Goal: Transaction & Acquisition: Purchase product/service

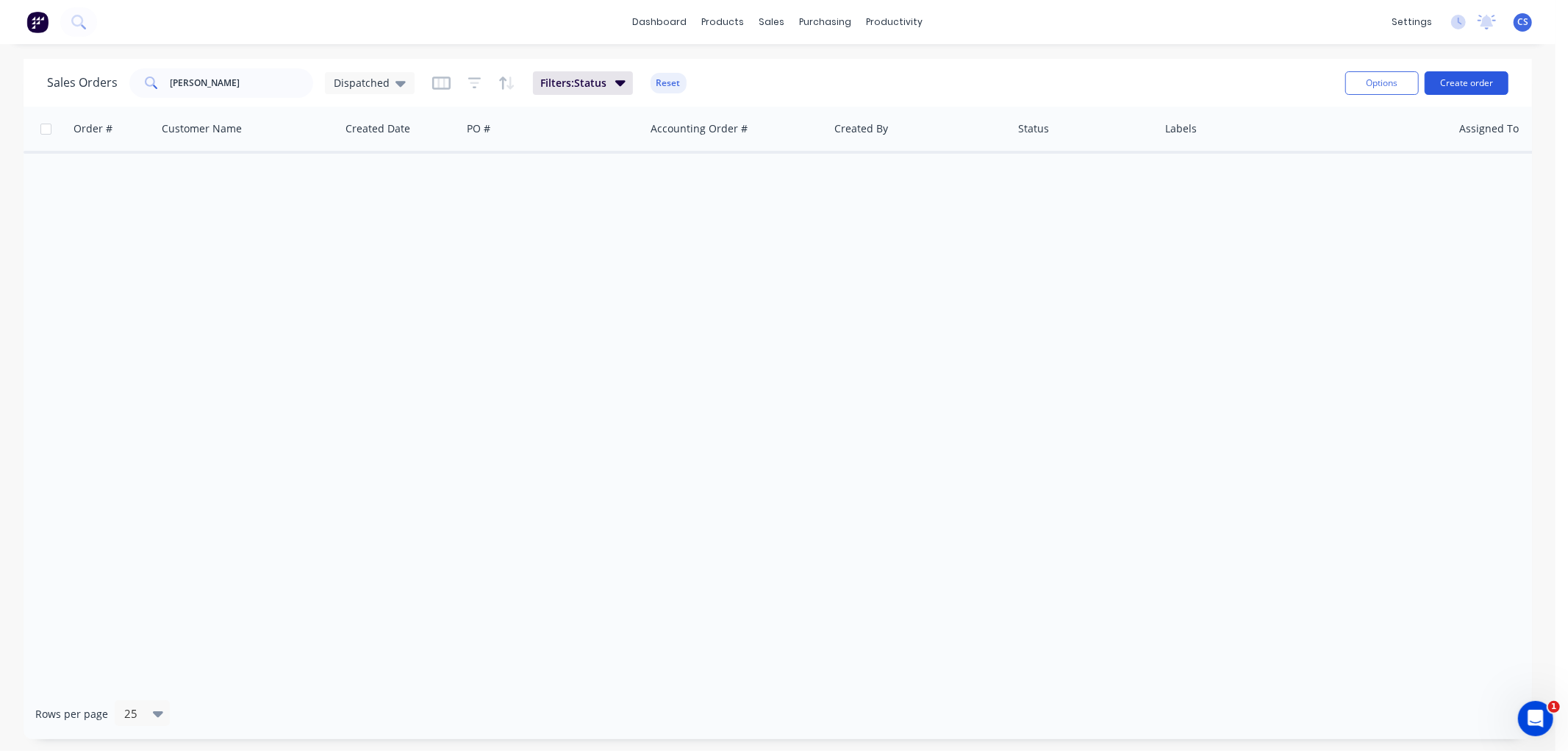
click at [1475, 81] on button "Create order" at bounding box center [1467, 83] width 84 height 23
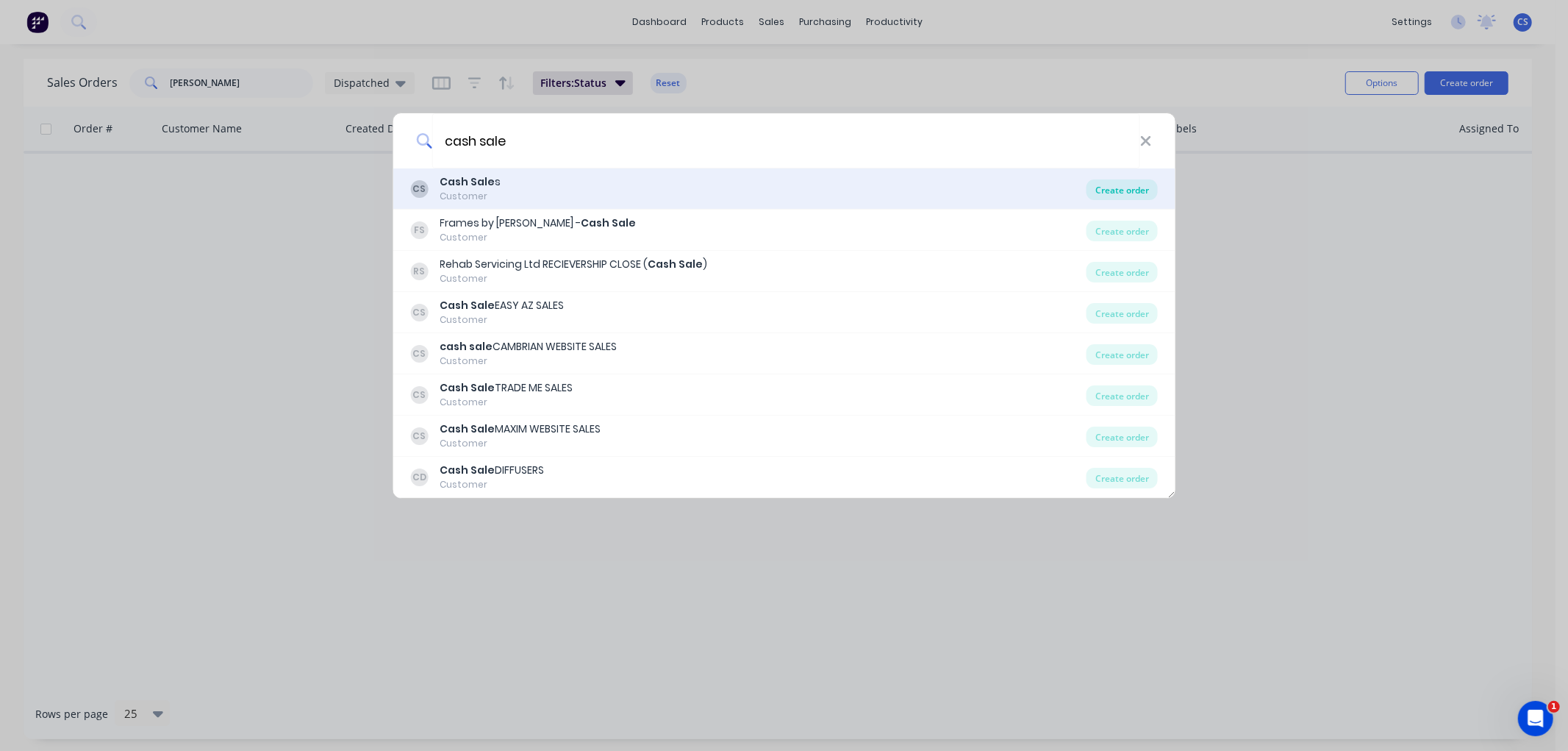
type input "cash sale"
click at [1114, 184] on div "Create order" at bounding box center [1122, 190] width 71 height 21
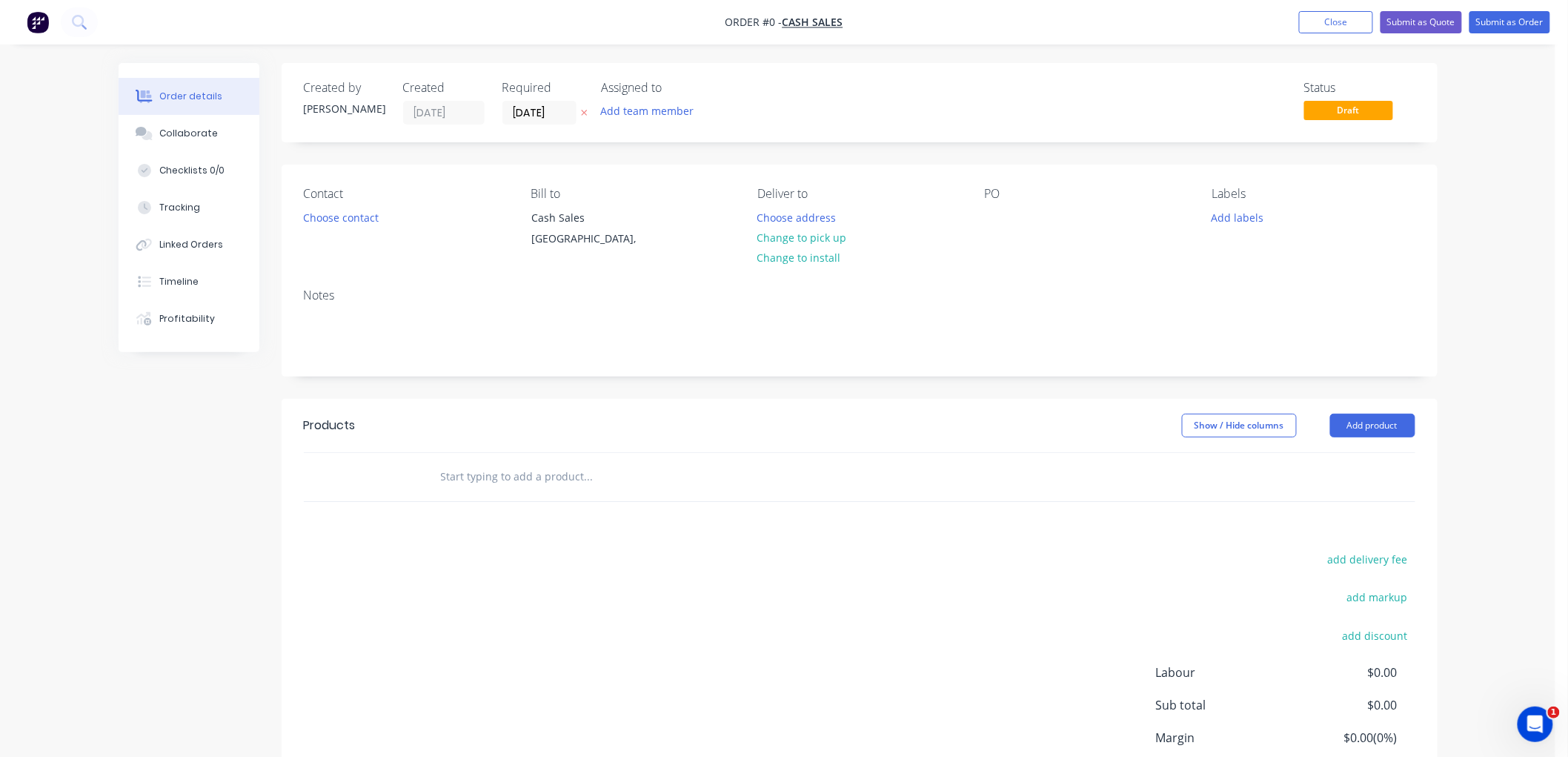
click at [582, 111] on icon at bounding box center [584, 113] width 6 height 6
click at [327, 223] on button "Choose contact" at bounding box center [340, 217] width 91 height 20
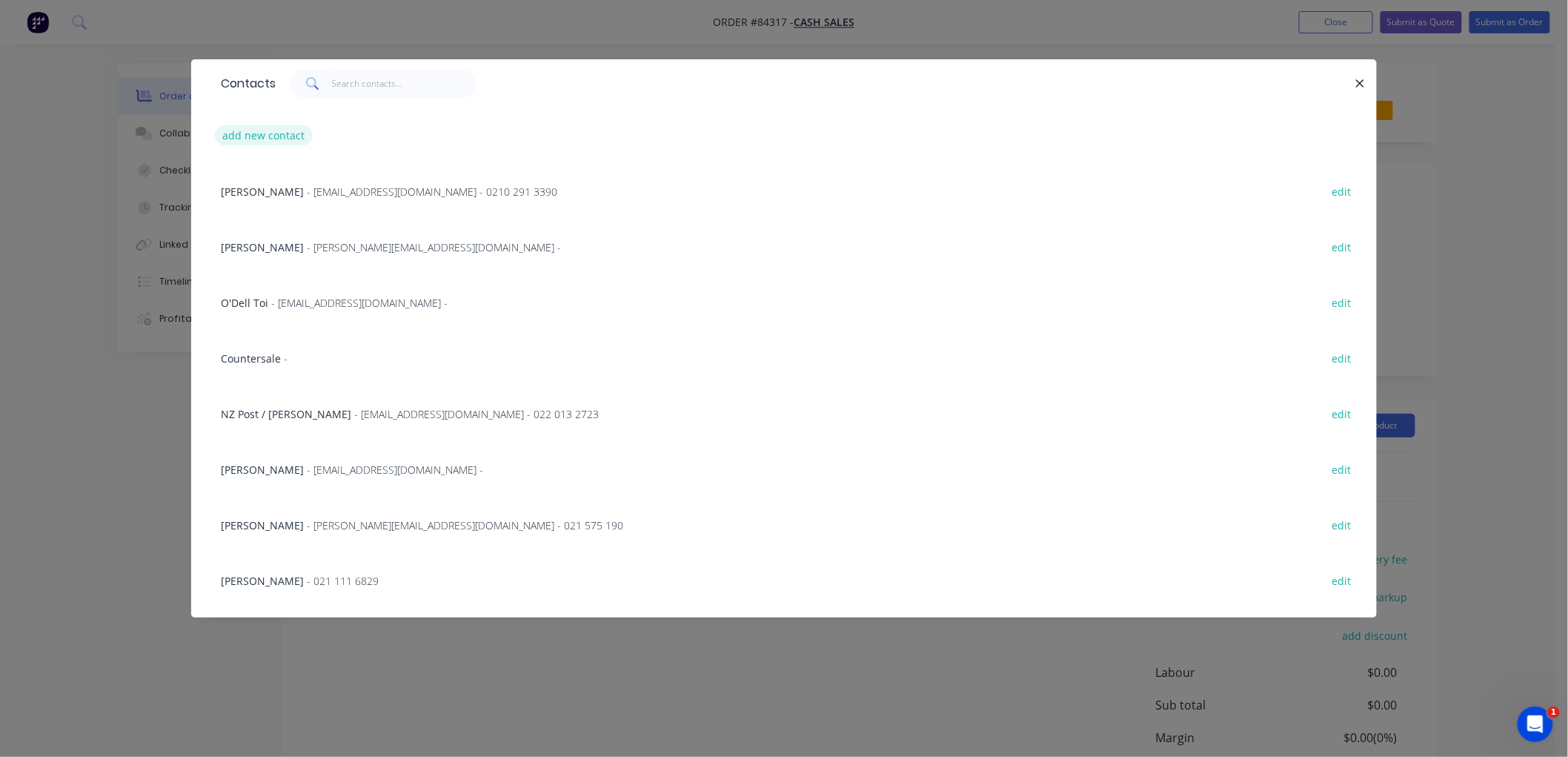
click at [265, 136] on button "add new contact" at bounding box center [263, 135] width 98 height 20
select select "NZ"
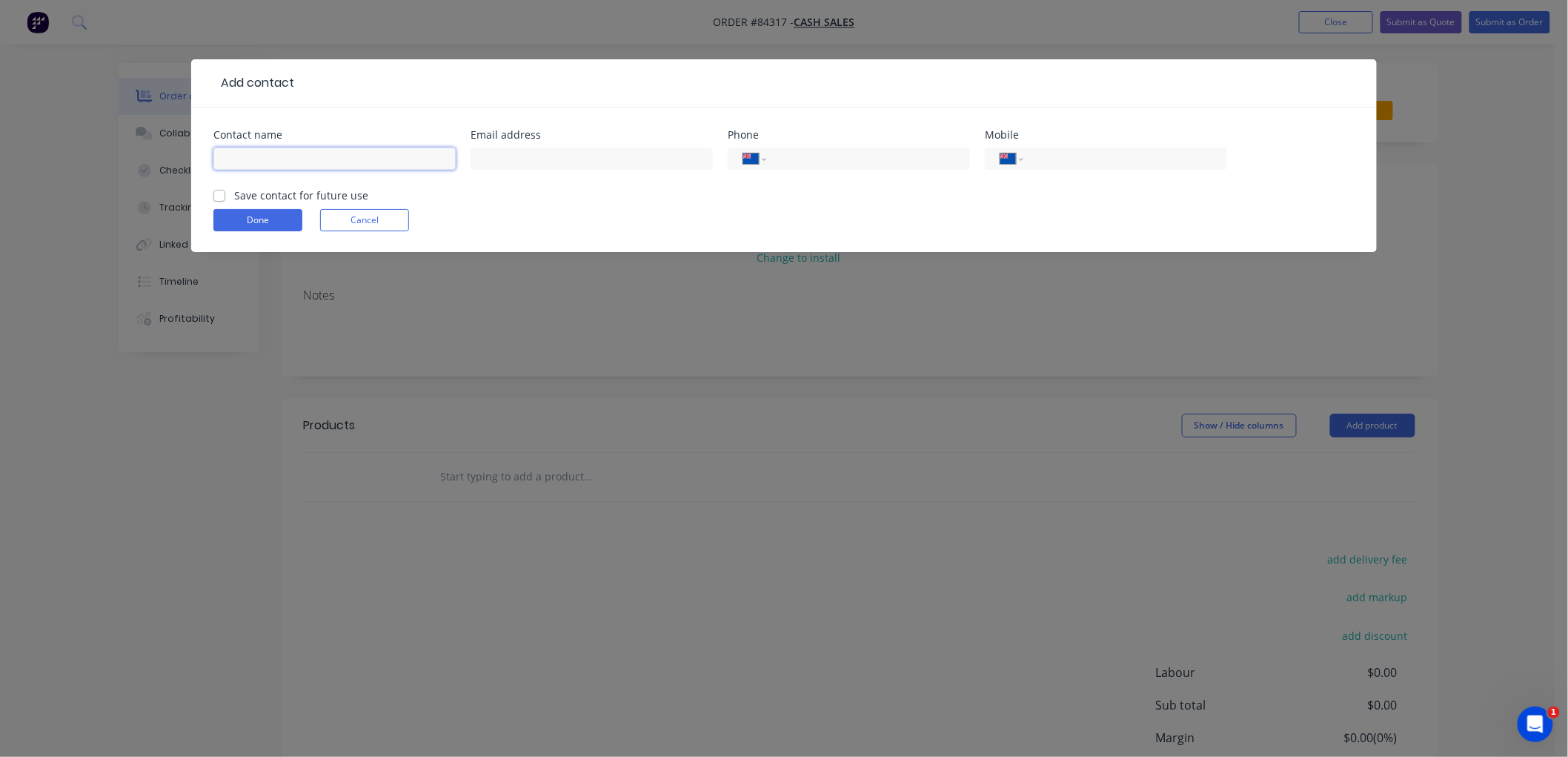
click at [285, 160] on input "text" at bounding box center [335, 159] width 242 height 23
type input "Stammers"
click at [835, 161] on input "tel" at bounding box center [866, 159] width 178 height 17
type input "029 045 05438"
click at [234, 196] on label "Save contact for future use" at bounding box center [301, 195] width 134 height 15
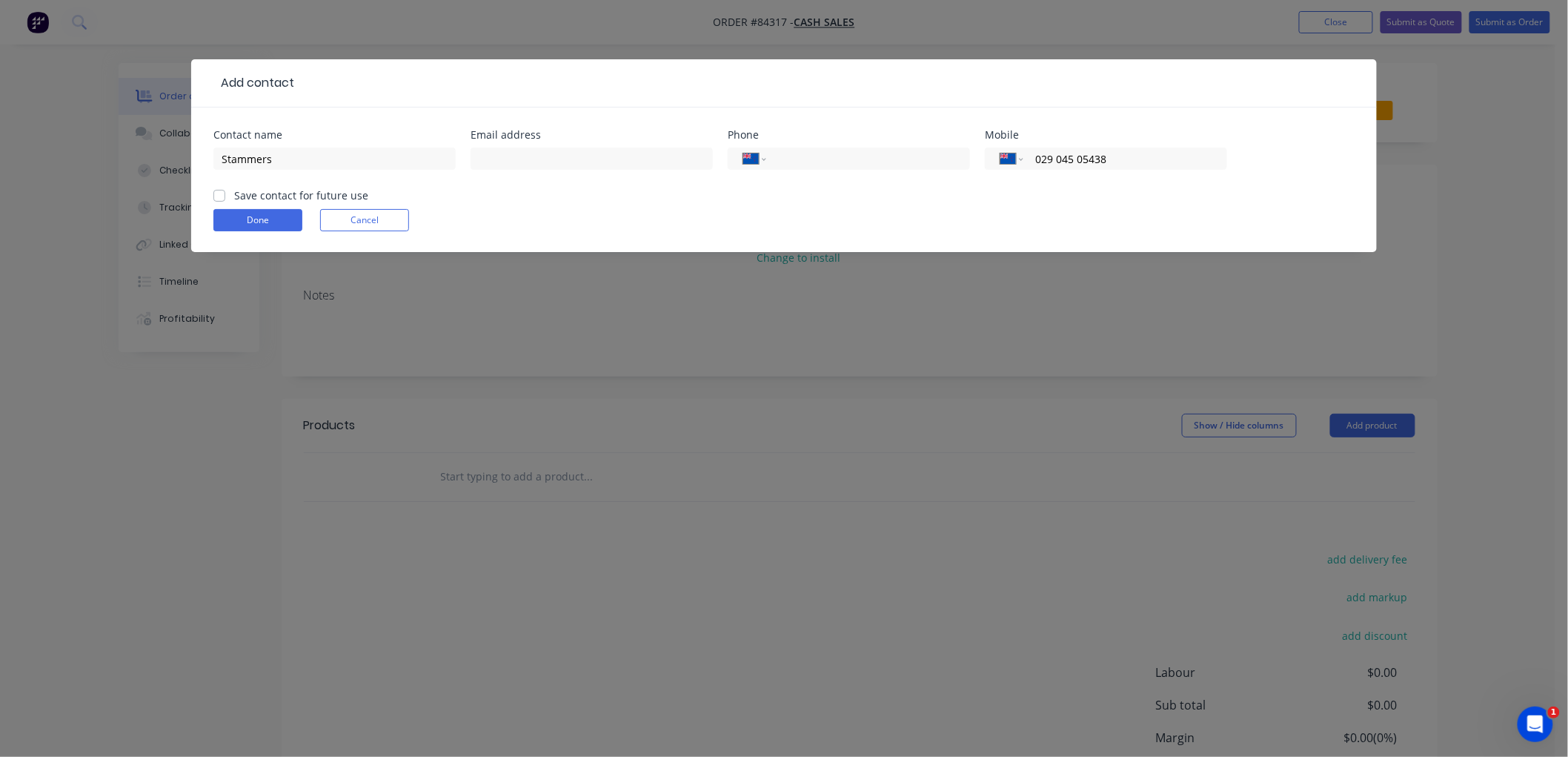
click at [222, 196] on input "Save contact for future use" at bounding box center [219, 194] width 12 height 14
checkbox input "true"
click at [238, 220] on button "Done" at bounding box center [258, 221] width 89 height 23
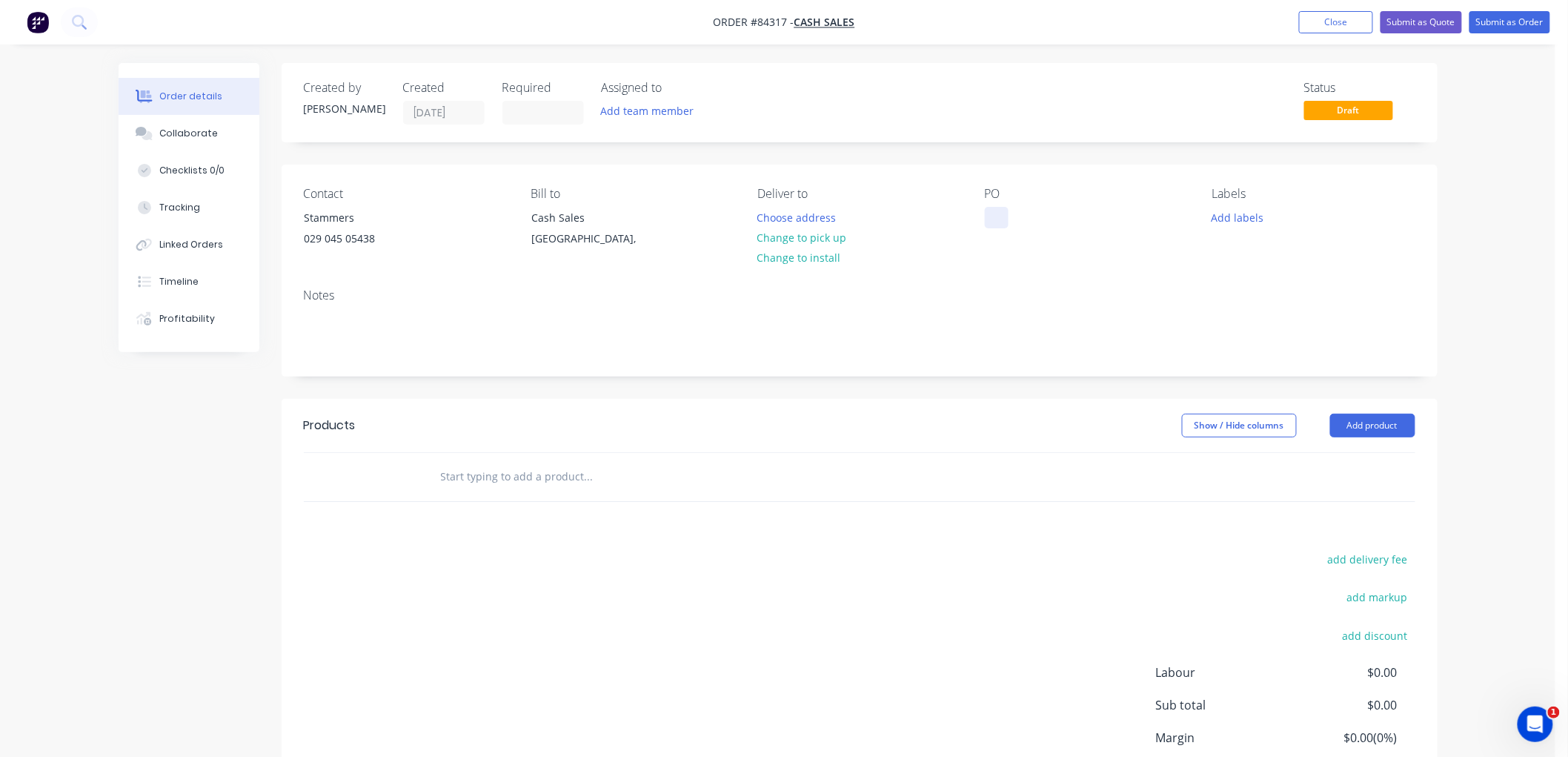
click at [998, 221] on div at bounding box center [996, 218] width 23 height 22
click at [825, 234] on button "Change to pick up" at bounding box center [802, 237] width 105 height 20
click at [1250, 220] on button "Add labels" at bounding box center [1237, 217] width 68 height 20
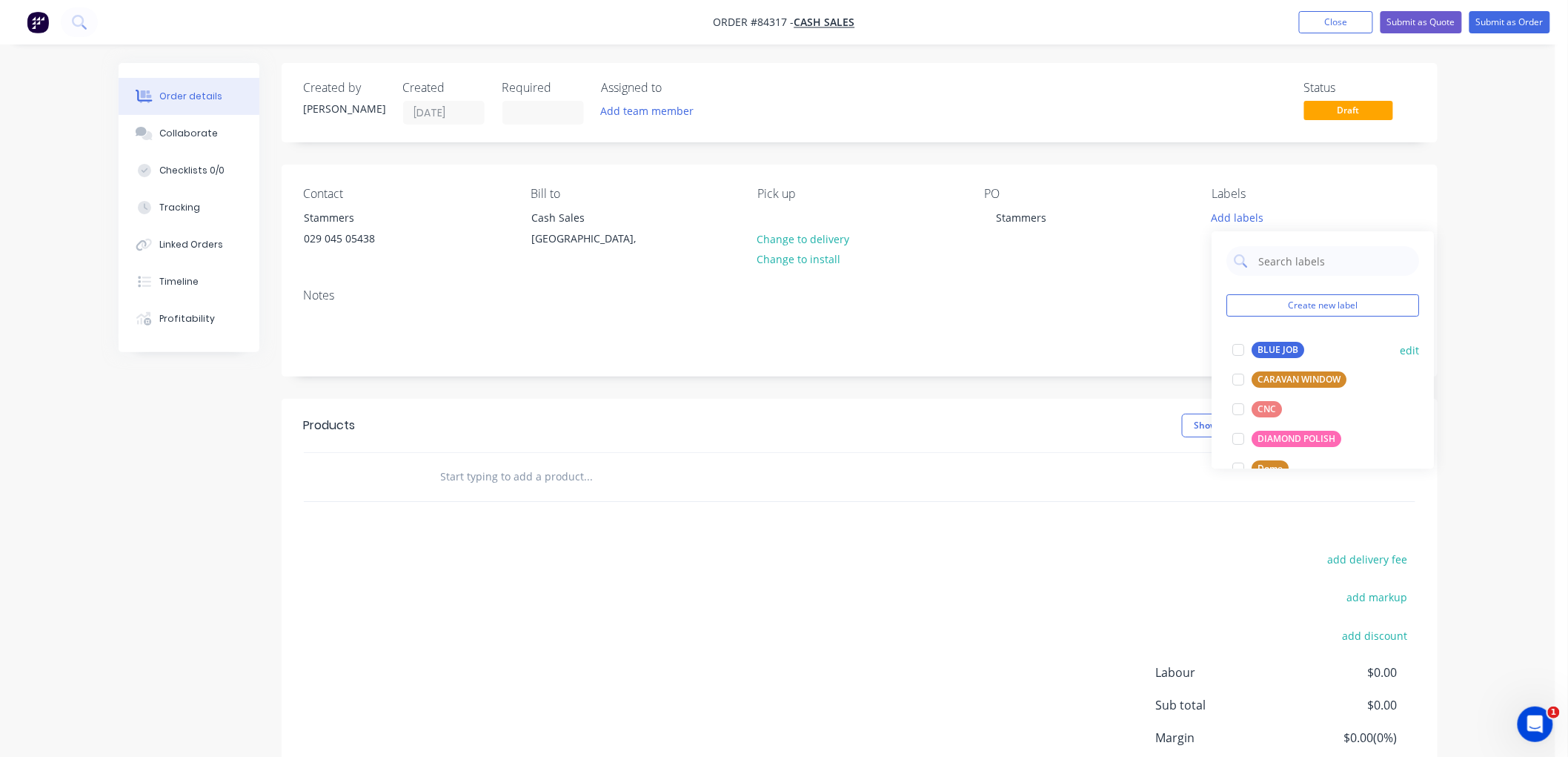
click at [1271, 347] on div "BLUE JOB" at bounding box center [1278, 350] width 53 height 16
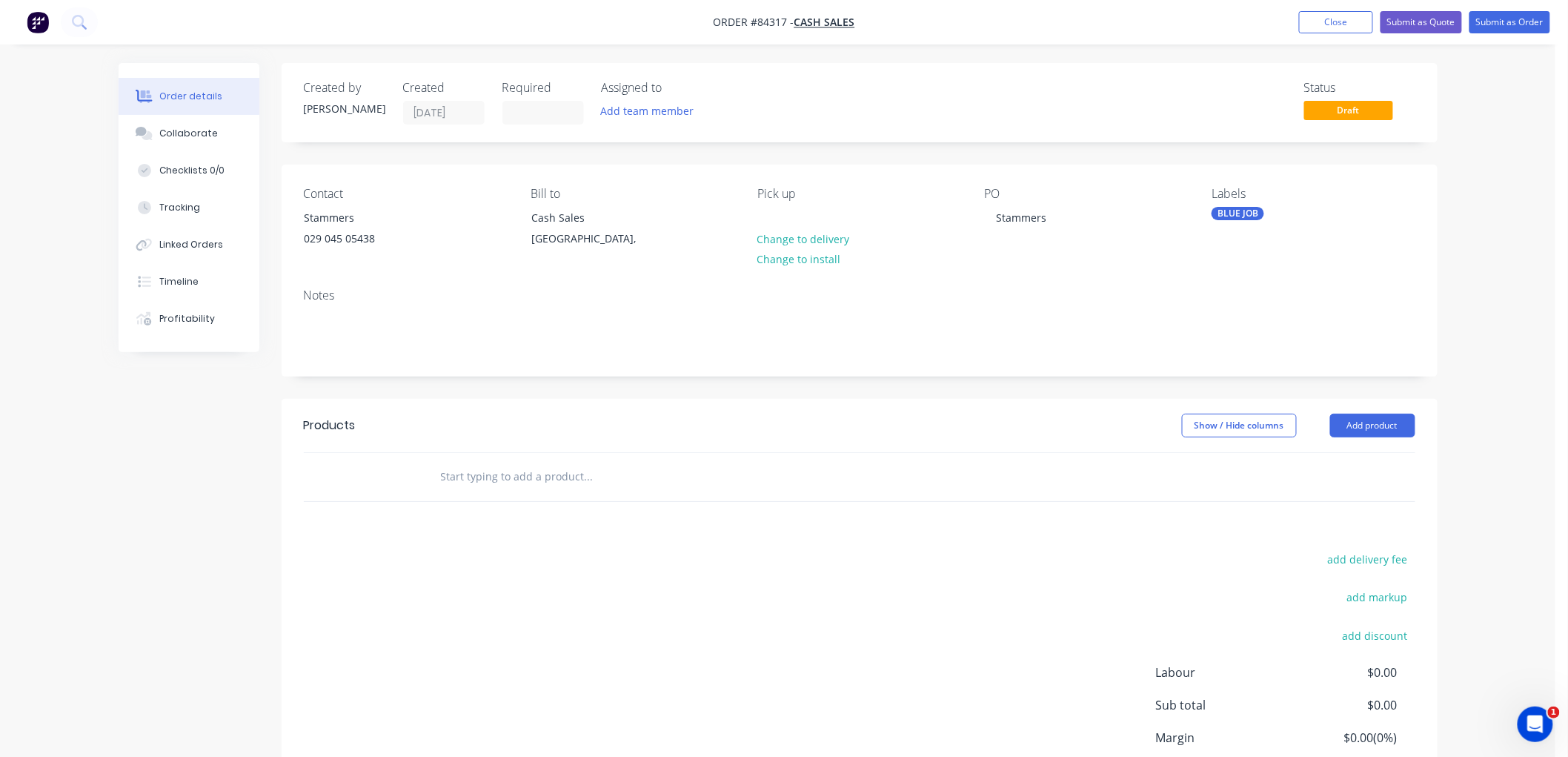
click at [583, 480] on input "text" at bounding box center [588, 476] width 297 height 30
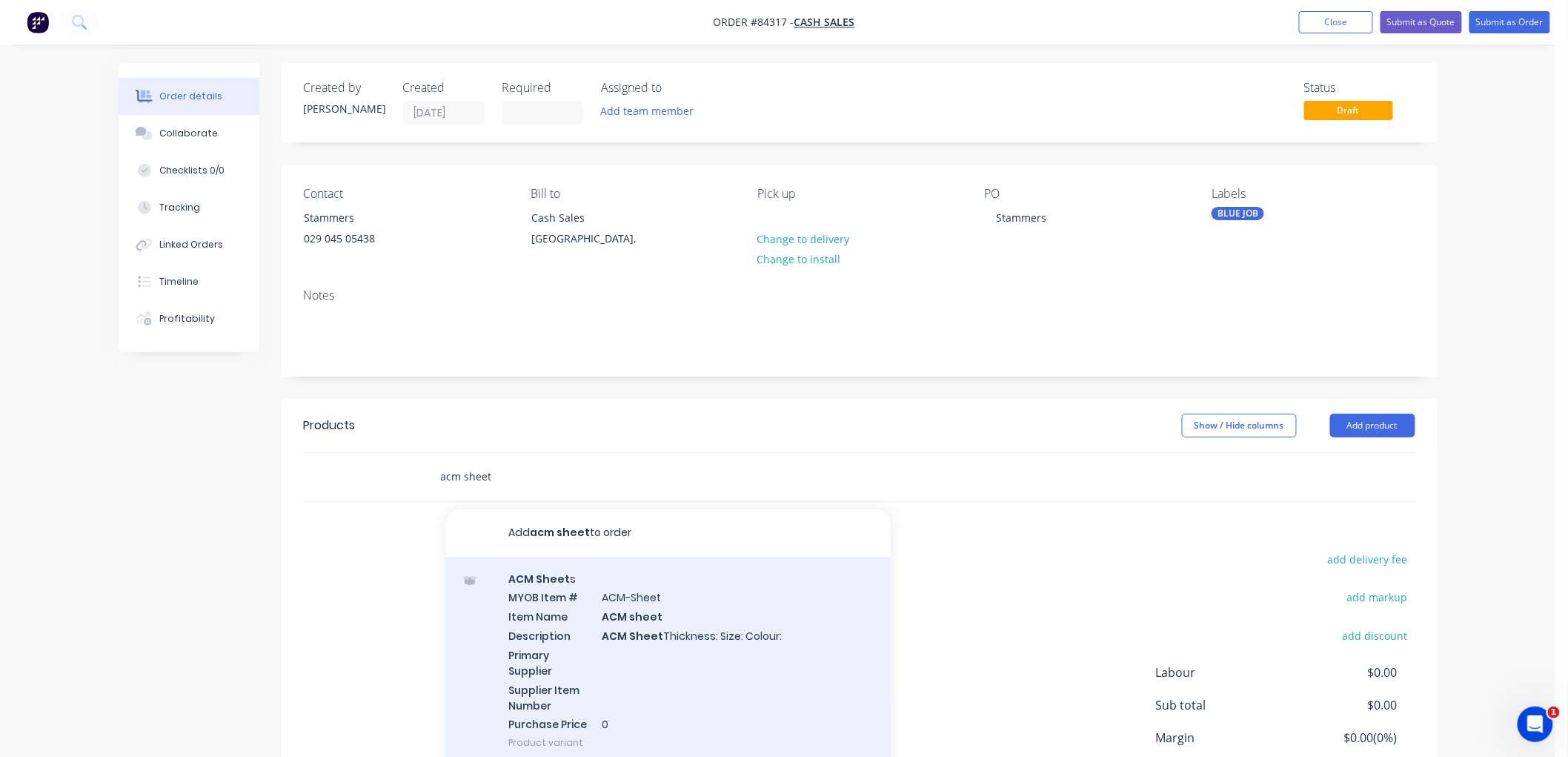
type input "acm sheet"
click at [679, 601] on div "ACM Sheet s MYOB Item # ACM-Sheet Item Name ACM sheet Description ACM Sheet Thi…" at bounding box center [668, 661] width 445 height 209
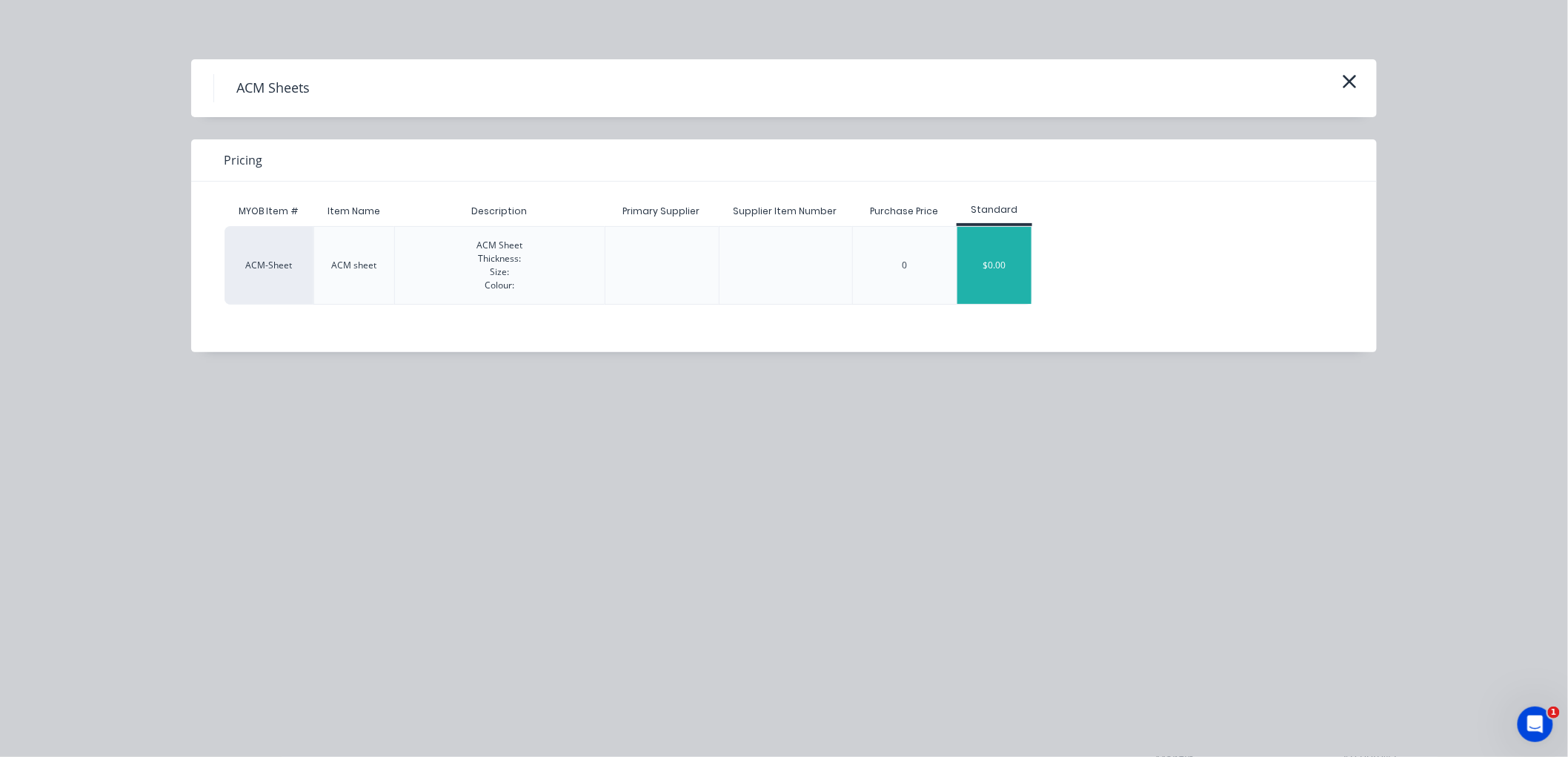
click at [981, 275] on div "$0.00" at bounding box center [994, 265] width 74 height 77
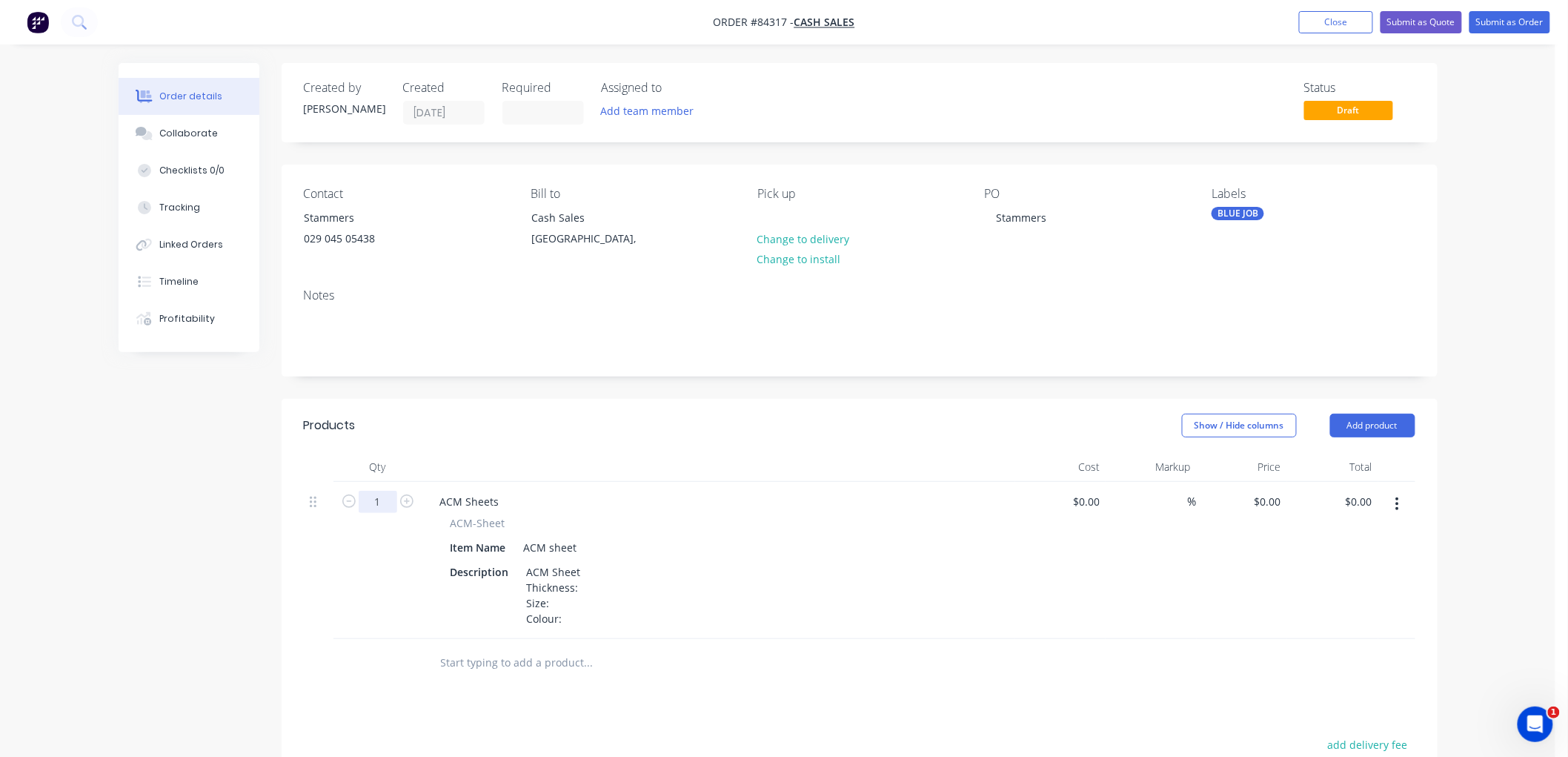
click at [376, 500] on input "1" at bounding box center [378, 502] width 39 height 23
type input "2"
click at [578, 588] on div "ACM Sheet Thickness: Size: Colour:" at bounding box center [554, 595] width 67 height 68
click at [579, 586] on div "ACM Sheet Thickness: Size: Colour:" at bounding box center [554, 595] width 67 height 68
click at [569, 601] on div "ACM Sheet Thickness: 2mm Size: Colour:" at bounding box center [567, 595] width 95 height 68
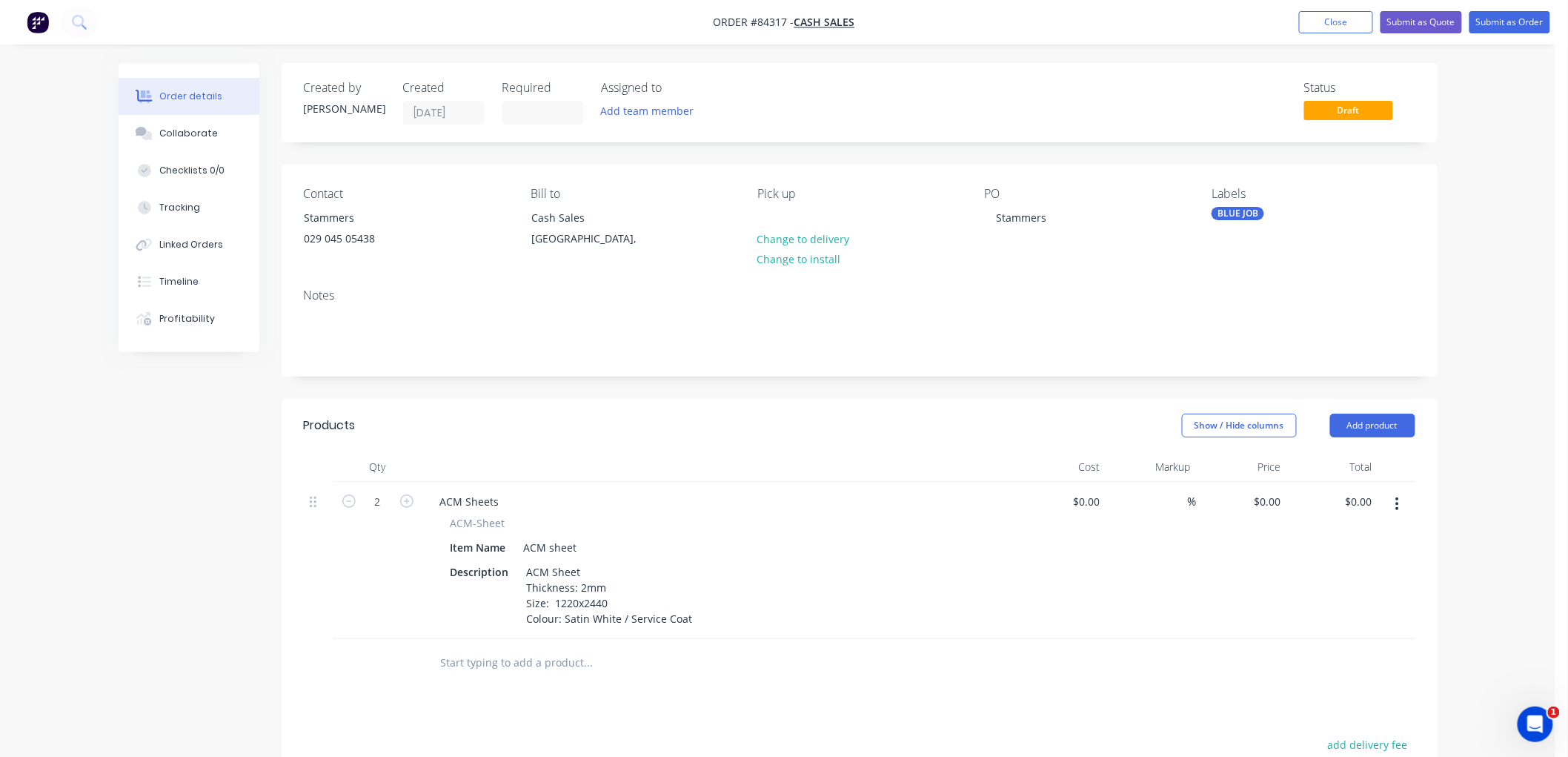
click at [457, 658] on input "text" at bounding box center [588, 662] width 297 height 30
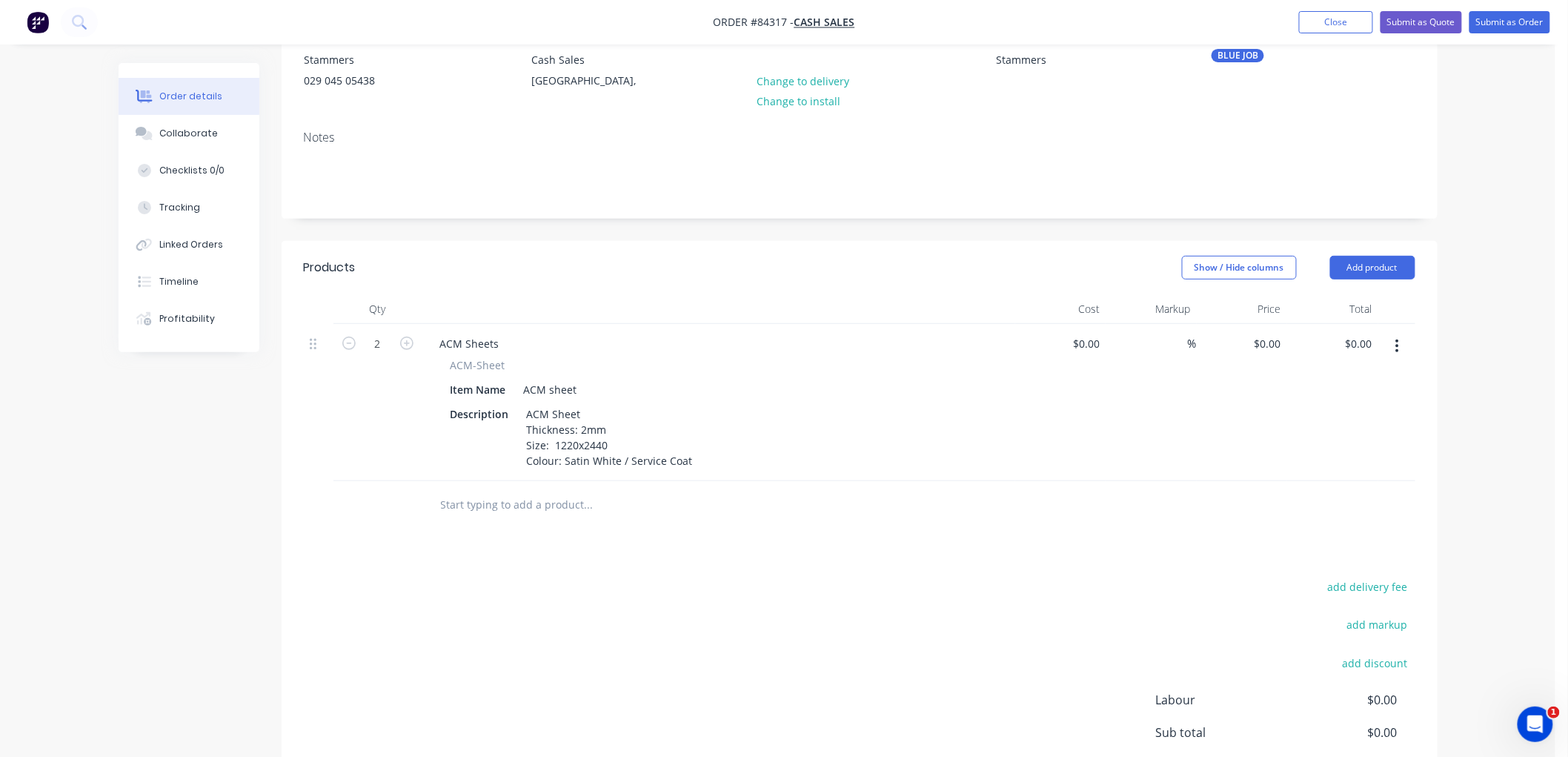
scroll to position [165, 0]
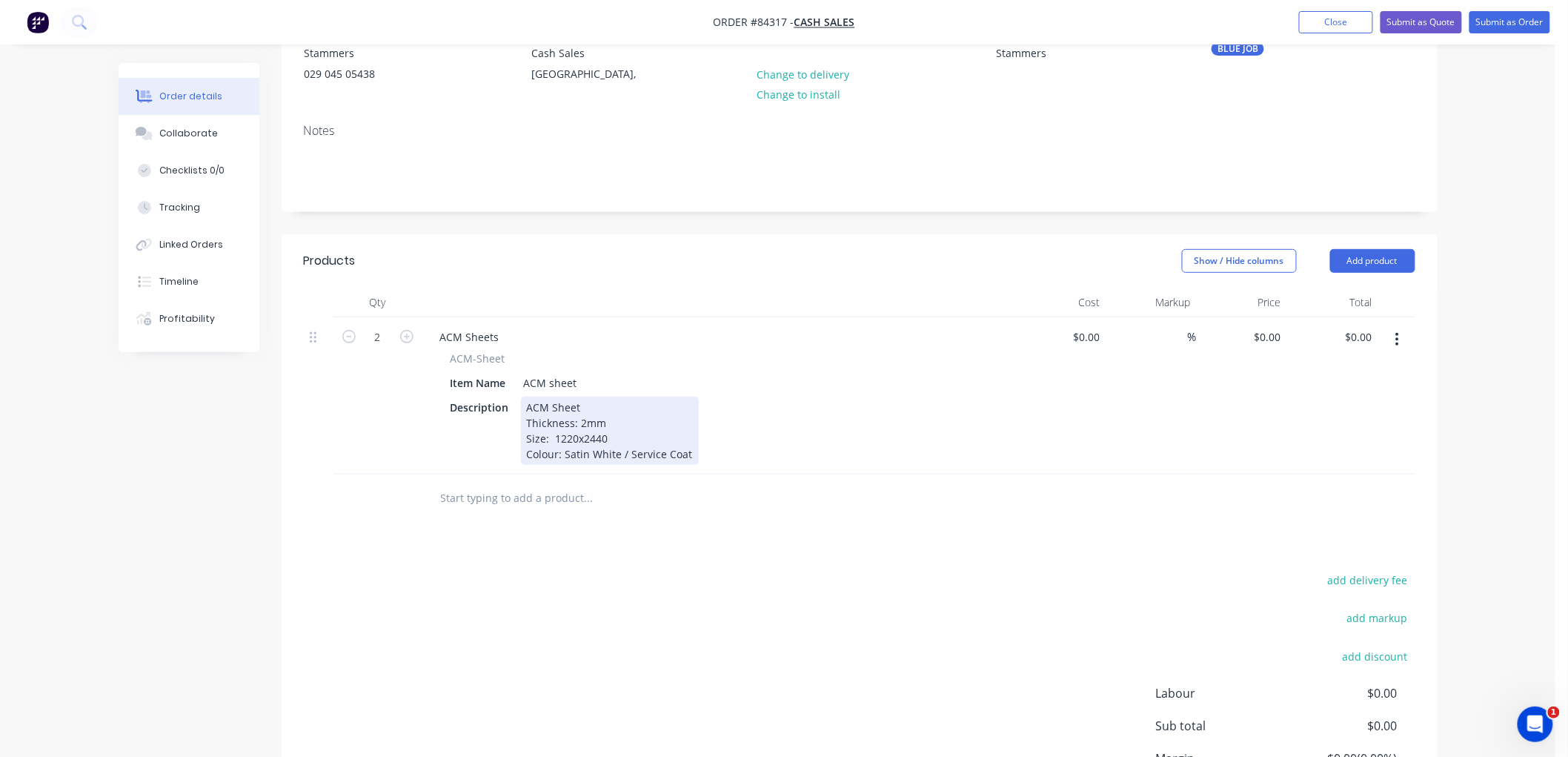
click at [691, 454] on div "ACM Sheet Thickness: 2mm Size: 1220x2440 Colour: Satin White / Service Coat" at bounding box center [609, 430] width 178 height 68
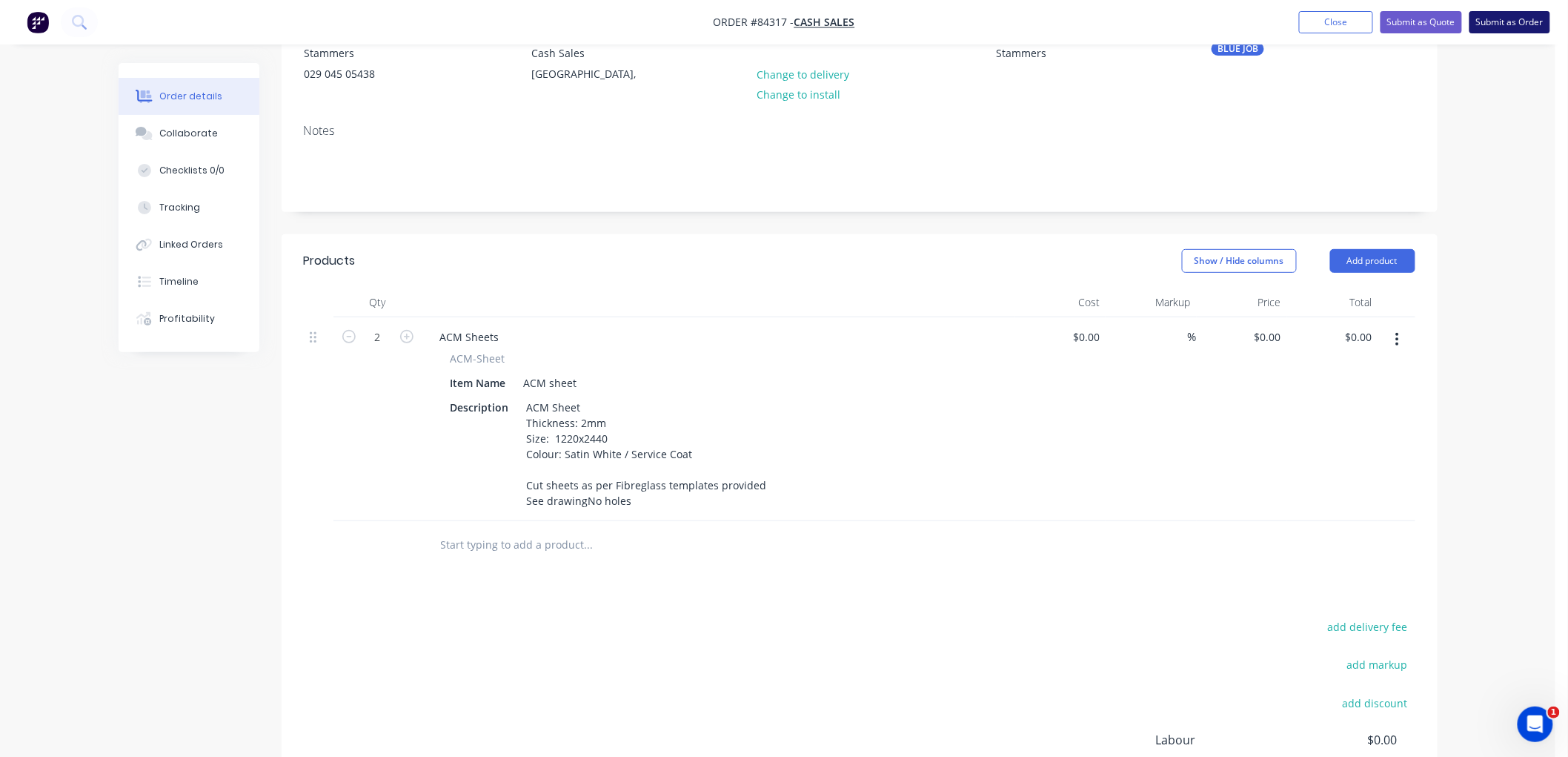
click at [1500, 26] on button "Submit as Order" at bounding box center [1510, 23] width 81 height 23
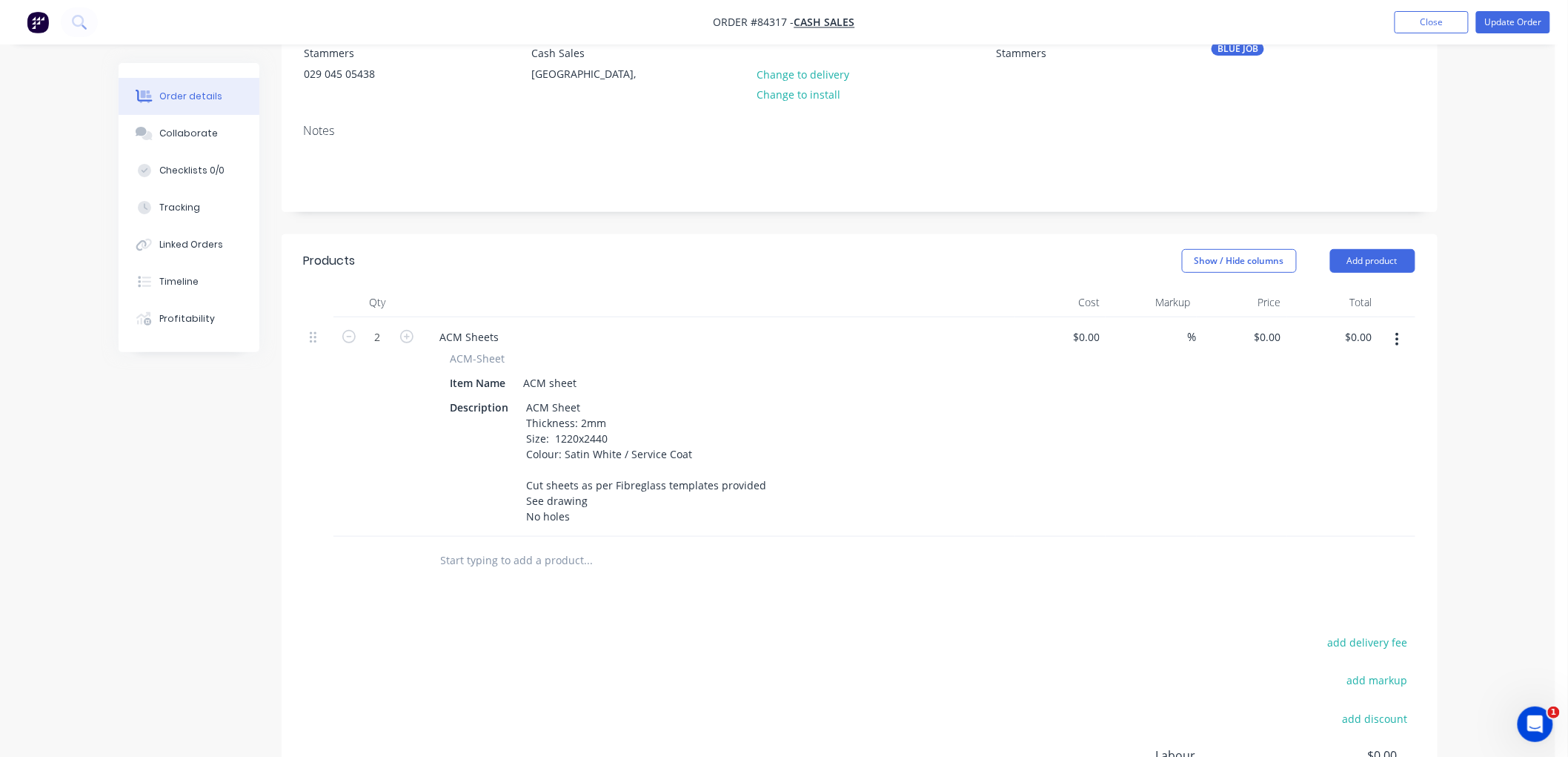
scroll to position [0, 0]
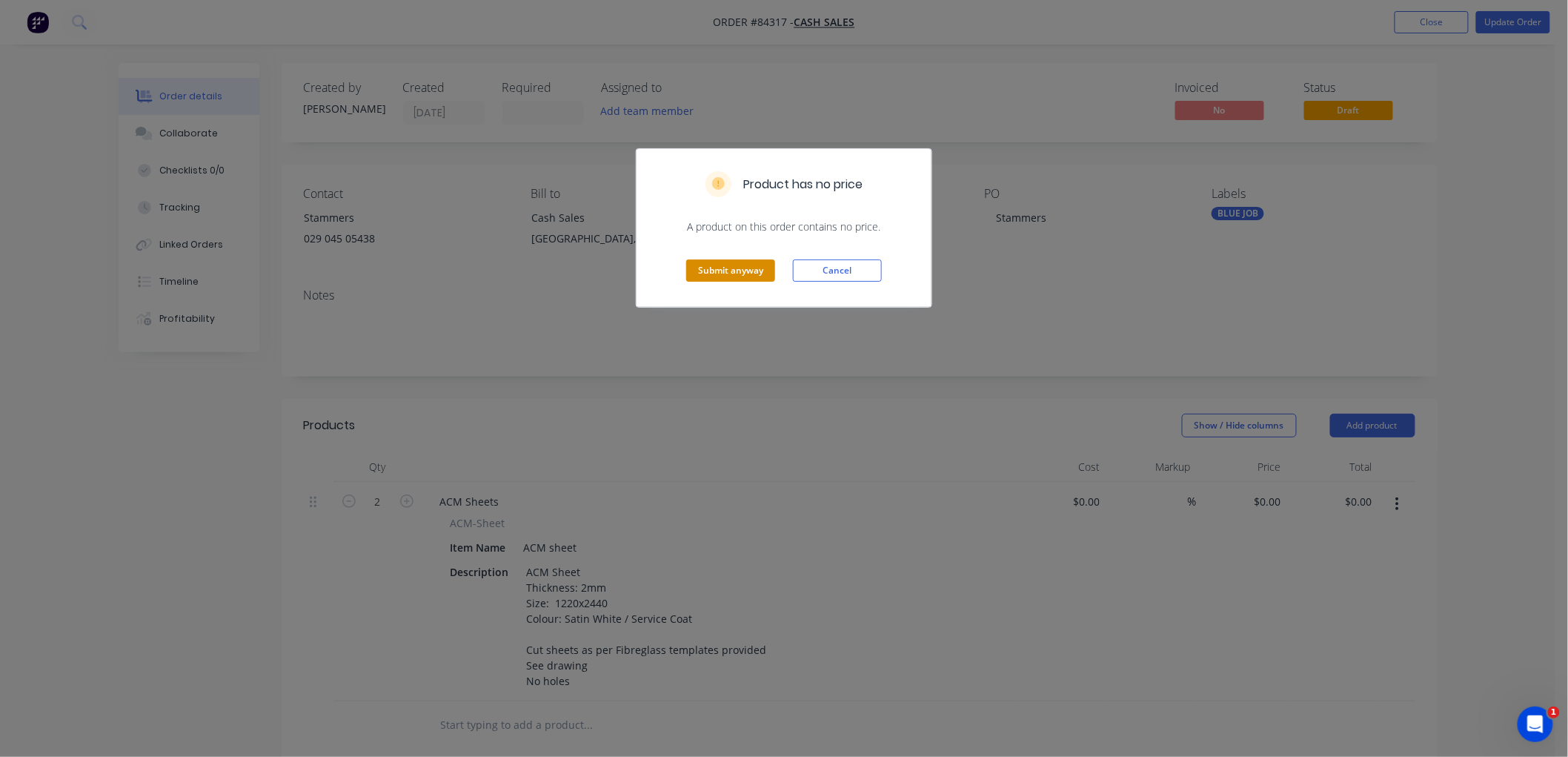
click at [719, 272] on button "Submit anyway" at bounding box center [731, 271] width 89 height 23
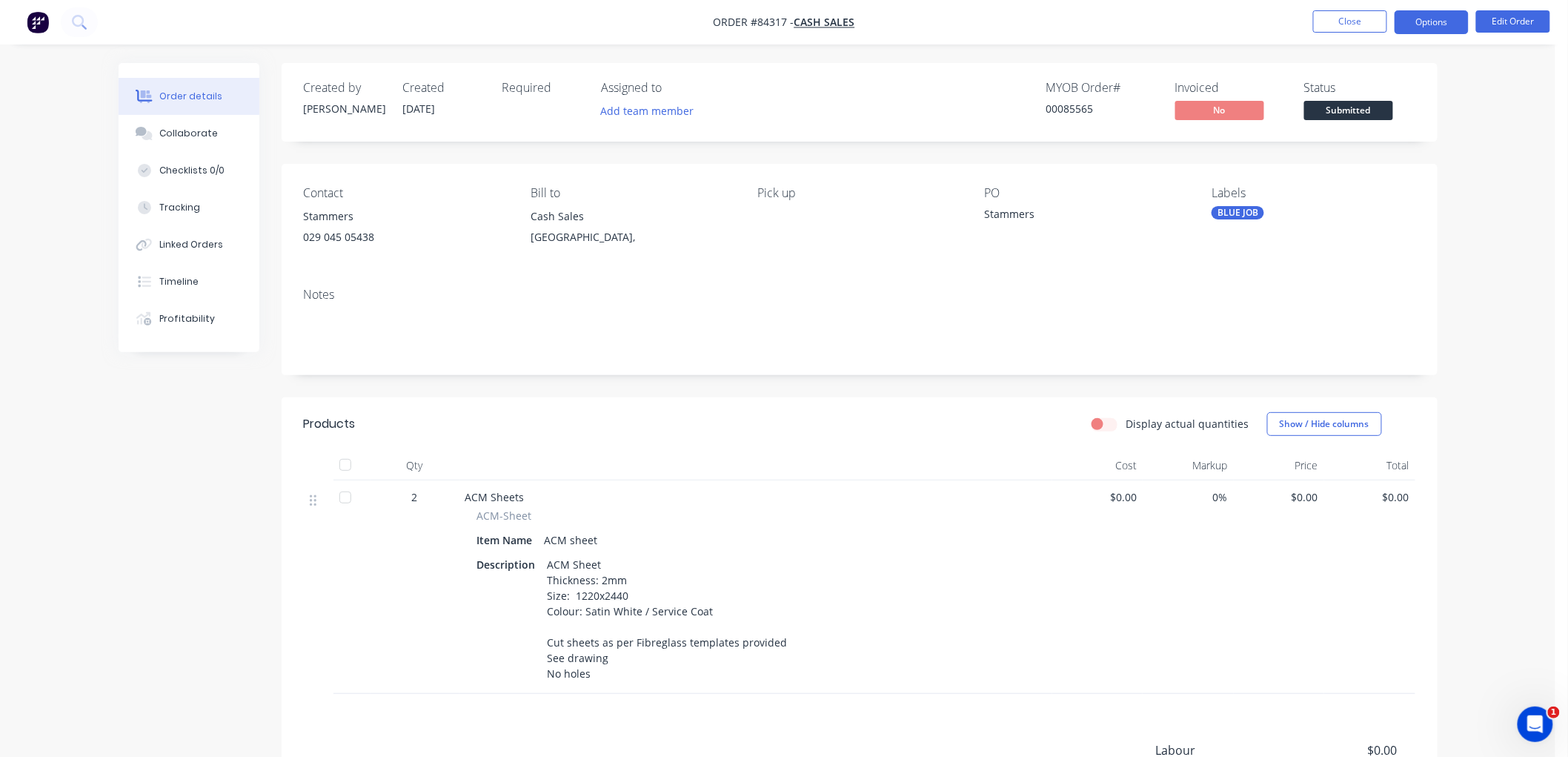
click at [1441, 25] on button "Options" at bounding box center [1431, 22] width 74 height 23
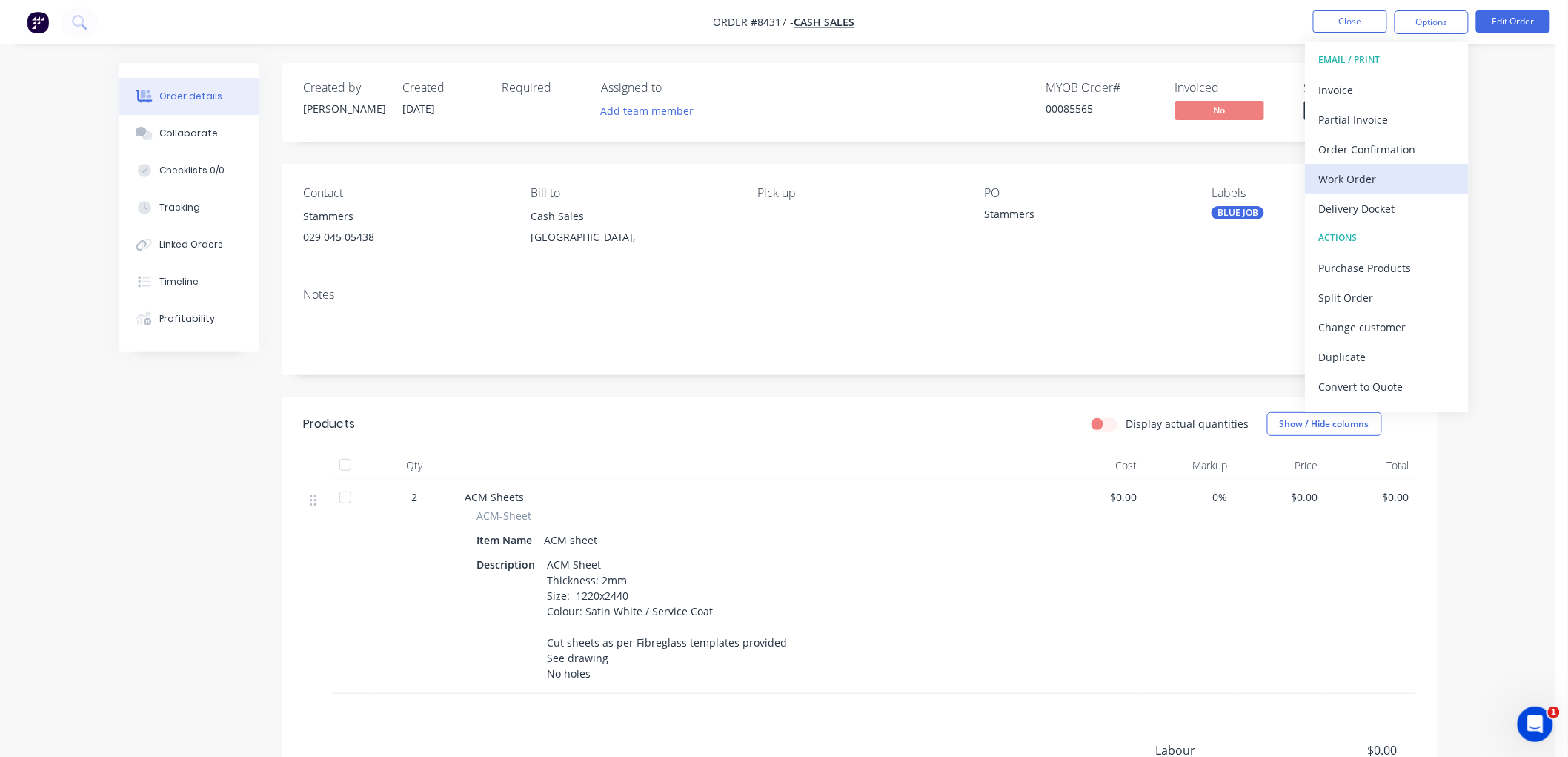
click at [1380, 180] on div "Work Order" at bounding box center [1387, 179] width 137 height 22
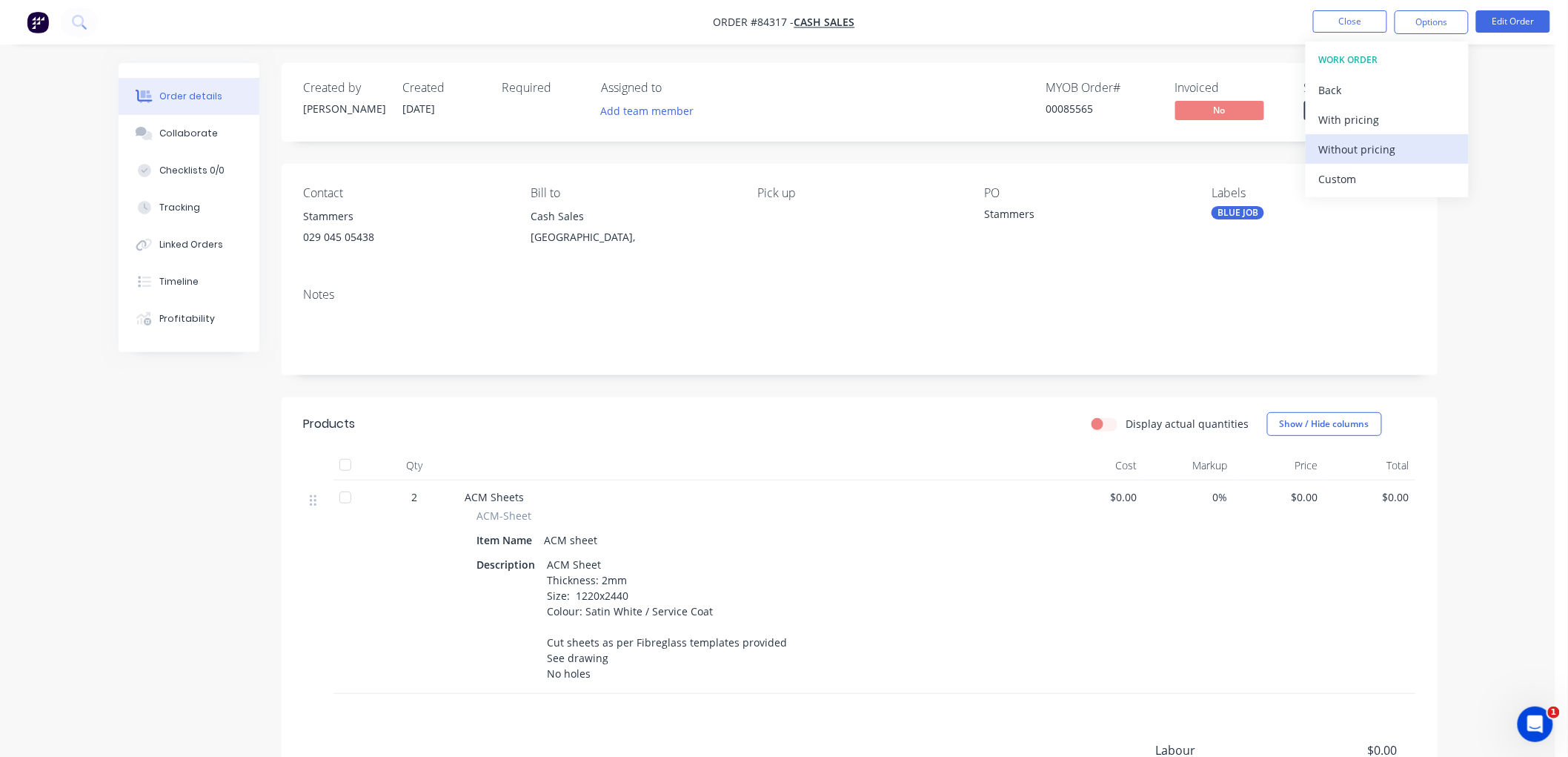
click at [1359, 143] on div "Without pricing" at bounding box center [1387, 149] width 137 height 22
click at [1210, 67] on div "Created by [PERSON_NAME] Created [DATE] Required Assigned to Add team member MY…" at bounding box center [859, 102] width 1156 height 78
click at [1380, 112] on span "Submitted" at bounding box center [1348, 110] width 89 height 19
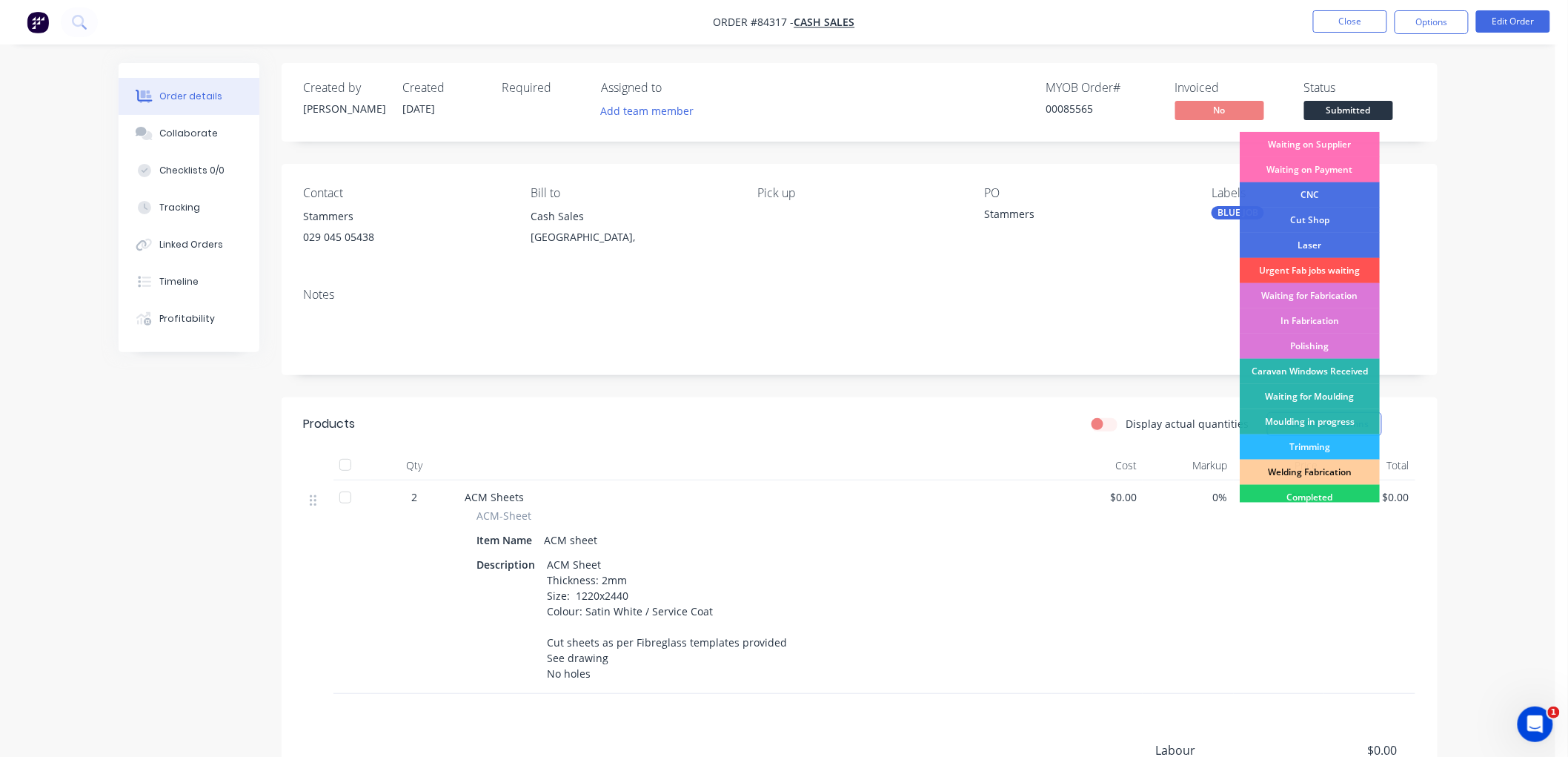
drag, startPoint x: 1326, startPoint y: 144, endPoint x: 1221, endPoint y: 138, distance: 105.2
click at [1326, 143] on div "Waiting on Supplier" at bounding box center [1309, 144] width 140 height 25
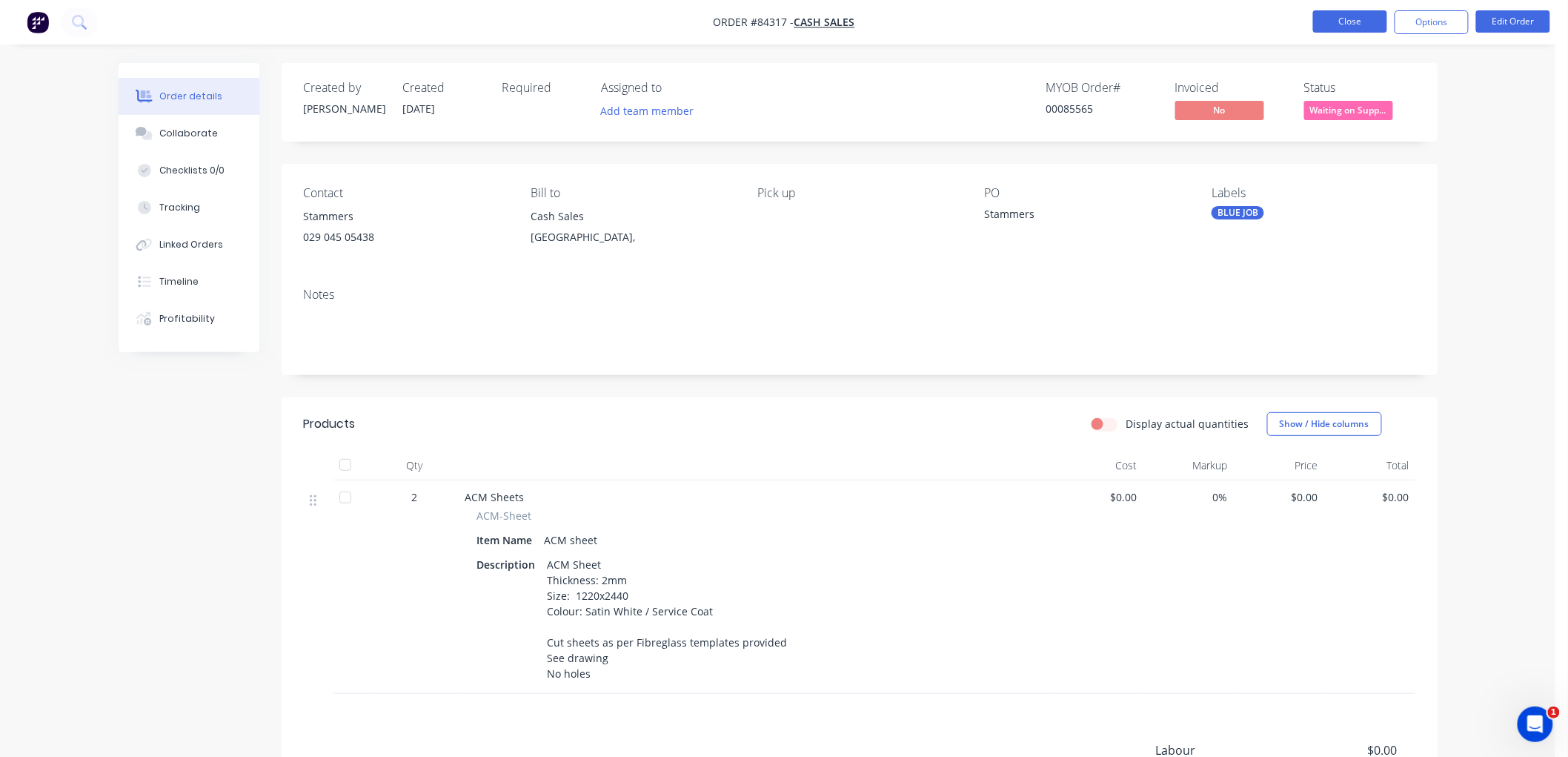
click at [1343, 23] on button "Close" at bounding box center [1350, 22] width 74 height 23
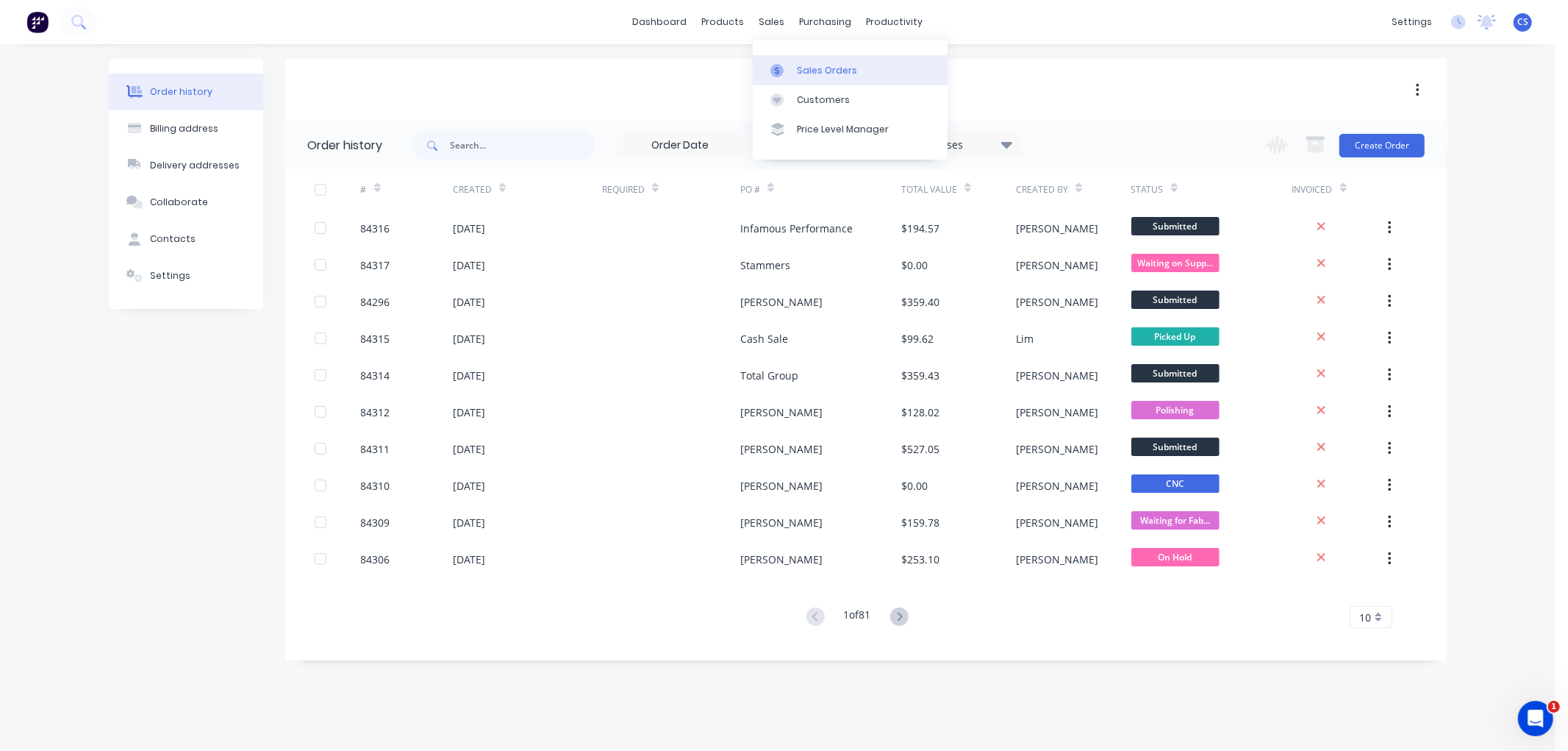
click at [800, 67] on div "Sales Orders" at bounding box center [827, 71] width 60 height 14
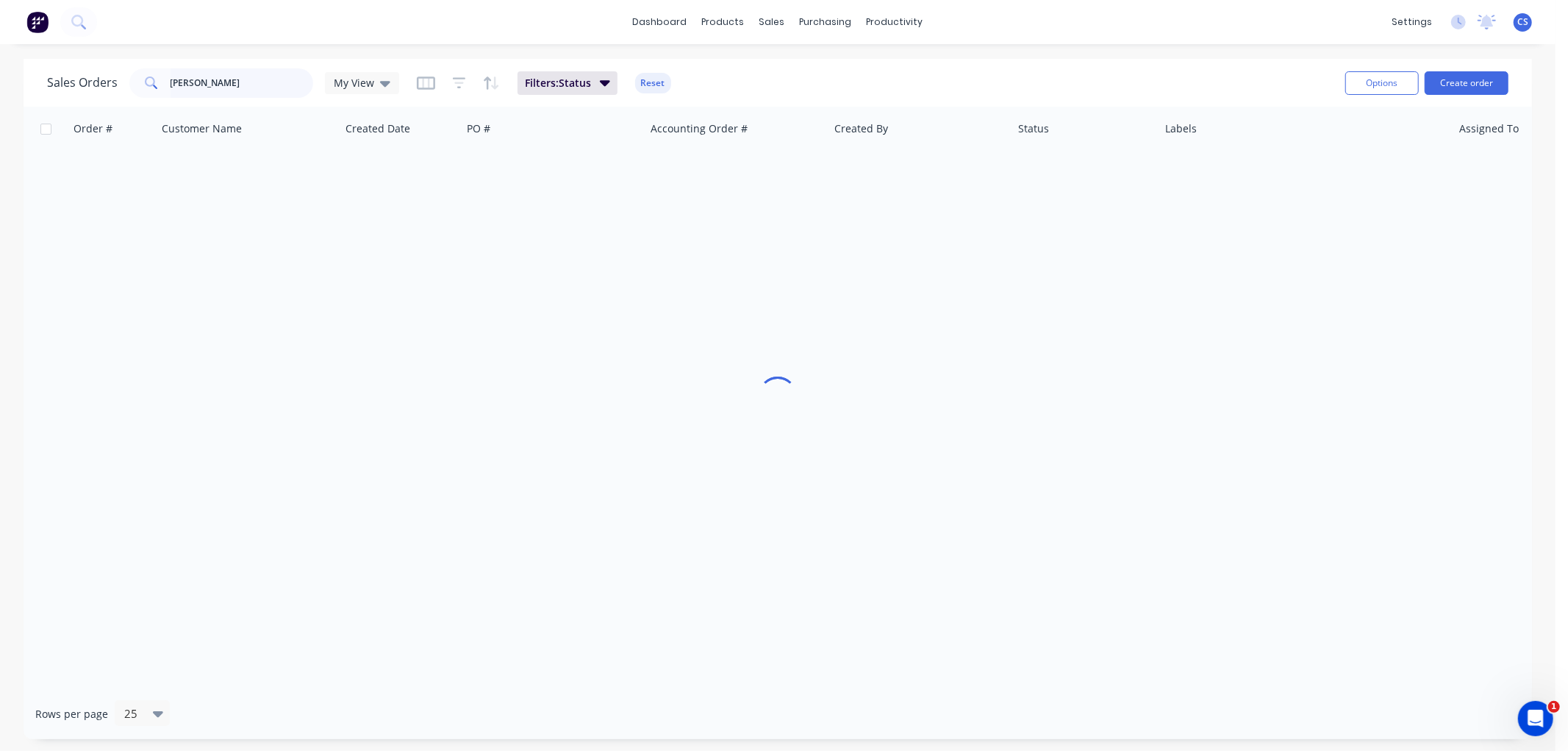
click at [238, 79] on input "[PERSON_NAME]" at bounding box center [242, 83] width 144 height 30
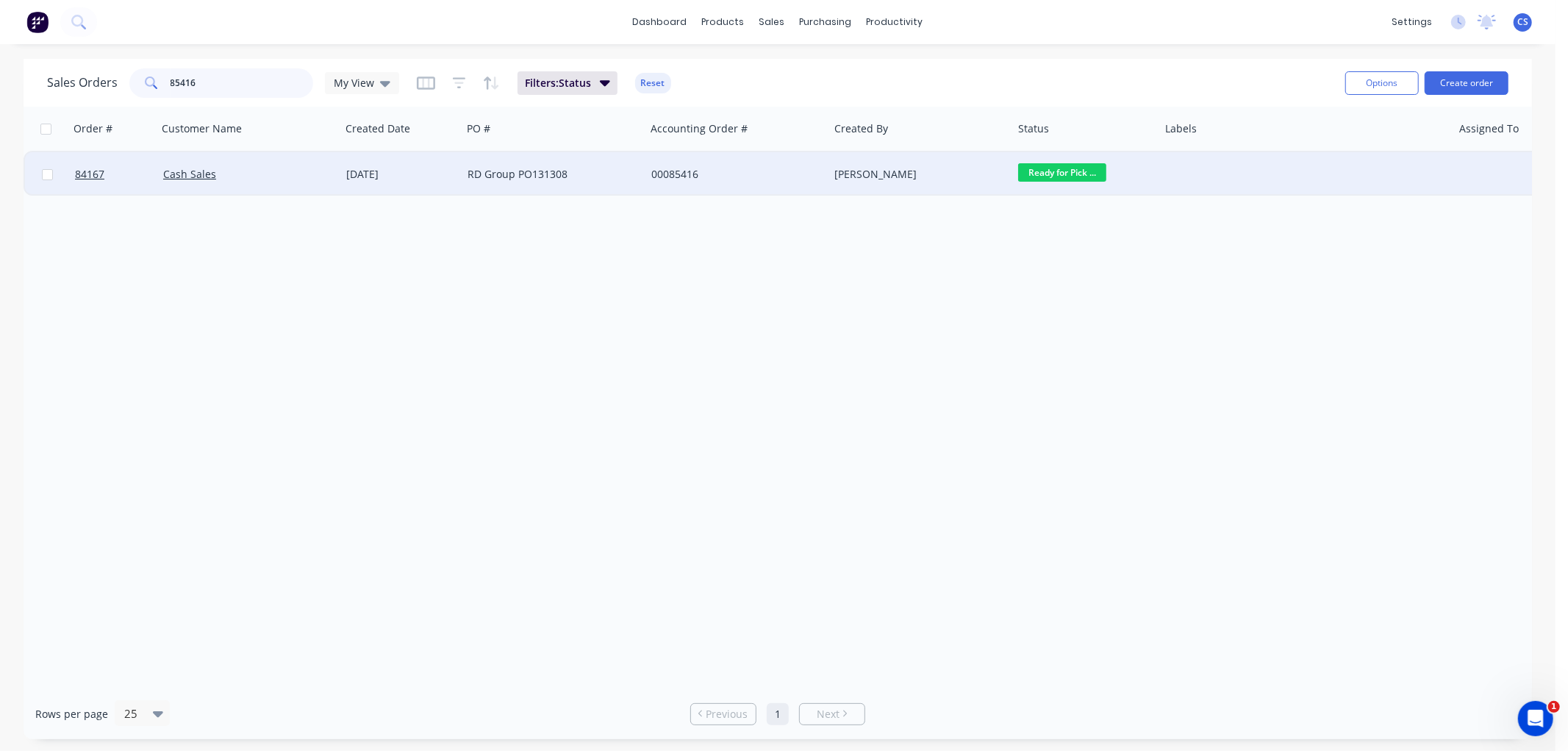
type input "85416"
click at [560, 174] on div "RD Group PO131308" at bounding box center [549, 174] width 164 height 14
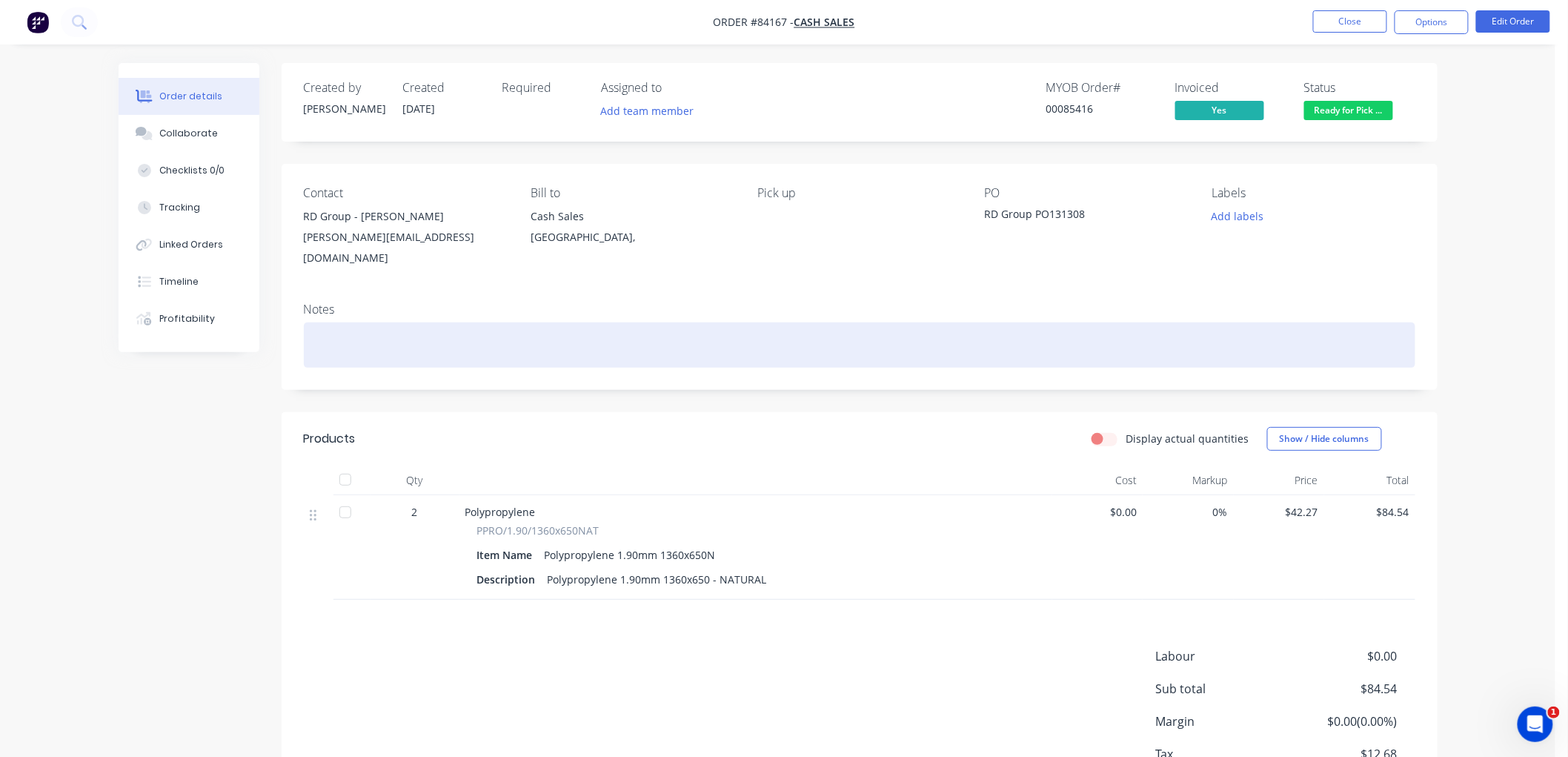
click at [368, 330] on div at bounding box center [859, 345] width 1111 height 45
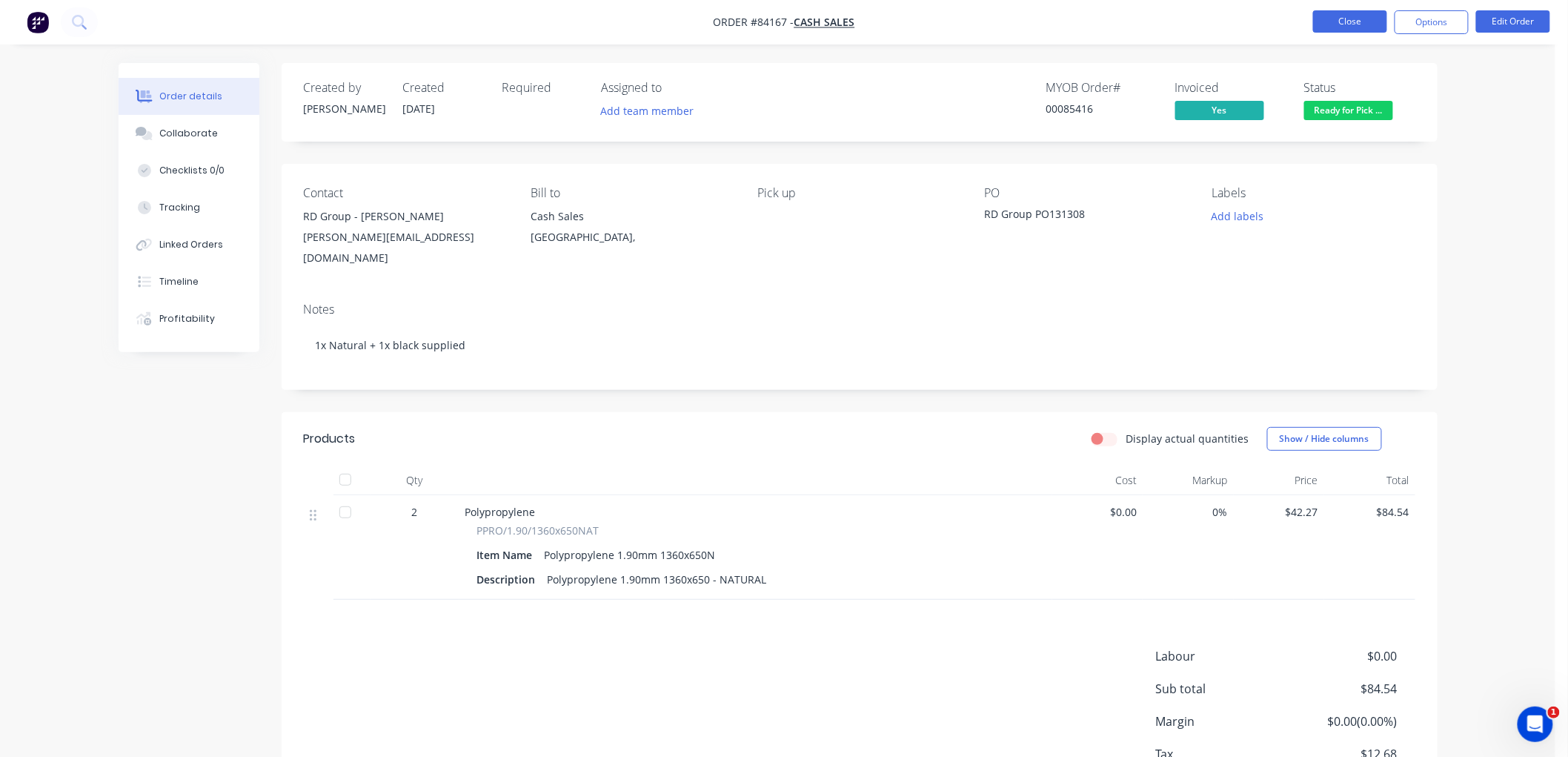
click at [1359, 23] on button "Close" at bounding box center [1350, 22] width 74 height 23
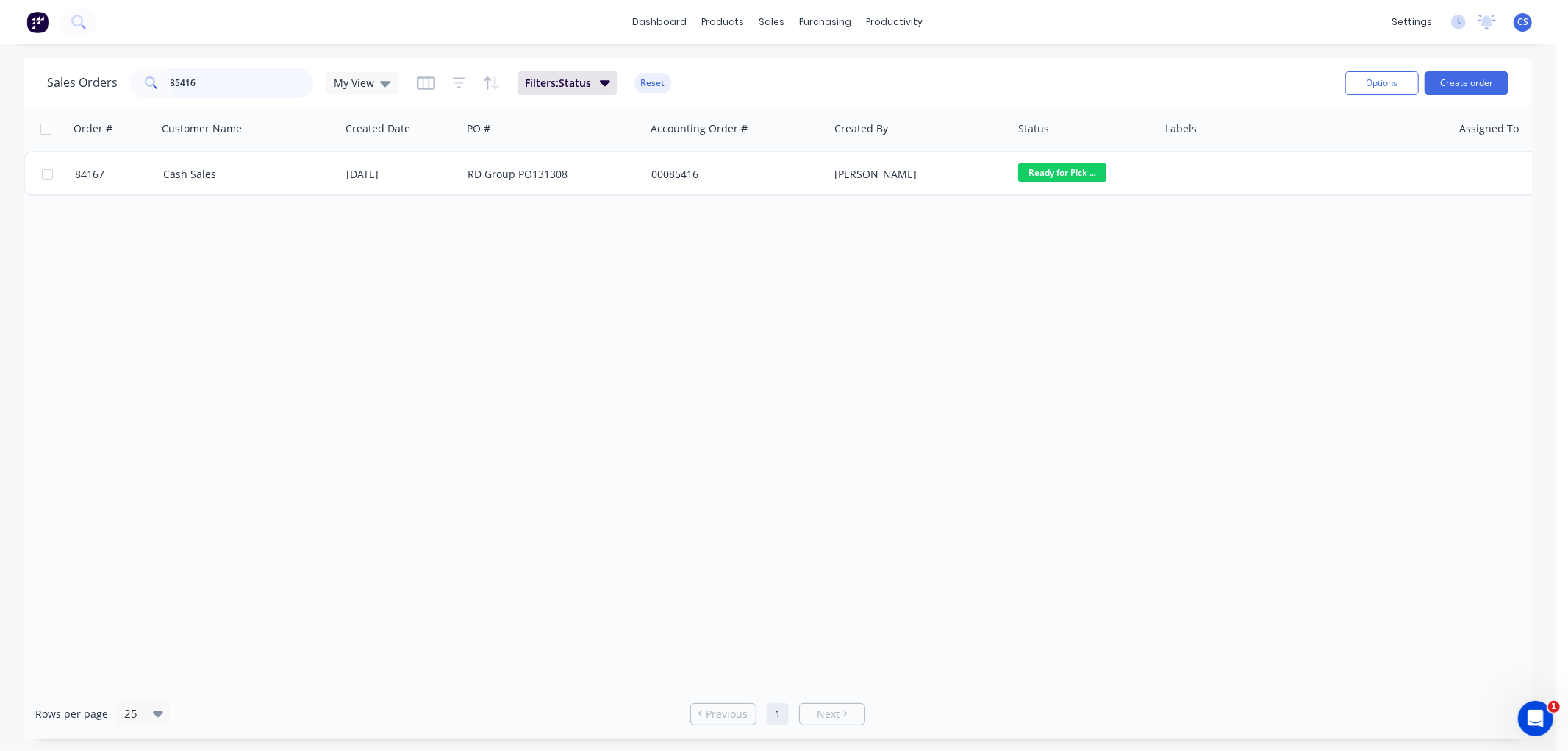
click at [238, 83] on input "85416" at bounding box center [242, 83] width 144 height 30
type input "85273"
click at [1479, 85] on button "Create order" at bounding box center [1467, 83] width 84 height 23
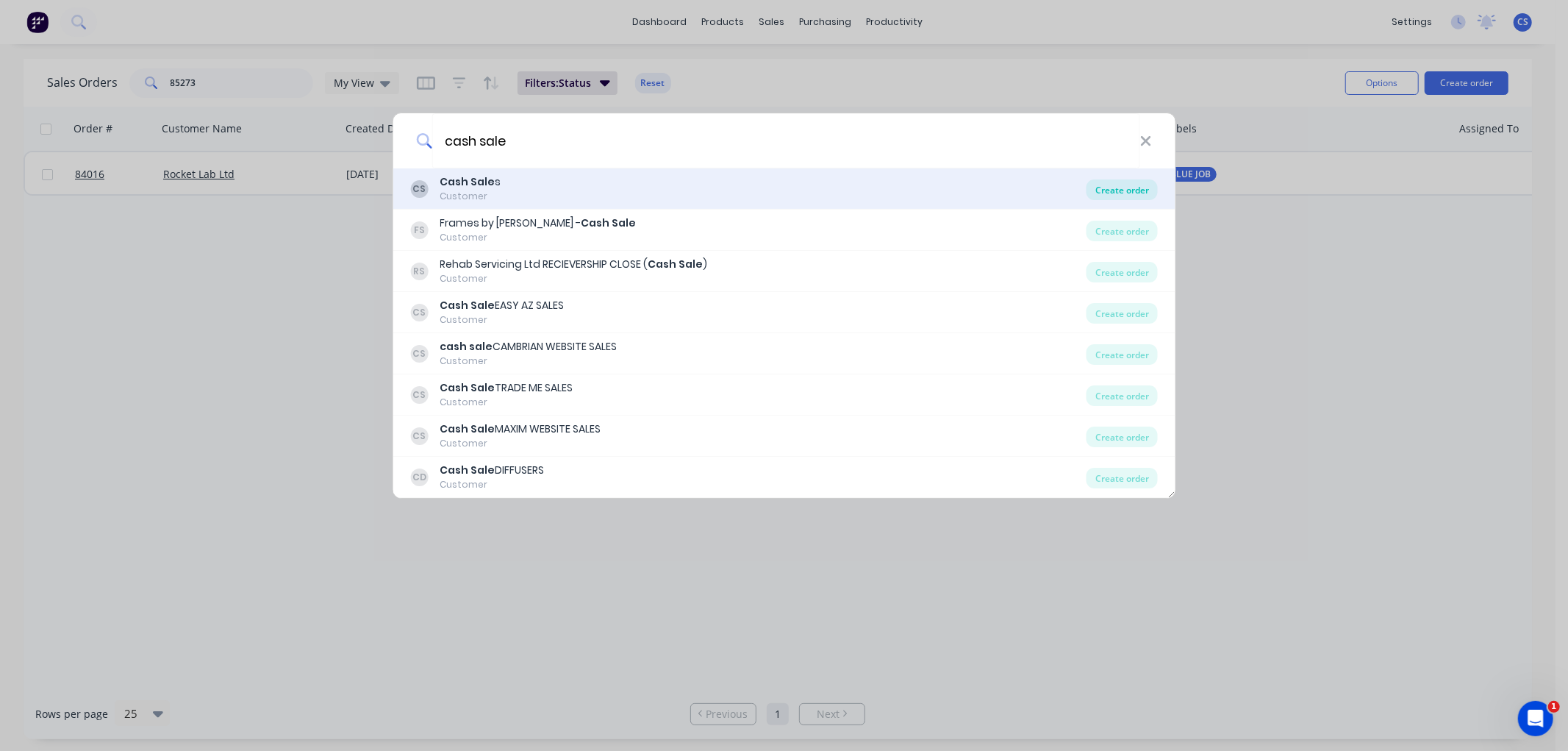
type input "cash sale"
click at [1123, 188] on div "Create order" at bounding box center [1122, 190] width 71 height 21
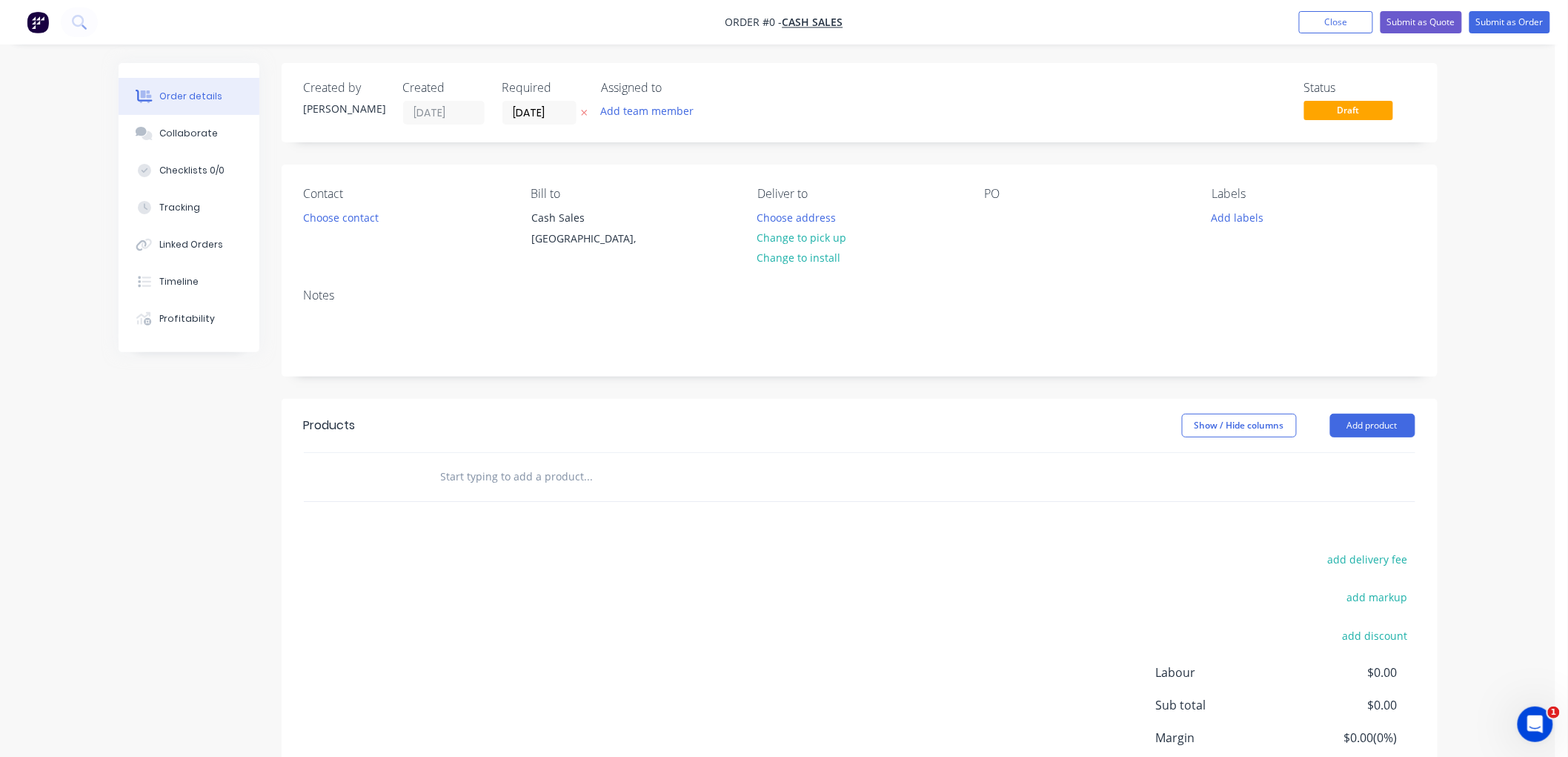
click at [580, 112] on button at bounding box center [584, 112] width 15 height 17
click at [349, 219] on button "Choose contact" at bounding box center [340, 217] width 91 height 20
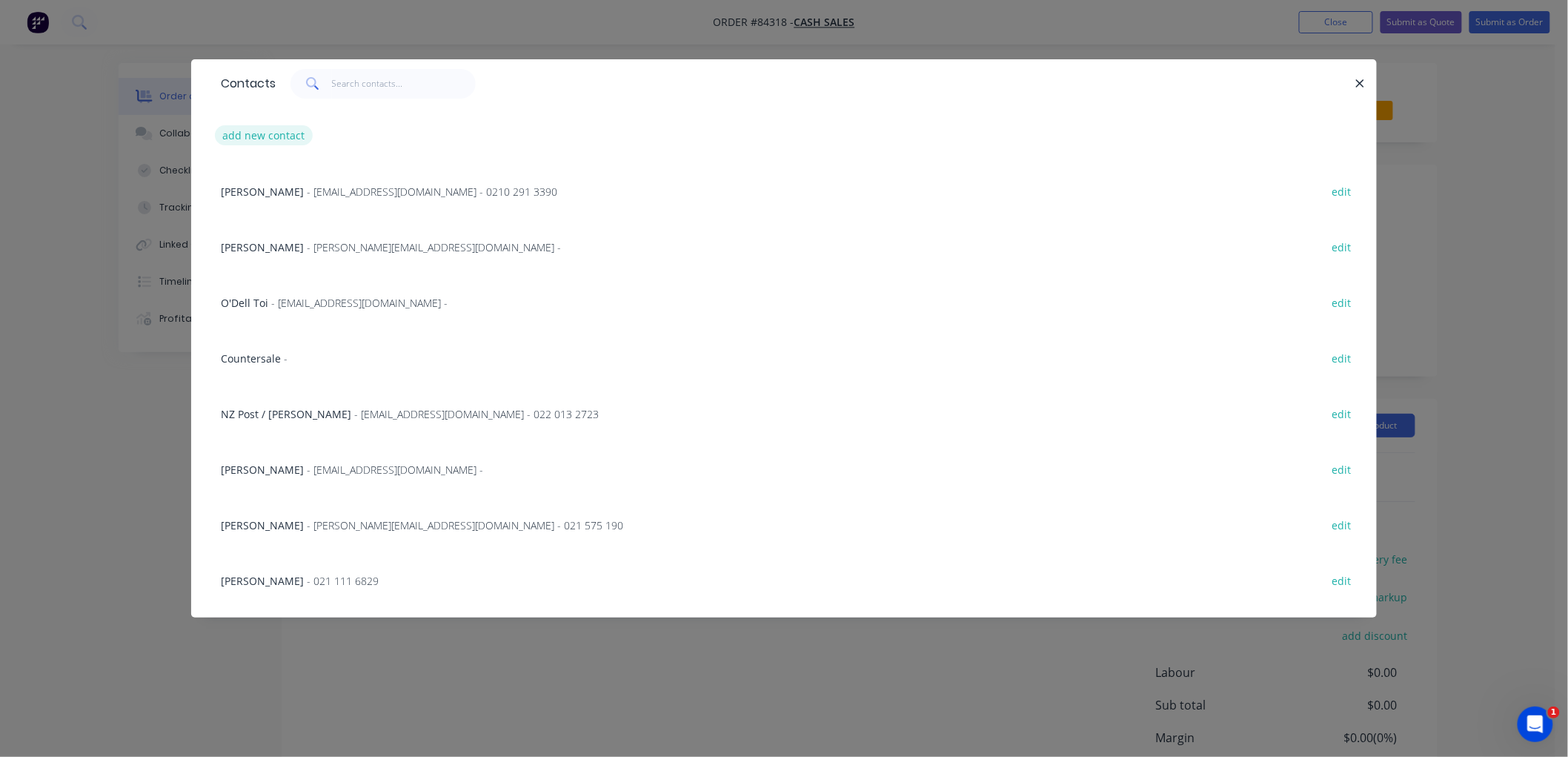
click at [269, 133] on button "add new contact" at bounding box center [263, 135] width 98 height 20
select select "NZ"
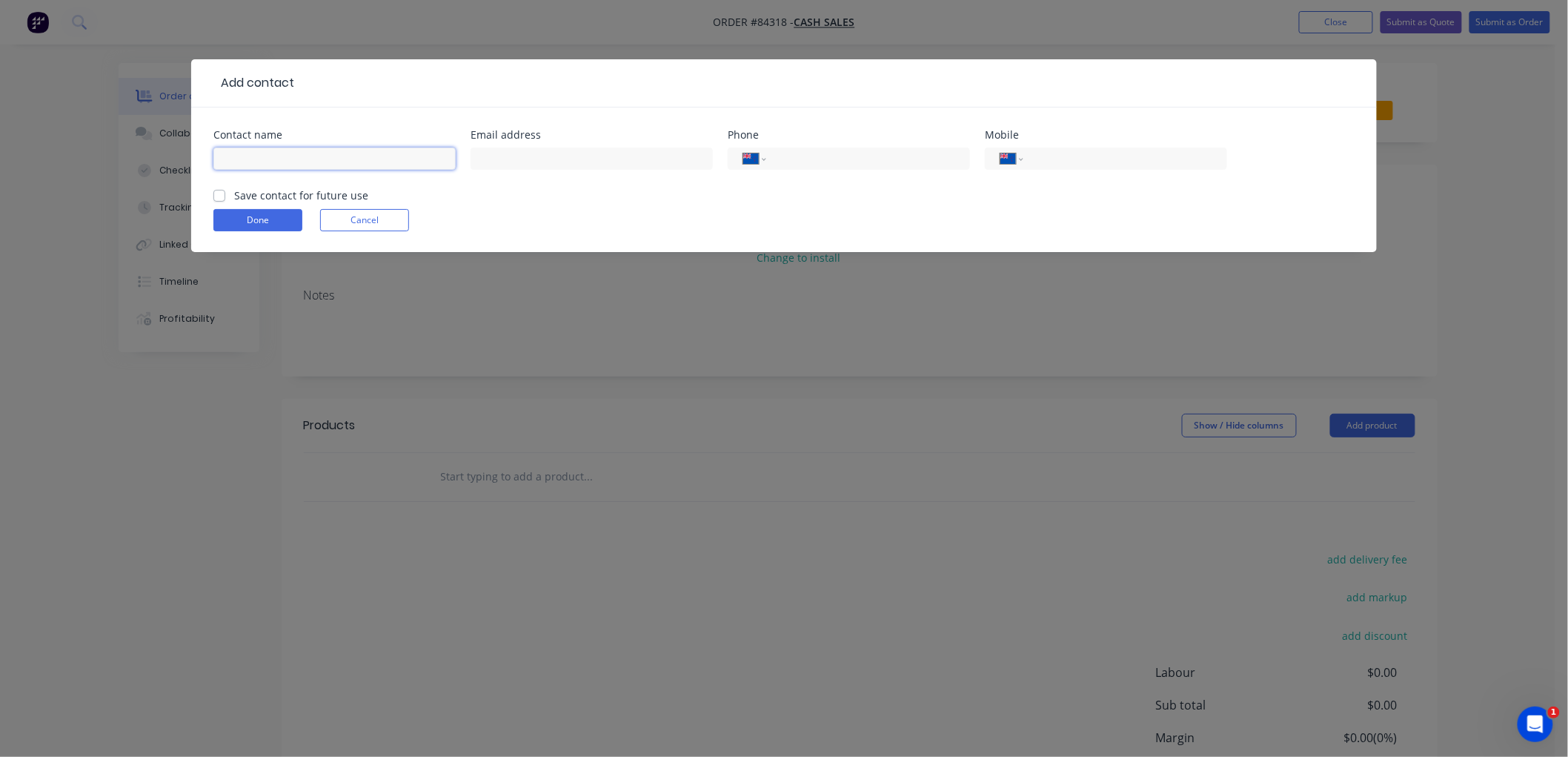
click at [293, 158] on input "text" at bounding box center [335, 159] width 242 height 23
type input "[PERSON_NAME]"
click at [1052, 161] on input "tel" at bounding box center [1123, 159] width 178 height 17
type input "021 489 994"
click at [234, 194] on label "Save contact for future use" at bounding box center [301, 195] width 134 height 15
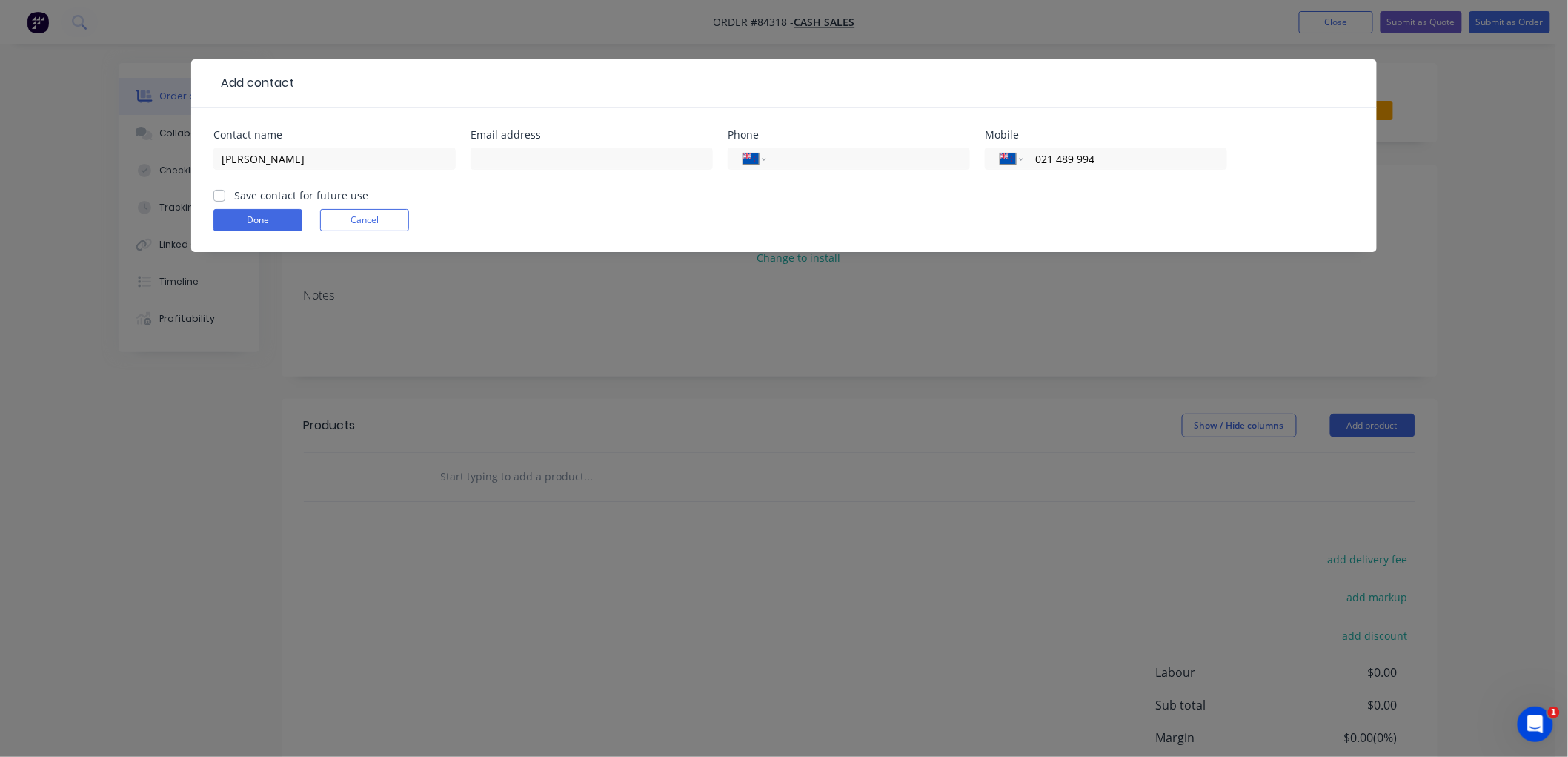
click at [220, 194] on input "Save contact for future use" at bounding box center [219, 194] width 12 height 14
checkbox input "true"
click at [255, 221] on button "Done" at bounding box center [258, 221] width 89 height 23
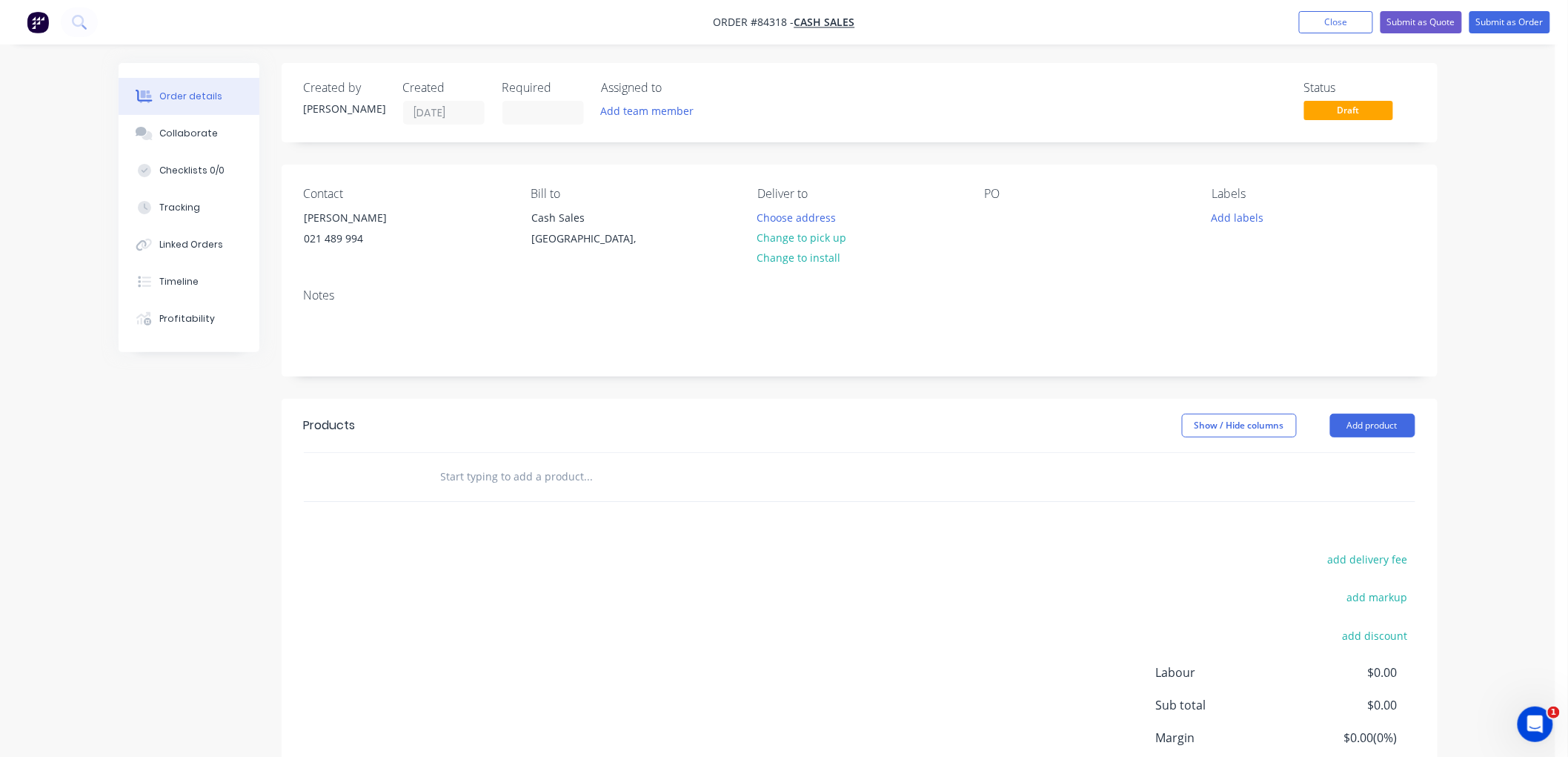
click at [589, 459] on div at bounding box center [689, 477] width 533 height 49
click at [574, 480] on input "text" at bounding box center [588, 476] width 297 height 30
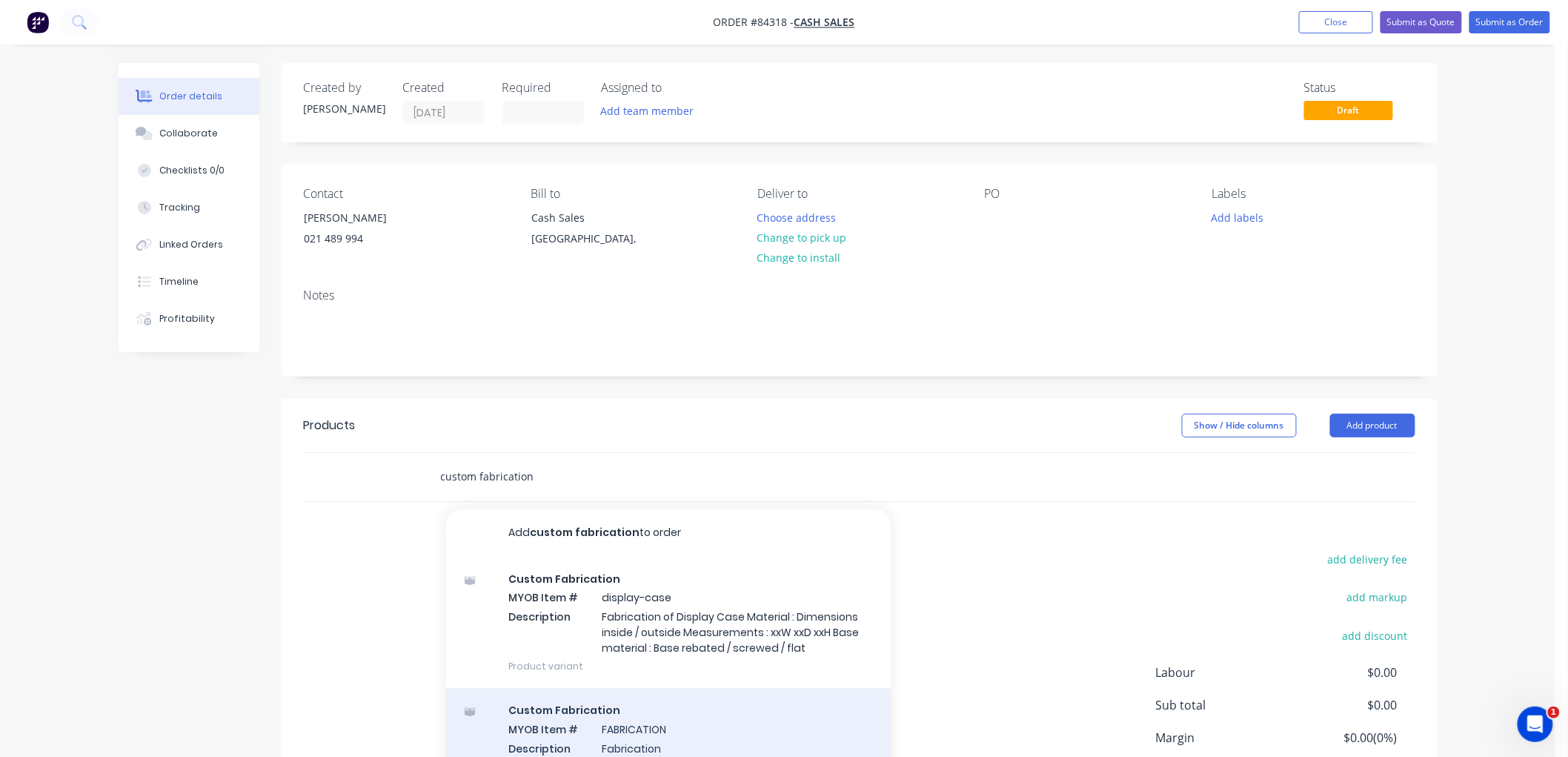
type input "custom fabrication"
click at [649, 722] on div "Custom Fabrication MYOB Item # FABRICATION Description Fabrication Product vari…" at bounding box center [668, 738] width 445 height 100
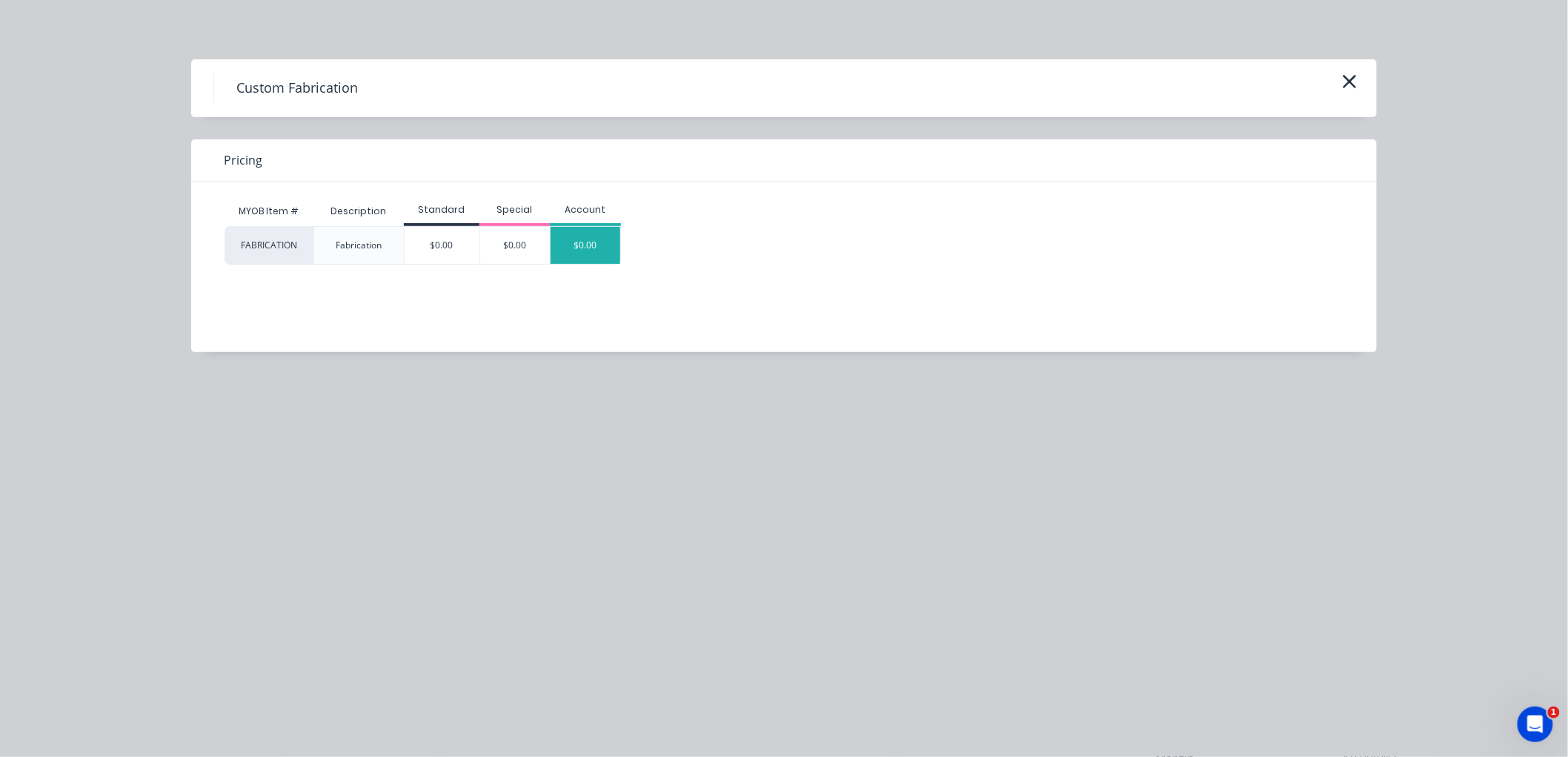
click at [603, 250] on div "$0.00" at bounding box center [585, 246] width 70 height 37
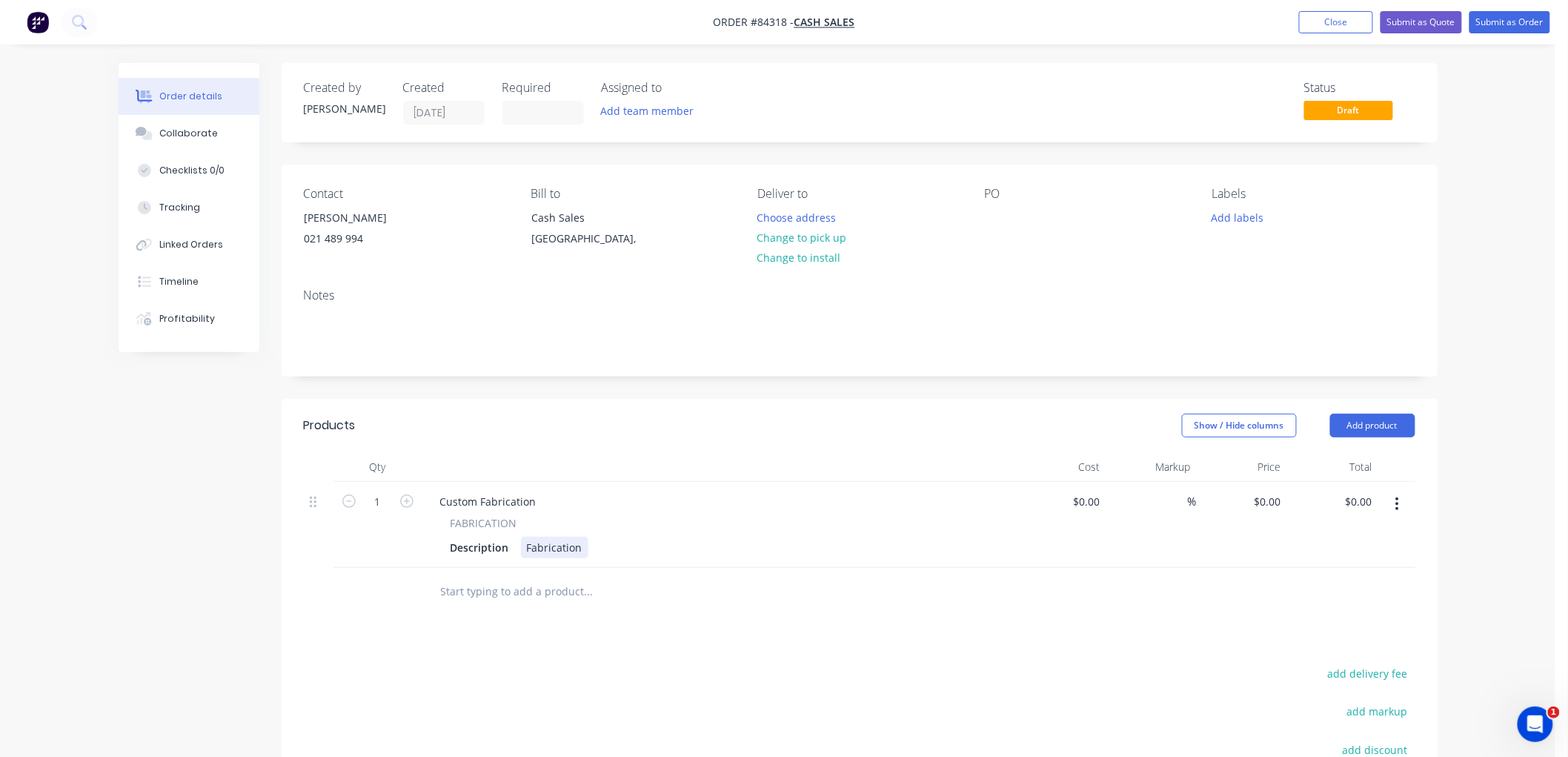
click at [580, 542] on div "Fabrication" at bounding box center [554, 548] width 67 height 22
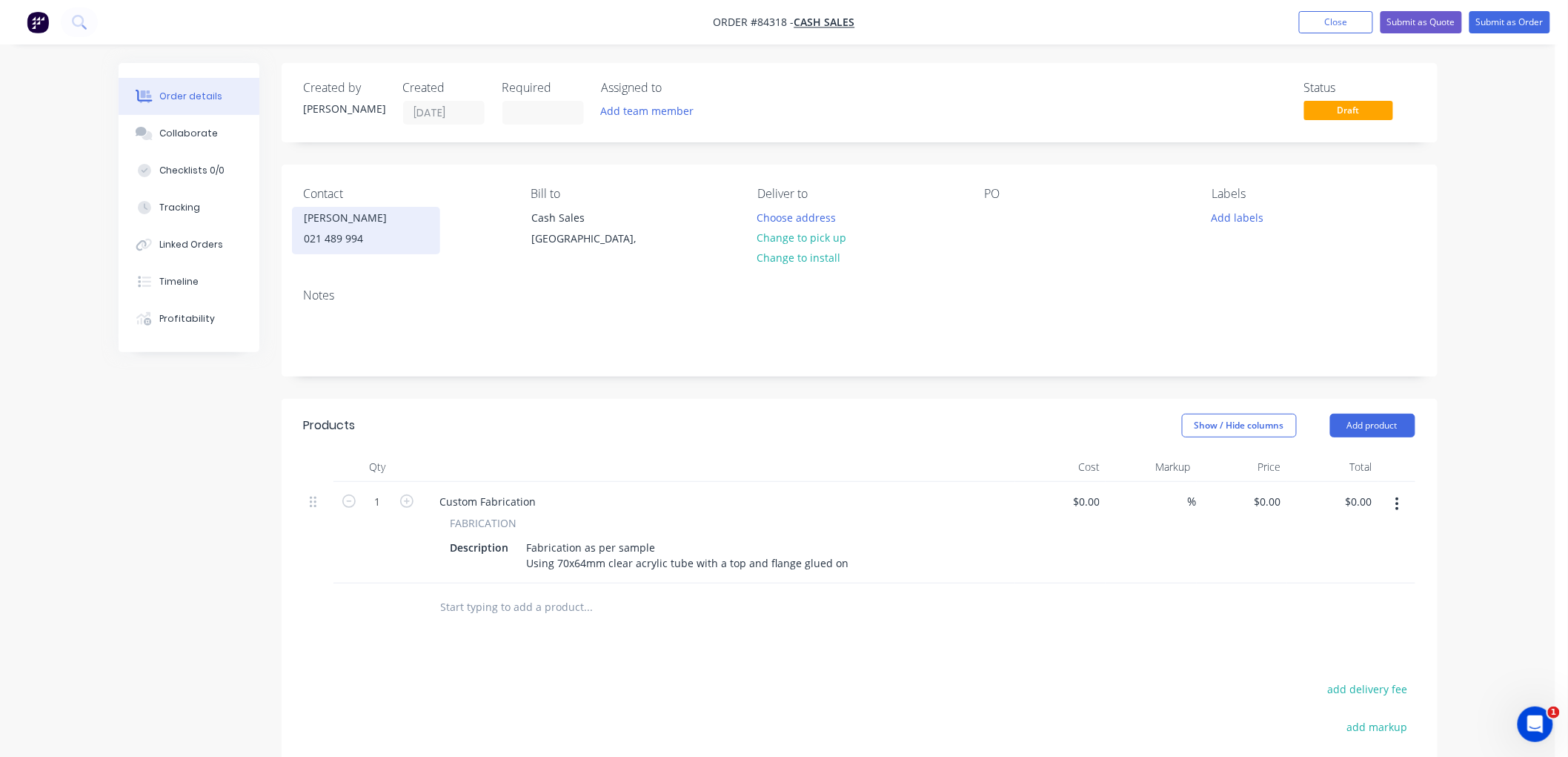
drag, startPoint x: 411, startPoint y: 218, endPoint x: 306, endPoint y: 215, distance: 105.0
click at [306, 215] on div "[PERSON_NAME]" at bounding box center [366, 218] width 123 height 21
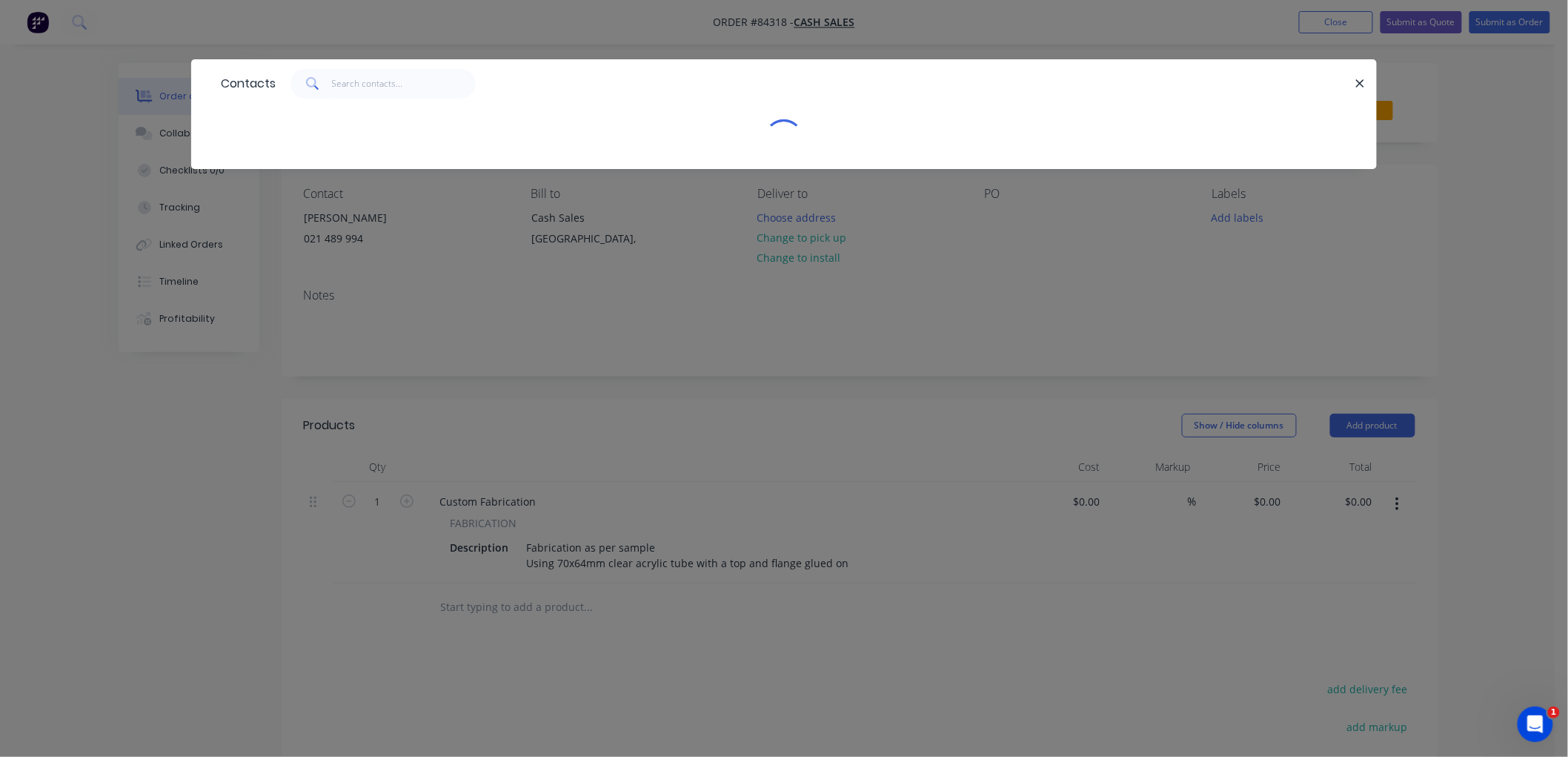
copy div "[PERSON_NAME]"
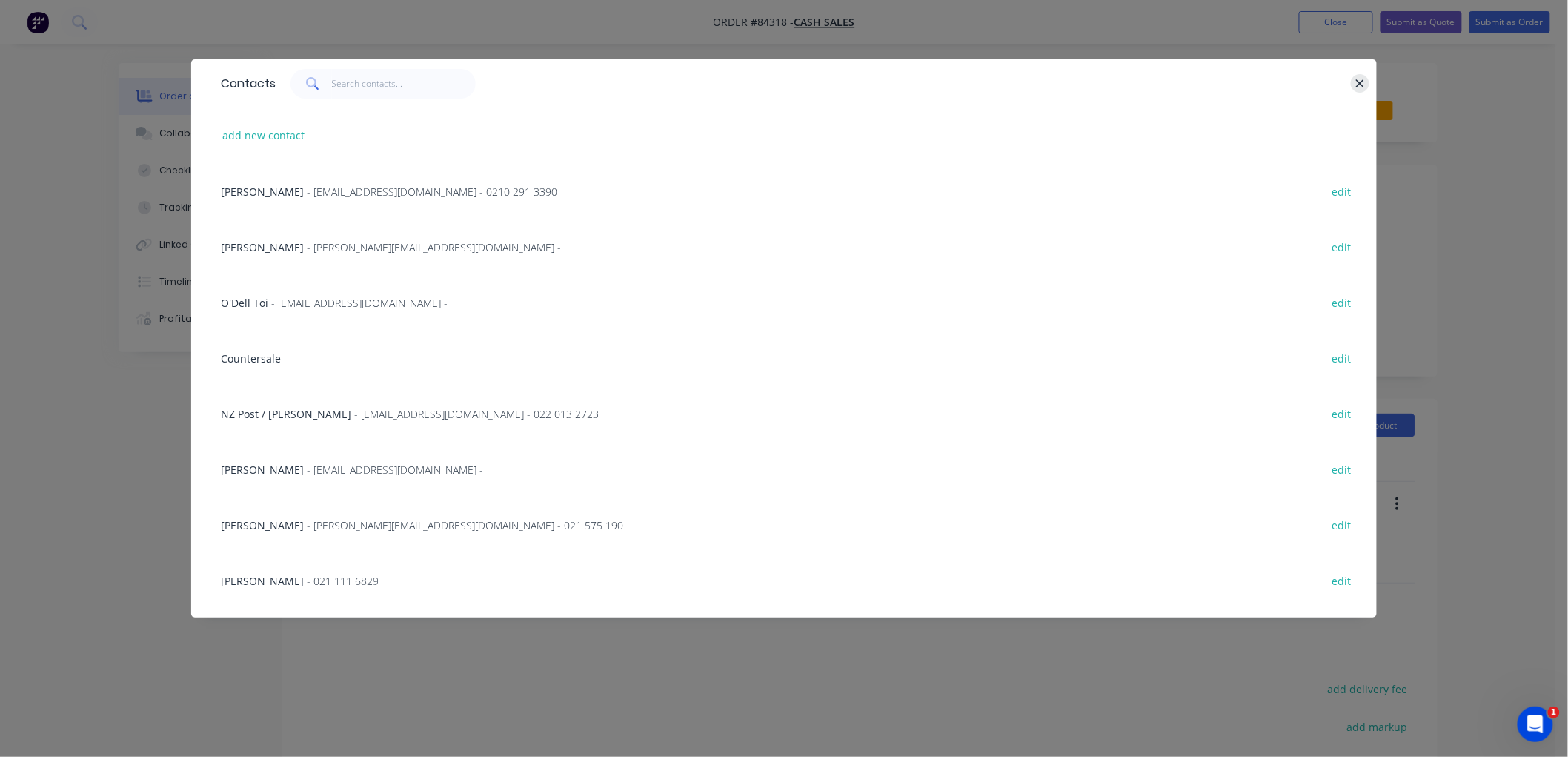
click at [1365, 83] on icon "button" at bounding box center [1360, 83] width 10 height 14
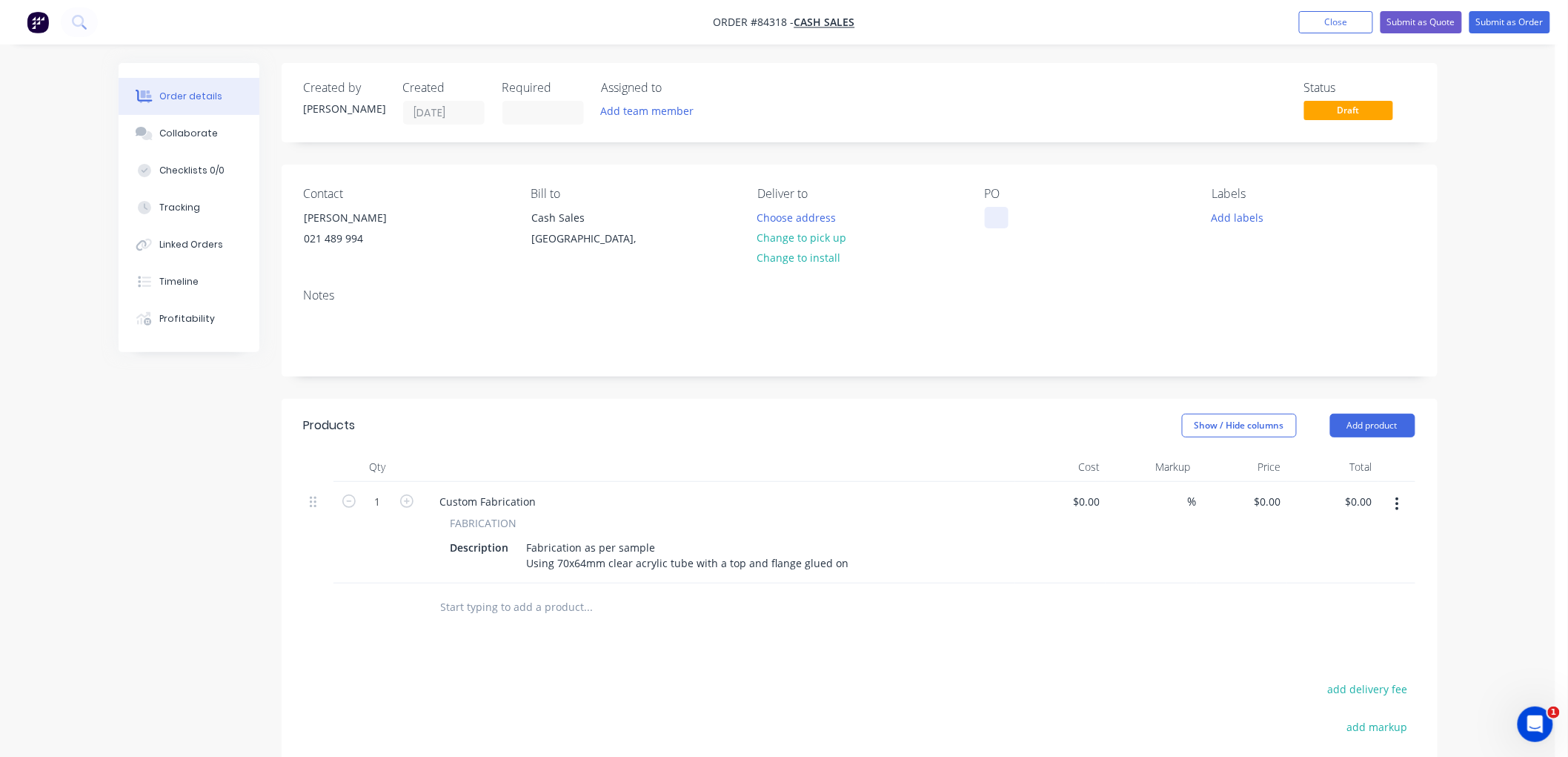
click at [1002, 218] on div at bounding box center [996, 218] width 23 height 22
paste div
click at [807, 240] on button "Change to pick up" at bounding box center [802, 237] width 105 height 20
click at [1250, 224] on button "Add labels" at bounding box center [1237, 217] width 68 height 20
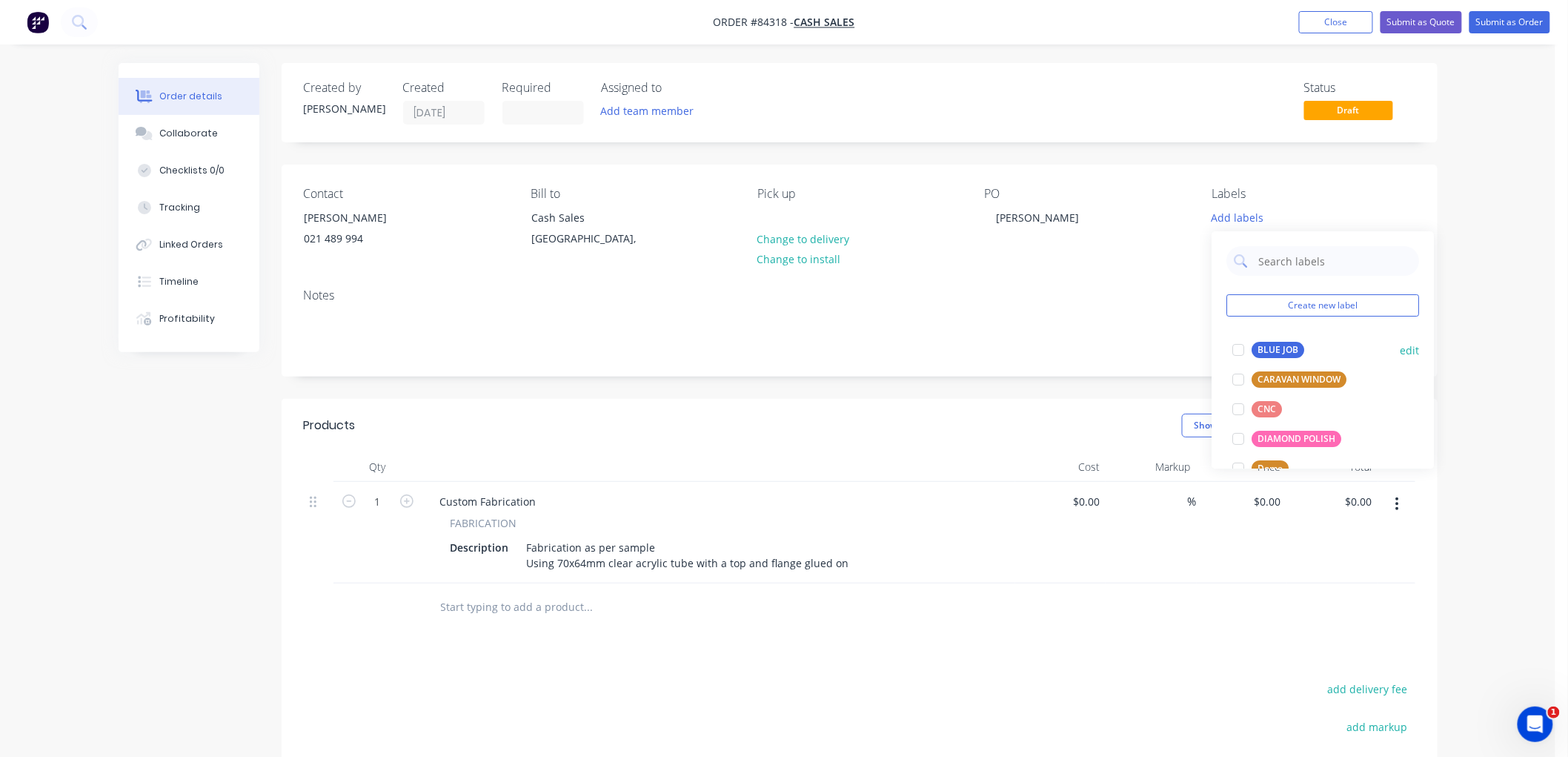
click at [1273, 344] on div "BLUE JOB" at bounding box center [1278, 350] width 53 height 16
click at [1471, 279] on div "Order details Collaborate Checklists 0/0 Tracking Linked Orders Timeline Profit…" at bounding box center [778, 505] width 1555 height 1010
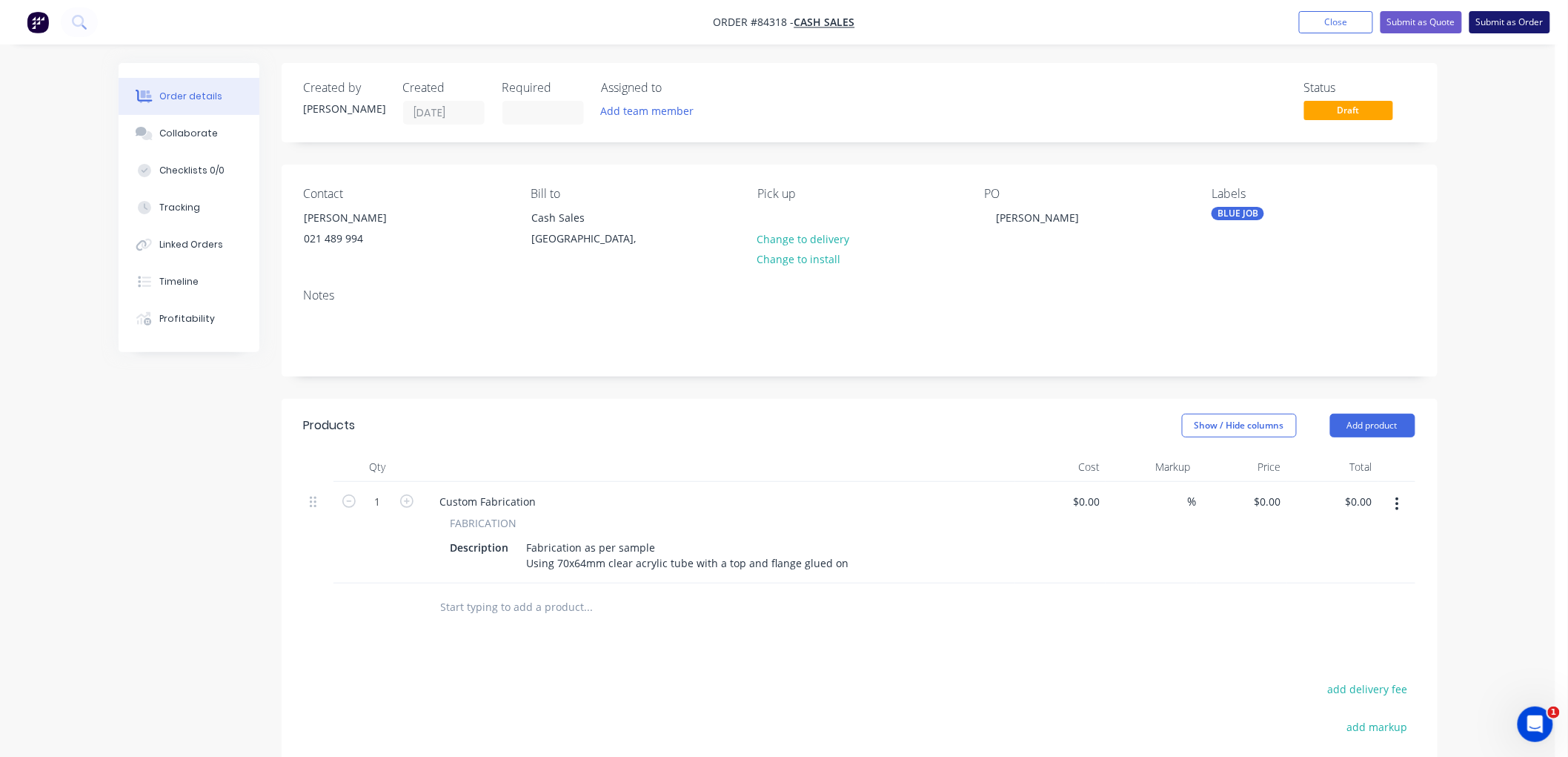
click at [1542, 20] on button "Submit as Order" at bounding box center [1510, 23] width 81 height 23
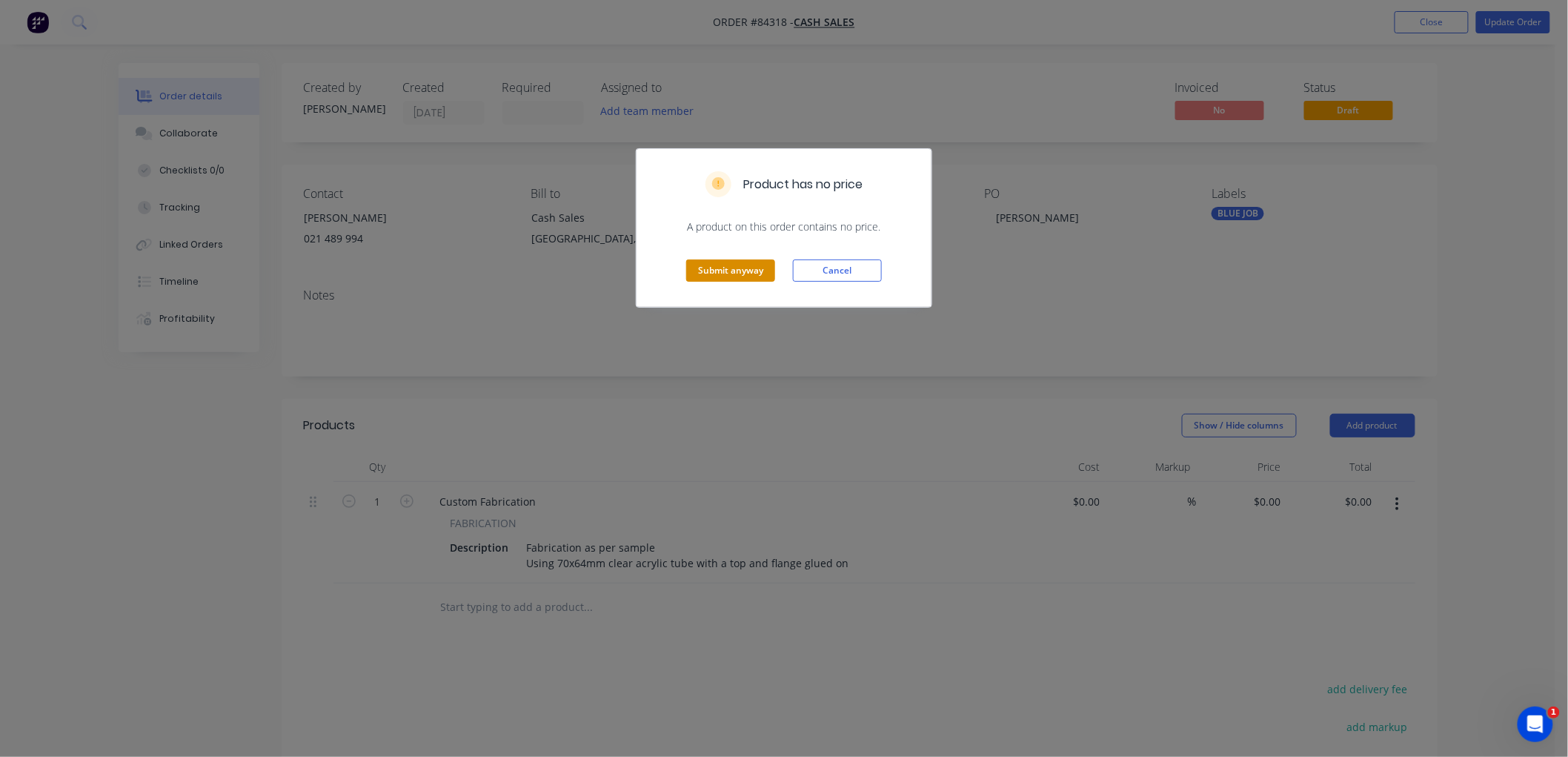
click at [731, 267] on button "Submit anyway" at bounding box center [731, 271] width 89 height 23
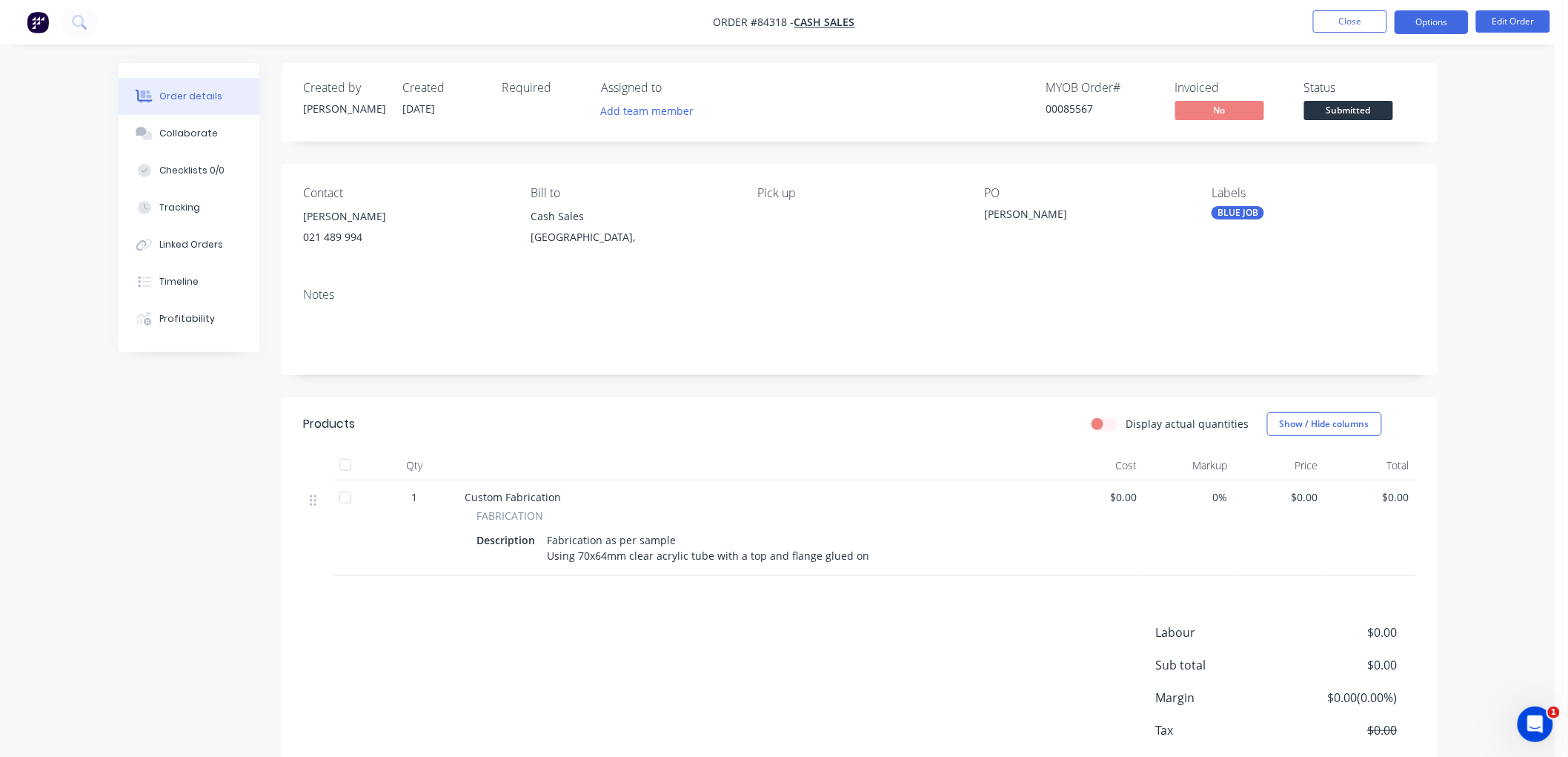
click at [1435, 24] on button "Options" at bounding box center [1431, 22] width 74 height 23
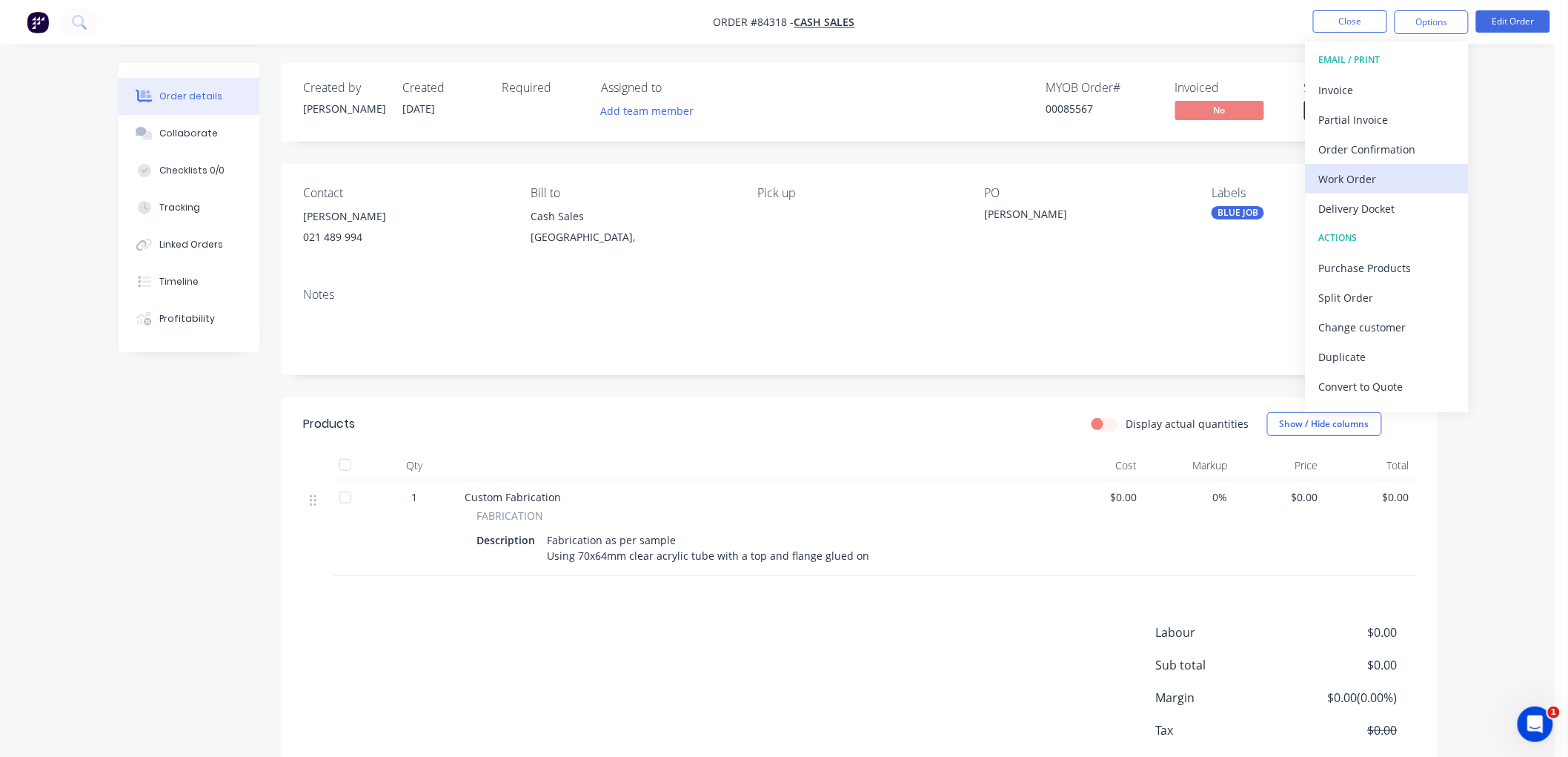
click at [1366, 173] on div "Work Order" at bounding box center [1387, 179] width 137 height 22
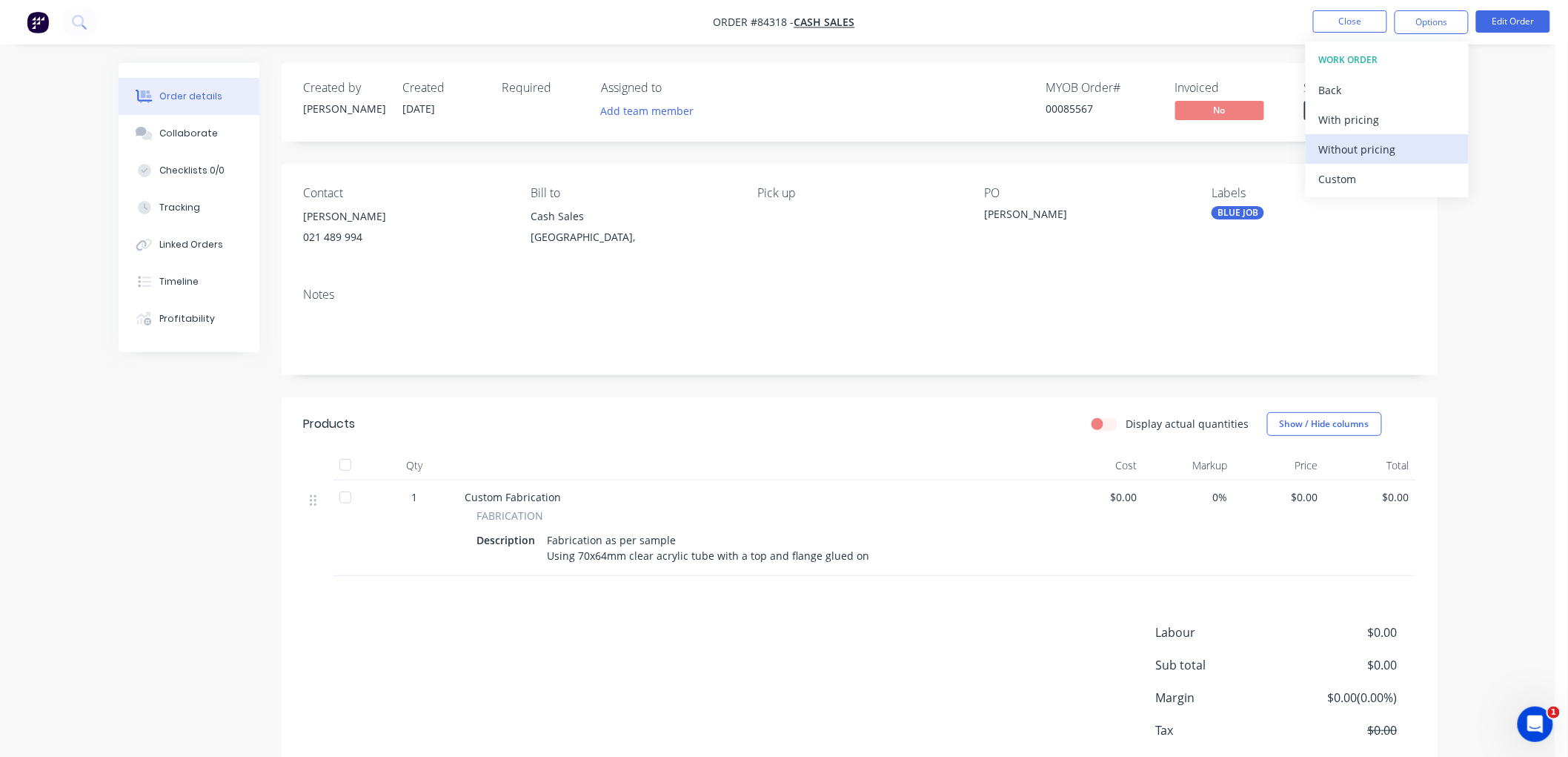
click at [1365, 152] on div "Without pricing" at bounding box center [1387, 149] width 137 height 22
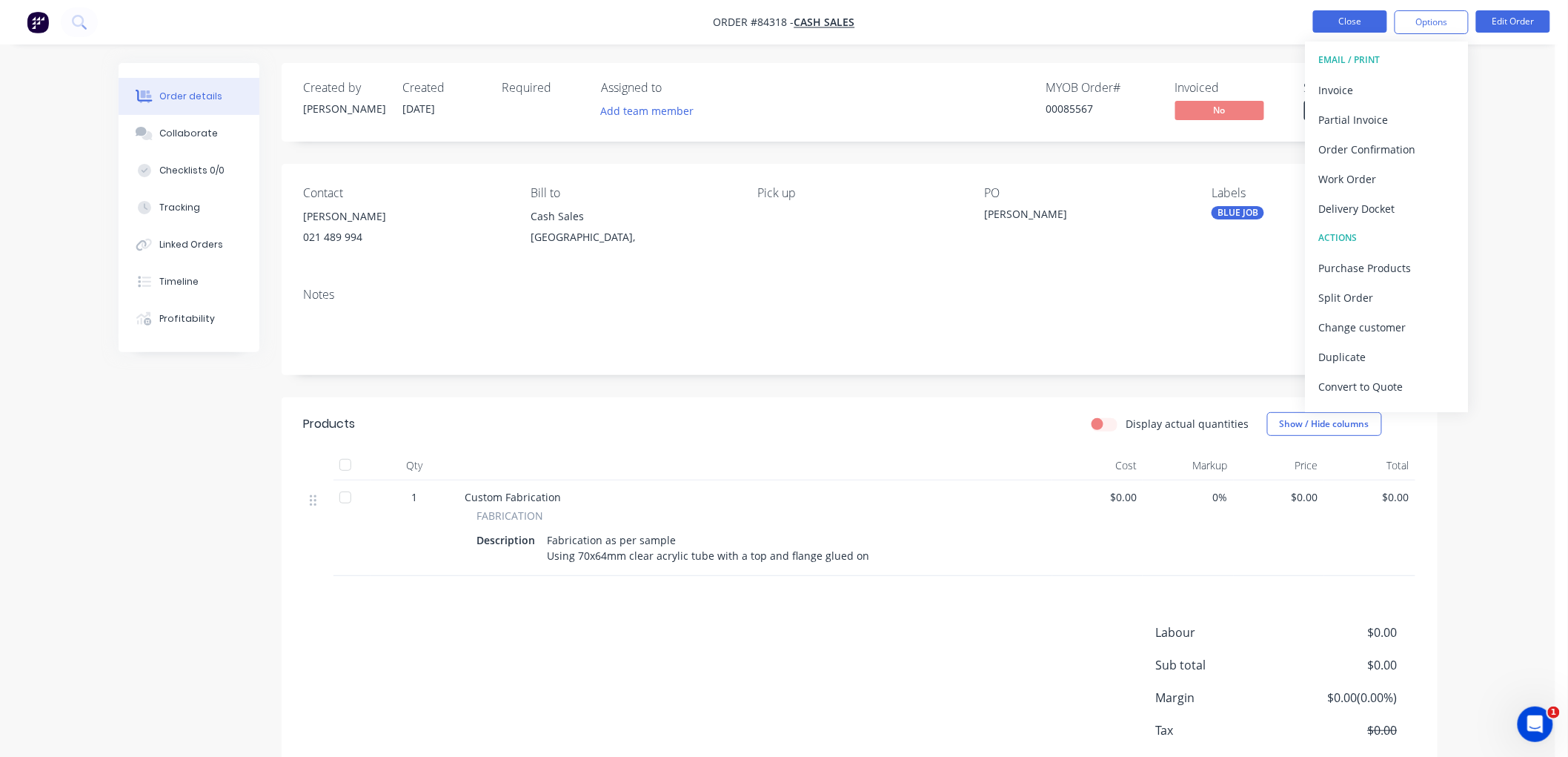
click at [1323, 25] on button "Close" at bounding box center [1350, 22] width 74 height 23
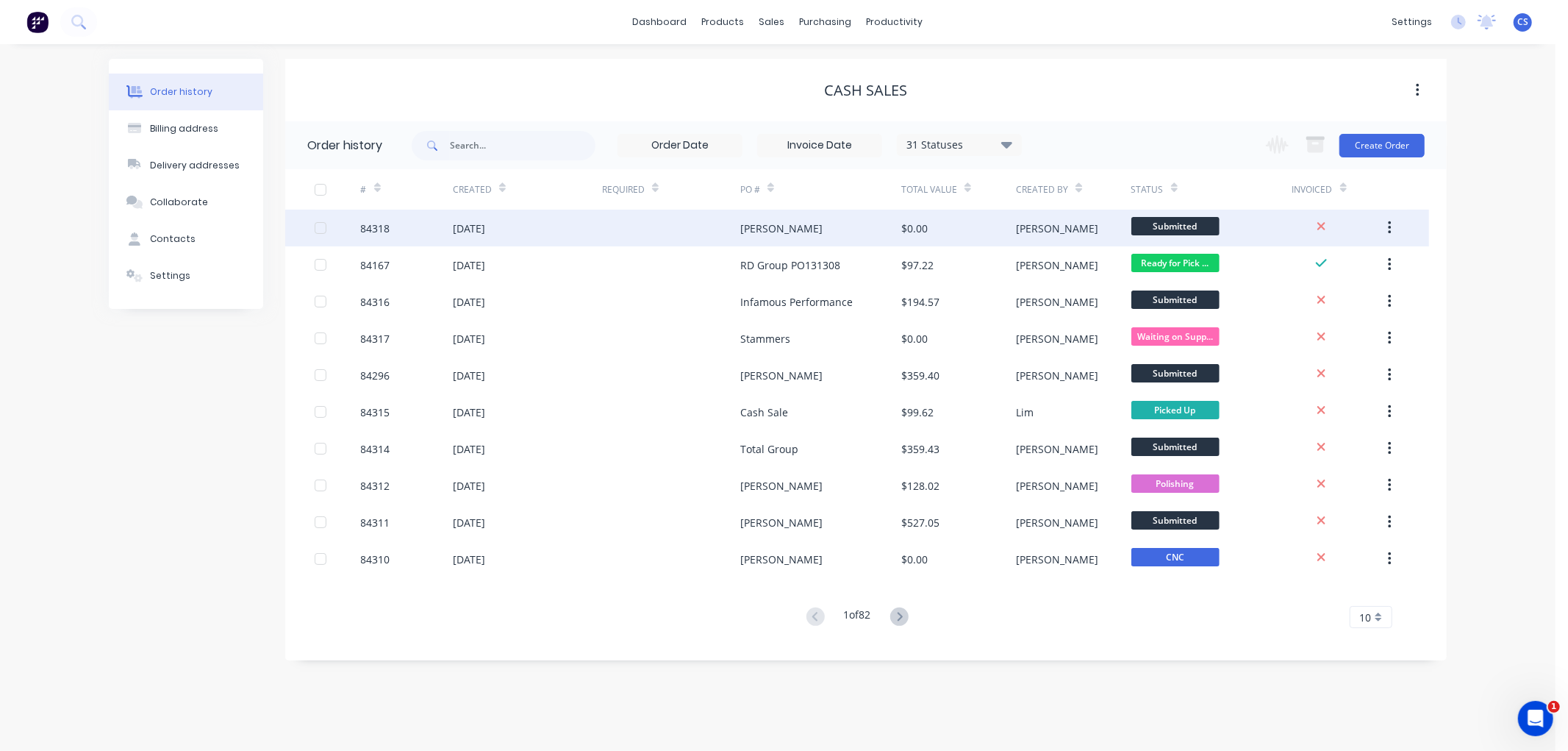
click at [1177, 228] on span "Submitted" at bounding box center [1176, 225] width 88 height 18
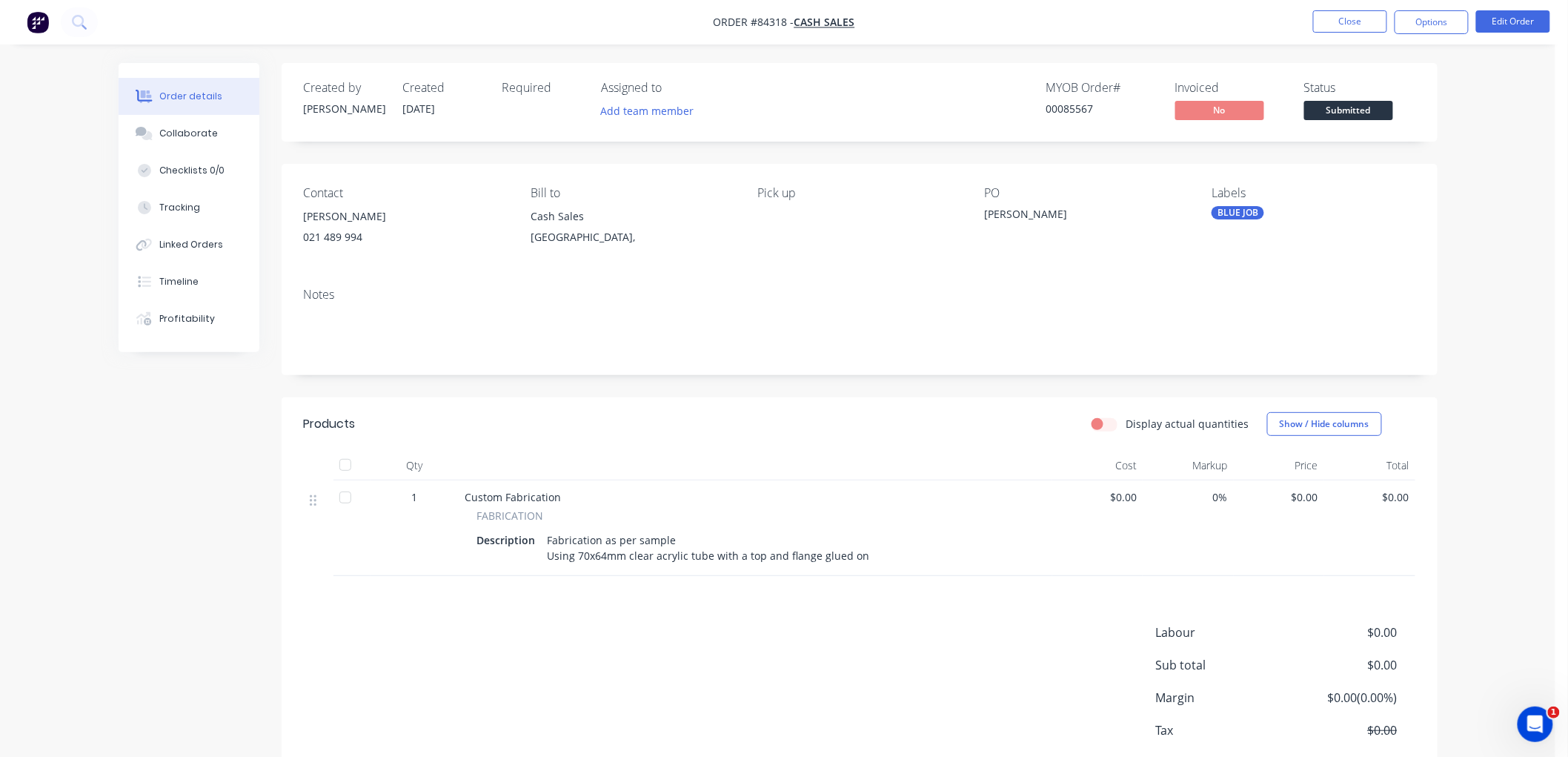
click at [1349, 108] on span "Submitted" at bounding box center [1348, 110] width 89 height 19
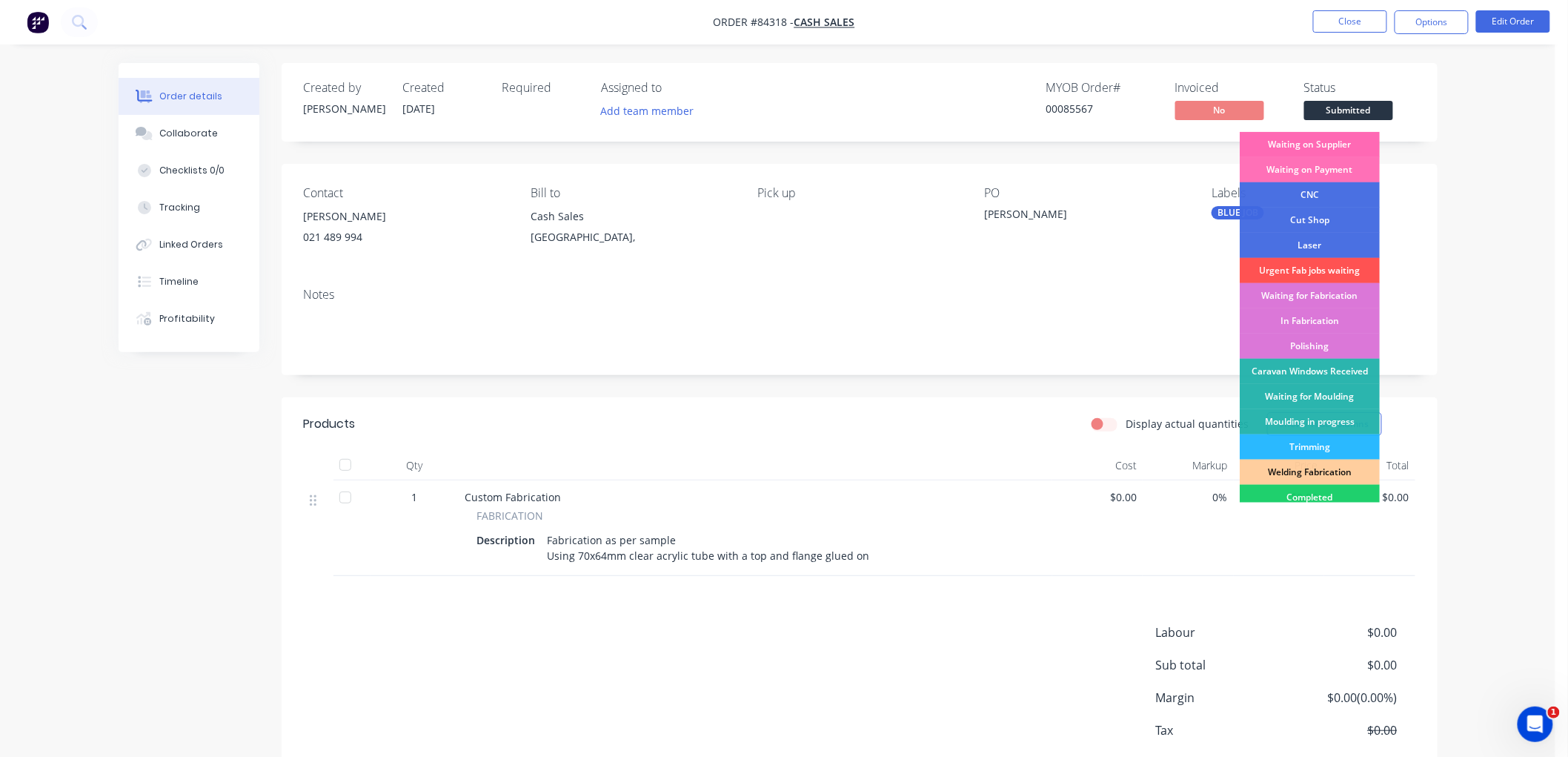
click at [1332, 139] on div "Waiting on Supplier" at bounding box center [1309, 144] width 140 height 25
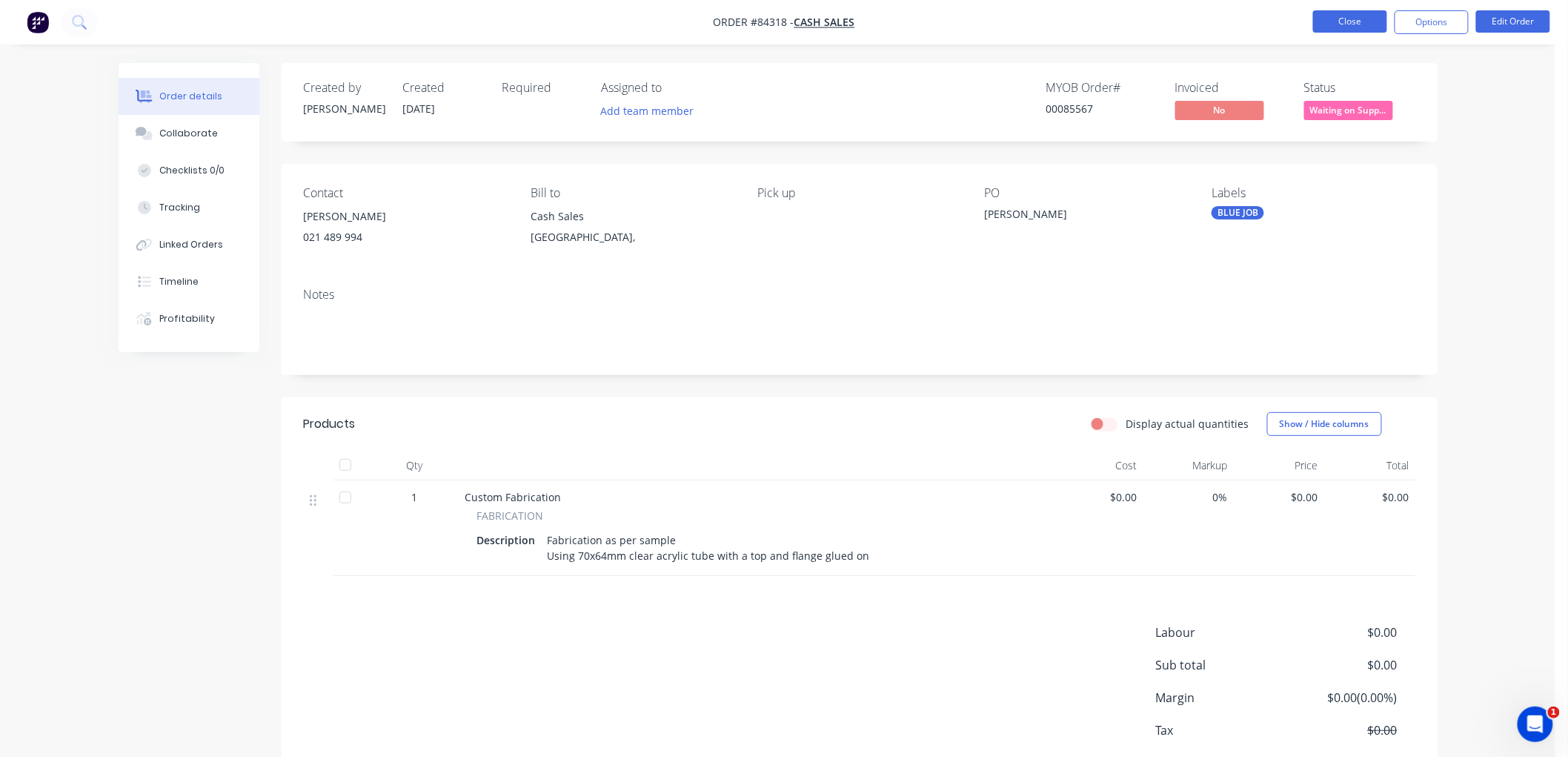
click at [1347, 23] on button "Close" at bounding box center [1350, 22] width 74 height 23
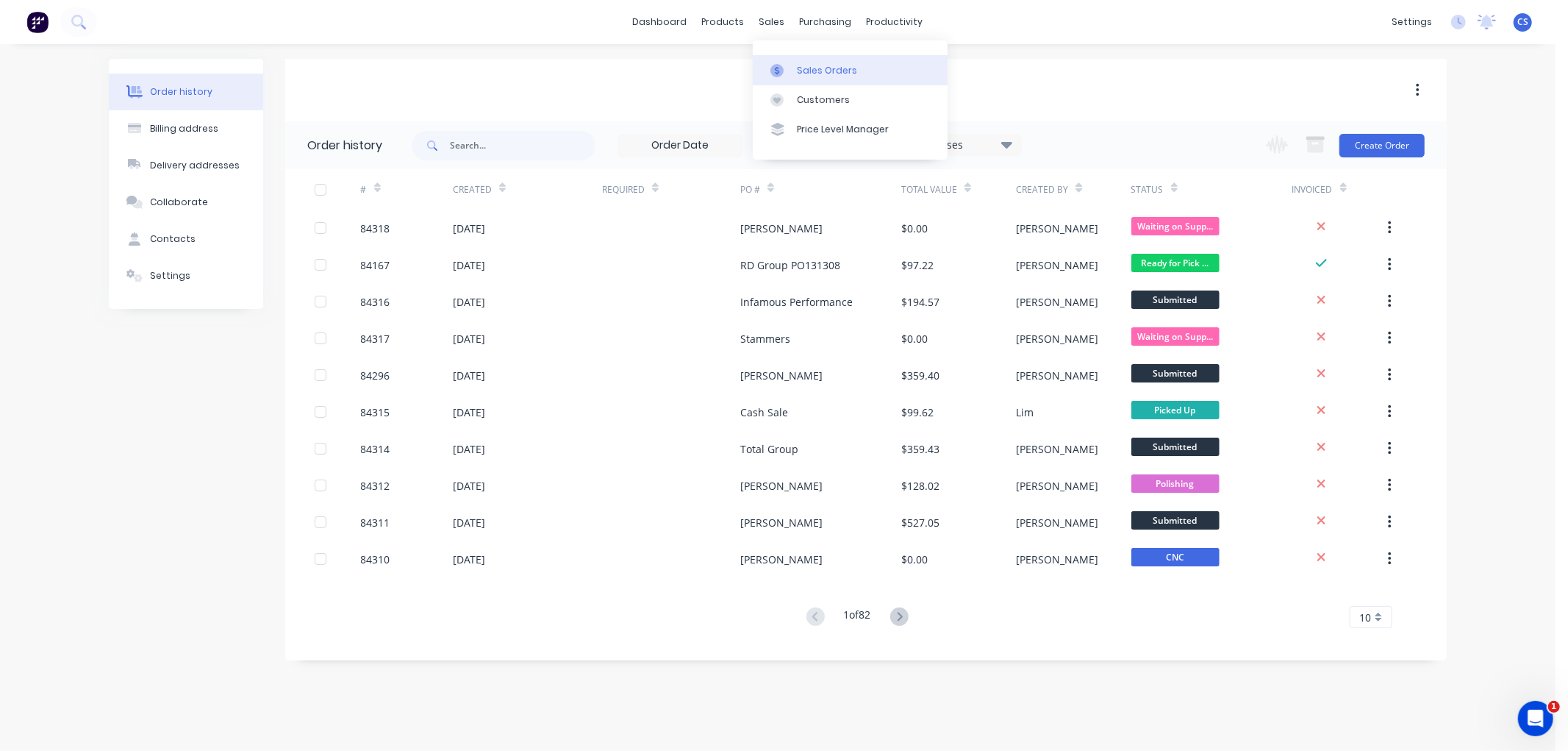
click at [785, 71] on div at bounding box center [782, 71] width 22 height 14
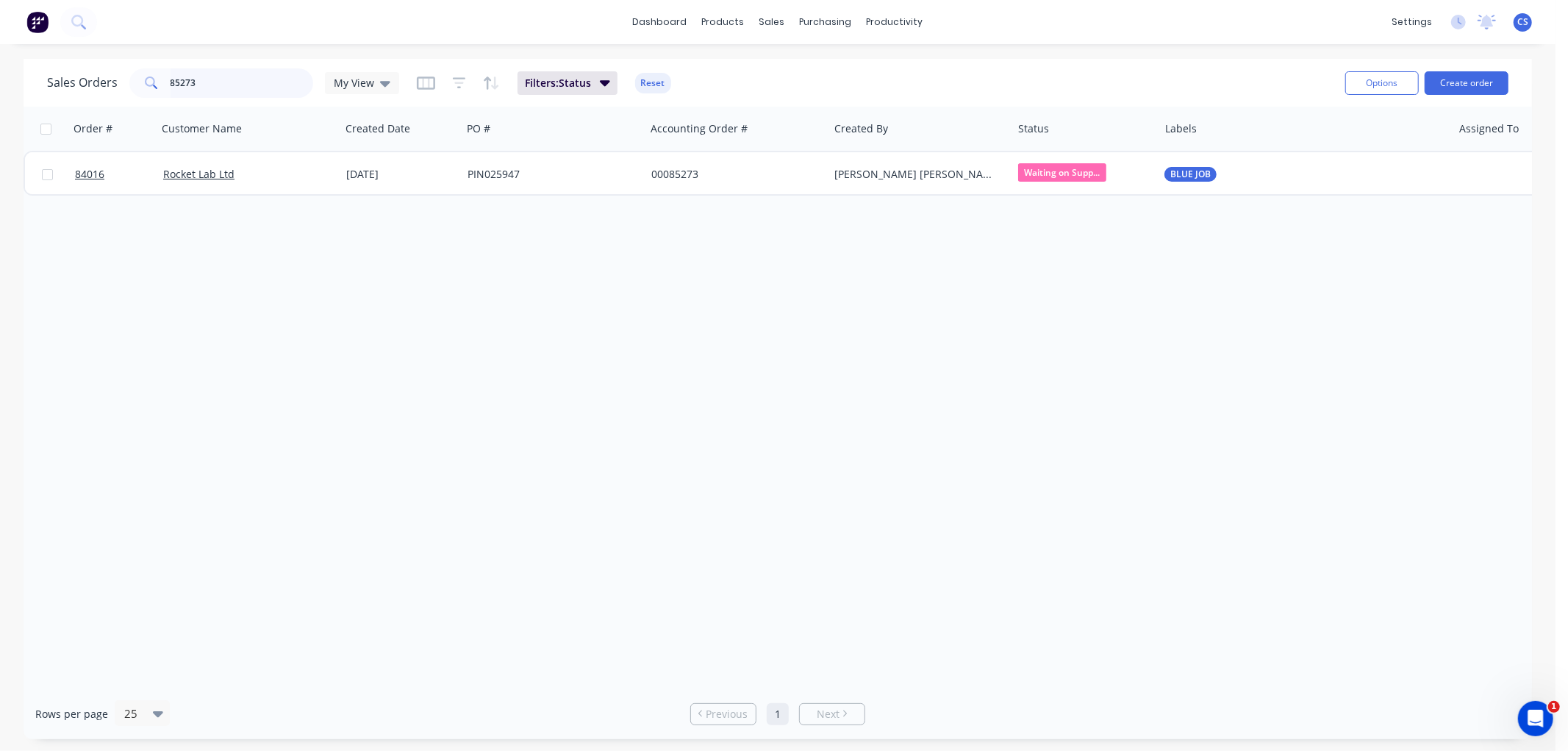
click at [236, 85] on input "85273" at bounding box center [242, 83] width 144 height 30
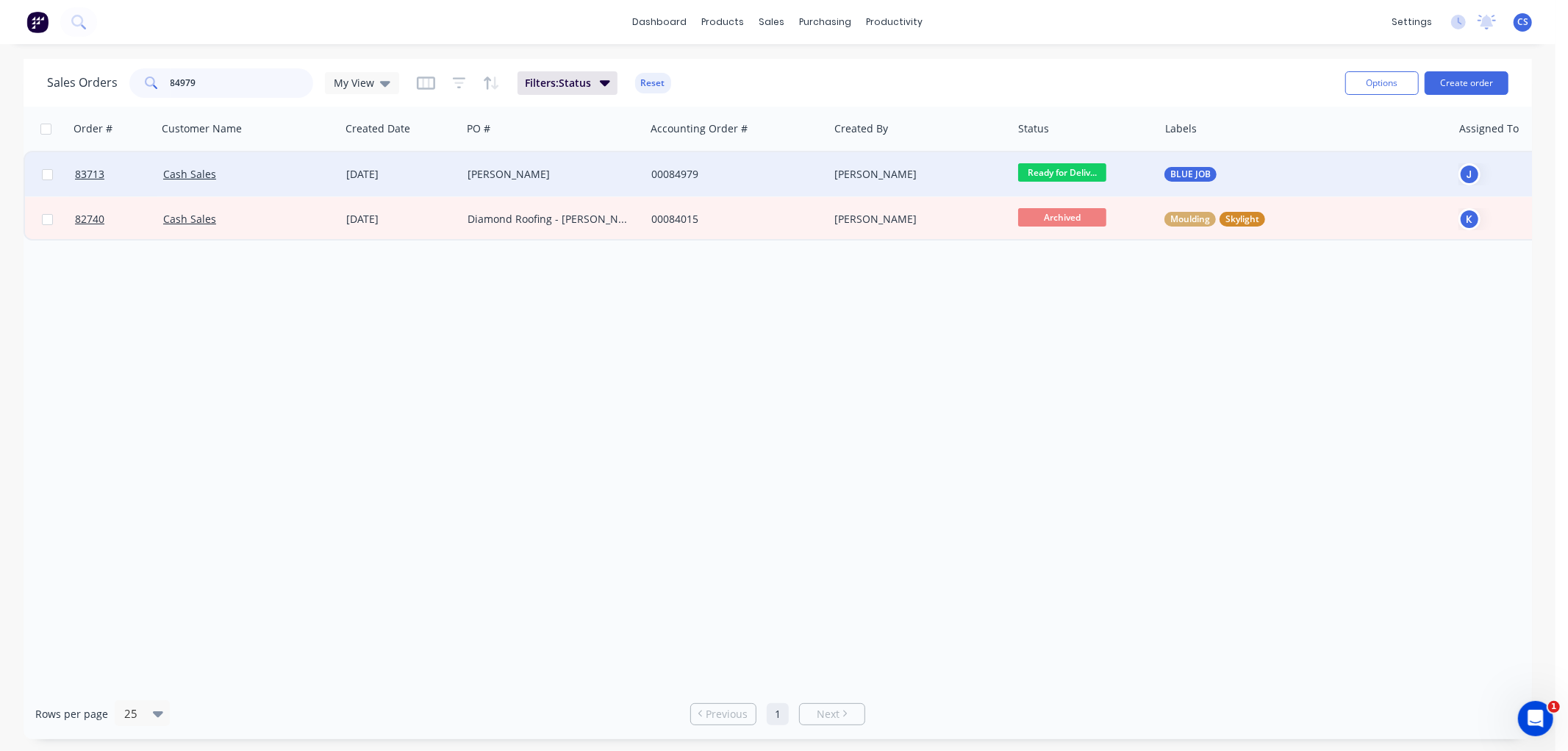
type input "84979"
click at [545, 167] on div "[PERSON_NAME]" at bounding box center [549, 174] width 164 height 14
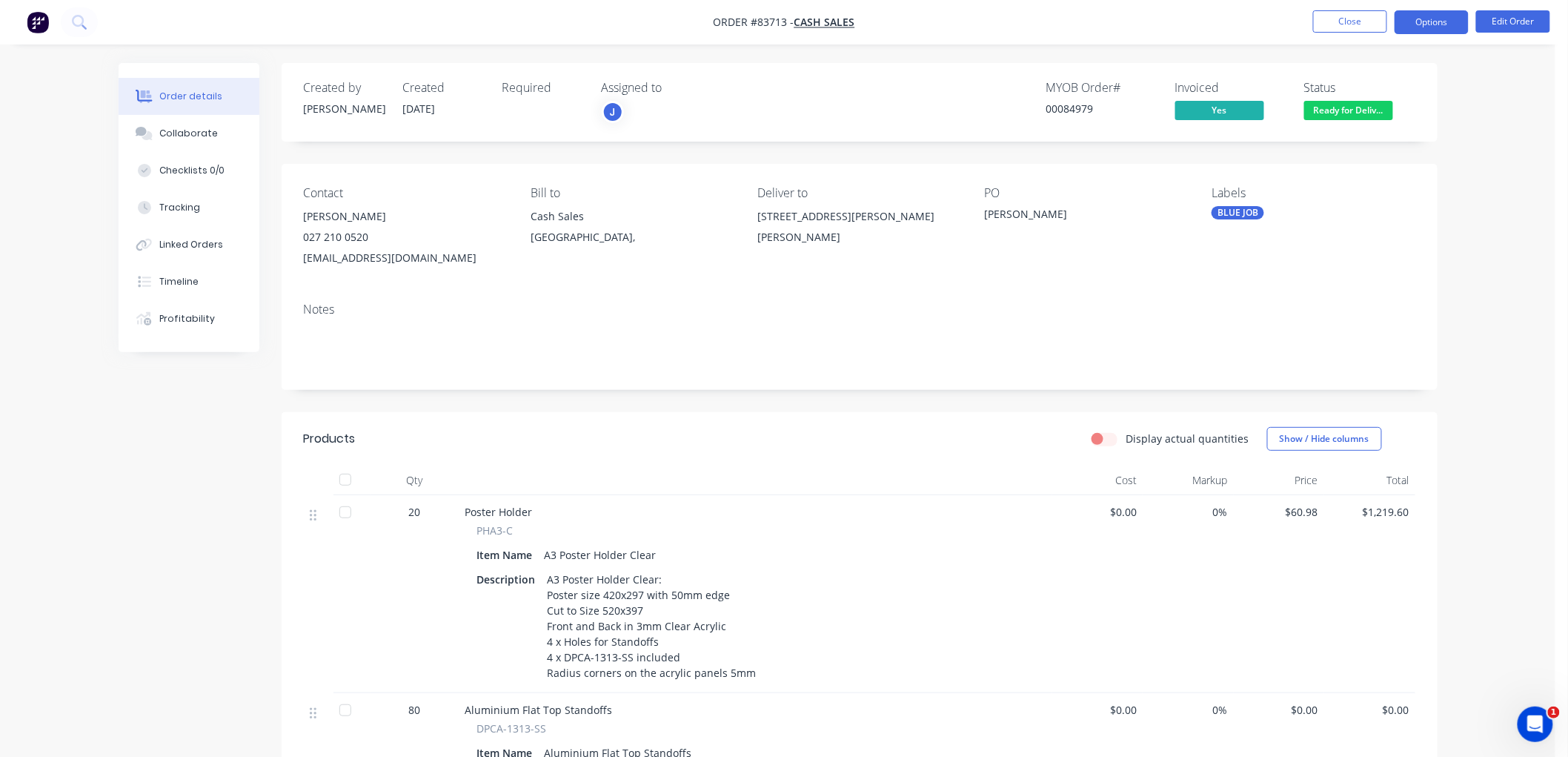
click at [1428, 27] on button "Options" at bounding box center [1431, 22] width 74 height 23
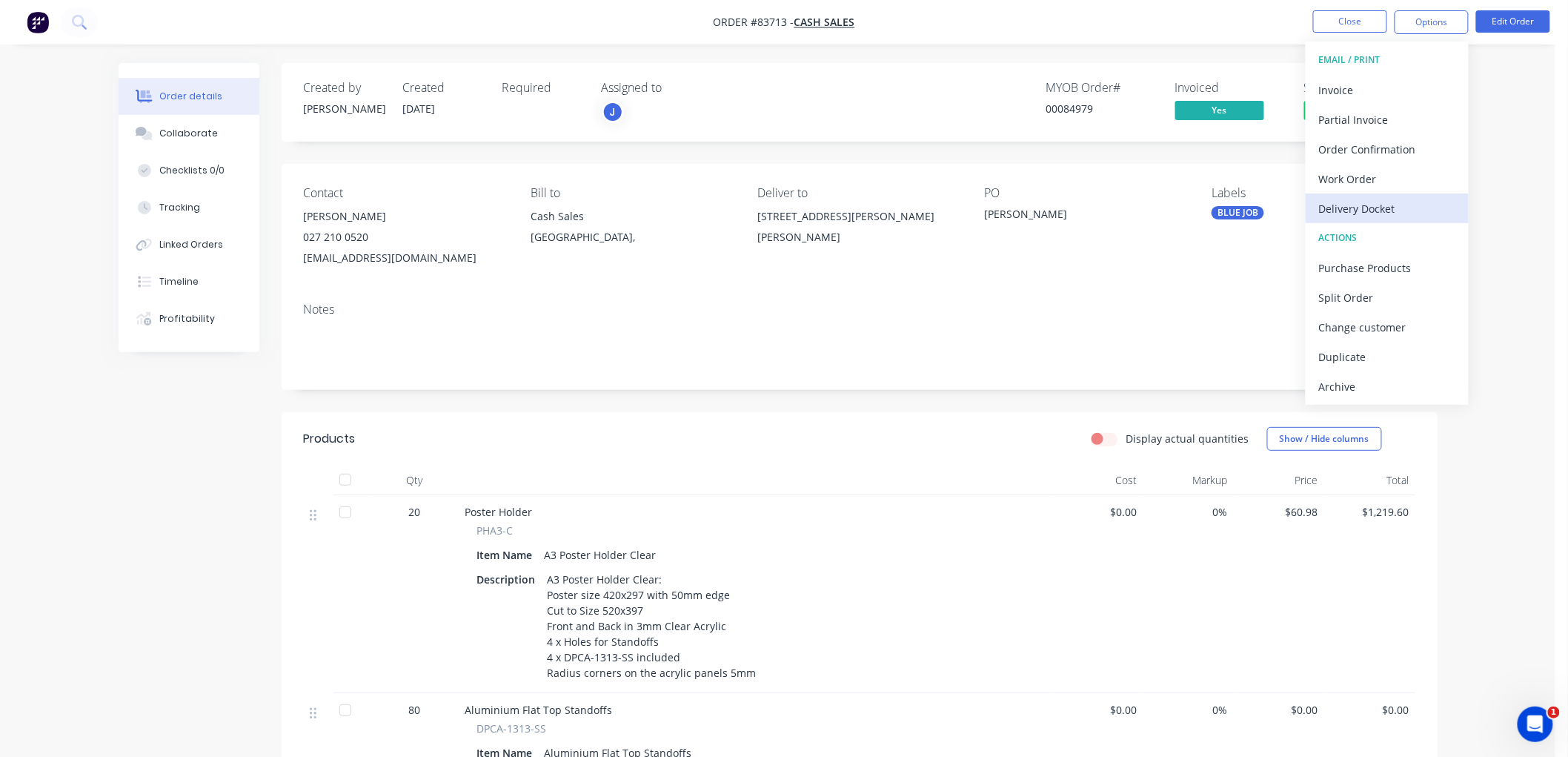
click at [1376, 198] on div "Delivery Docket" at bounding box center [1387, 209] width 137 height 22
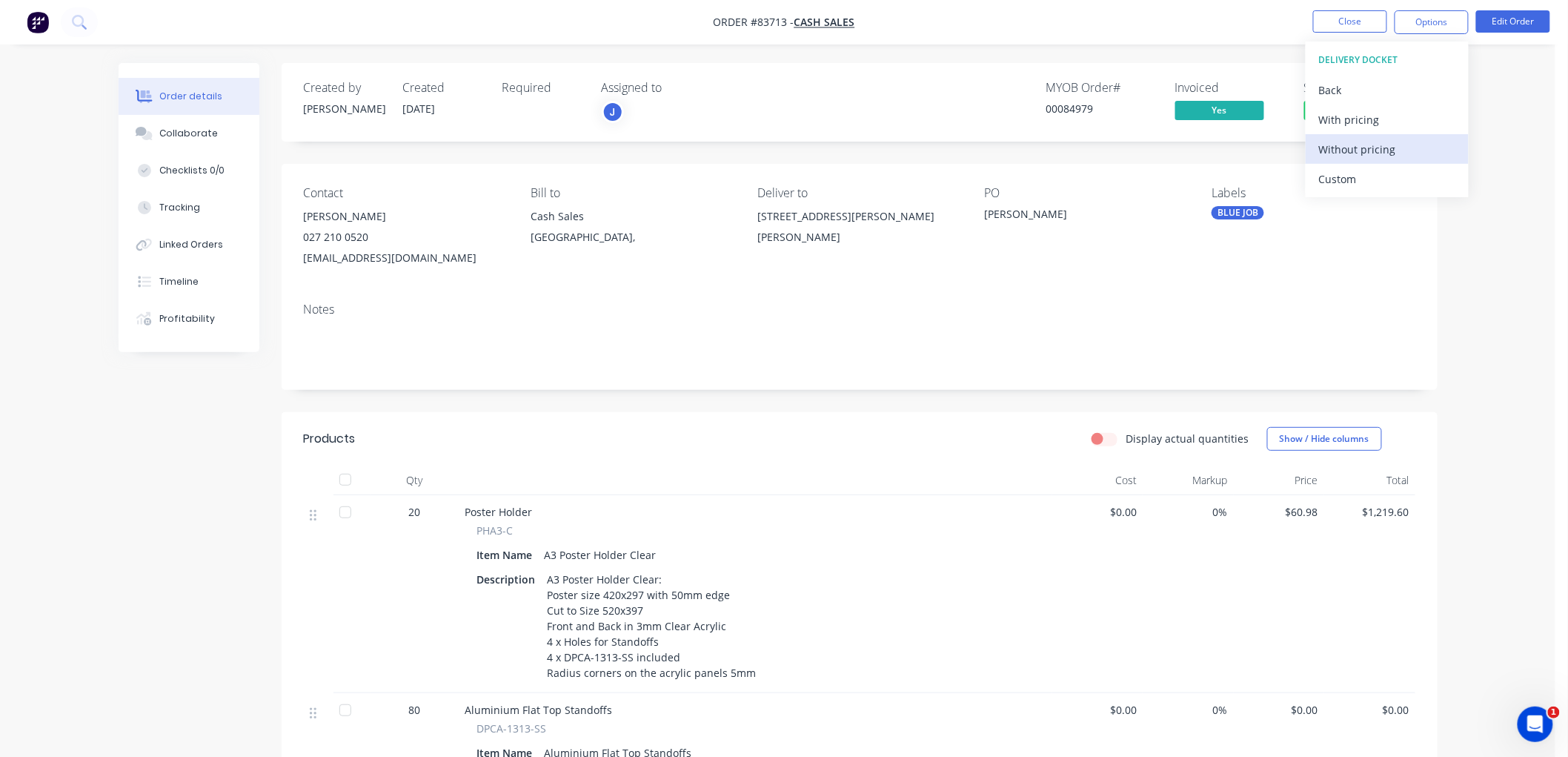
click at [1365, 145] on div "Without pricing" at bounding box center [1387, 149] width 137 height 22
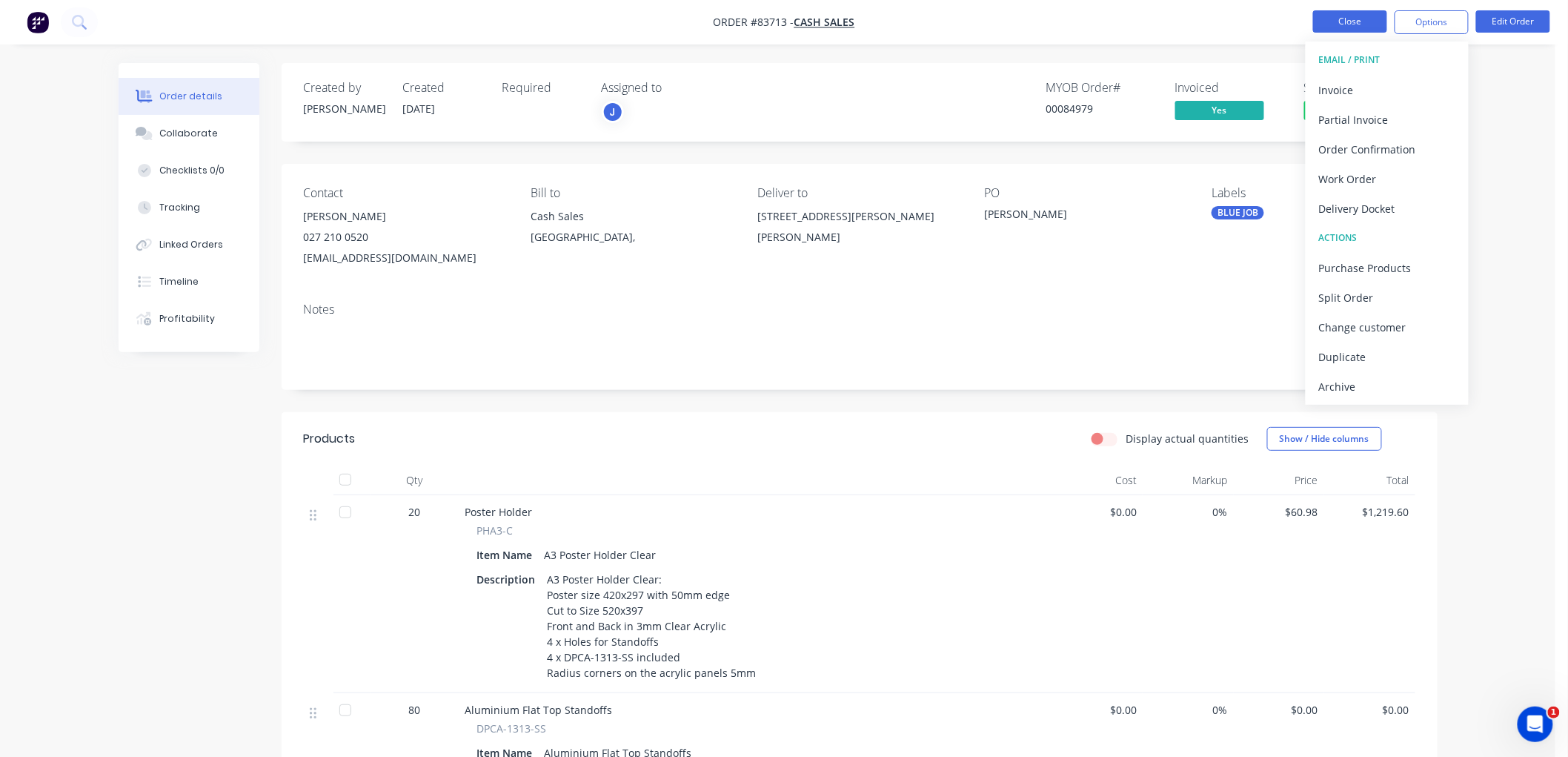
click at [1337, 23] on button "Close" at bounding box center [1350, 22] width 74 height 23
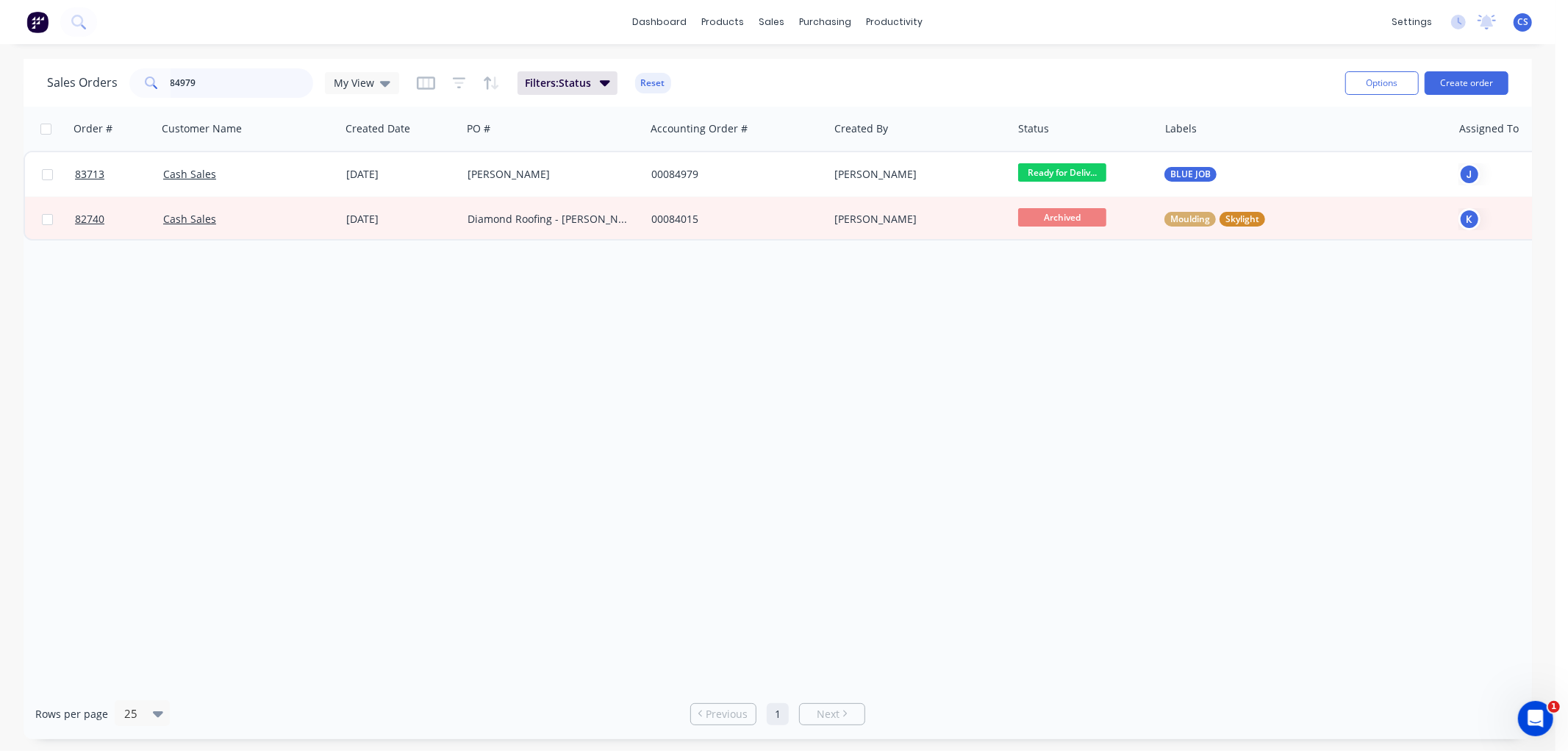
click at [257, 93] on input "84979" at bounding box center [242, 83] width 144 height 30
click at [256, 93] on input "84979" at bounding box center [242, 83] width 144 height 30
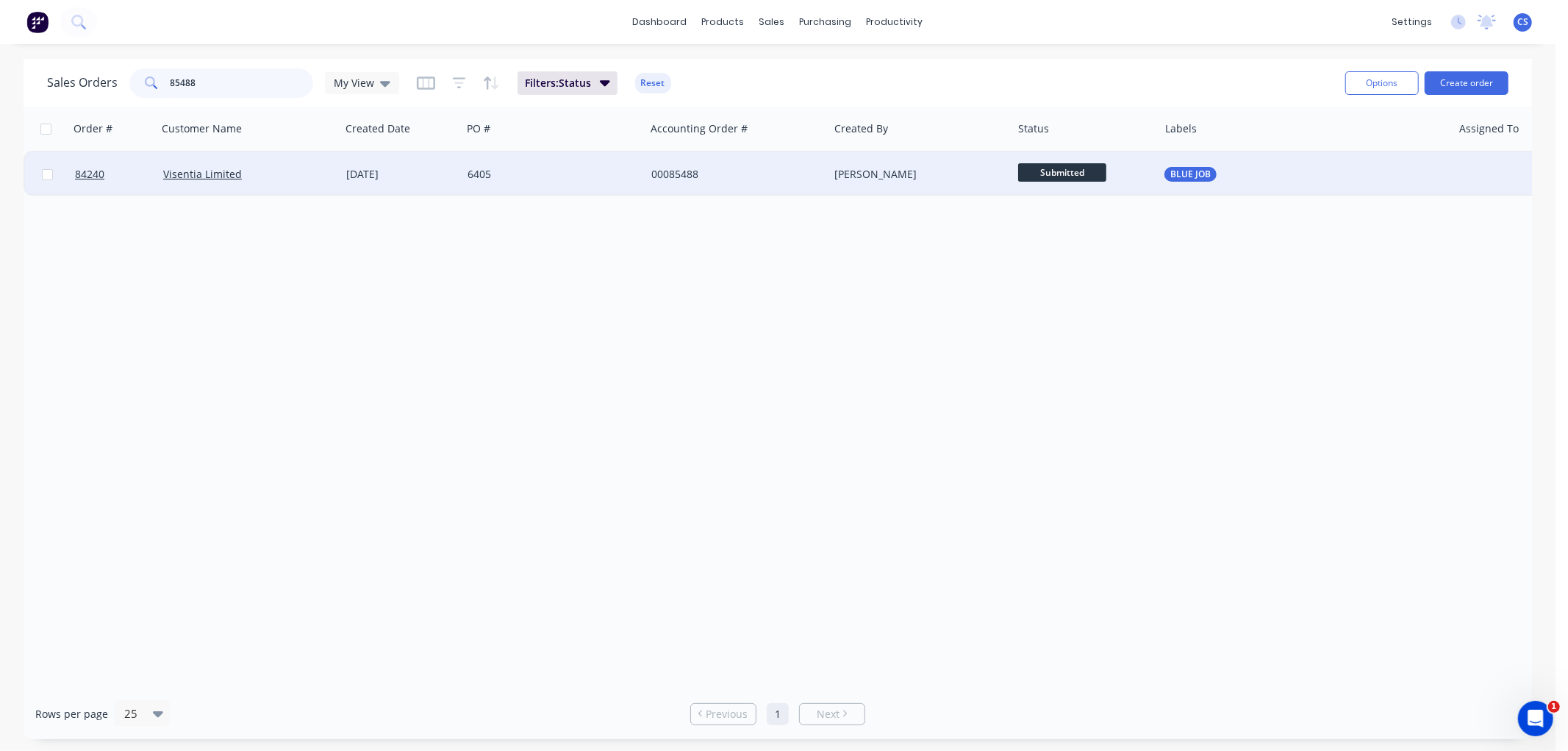
type input "85488"
click at [523, 179] on div "6405" at bounding box center [549, 174] width 164 height 14
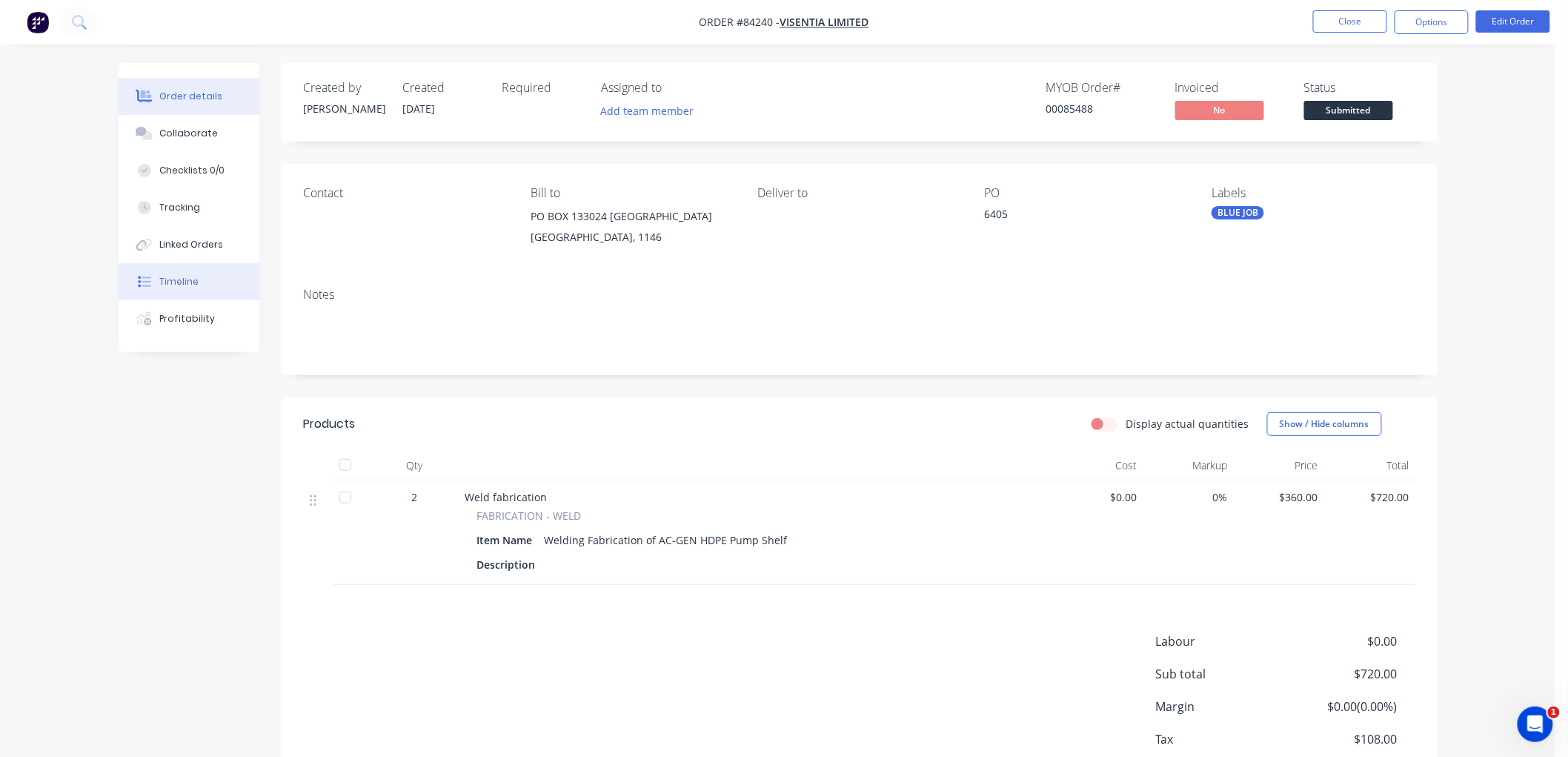
click at [175, 287] on div "Timeline" at bounding box center [179, 281] width 40 height 14
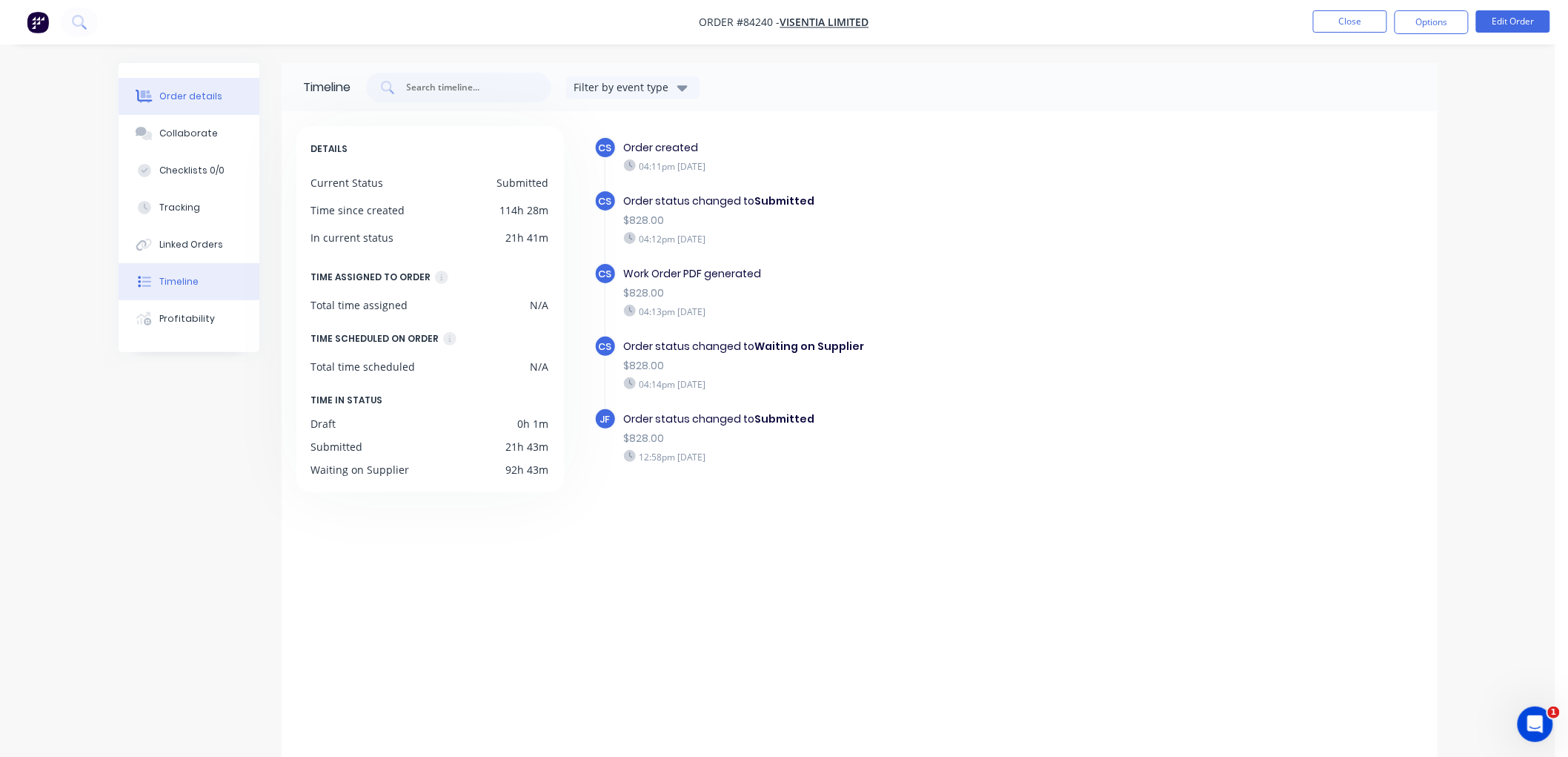
click at [200, 96] on div "Order details" at bounding box center [191, 96] width 63 height 14
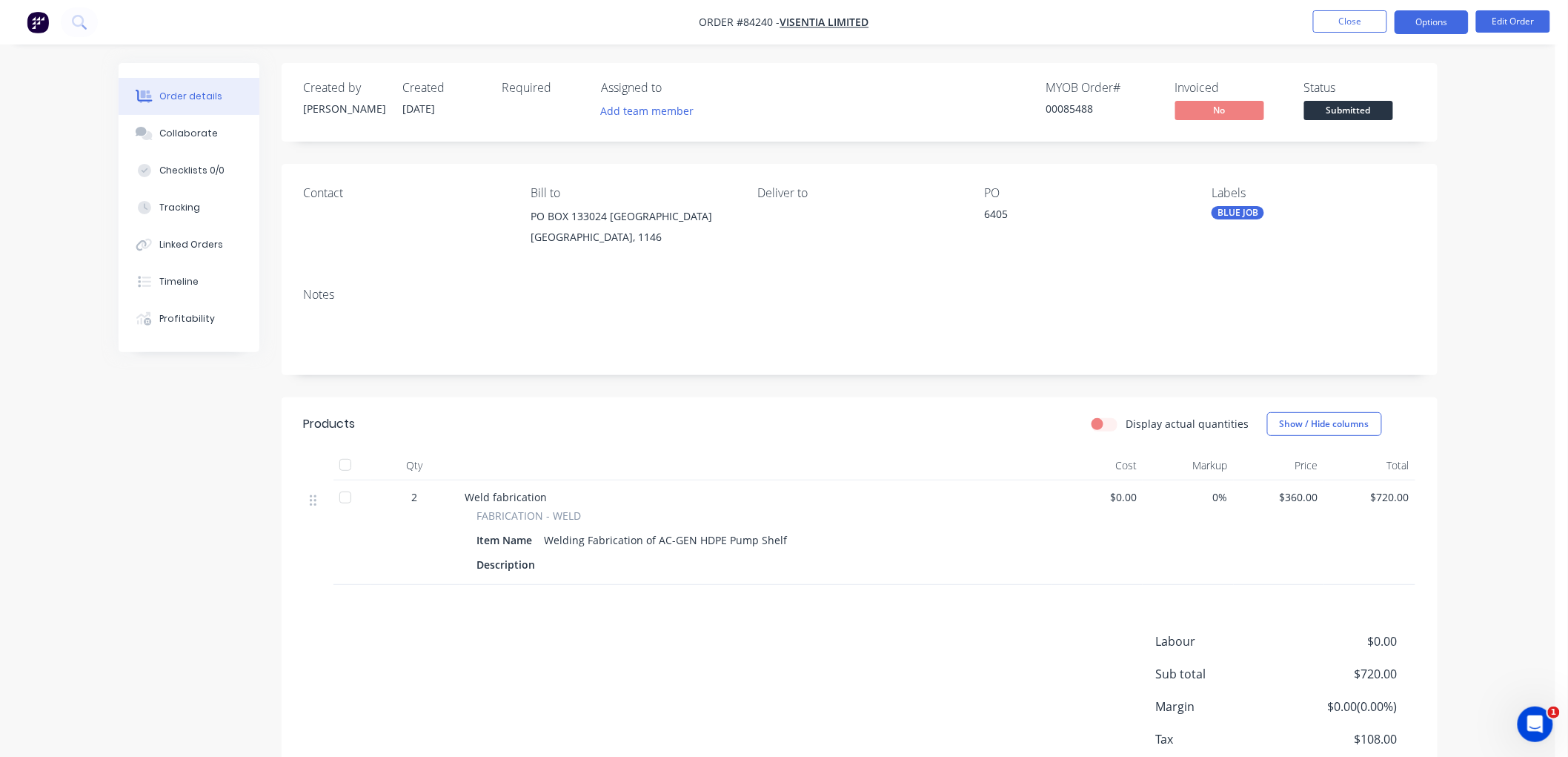
click at [1443, 25] on button "Options" at bounding box center [1431, 22] width 74 height 23
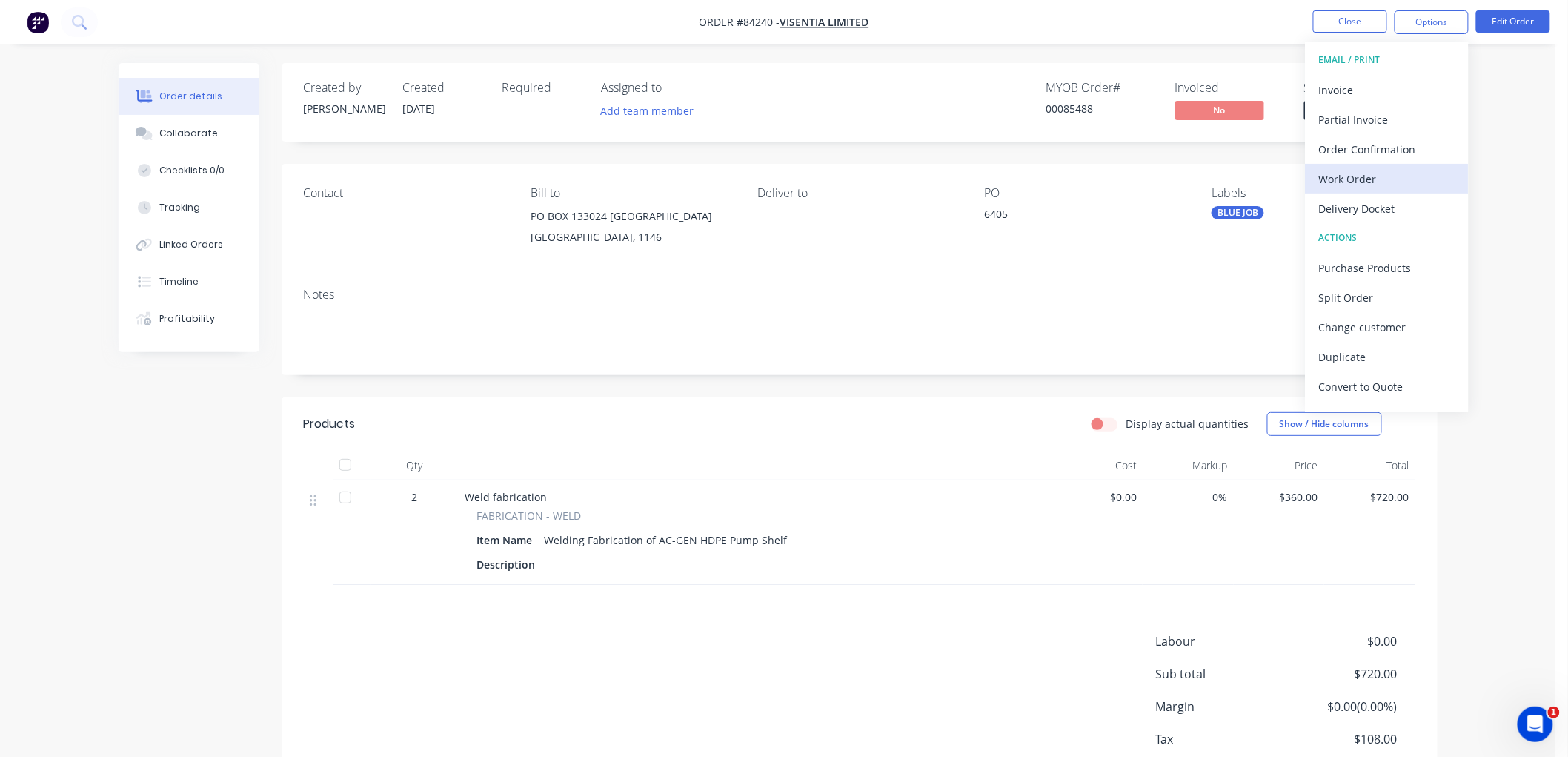
click at [1358, 171] on div "Work Order" at bounding box center [1387, 179] width 137 height 22
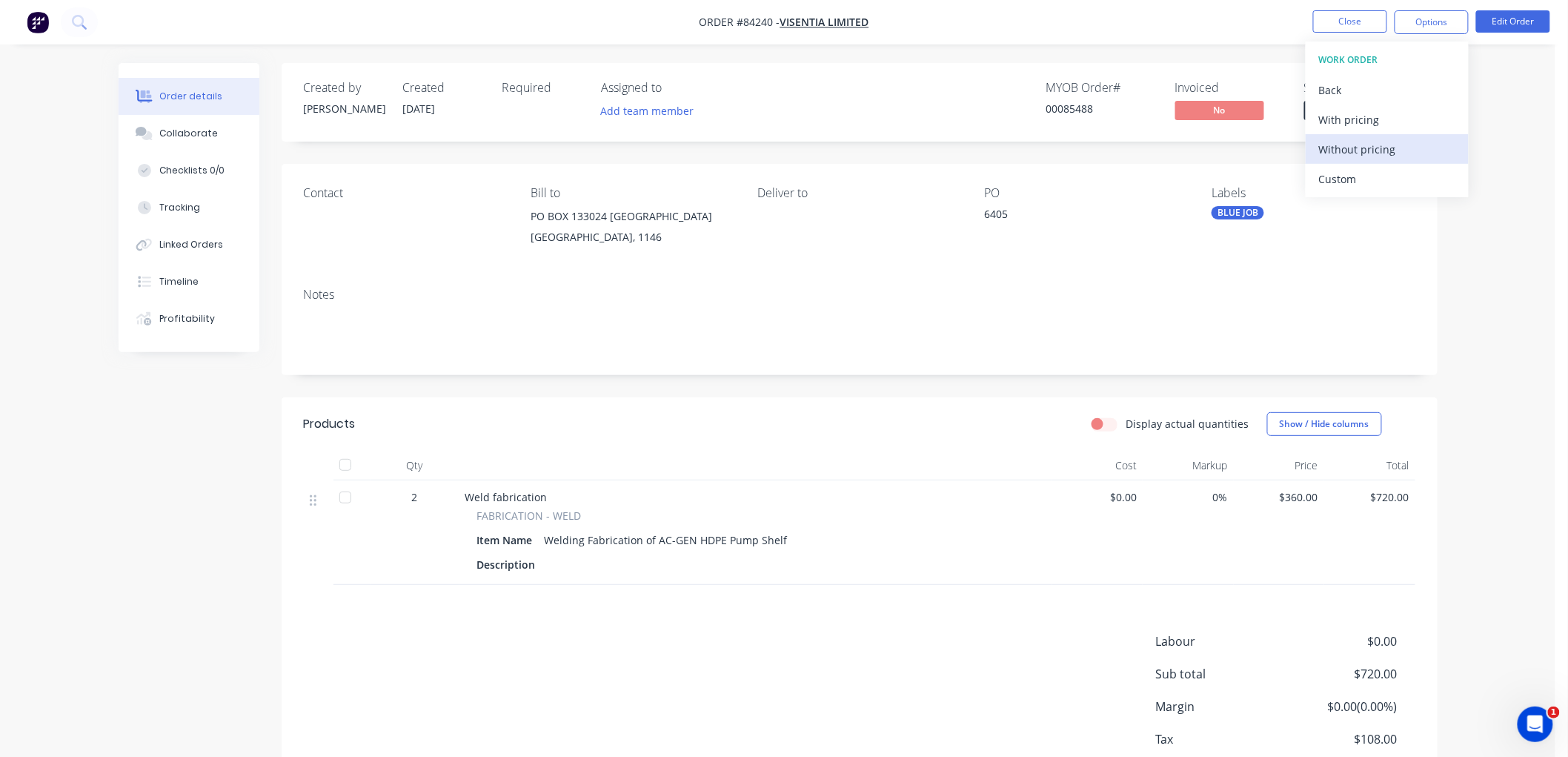
click at [1353, 139] on div "Without pricing" at bounding box center [1387, 149] width 137 height 22
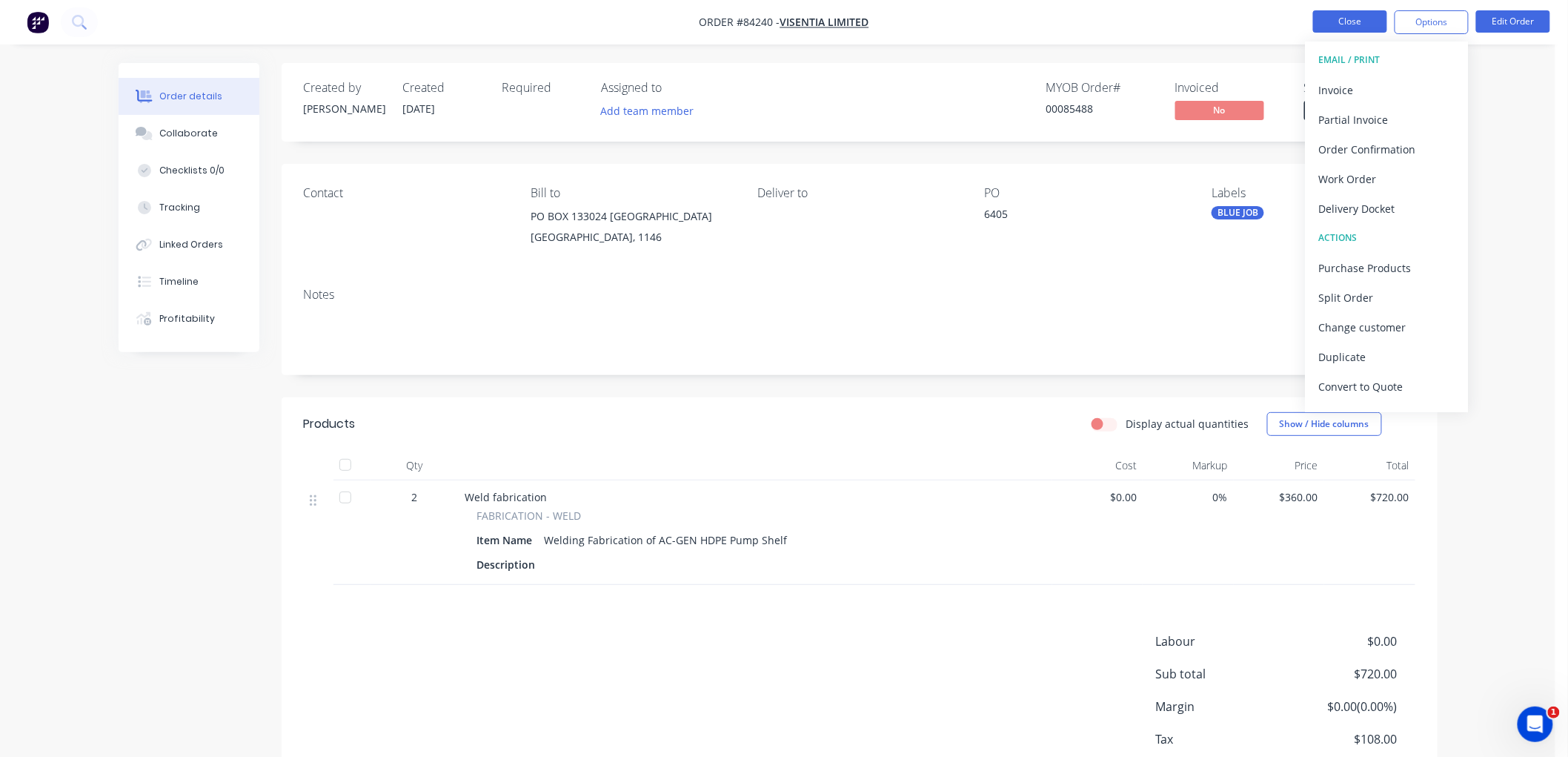
click at [1332, 27] on button "Close" at bounding box center [1350, 22] width 74 height 23
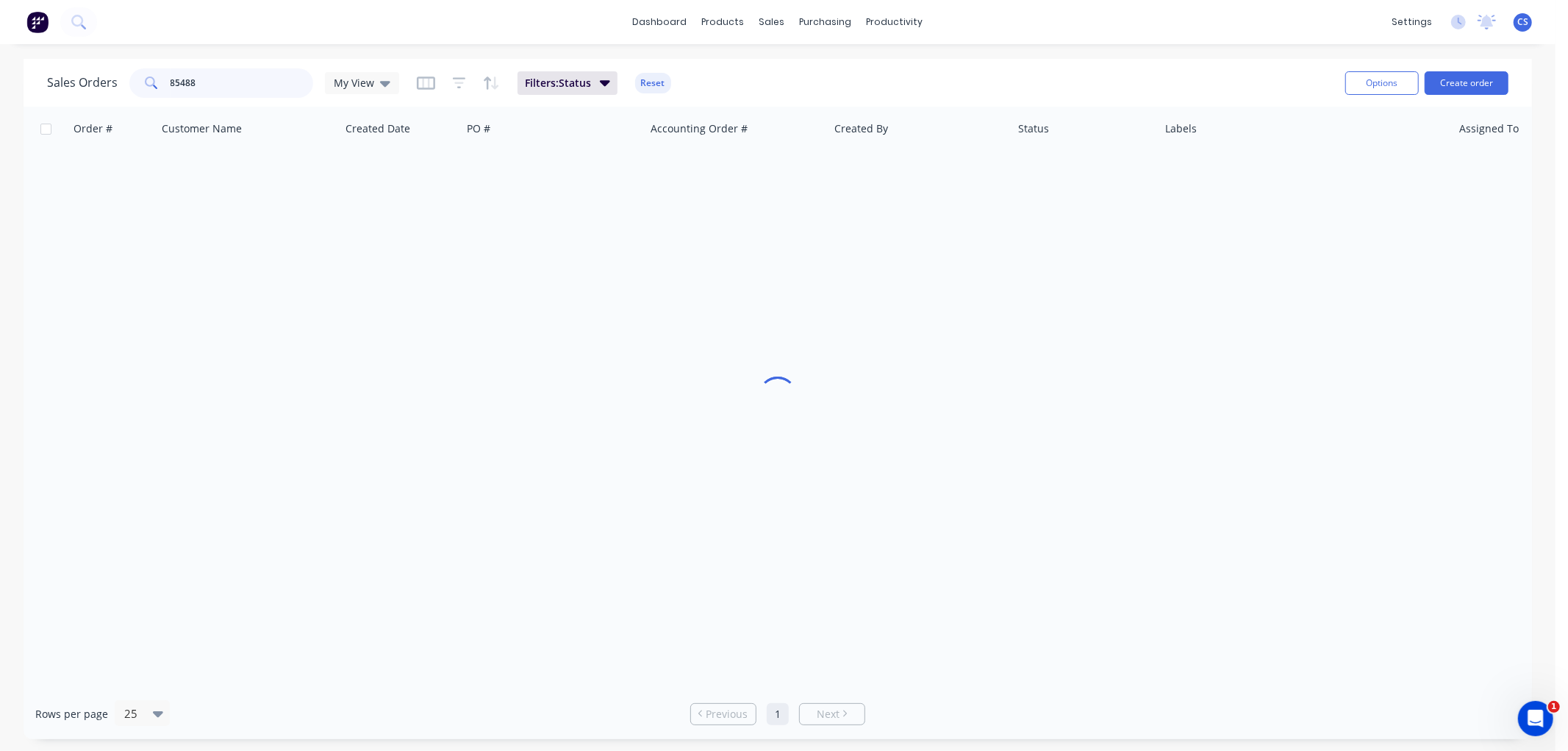
click at [261, 87] on input "85488" at bounding box center [242, 83] width 144 height 30
type input "84994"
drag, startPoint x: 200, startPoint y: 79, endPoint x: 136, endPoint y: 88, distance: 64.6
click at [136, 88] on div "84994" at bounding box center [221, 83] width 184 height 30
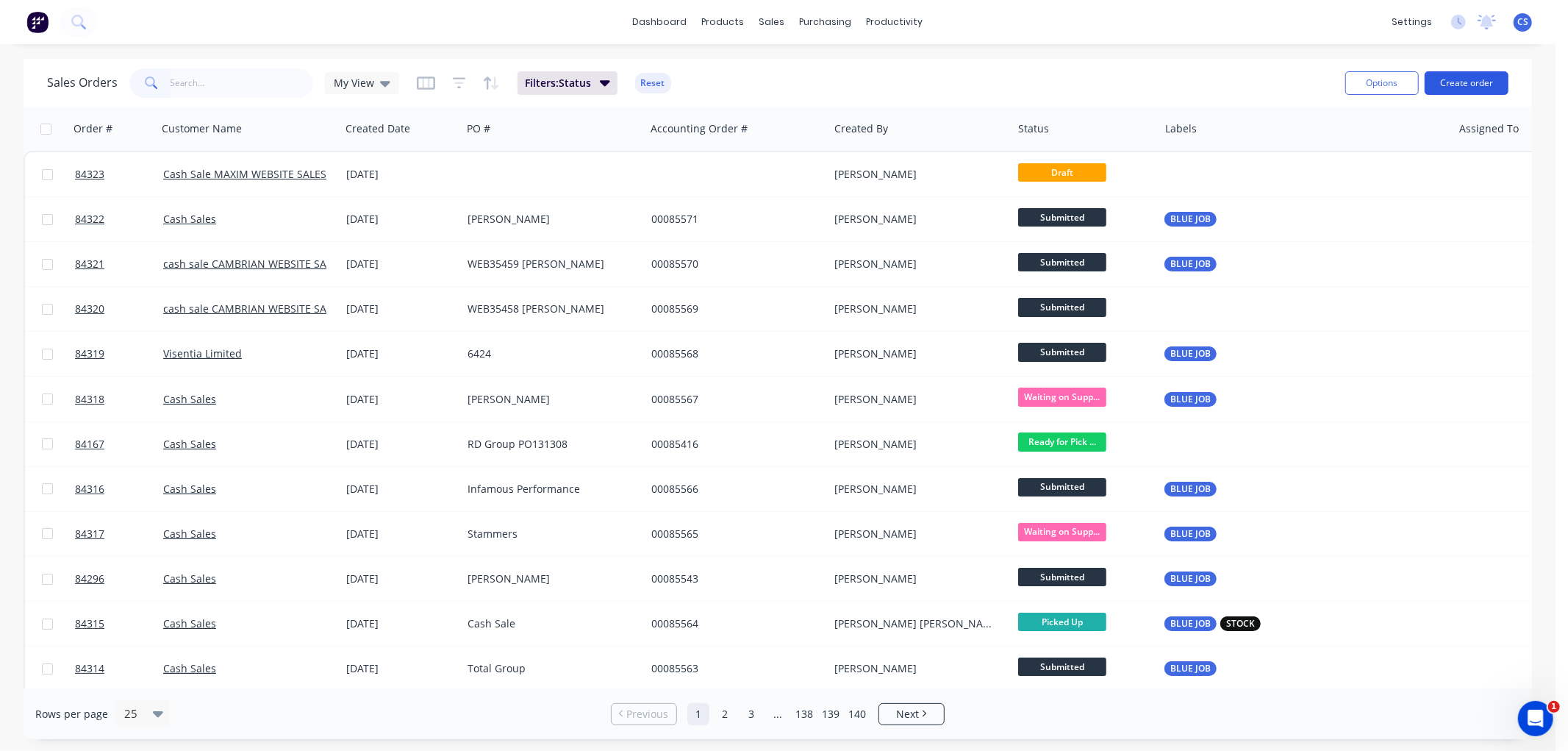
click at [1451, 79] on button "Create order" at bounding box center [1467, 83] width 84 height 23
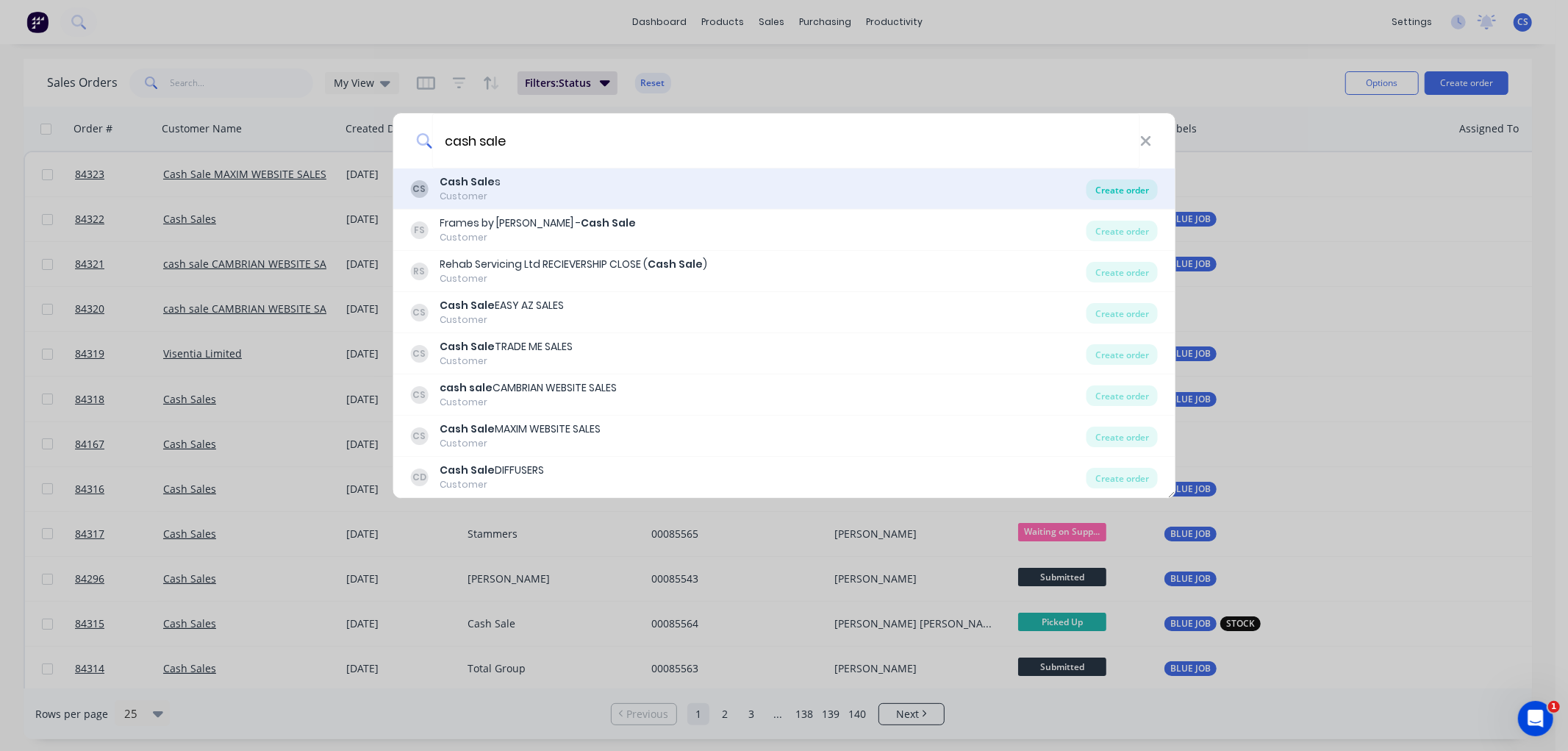
type input "cash sale"
click at [1128, 190] on div "Create order" at bounding box center [1122, 190] width 71 height 21
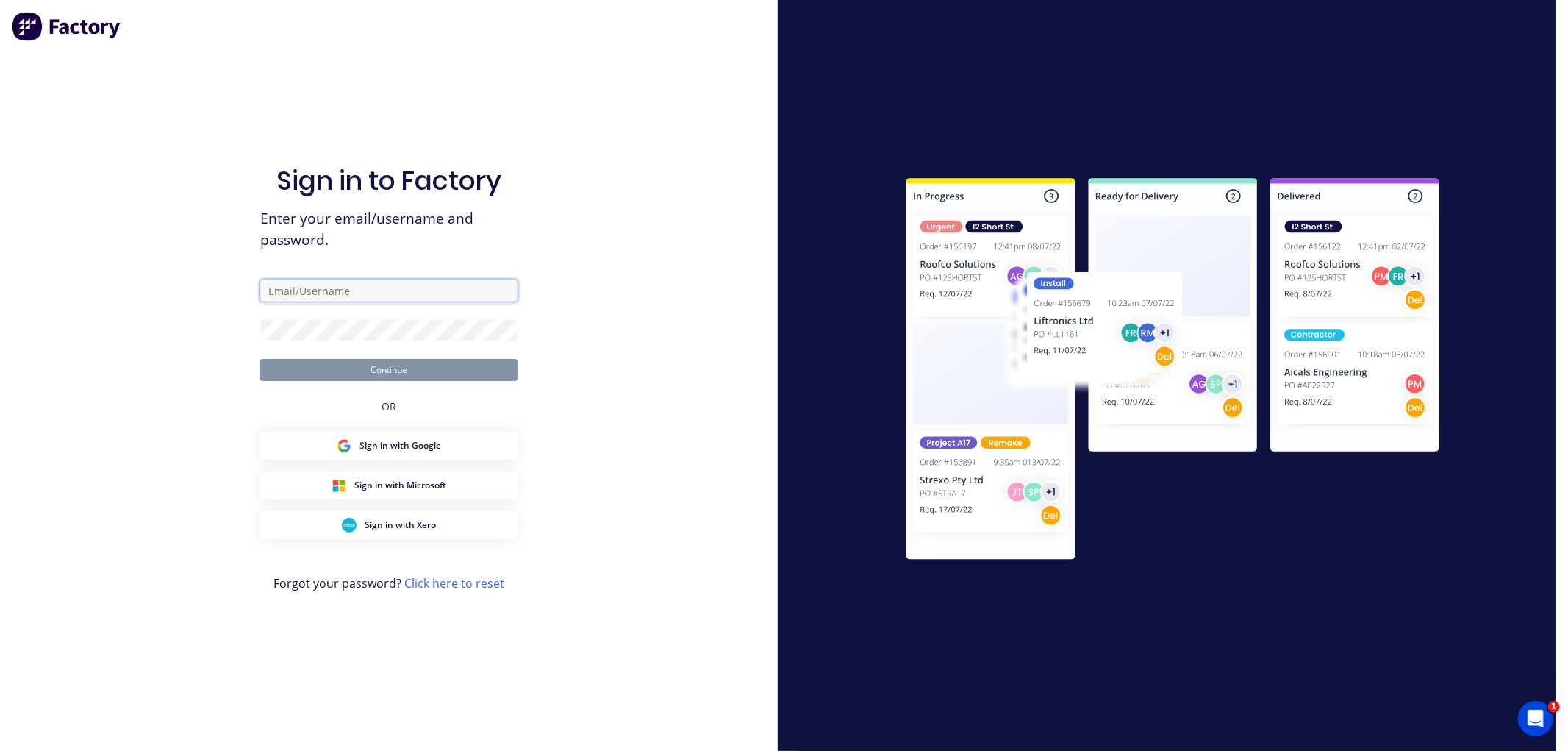
click at [330, 290] on input "text" at bounding box center [389, 290] width 257 height 22
type input "[EMAIL_ADDRESS][DOMAIN_NAME]"
click at [261, 359] on button "Continue" at bounding box center [389, 370] width 257 height 22
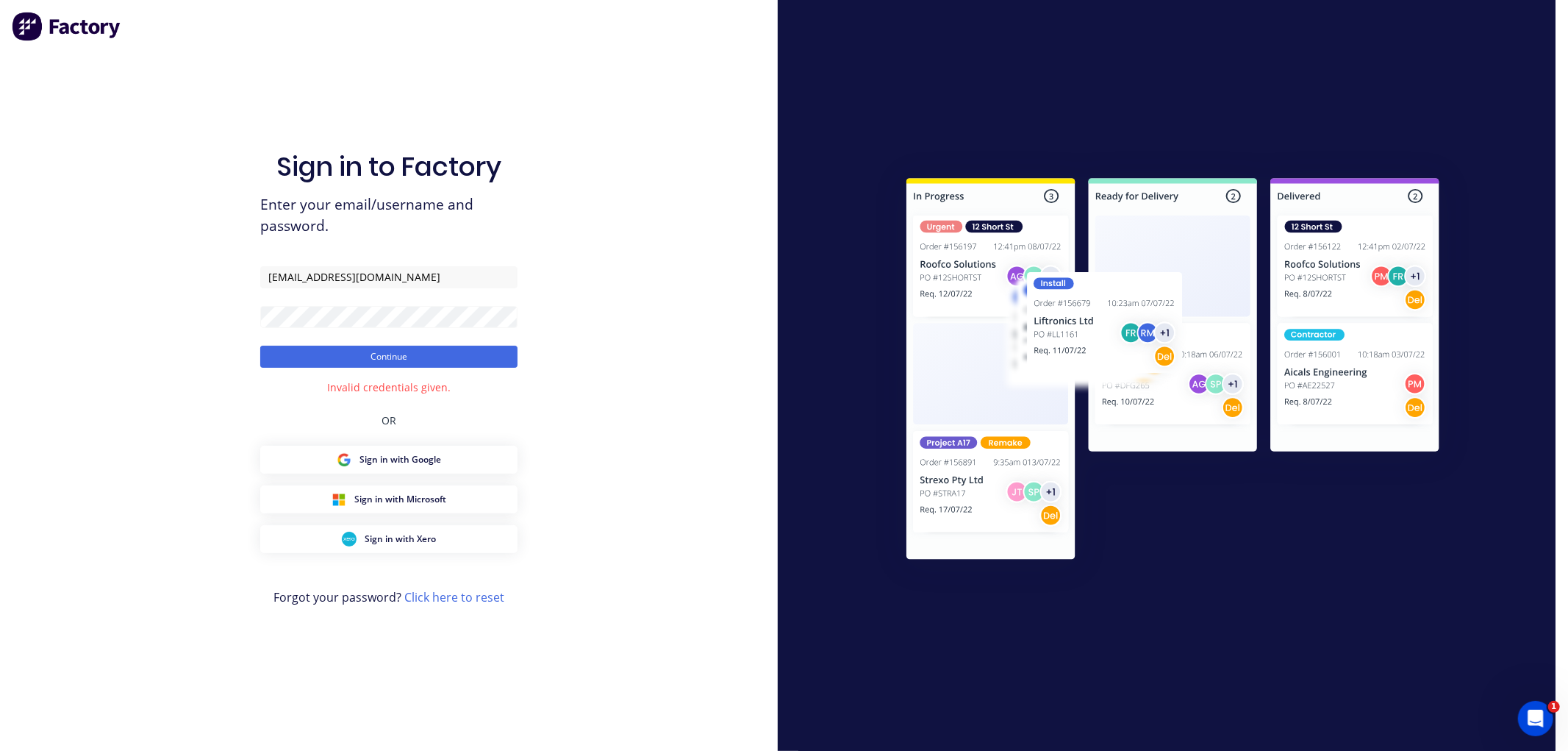
click at [358, 330] on form "[EMAIL_ADDRESS][DOMAIN_NAME] Continue" at bounding box center [389, 317] width 257 height 102
click at [261, 346] on button "Continue" at bounding box center [389, 357] width 257 height 22
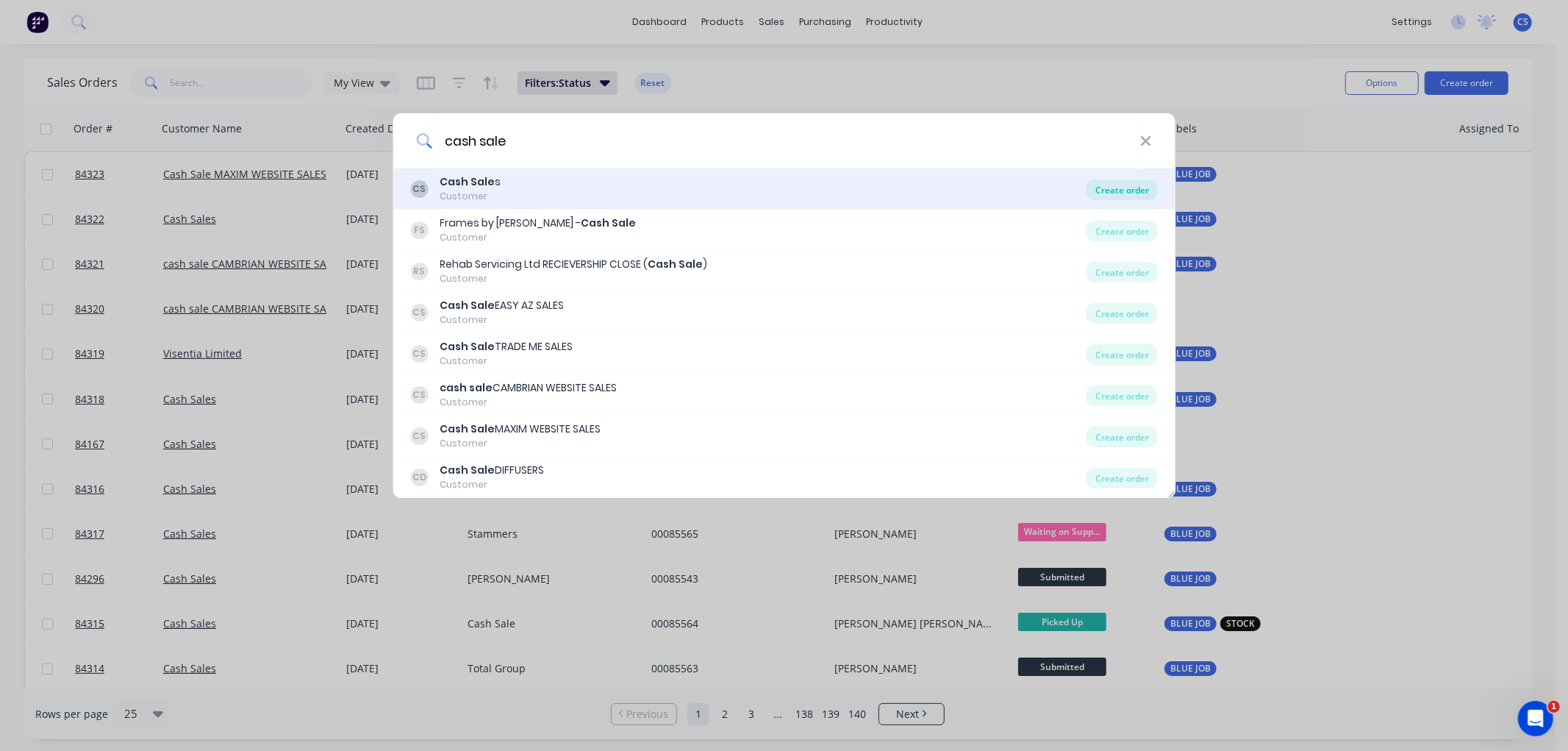
click at [1130, 189] on div "Create order" at bounding box center [1122, 190] width 71 height 21
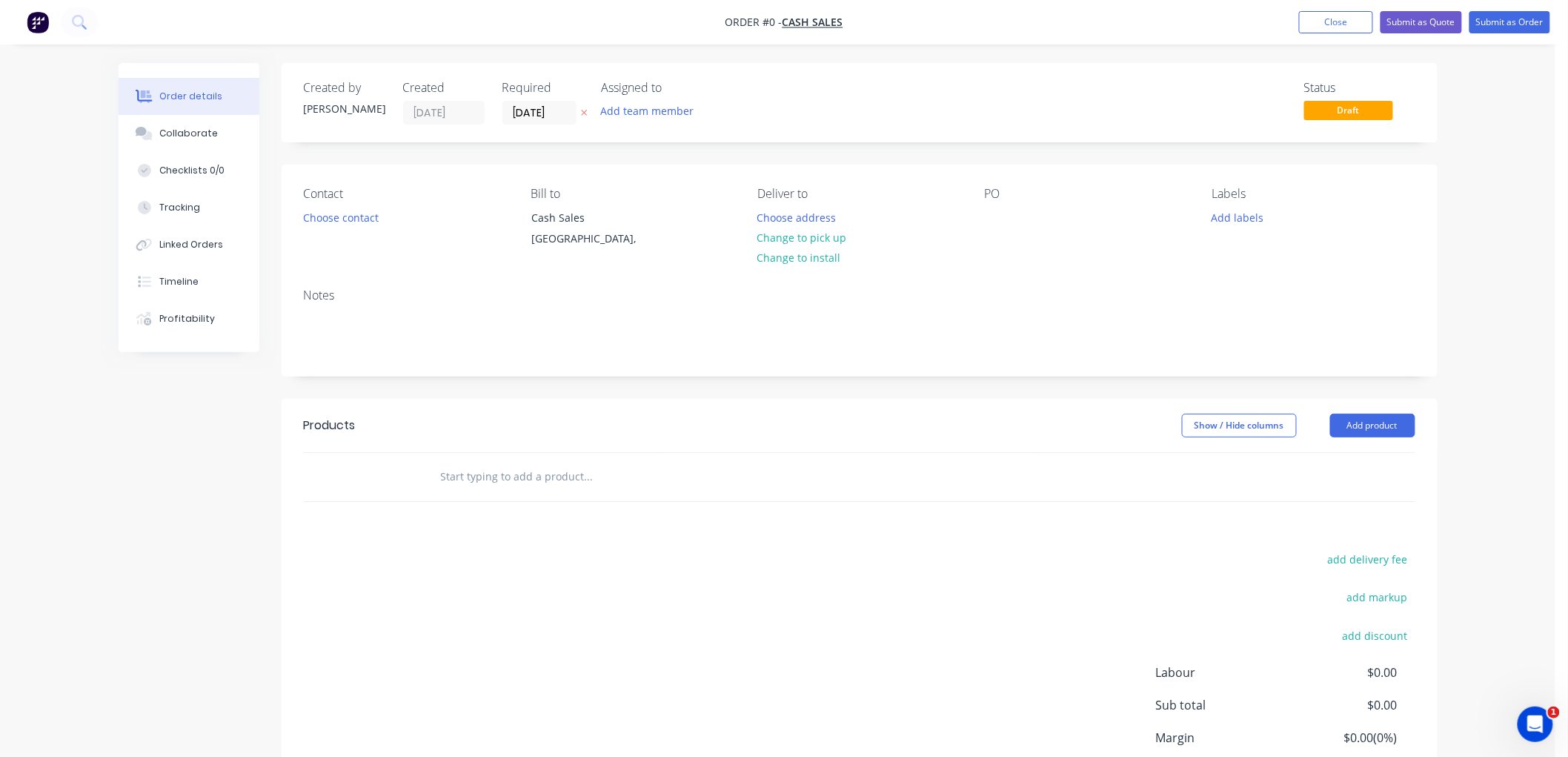
click at [582, 114] on icon at bounding box center [584, 112] width 6 height 9
click at [466, 467] on input "text" at bounding box center [588, 476] width 297 height 30
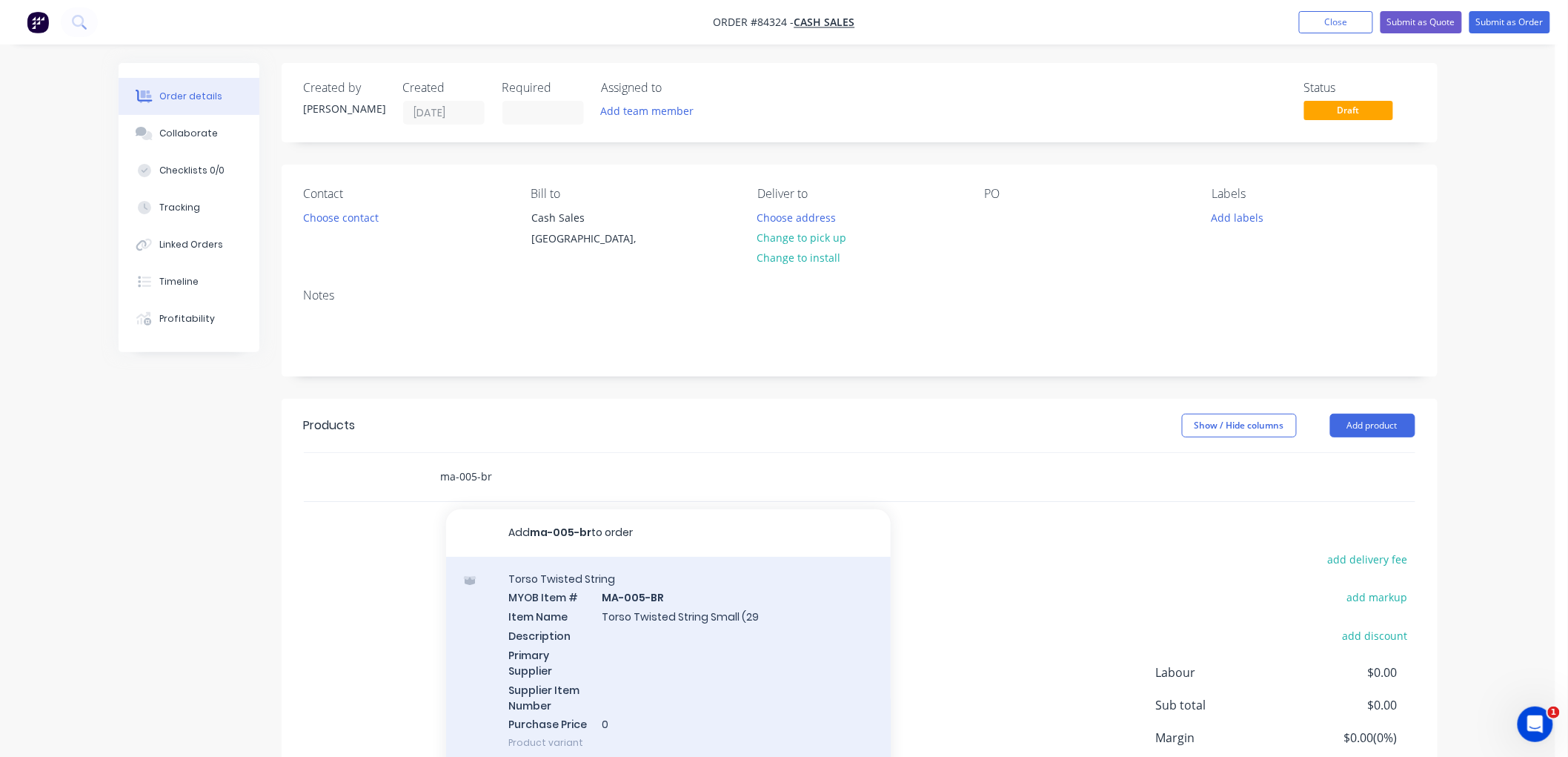
type input "ma-005-br"
click at [664, 621] on div "Torso Twisted String MYOB Item # MA-005-BR Item Name Torso Twisted String Small…" at bounding box center [668, 661] width 445 height 209
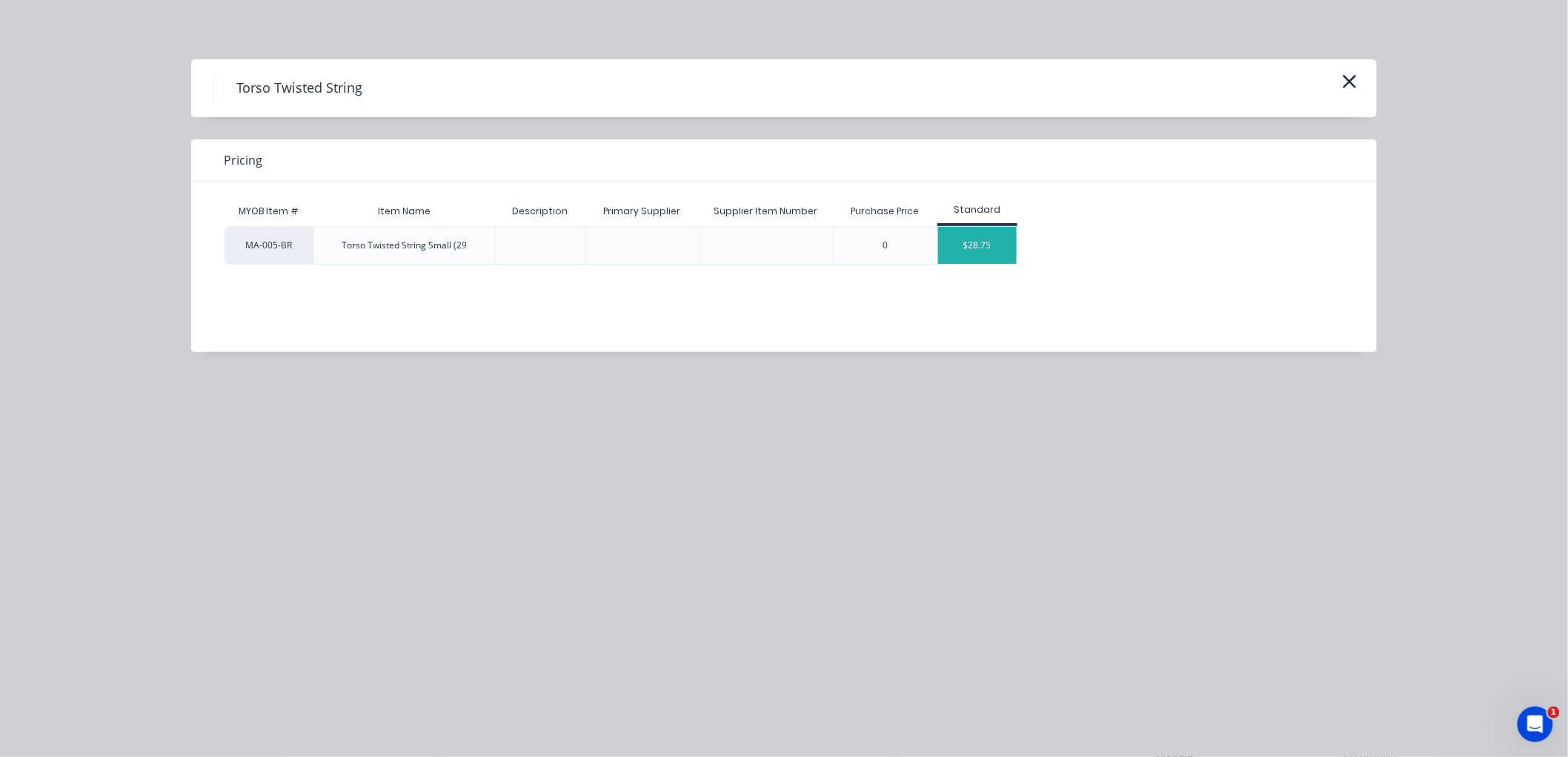
click at [983, 249] on div "$28.75" at bounding box center [978, 246] width 79 height 37
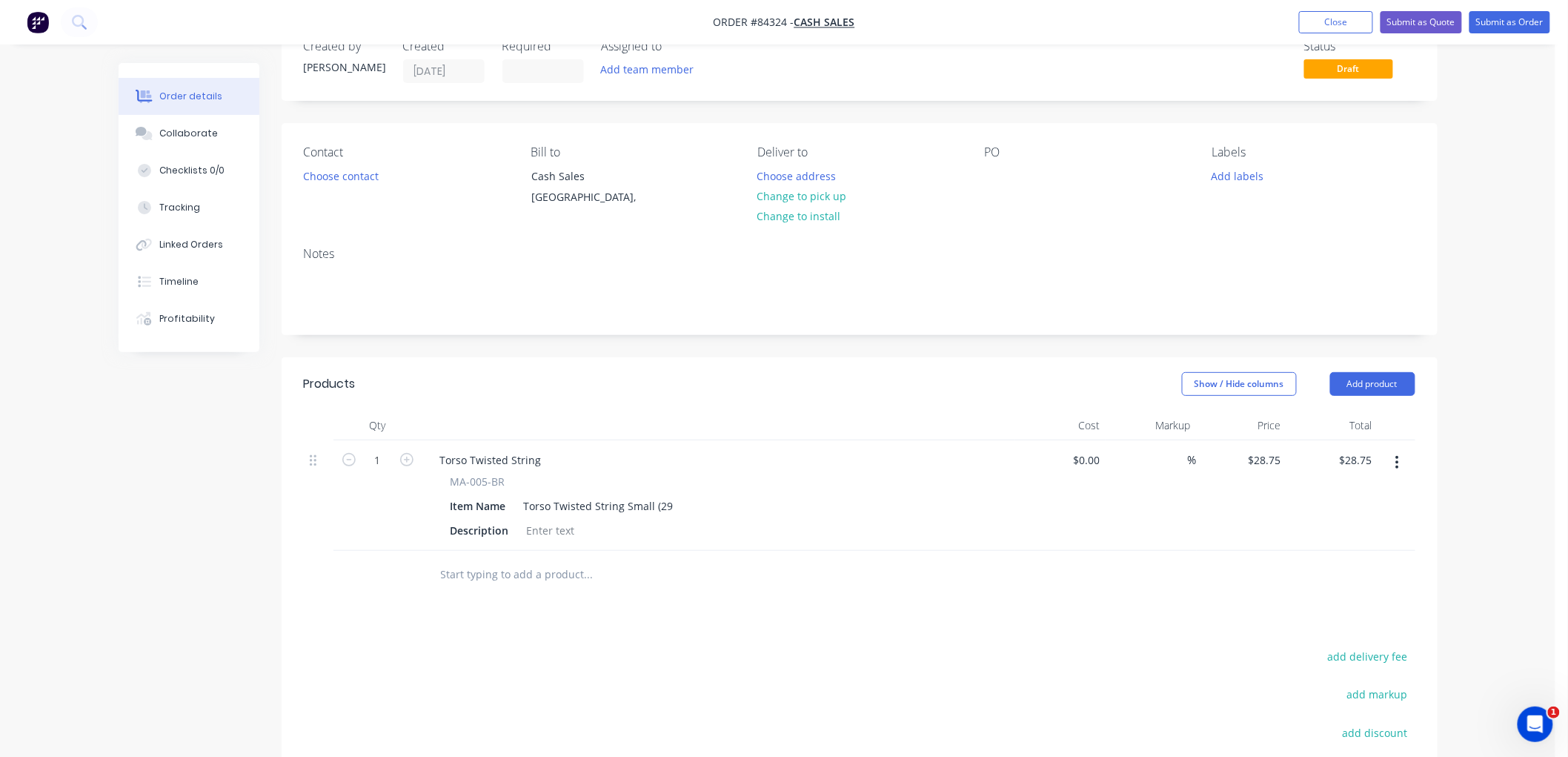
scroll to position [82, 0]
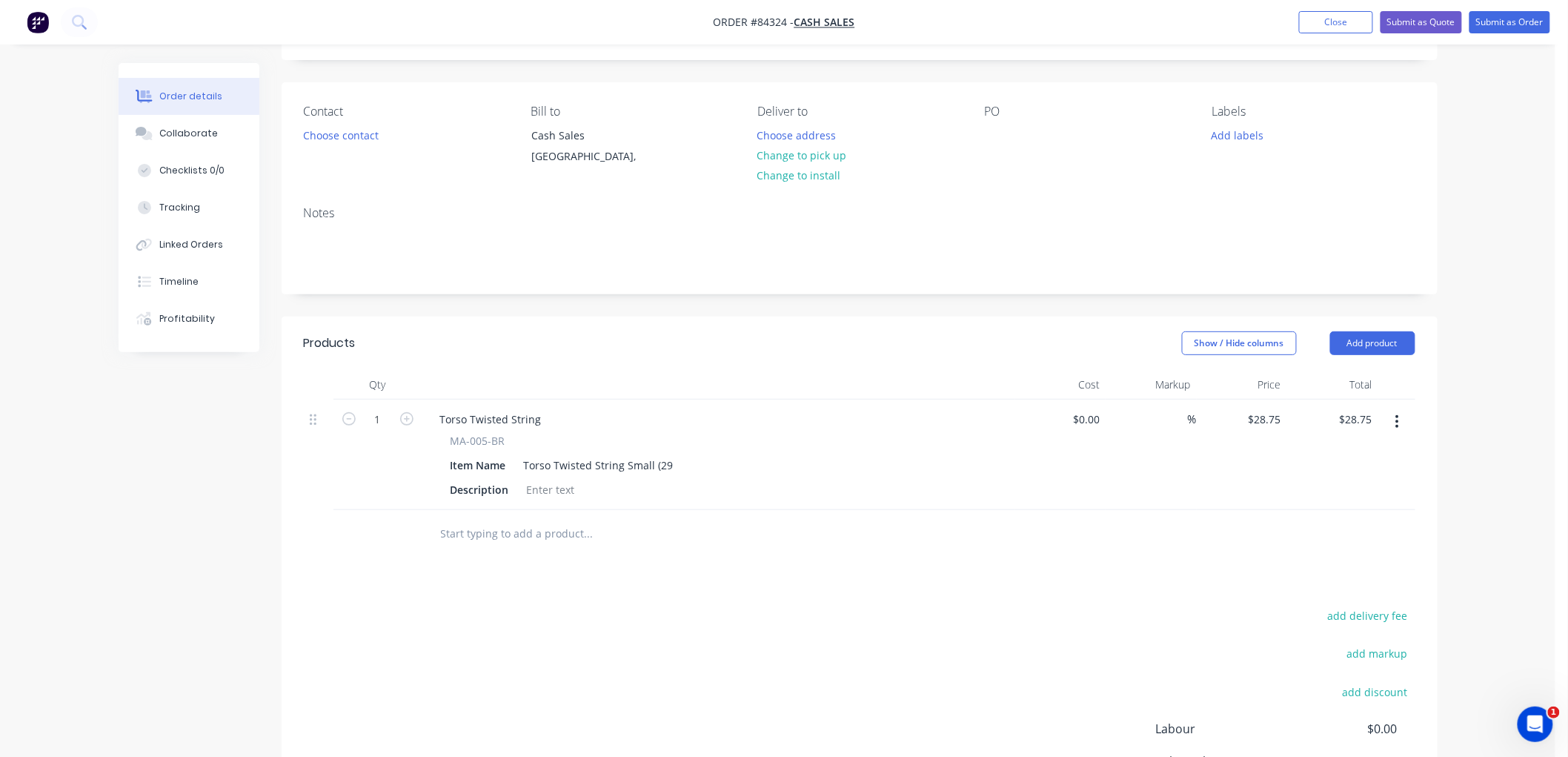
click at [507, 535] on input "text" at bounding box center [588, 534] width 297 height 30
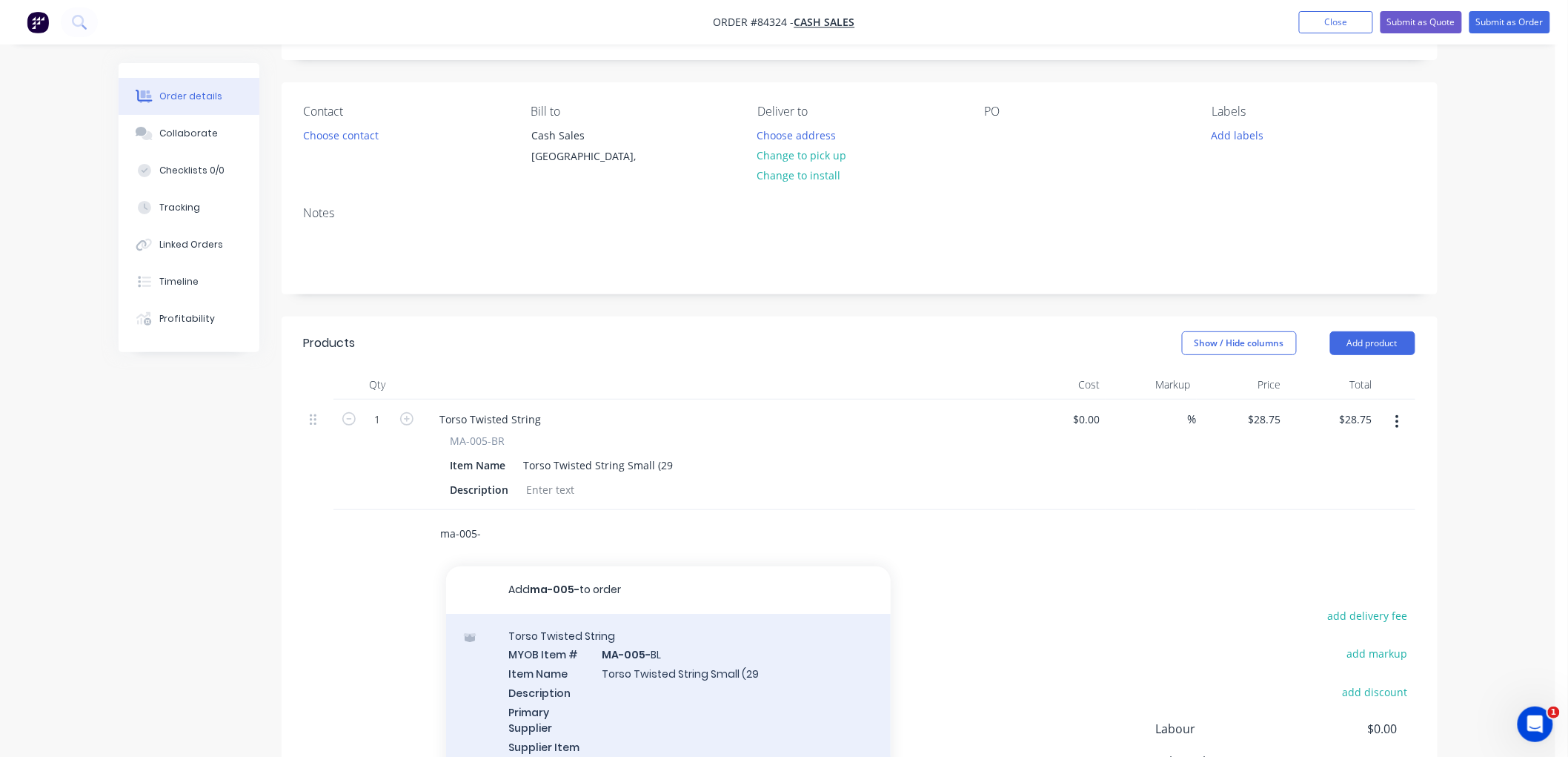
type input "ma-005-"
click at [689, 677] on div "Torso Twisted String MYOB Item # MA-005- BL Item Name Torso Twisted String Smal…" at bounding box center [668, 718] width 445 height 209
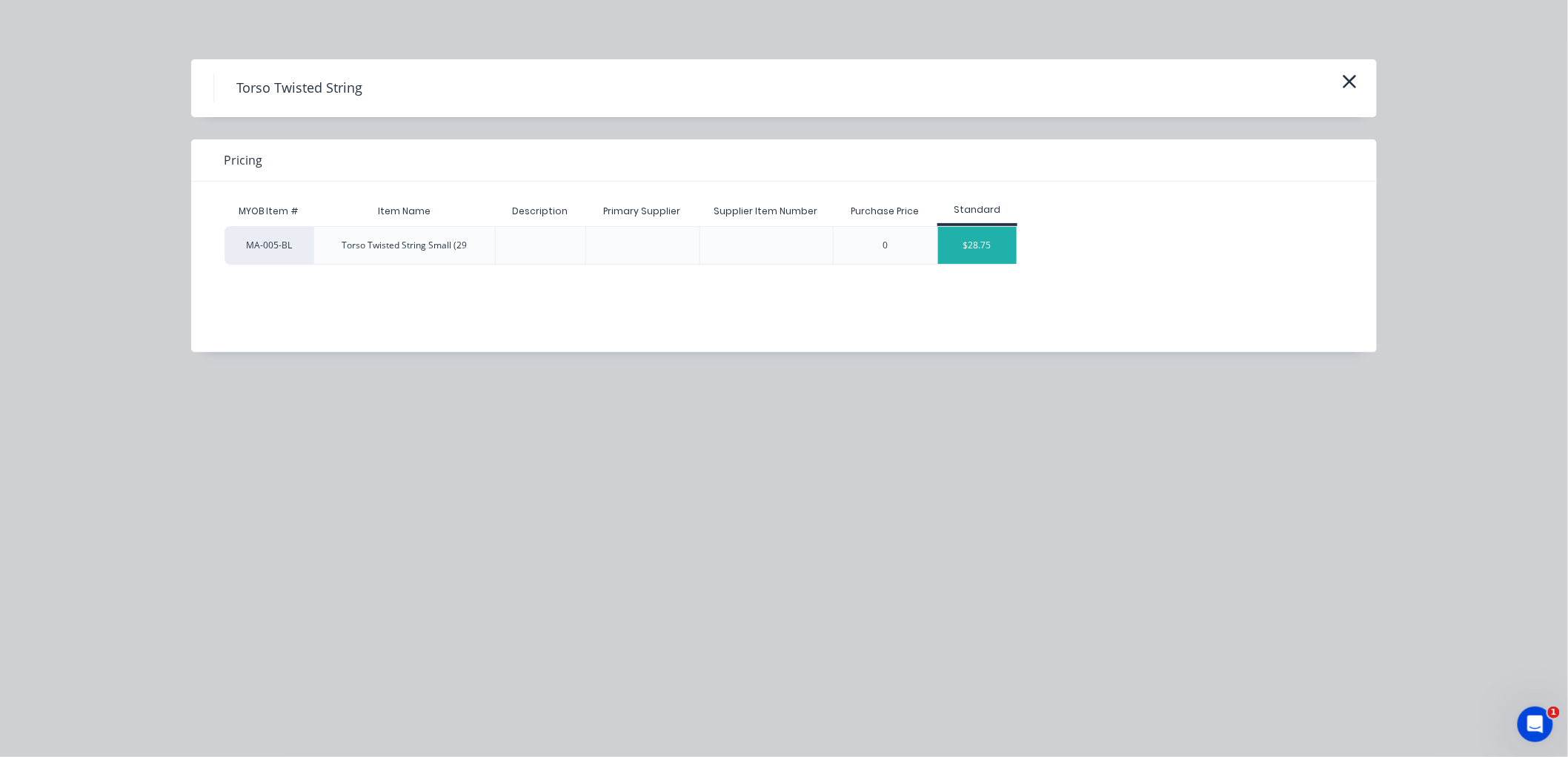
click at [981, 256] on div "$28.75" at bounding box center [978, 246] width 79 height 37
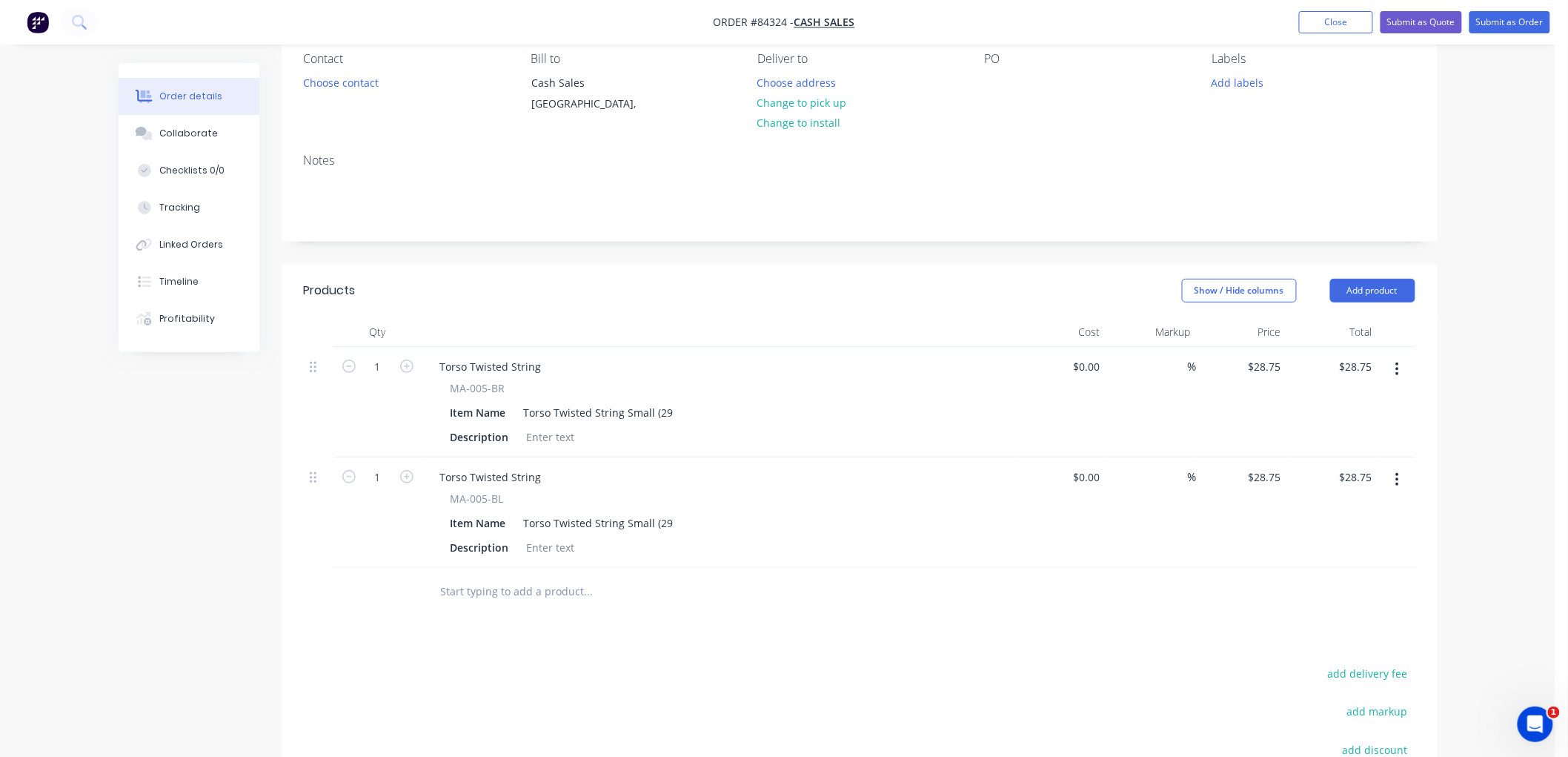
scroll to position [165, 0]
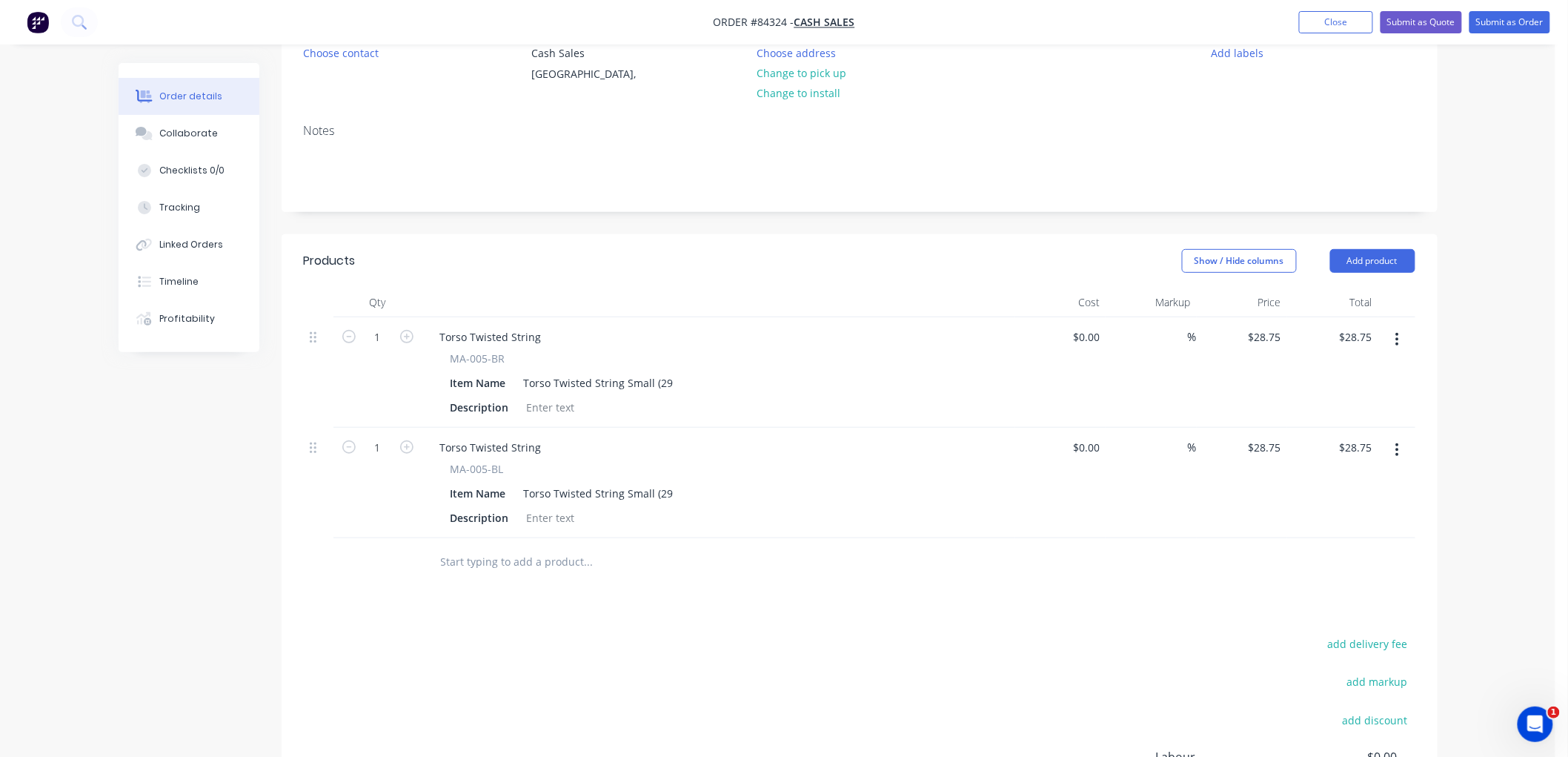
click at [512, 554] on input "text" at bounding box center [588, 562] width 297 height 30
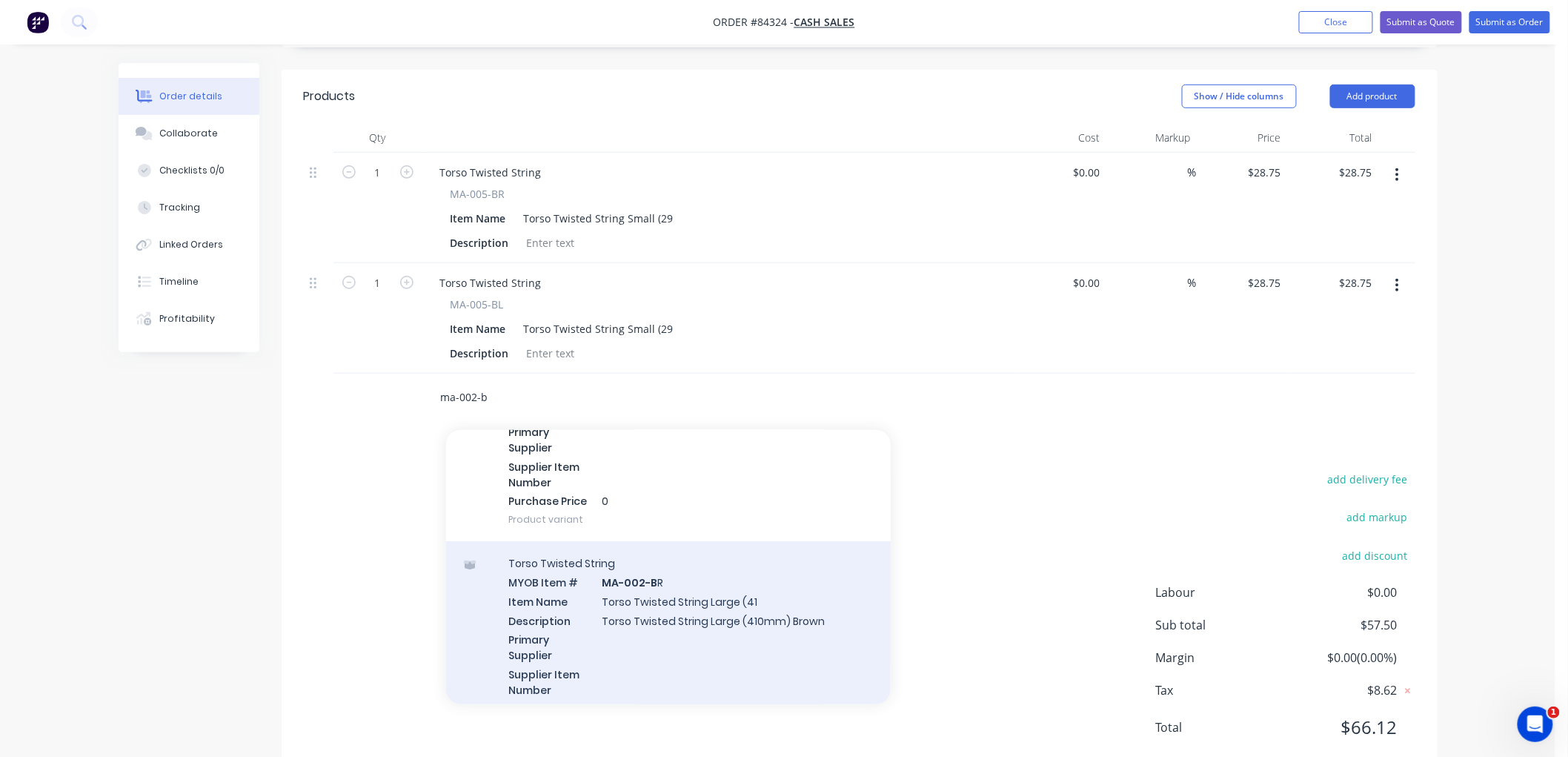
scroll to position [247, 0]
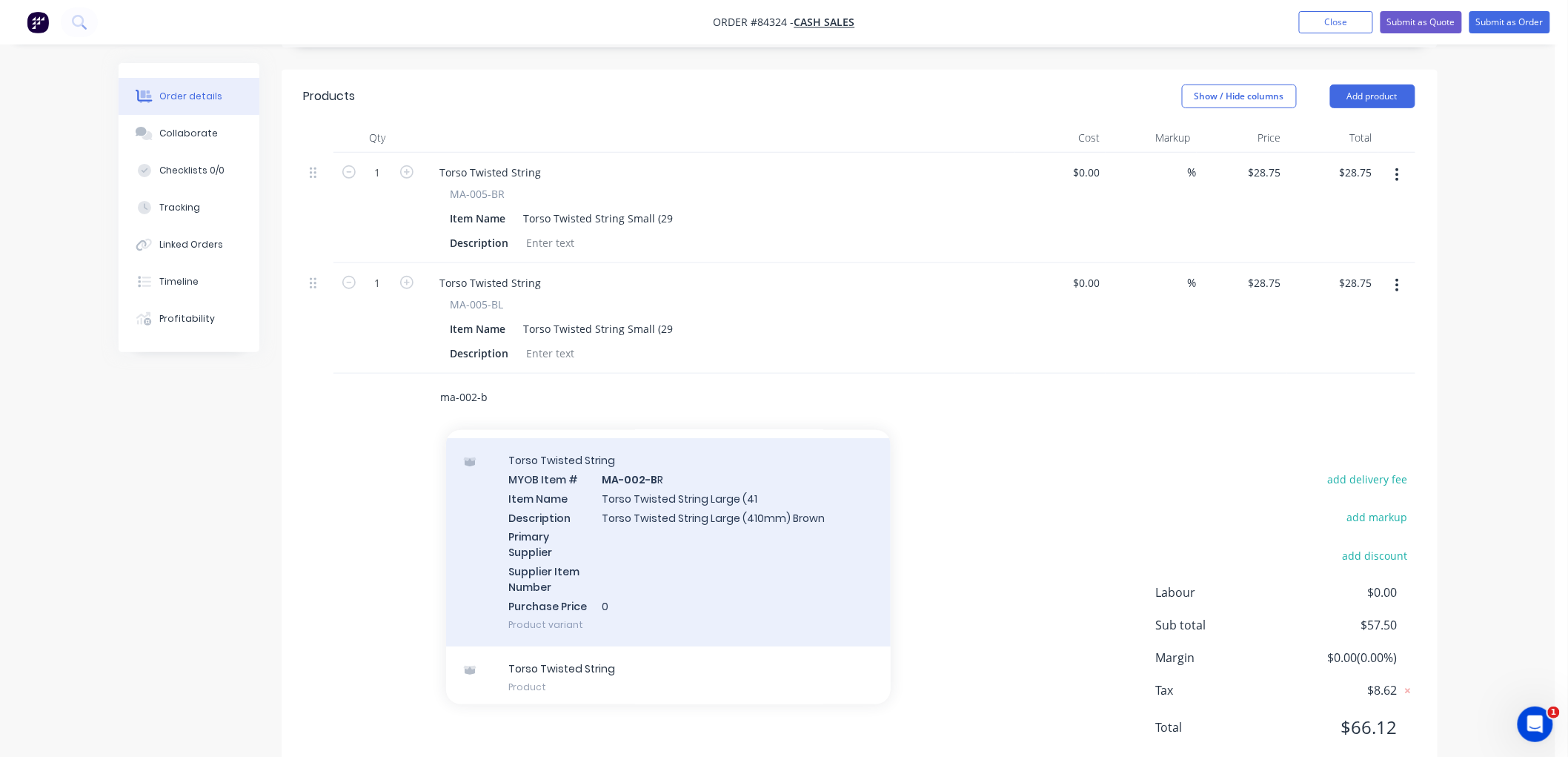
type input "ma-002-b"
click at [681, 523] on div "Torso Twisted String MYOB Item # MA-002-B R Item Name Torso Twisted String Larg…" at bounding box center [668, 543] width 445 height 209
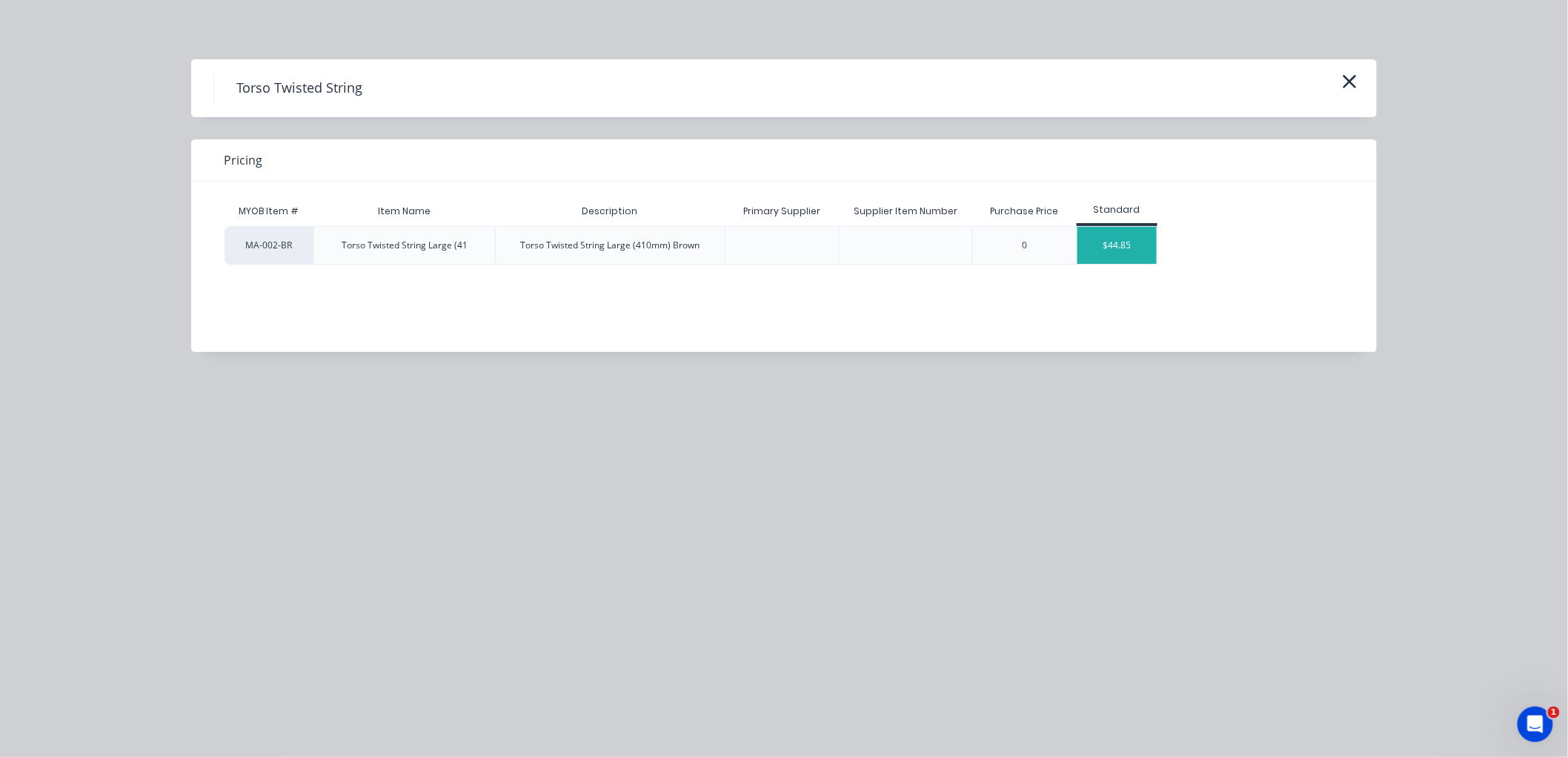
click at [1125, 247] on div "$44.85" at bounding box center [1117, 246] width 79 height 37
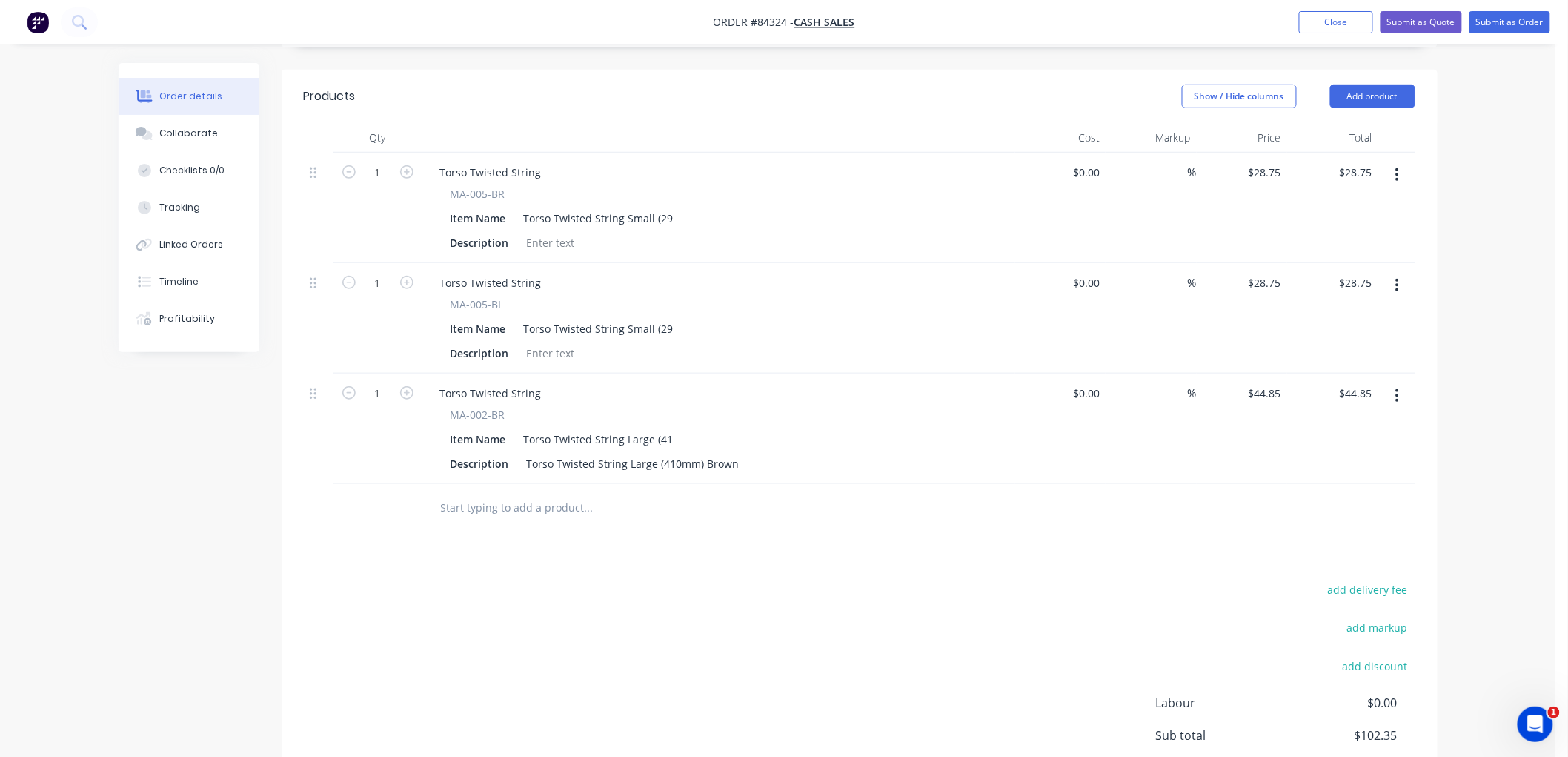
click at [490, 510] on input "text" at bounding box center [588, 508] width 297 height 30
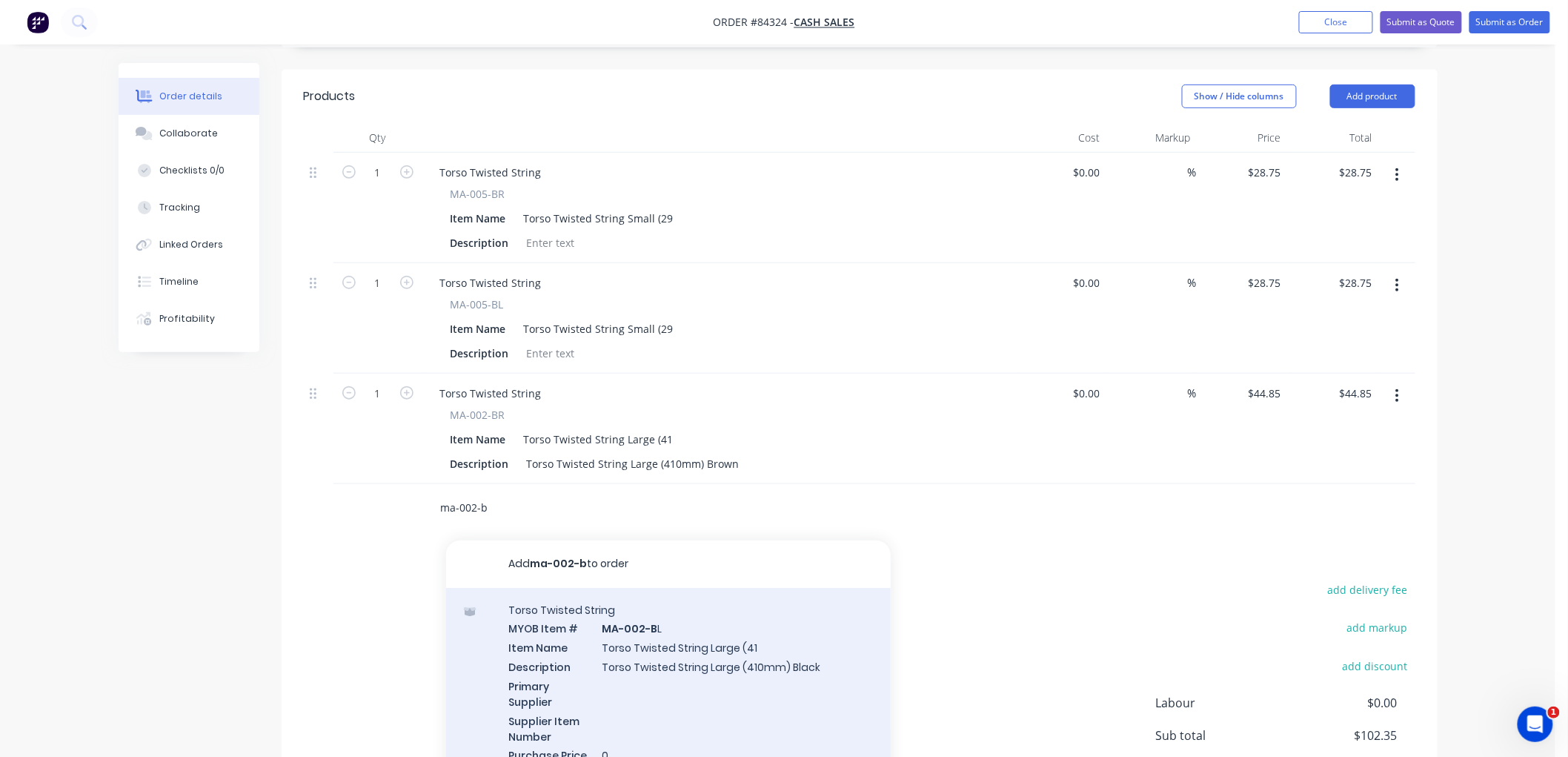
type input "ma-002-b"
click at [690, 640] on div "Torso Twisted String MYOB Item # MA-002-[PERSON_NAME] Item Name Torso Twisted S…" at bounding box center [668, 692] width 445 height 209
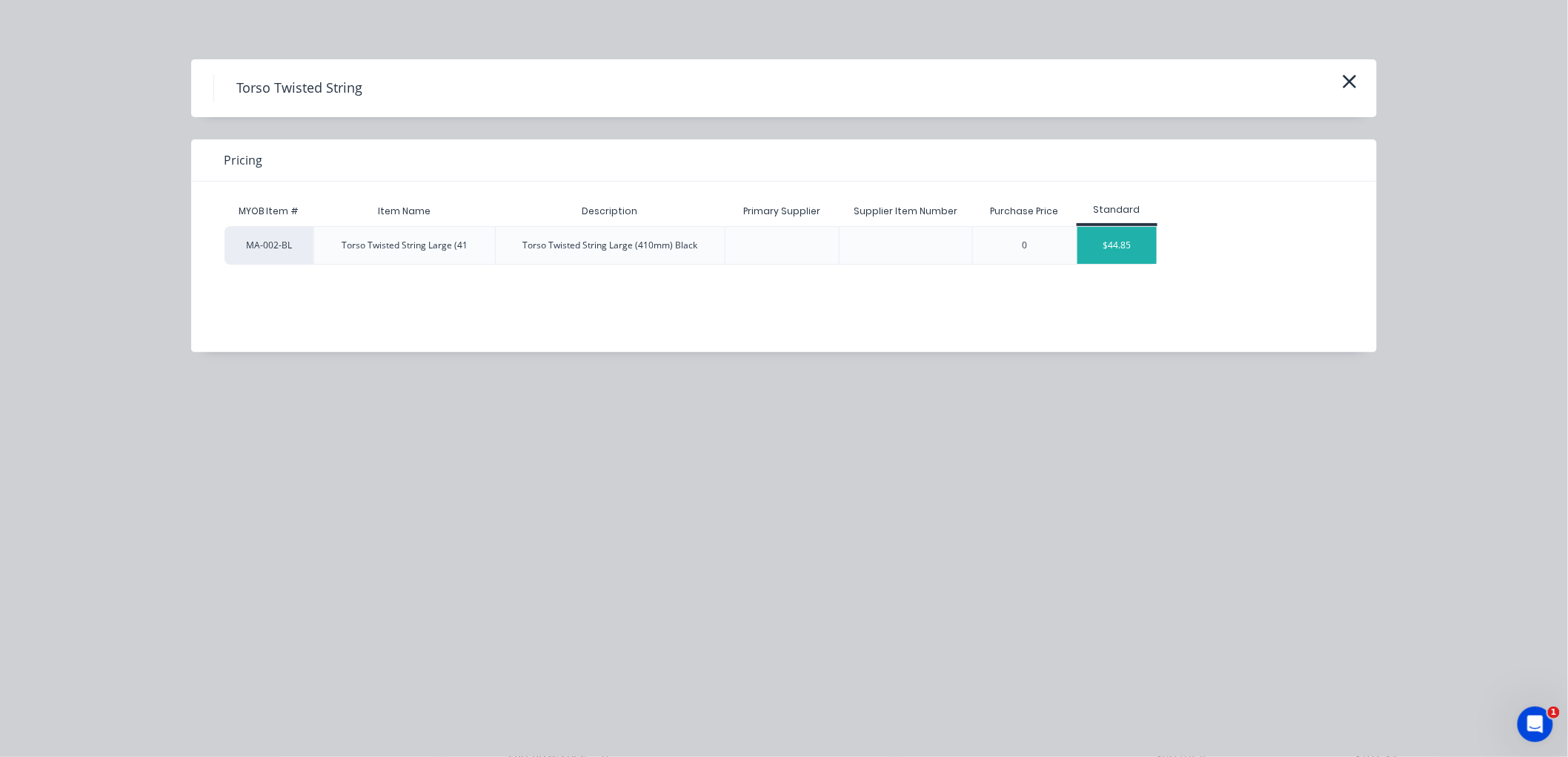
click at [1104, 243] on div "$44.85" at bounding box center [1117, 246] width 79 height 37
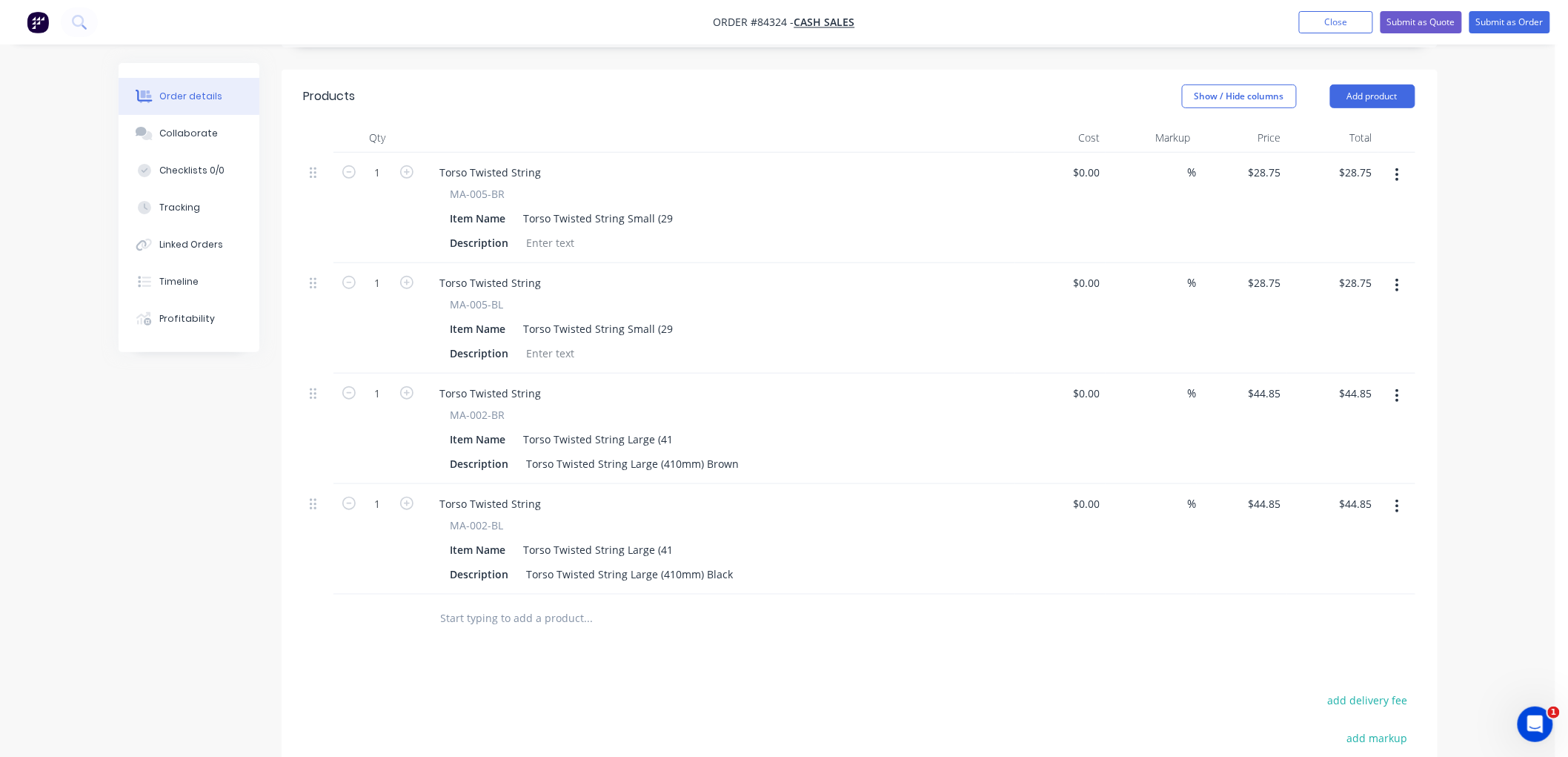
click at [534, 612] on input "text" at bounding box center [588, 618] width 297 height 30
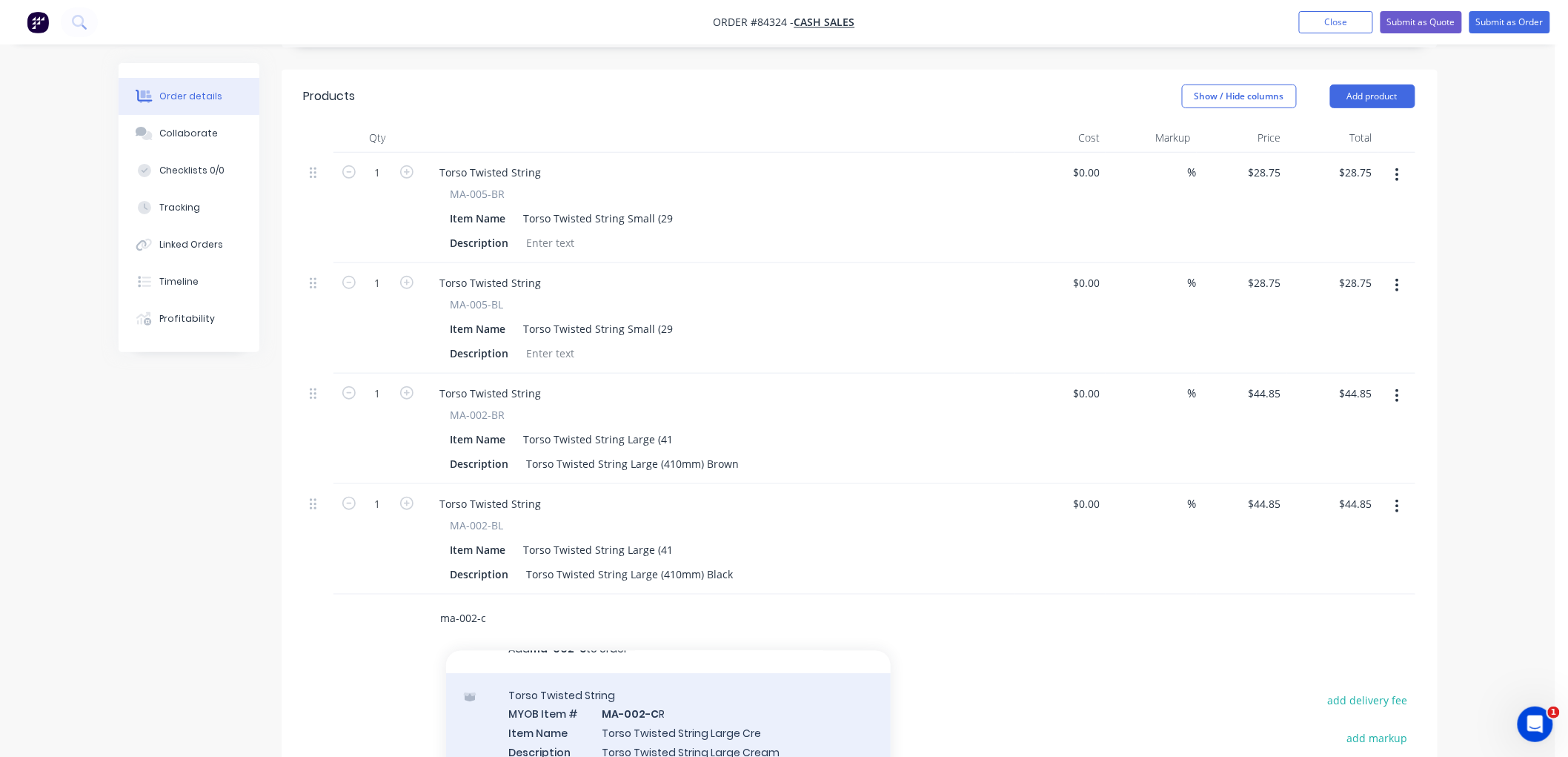
scroll to position [42, 0]
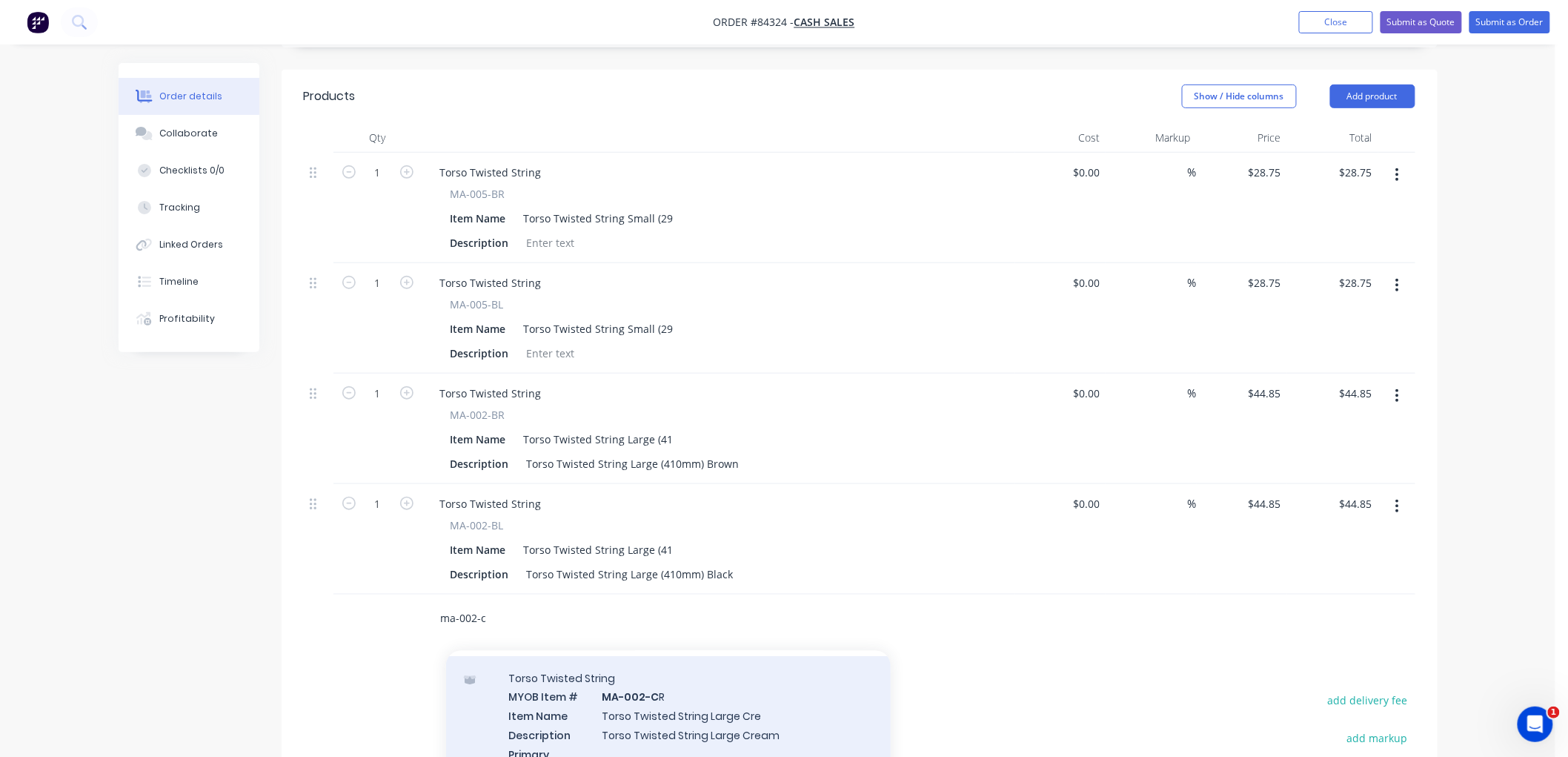
type input "ma-002-c"
click at [683, 708] on div "Torso Twisted String MYOB Item # MA-002-C R Item Name Torso Twisted String Larg…" at bounding box center [668, 760] width 445 height 209
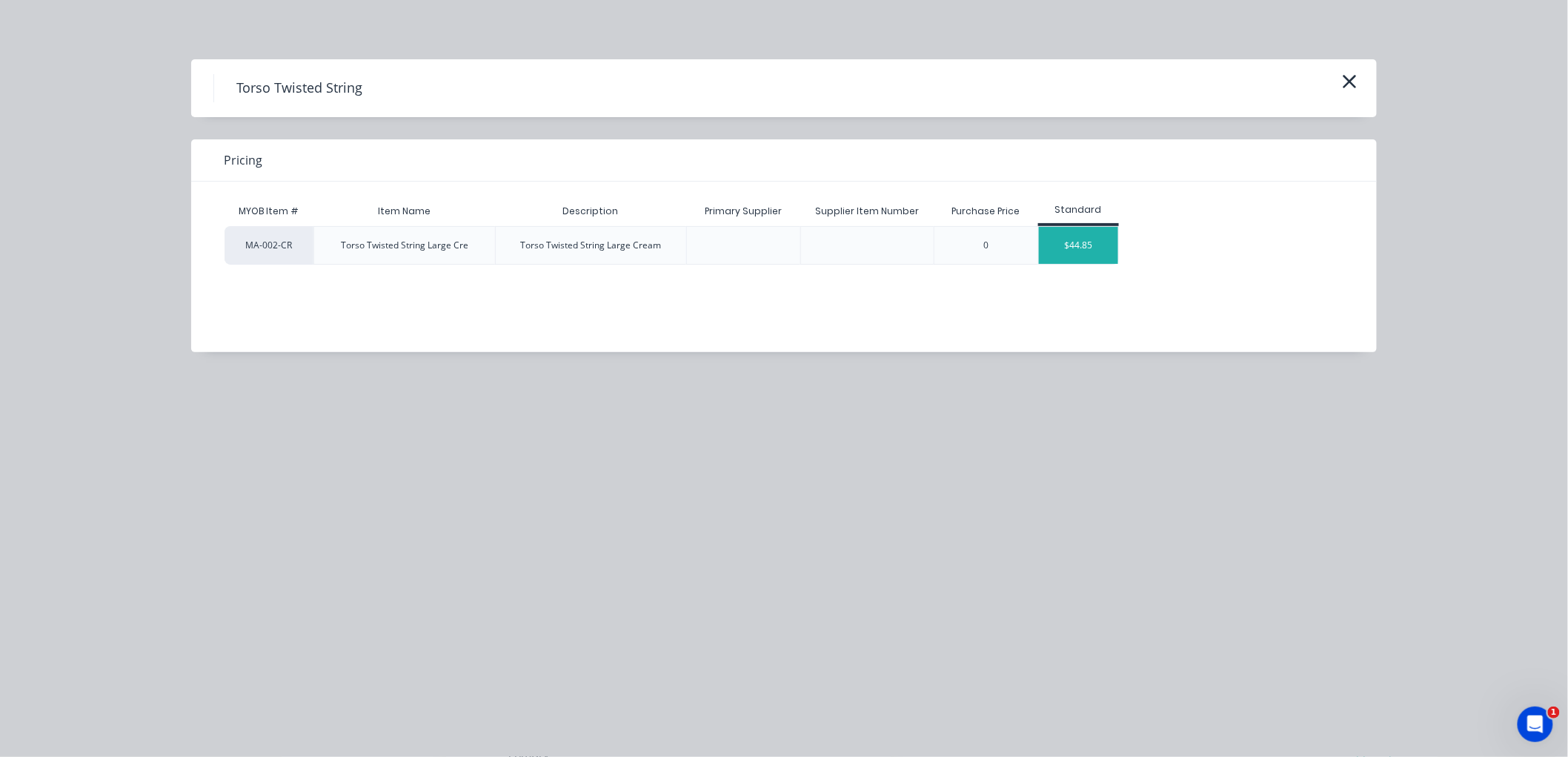
click at [1097, 245] on div "$44.85" at bounding box center [1078, 246] width 79 height 37
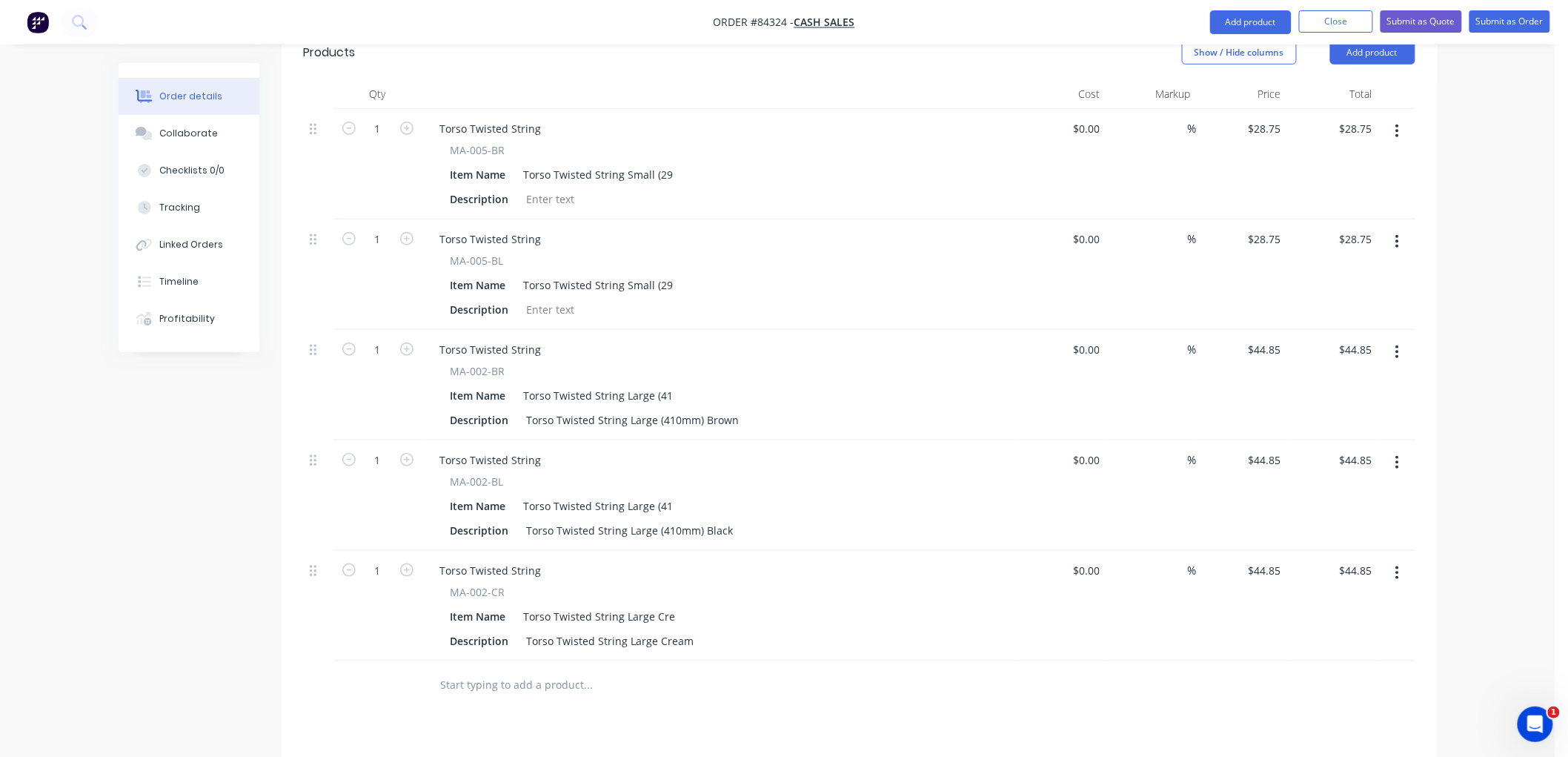
scroll to position [494, 0]
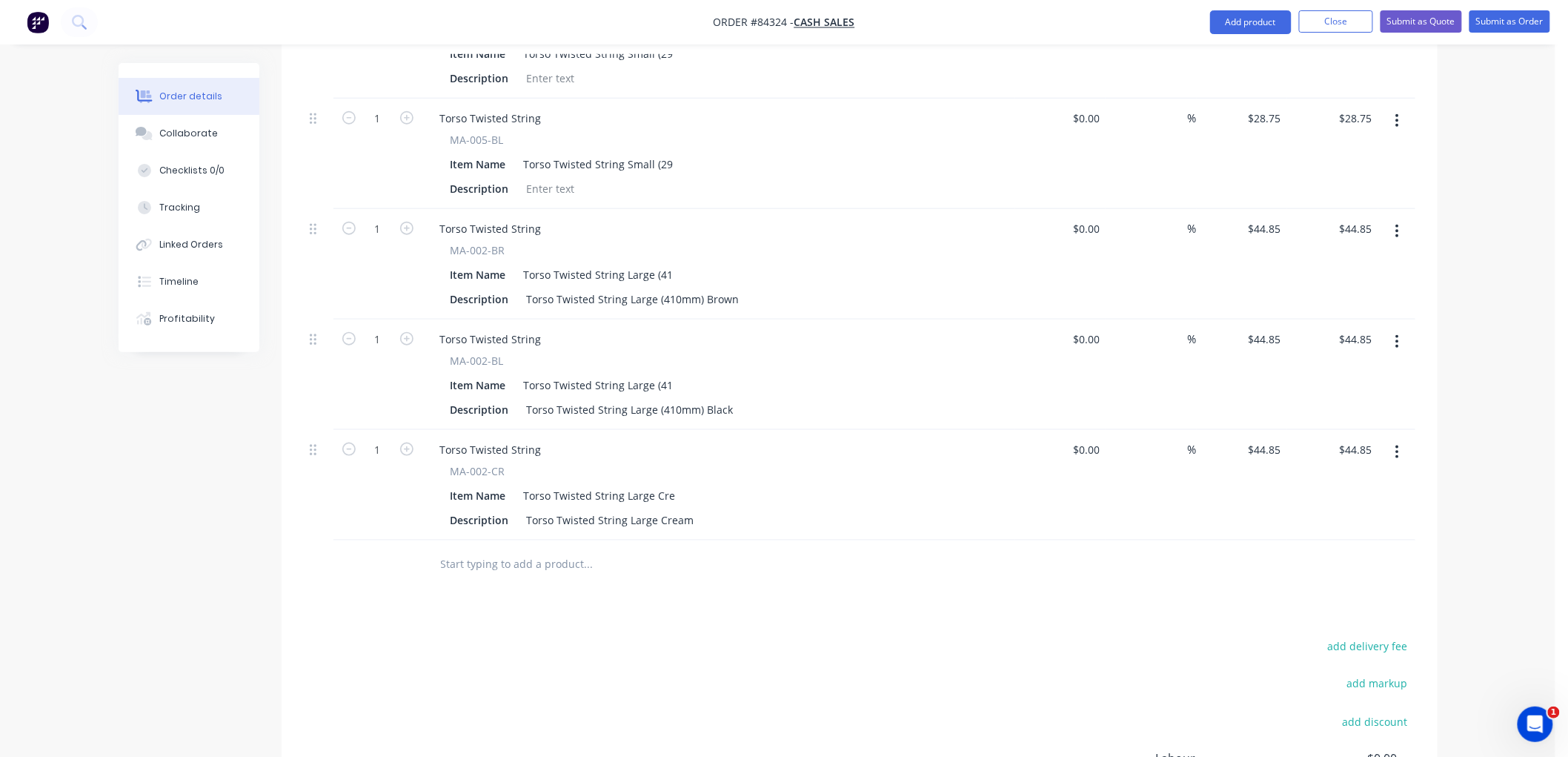
click at [479, 560] on input "text" at bounding box center [588, 564] width 297 height 30
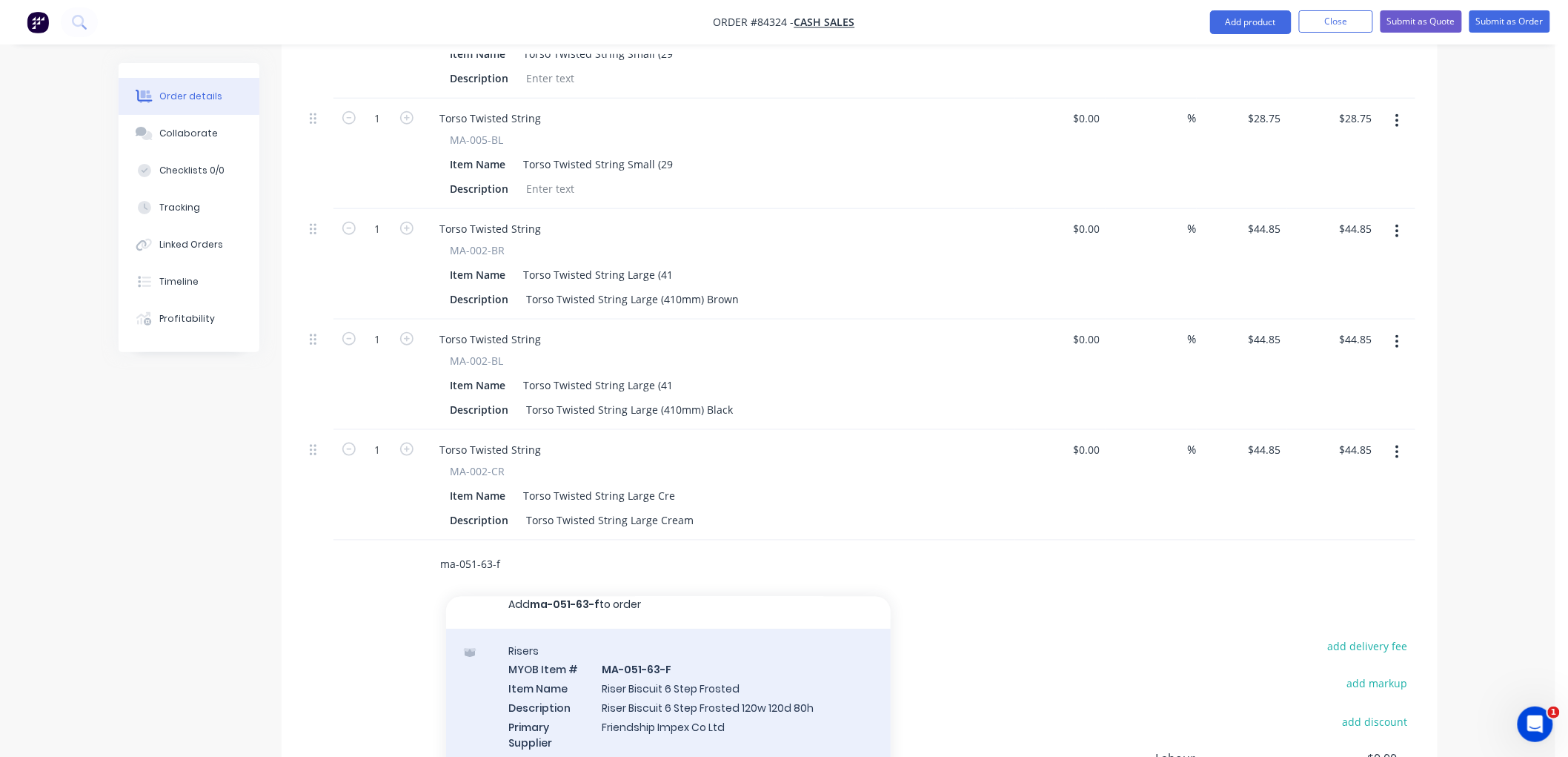
scroll to position [42, 0]
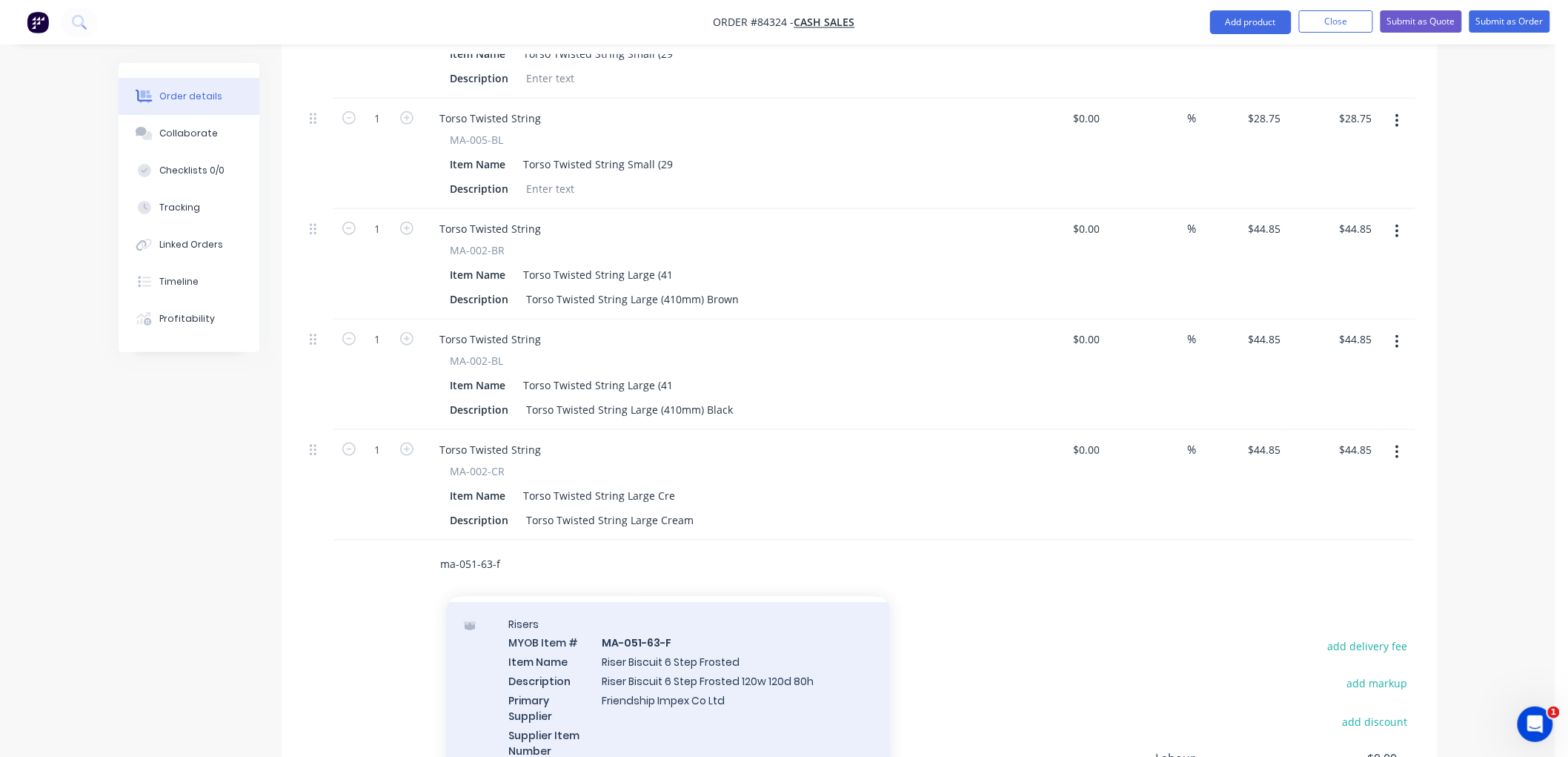
type input "ma-051-63-f"
click at [683, 663] on div "Risers MYOB Item # MA-051-63-F Item Name Riser Biscuit 6 Step Frosted Descripti…" at bounding box center [668, 706] width 445 height 209
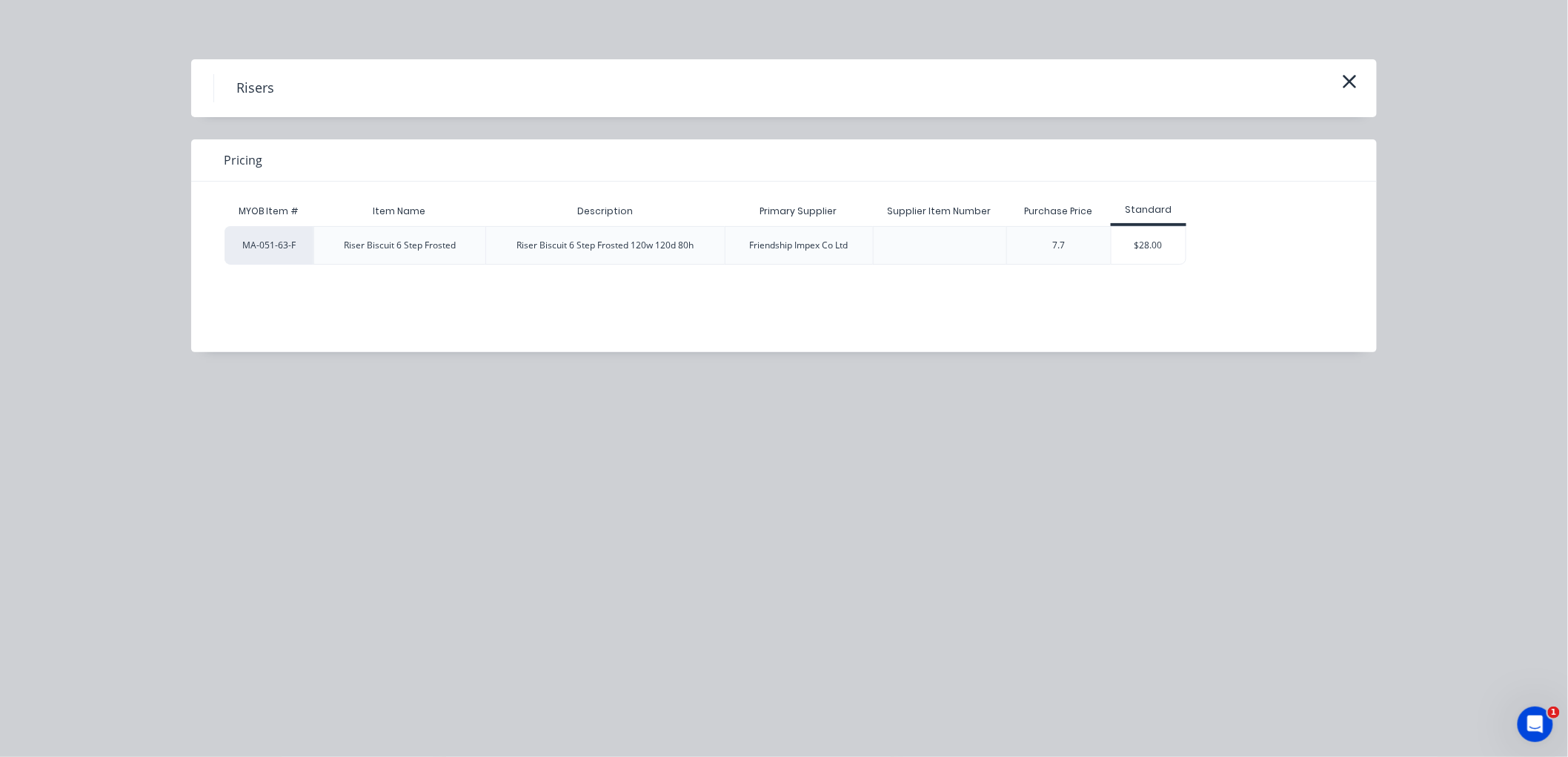
click at [1136, 241] on div "$28.00" at bounding box center [1149, 246] width 74 height 37
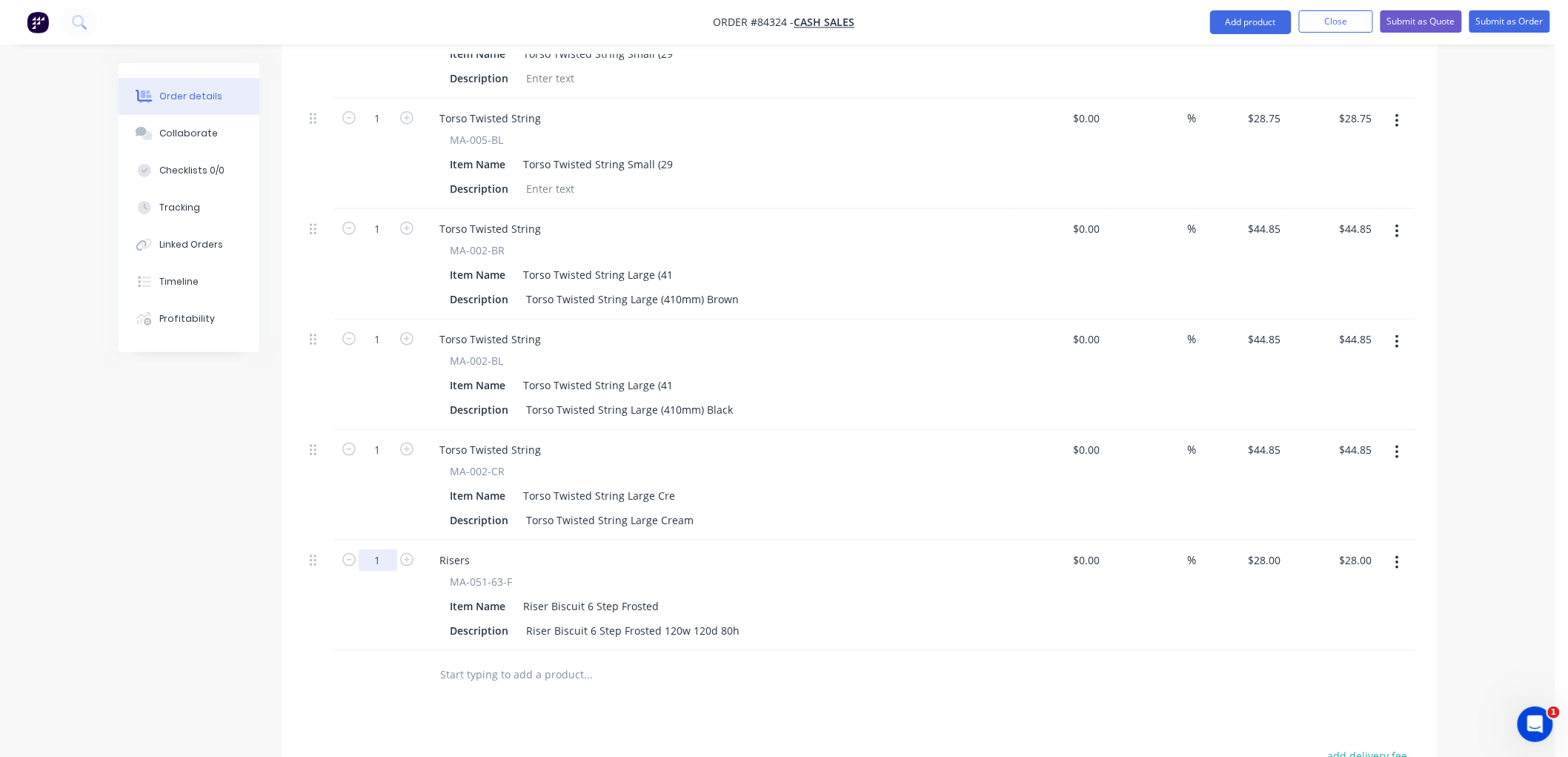
click at [383, 19] on input "1" at bounding box center [378, 8] width 39 height 23
type input "4"
type input "$112.00"
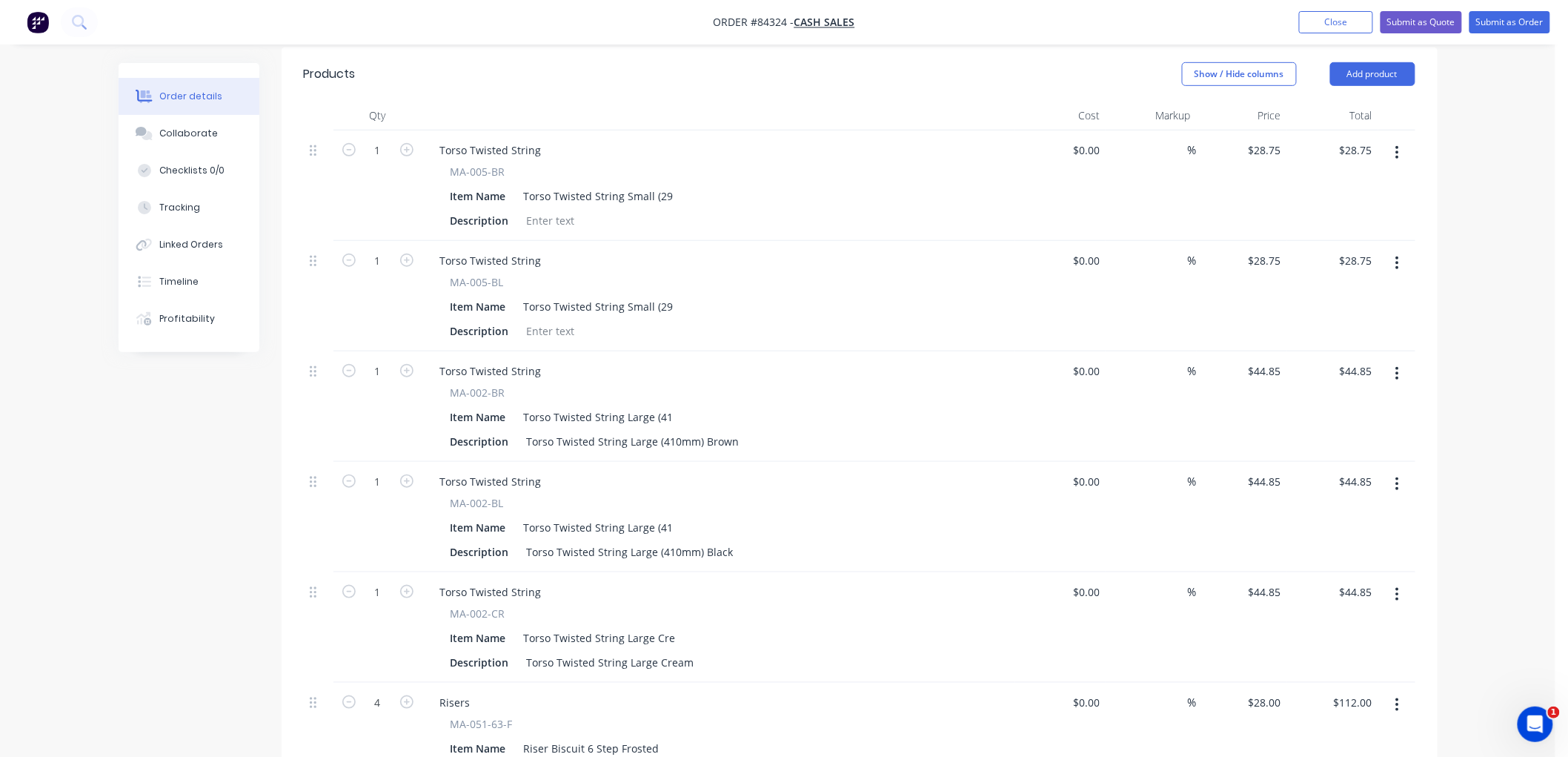
scroll to position [329, 0]
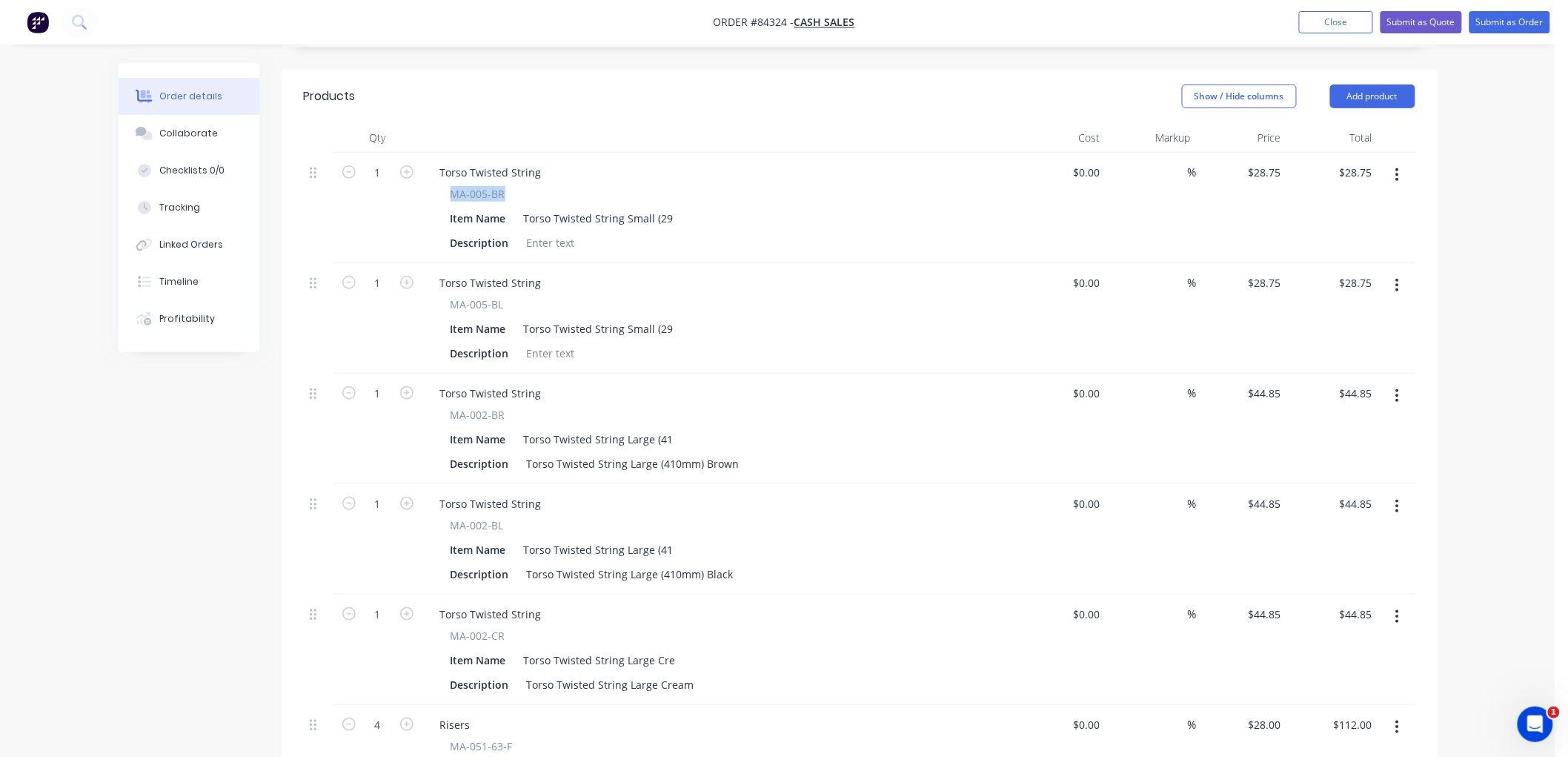
drag, startPoint x: 483, startPoint y: 193, endPoint x: 475, endPoint y: 106, distance: 87.4
click at [450, 197] on div "MA-005-BR" at bounding box center [719, 193] width 537 height 15
copy span "MA-005-BR"
click at [542, 172] on div "Torso Twisted String" at bounding box center [491, 172] width 125 height 22
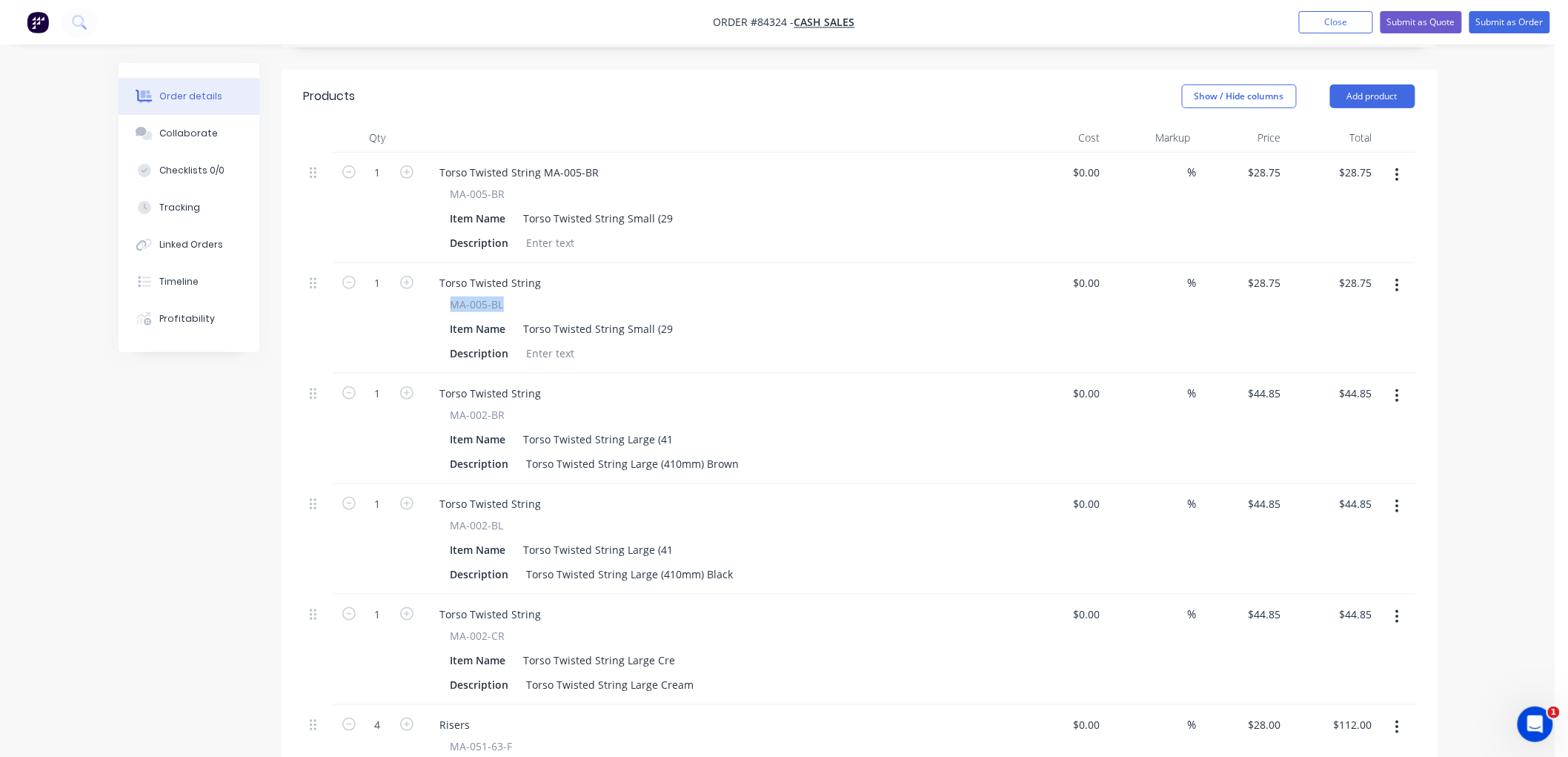
drag, startPoint x: 504, startPoint y: 302, endPoint x: 452, endPoint y: 307, distance: 52.2
click at [452, 307] on div "MA-005-BL" at bounding box center [719, 304] width 537 height 15
copy span "MA-005-BL"
click at [541, 279] on div "Torso Twisted String" at bounding box center [491, 282] width 125 height 22
drag, startPoint x: 507, startPoint y: 412, endPoint x: 450, endPoint y: 415, distance: 57.1
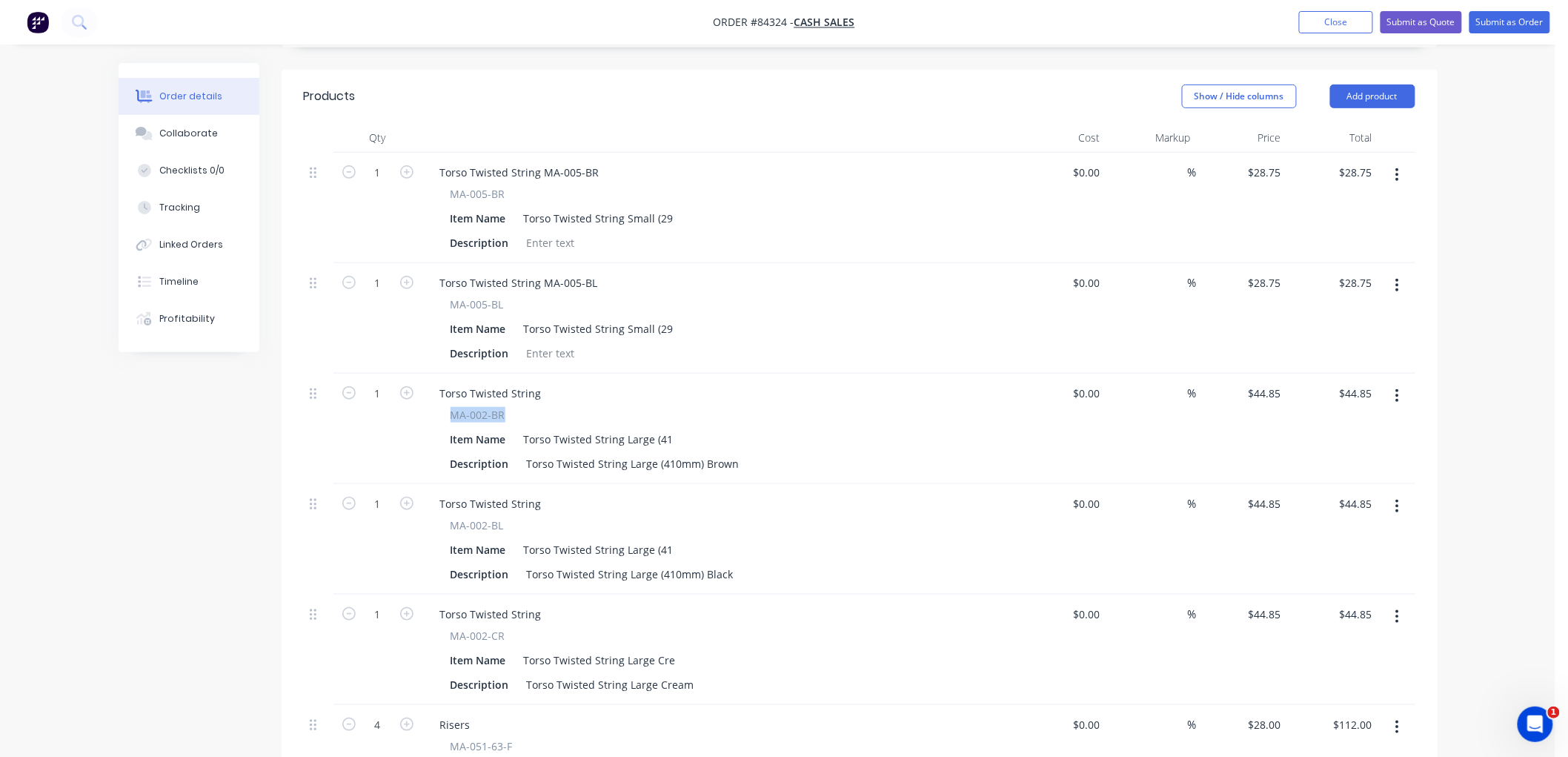
click at [450, 415] on div "MA-002-BR" at bounding box center [719, 414] width 537 height 15
copy span "MA-002-BR"
click at [539, 394] on div "Torso Twisted String" at bounding box center [491, 393] width 125 height 22
drag, startPoint x: 491, startPoint y: 524, endPoint x: 453, endPoint y: 530, distance: 38.5
click at [453, 530] on div "MA-002-BL" at bounding box center [719, 525] width 537 height 15
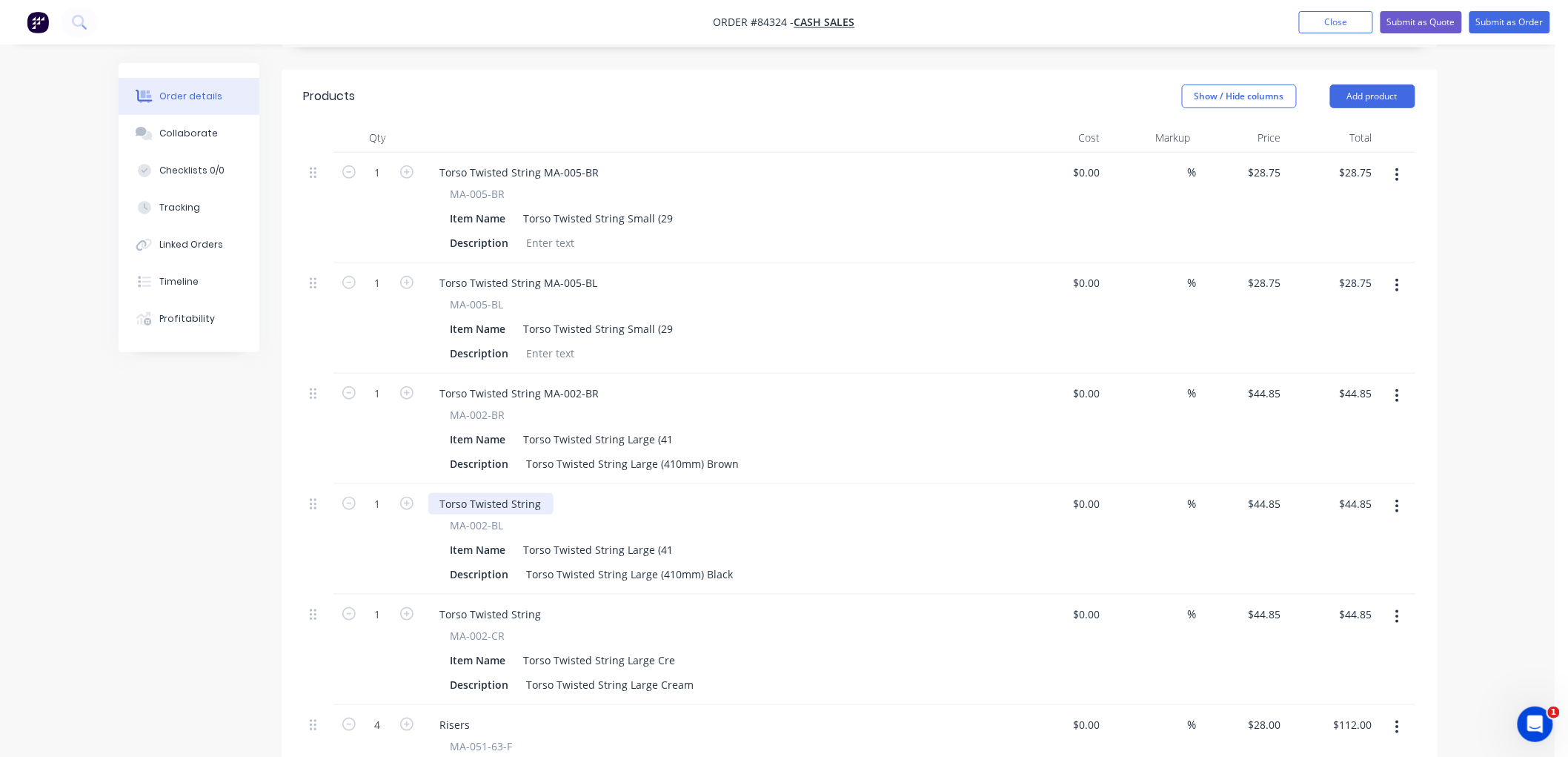
click at [538, 505] on div "Torso Twisted String" at bounding box center [491, 504] width 125 height 22
drag, startPoint x: 504, startPoint y: 627, endPoint x: 453, endPoint y: 633, distance: 51.4
click at [453, 633] on div "MA-002-CR" at bounding box center [719, 635] width 537 height 15
click at [544, 614] on div "Torso Twisted String" at bounding box center [491, 614] width 125 height 22
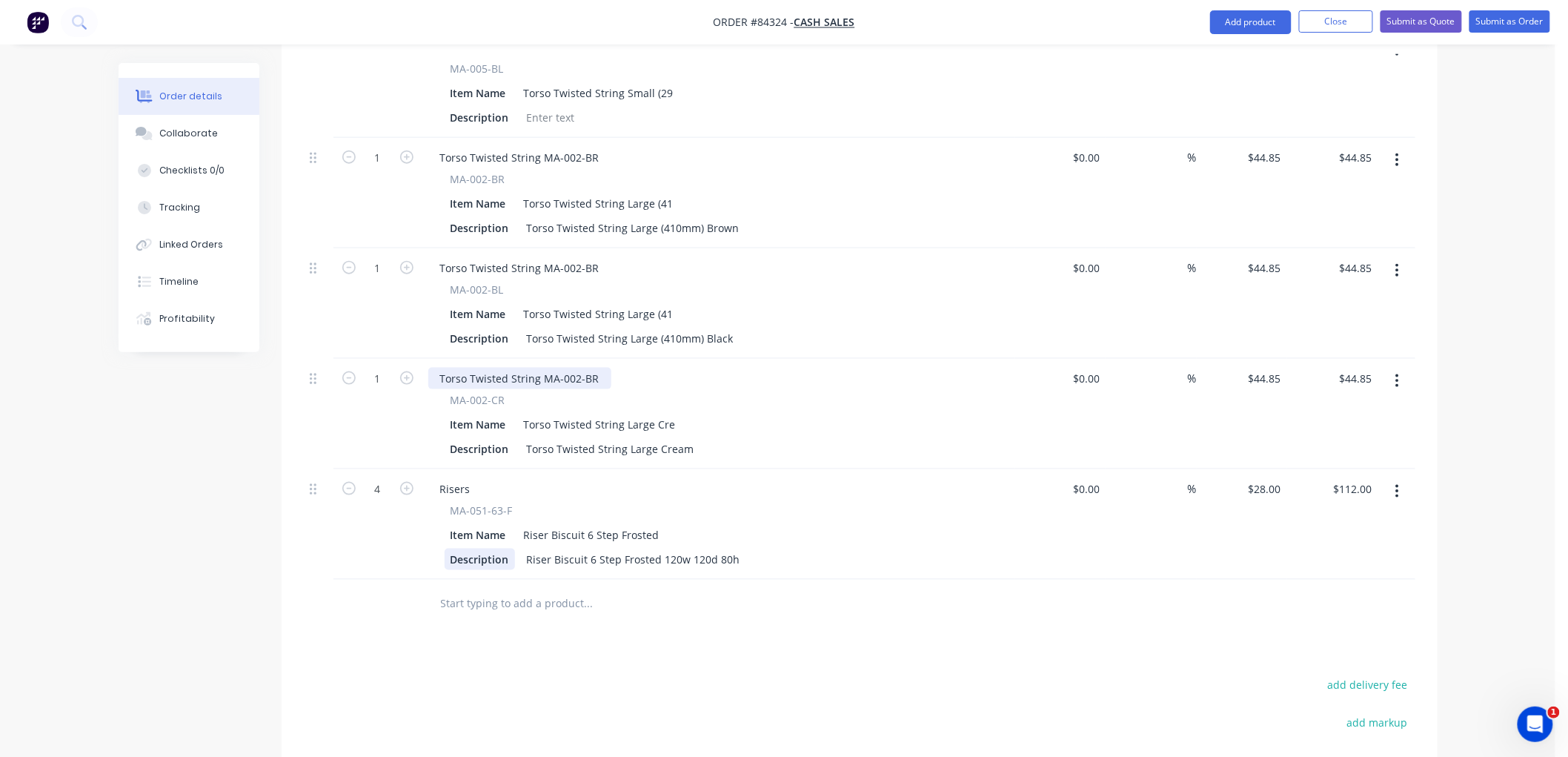
scroll to position [576, 0]
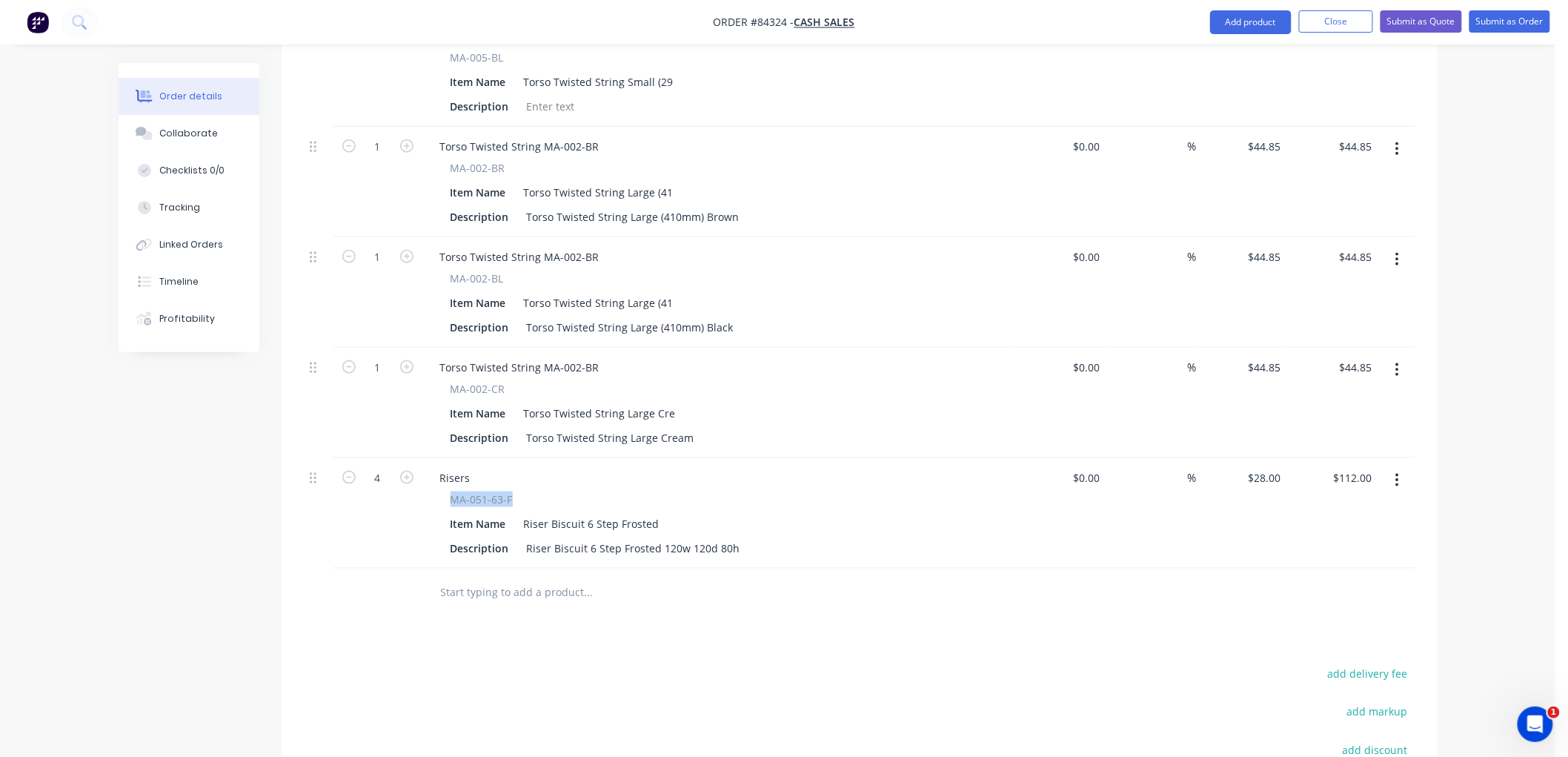
drag, startPoint x: 485, startPoint y: 501, endPoint x: 449, endPoint y: 502, distance: 36.0
click at [450, 502] on div "MA-051-63-F" at bounding box center [719, 499] width 537 height 15
click at [479, 477] on div "Risers" at bounding box center [455, 478] width 54 height 22
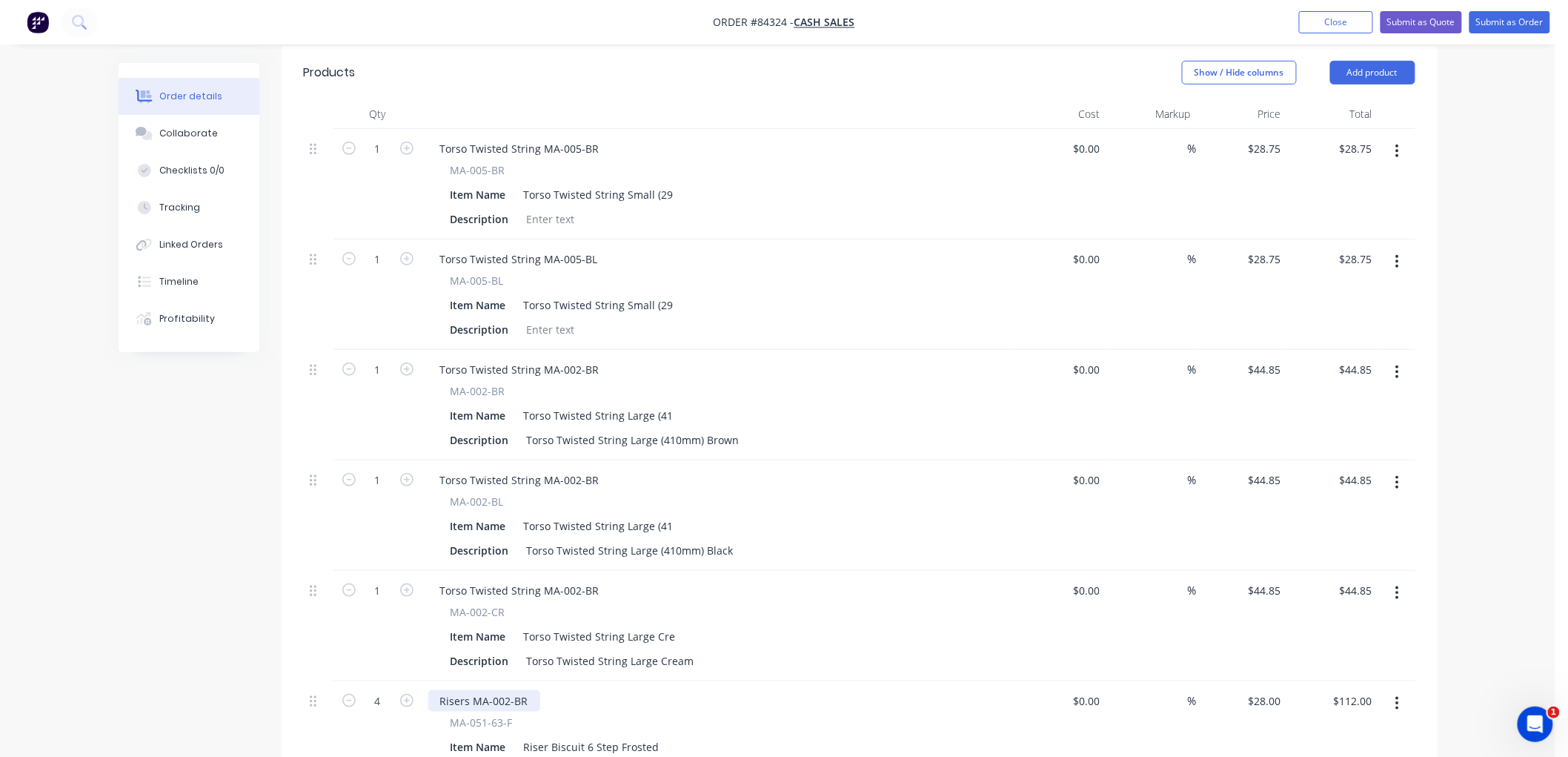
scroll to position [329, 0]
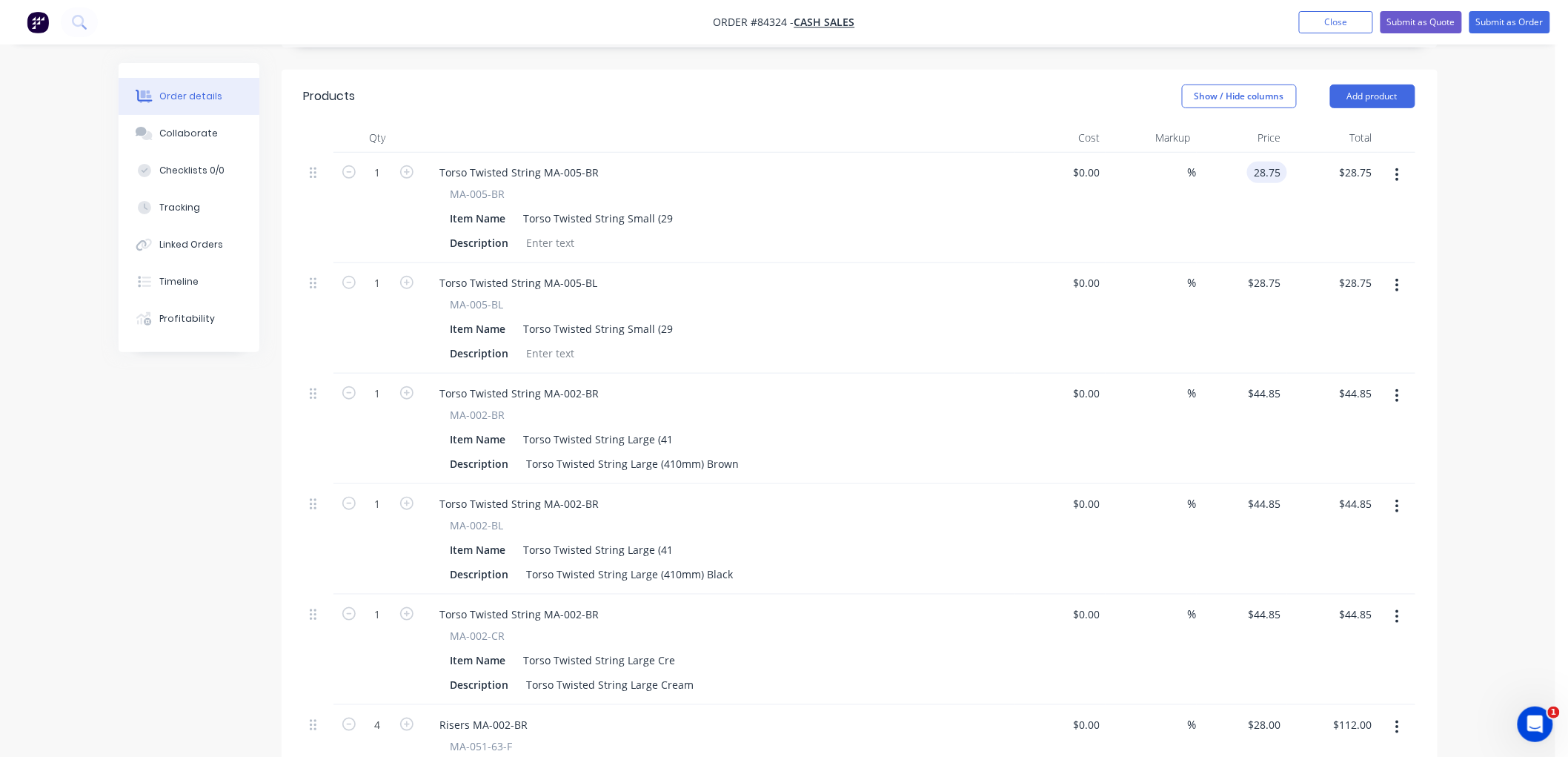
click at [1262, 176] on input "28.75" at bounding box center [1270, 172] width 34 height 22
type input "$25.00"
click at [1503, 225] on div "Order details Collaborate Checklists 0/0 Tracking Linked Orders Timeline Profit…" at bounding box center [778, 456] width 1555 height 1571
click at [1262, 277] on input "28.75" at bounding box center [1267, 282] width 40 height 22
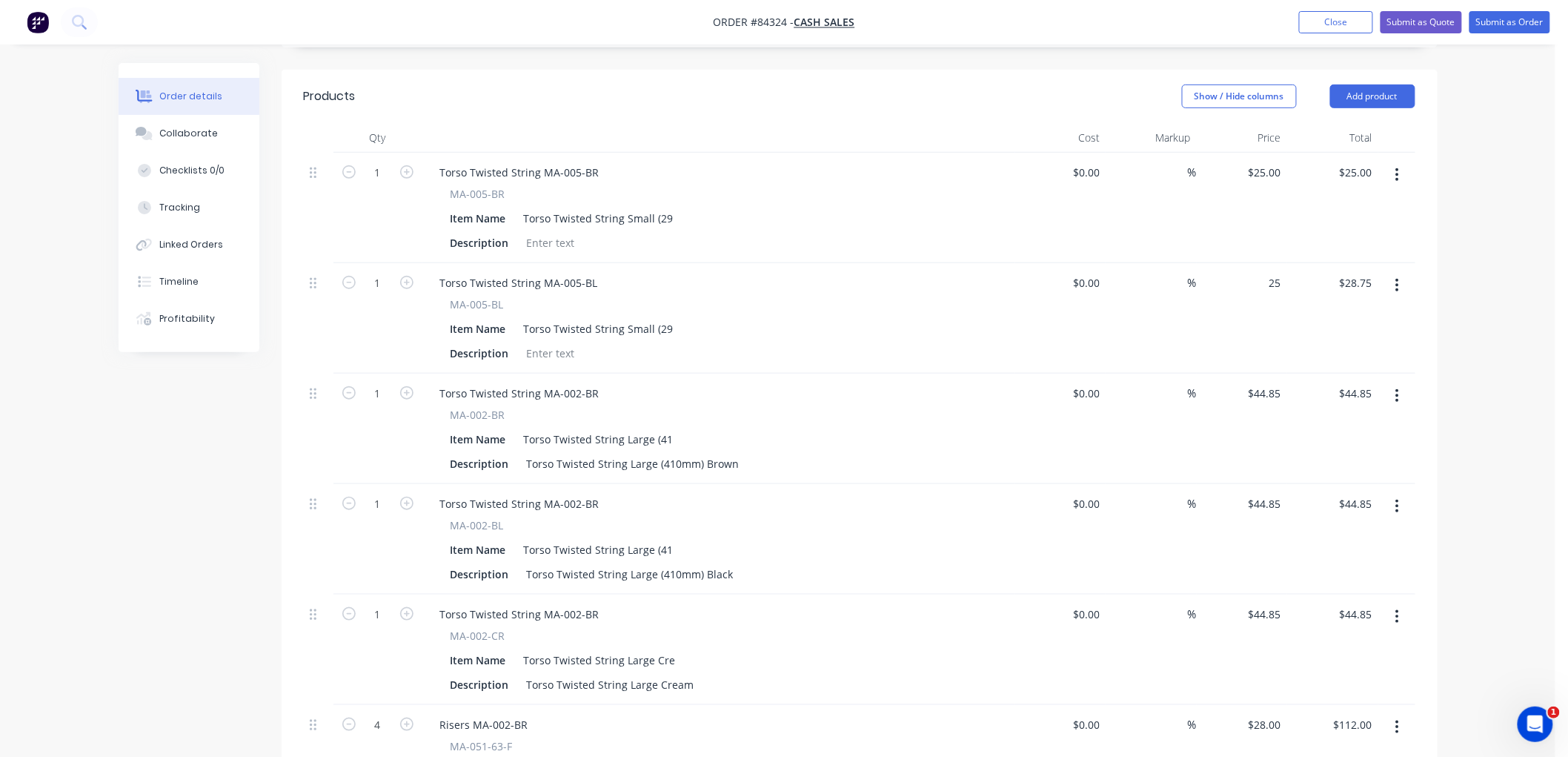
type input "$25.00"
click at [1262, 395] on input "44.85" at bounding box center [1267, 393] width 40 height 22
type input "$39.00"
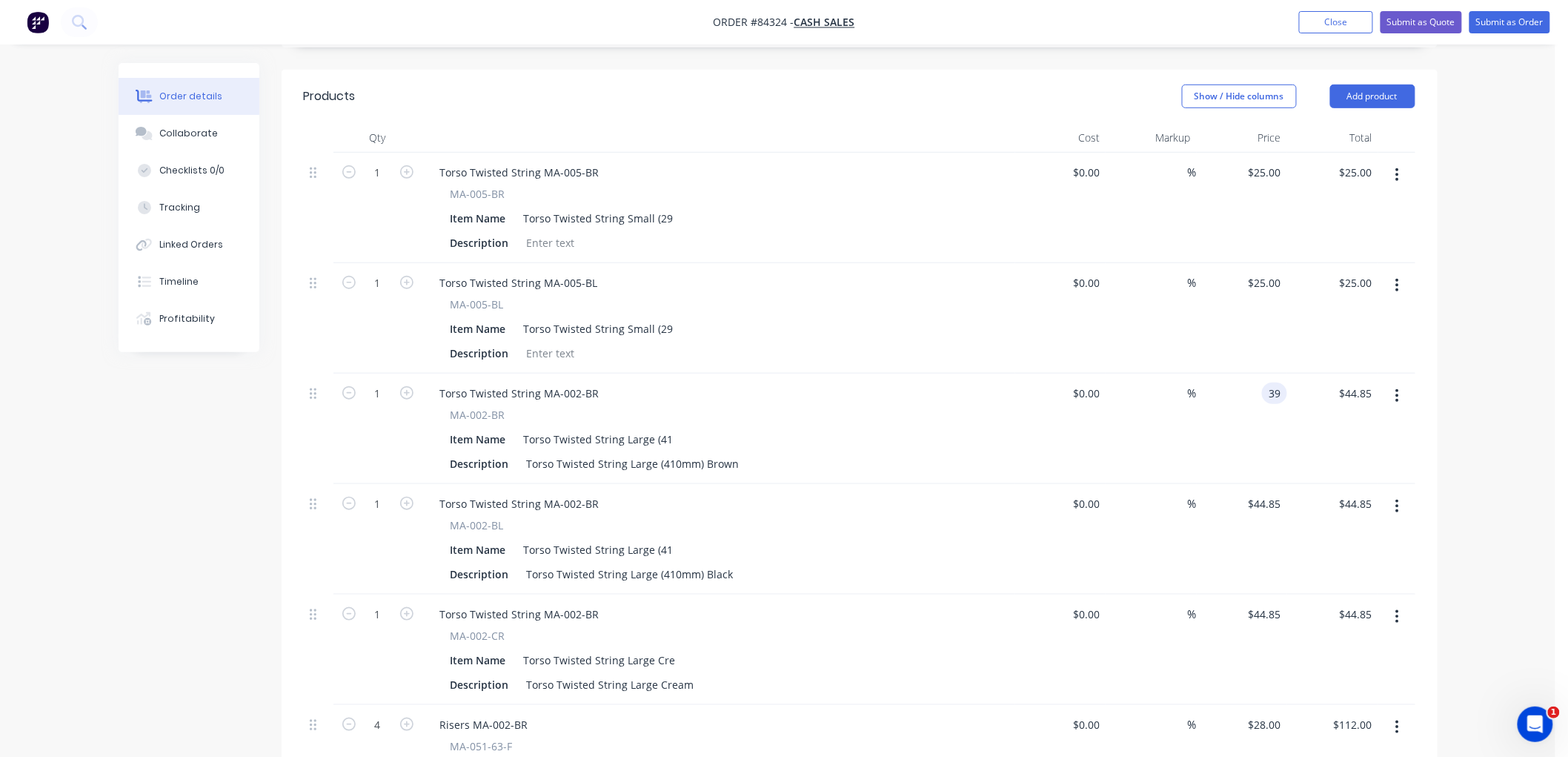
type input "$39.00"
click at [1490, 404] on div "Order details Collaborate Checklists 0/0 Tracking Linked Orders Timeline Profit…" at bounding box center [778, 456] width 1555 height 1571
click at [1263, 504] on input "44.85" at bounding box center [1267, 504] width 40 height 22
type input "$39.00"
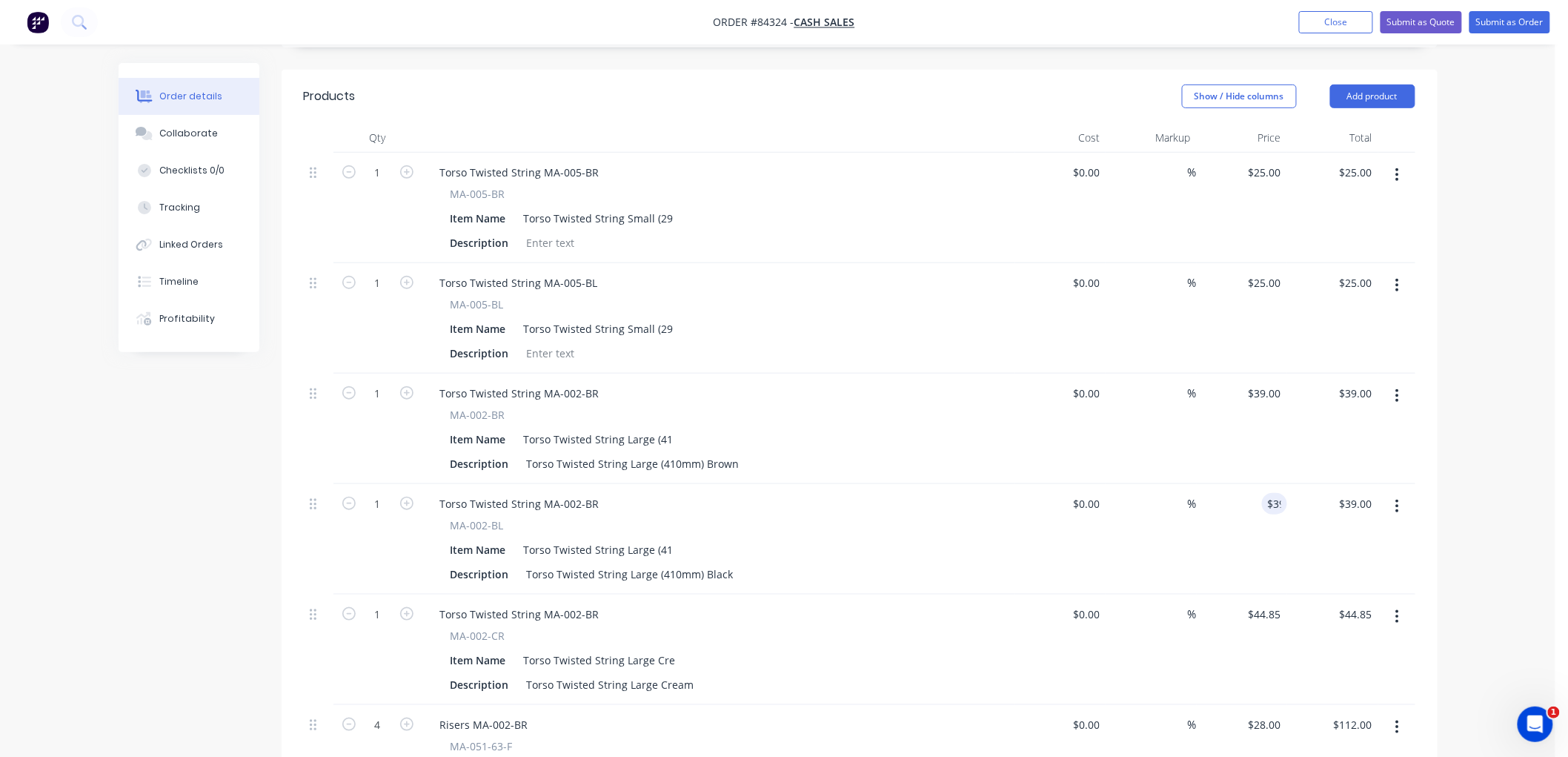
click at [1457, 492] on div "Order details Collaborate Checklists 0/0 Tracking Linked Orders Timeline Profit…" at bounding box center [778, 456] width 1555 height 1571
click at [1276, 610] on input "44.85" at bounding box center [1267, 614] width 40 height 22
type input "$39.00"
click at [1495, 582] on div "Order details Collaborate Checklists 0/0 Tracking Linked Orders Timeline Profit…" at bounding box center [778, 456] width 1555 height 1571
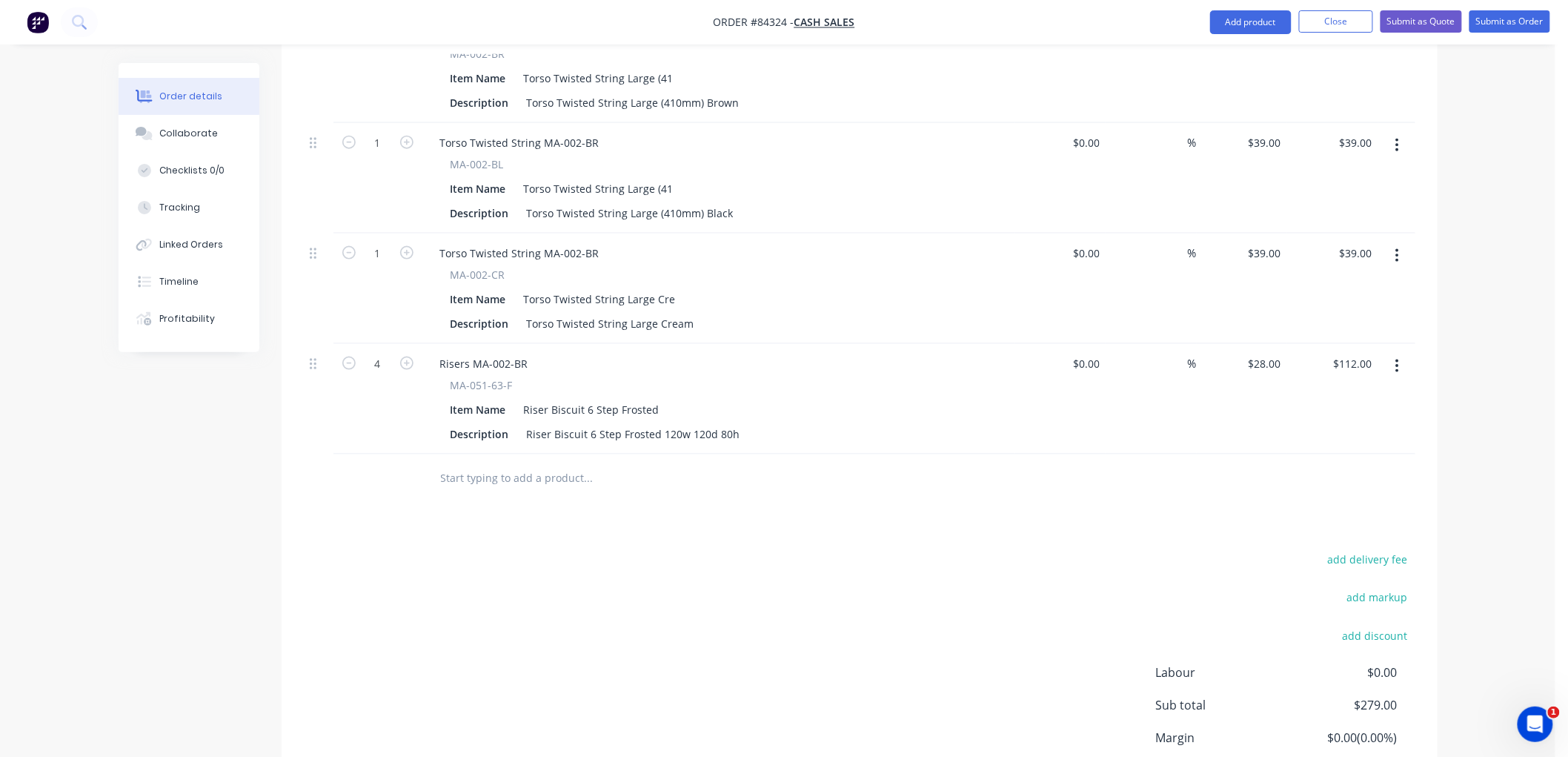
scroll to position [742, 0]
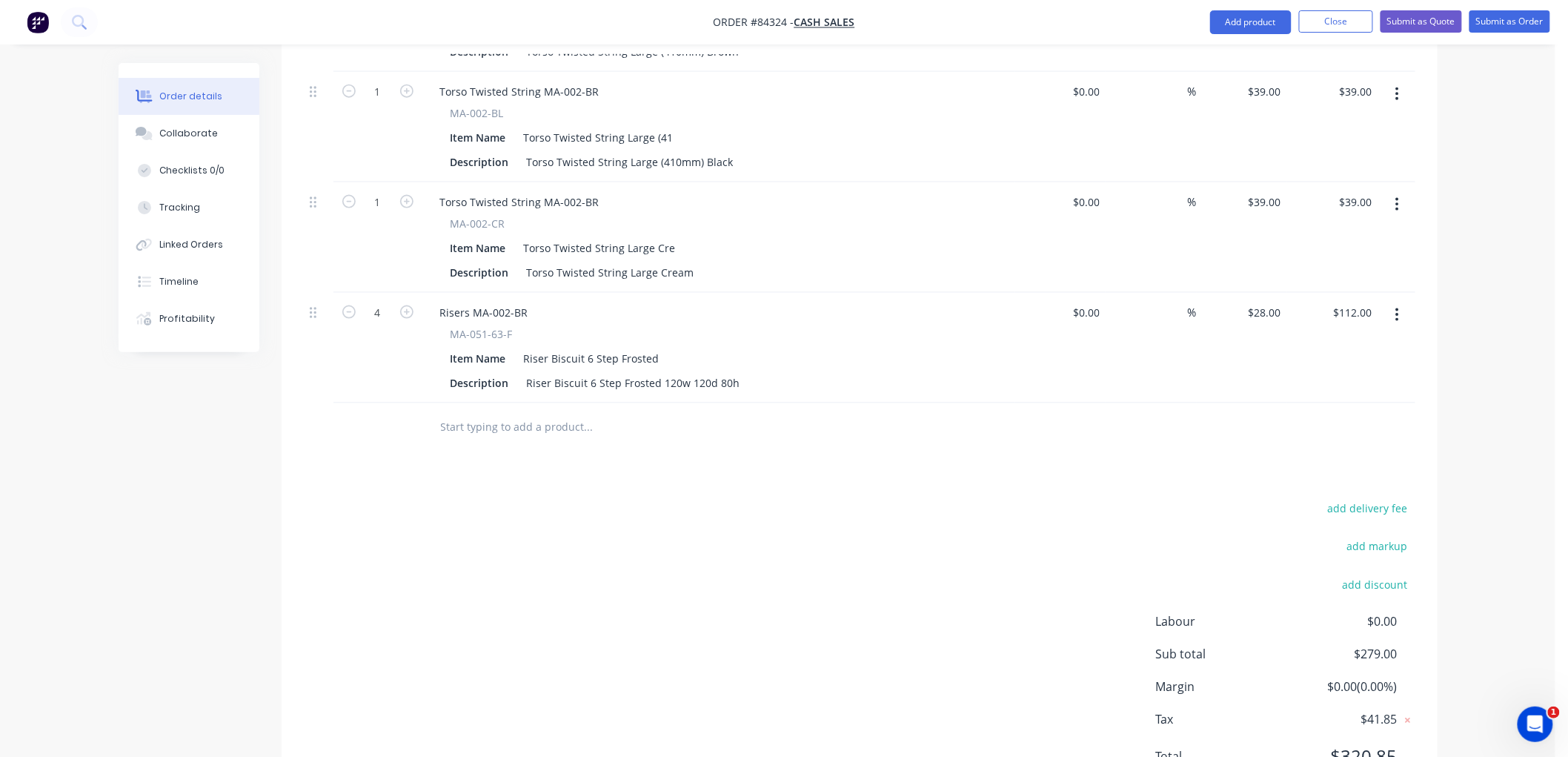
click at [580, 425] on input "text" at bounding box center [588, 427] width 297 height 30
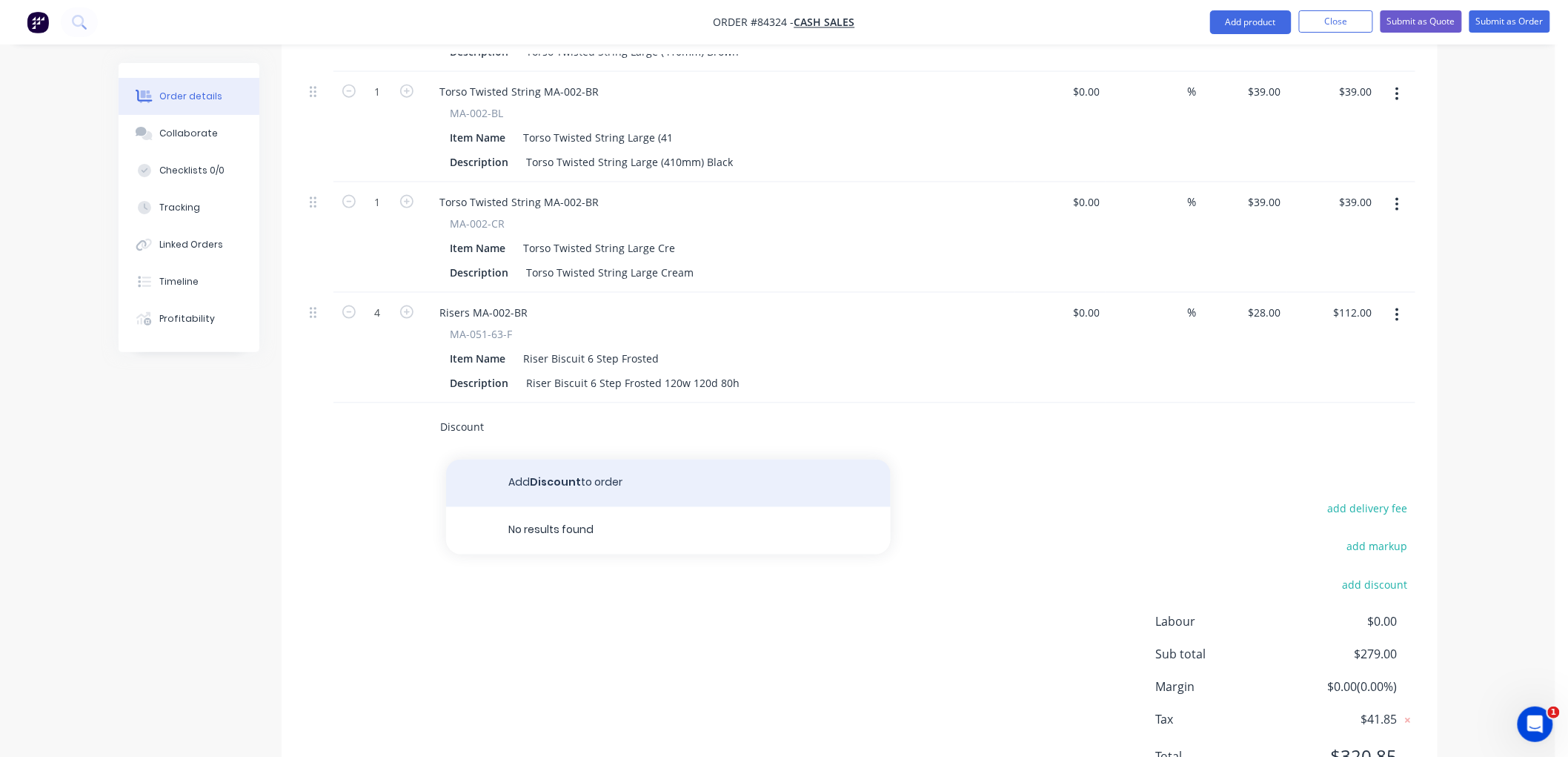
type input "Discount"
click at [550, 482] on button "Add Discount to order" at bounding box center [668, 483] width 445 height 48
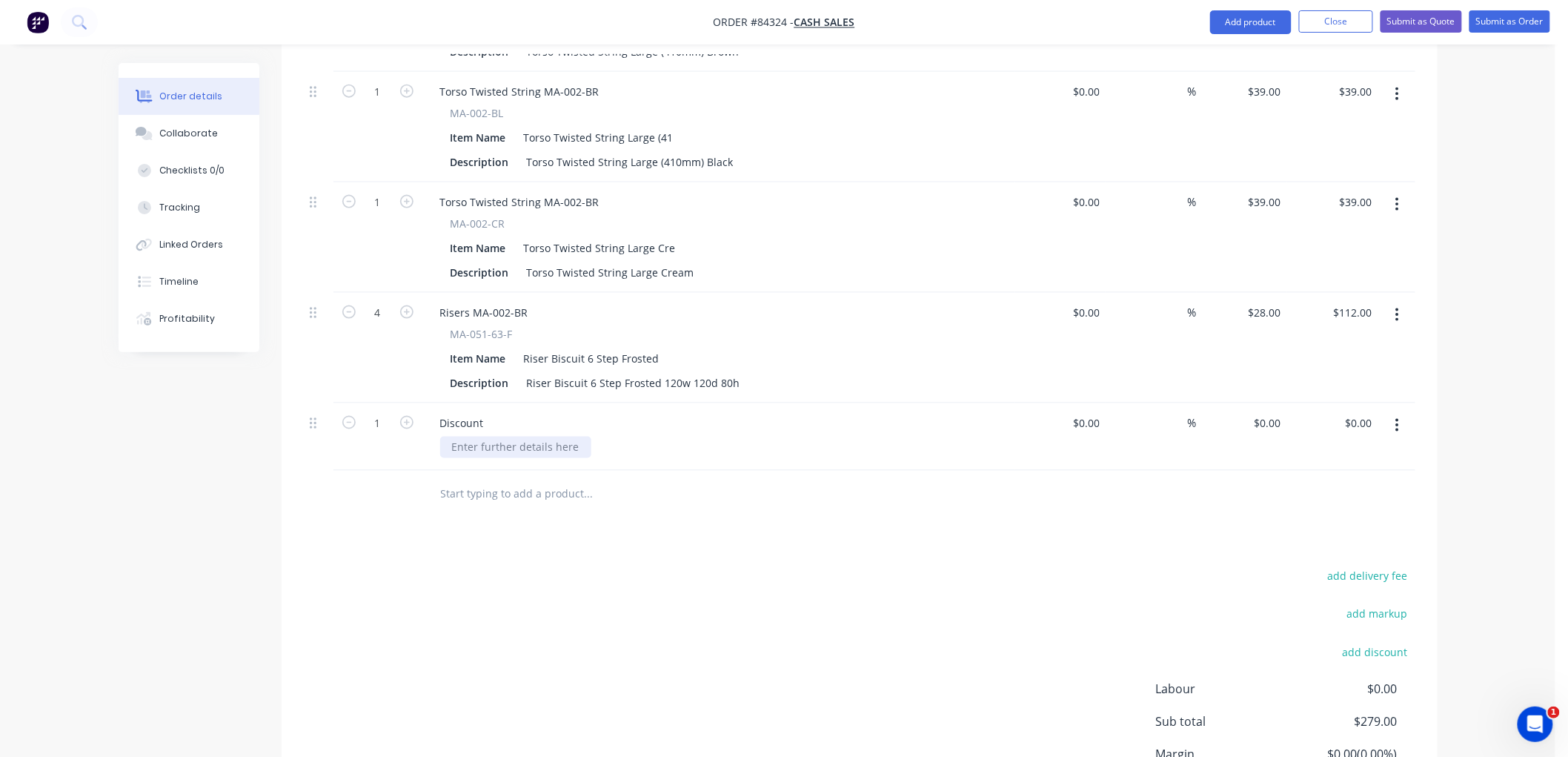
click at [478, 442] on div at bounding box center [516, 447] width 151 height 22
click at [460, 424] on div "Discount" at bounding box center [462, 423] width 67 height 22
click at [450, 424] on div "Discount" at bounding box center [462, 423] width 67 height 22
click at [450, 423] on div "Discount" at bounding box center [462, 423] width 67 height 22
click at [661, 418] on div "Spring Gift Fair 10% Discount already applied t pricing" at bounding box center [575, 423] width 294 height 22
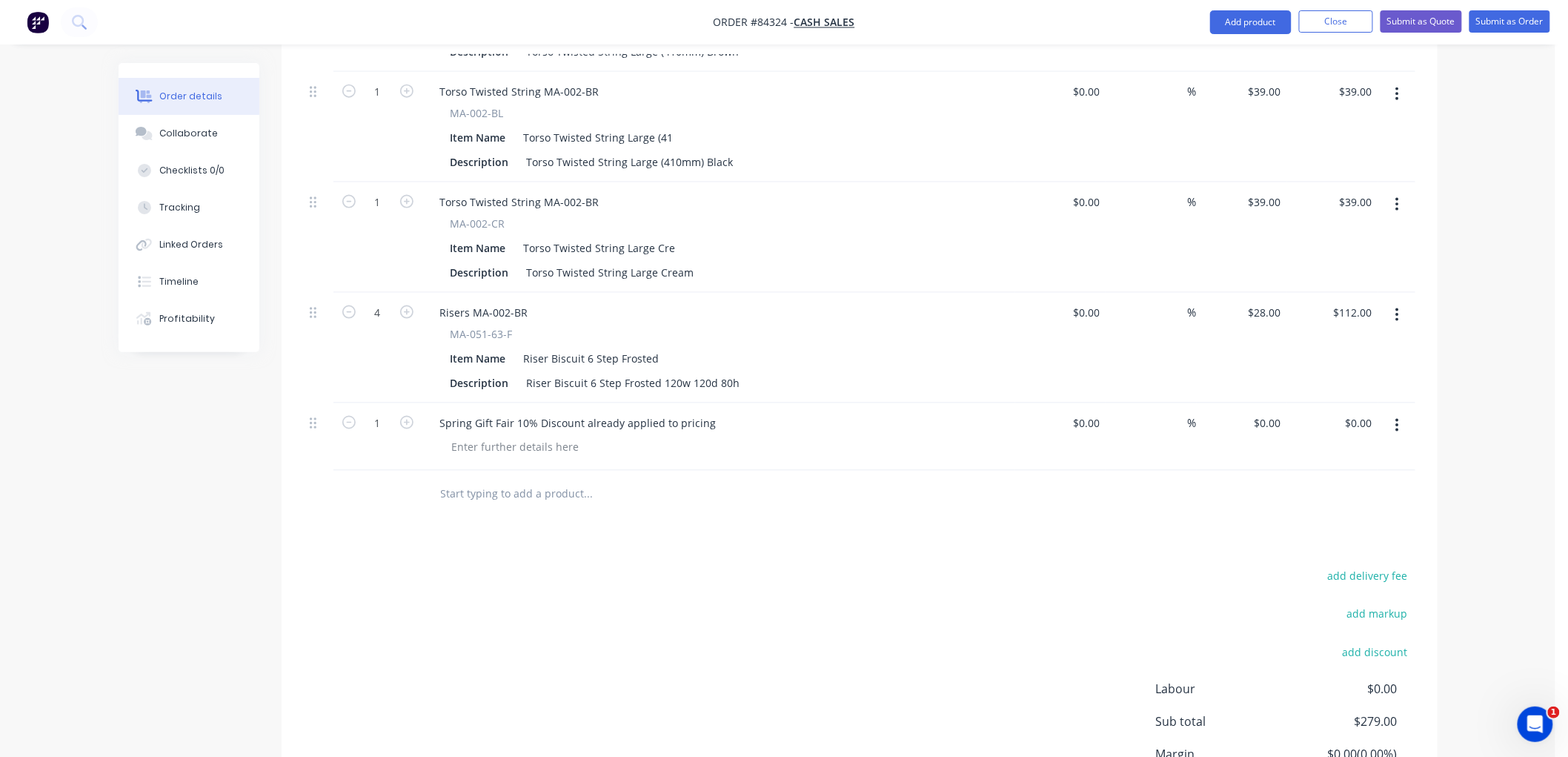
click at [1536, 338] on div "Order details Collaborate Checklists 0/0 Tracking Linked Orders Timeline Profit…" at bounding box center [778, 78] width 1555 height 1639
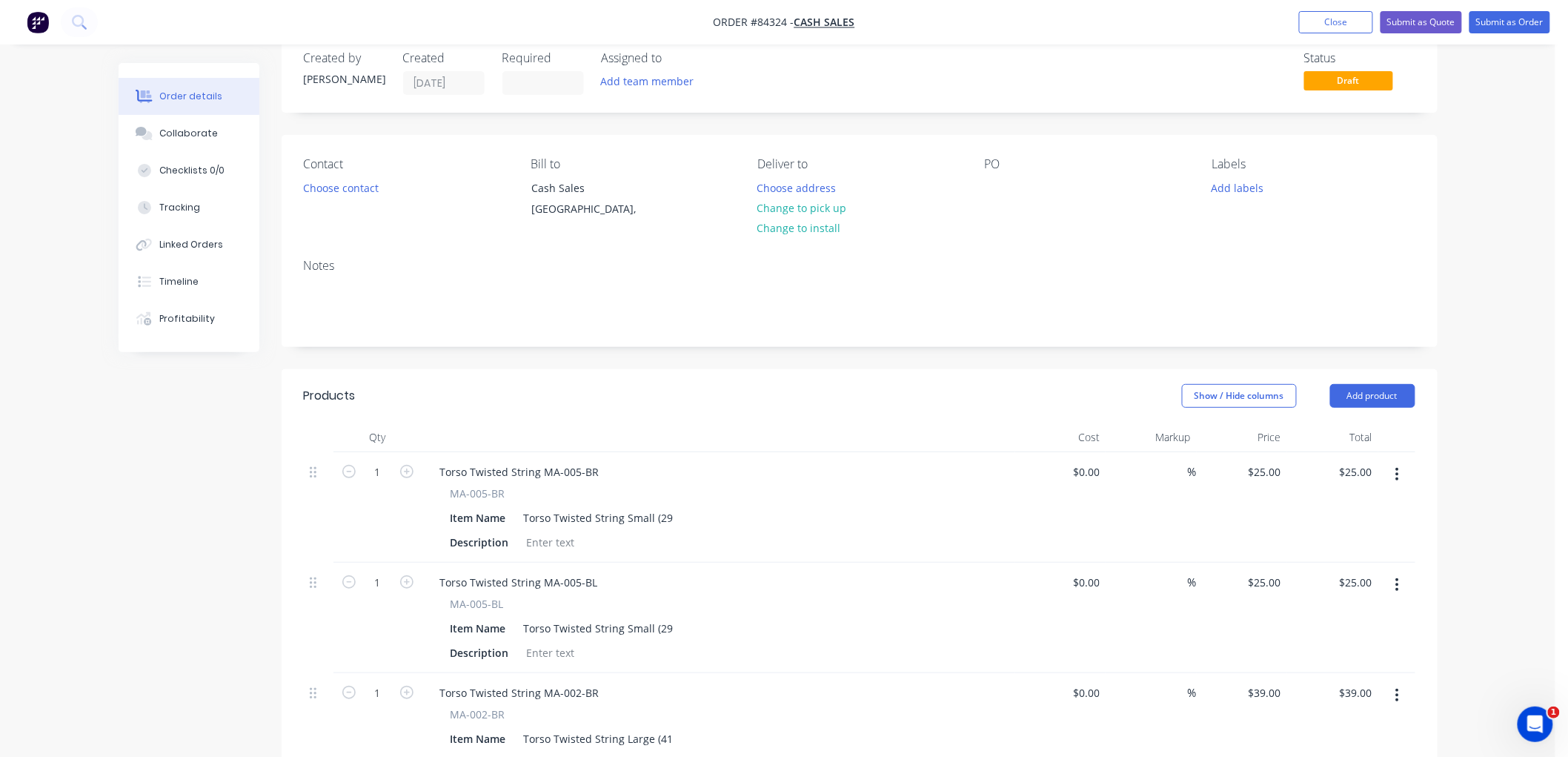
scroll to position [0, 0]
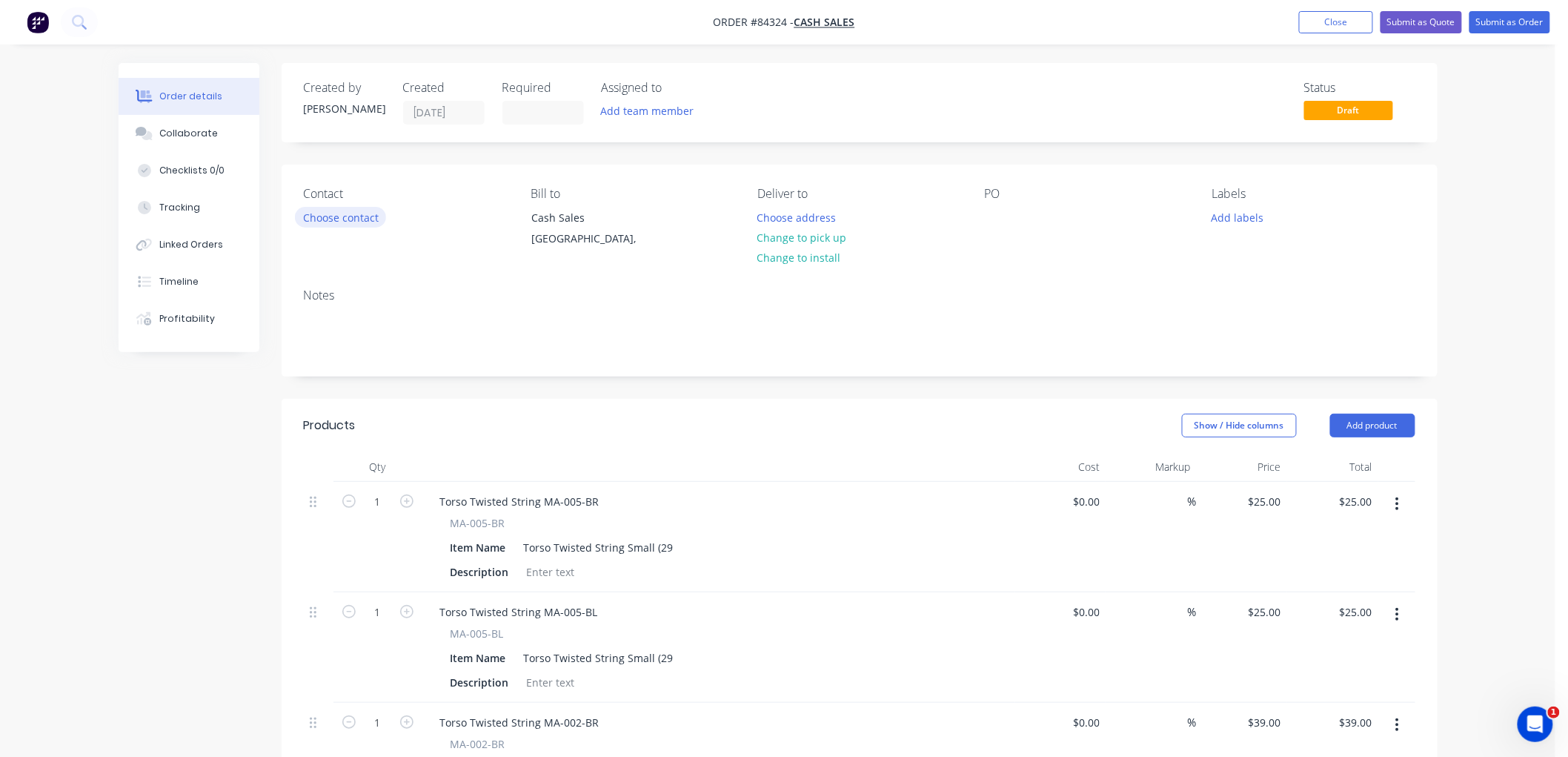
click at [356, 214] on button "Choose contact" at bounding box center [340, 217] width 91 height 20
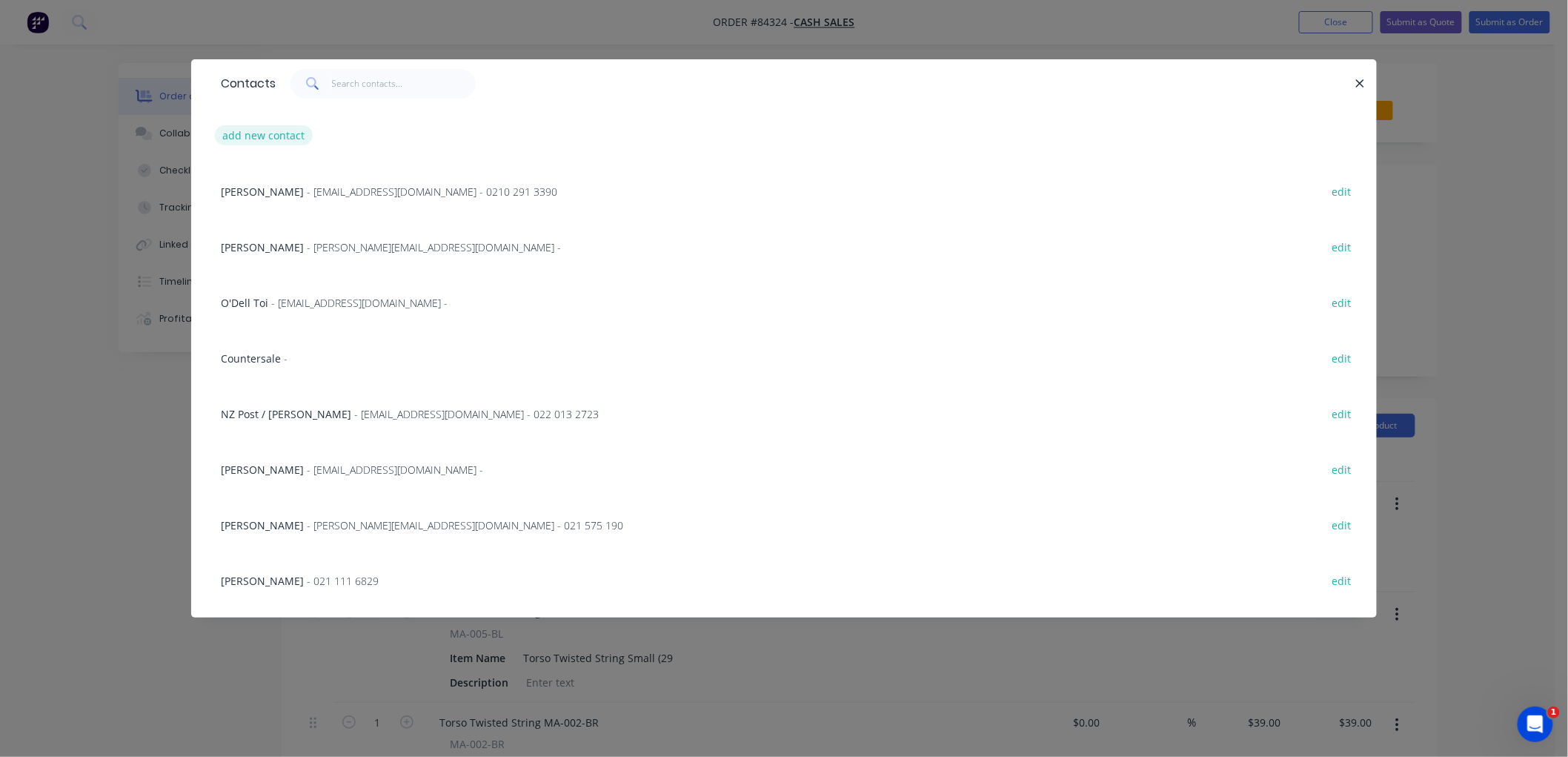
click at [285, 133] on button "add new contact" at bounding box center [263, 135] width 98 height 20
select select "NZ"
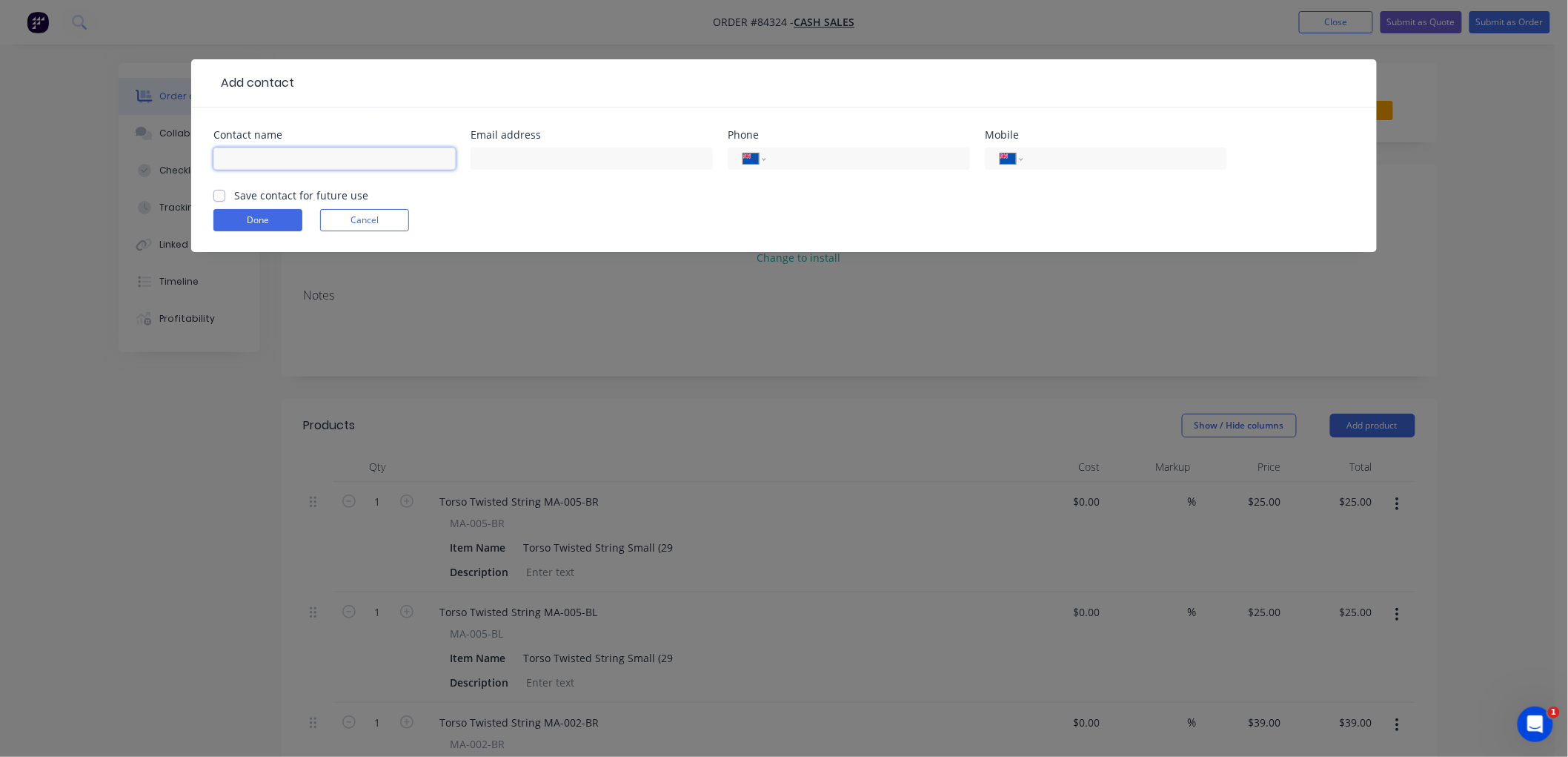
click at [305, 154] on input "text" at bounding box center [335, 159] width 242 height 23
type input "Tigerlily"
click at [1181, 156] on input "tel" at bounding box center [1123, 159] width 178 height 17
type input "027 291 9065"
click at [541, 157] on input "text" at bounding box center [592, 159] width 242 height 23
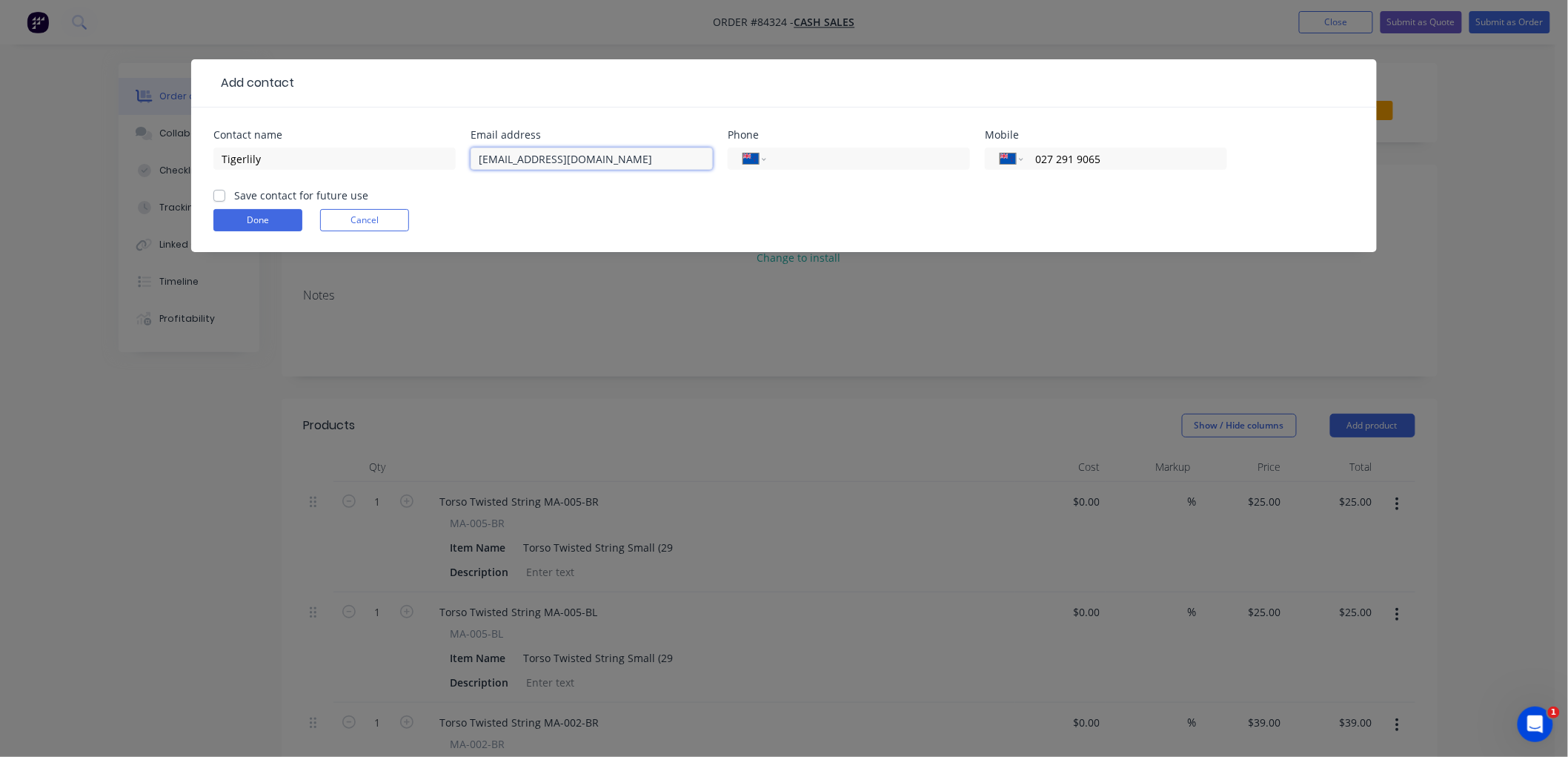
type input "[EMAIL_ADDRESS][DOMAIN_NAME]"
click at [234, 191] on label "Save contact for future use" at bounding box center [301, 195] width 134 height 15
click at [222, 191] on input "Save contact for future use" at bounding box center [219, 194] width 12 height 14
checkbox input "true"
click at [240, 218] on button "Done" at bounding box center [258, 221] width 89 height 23
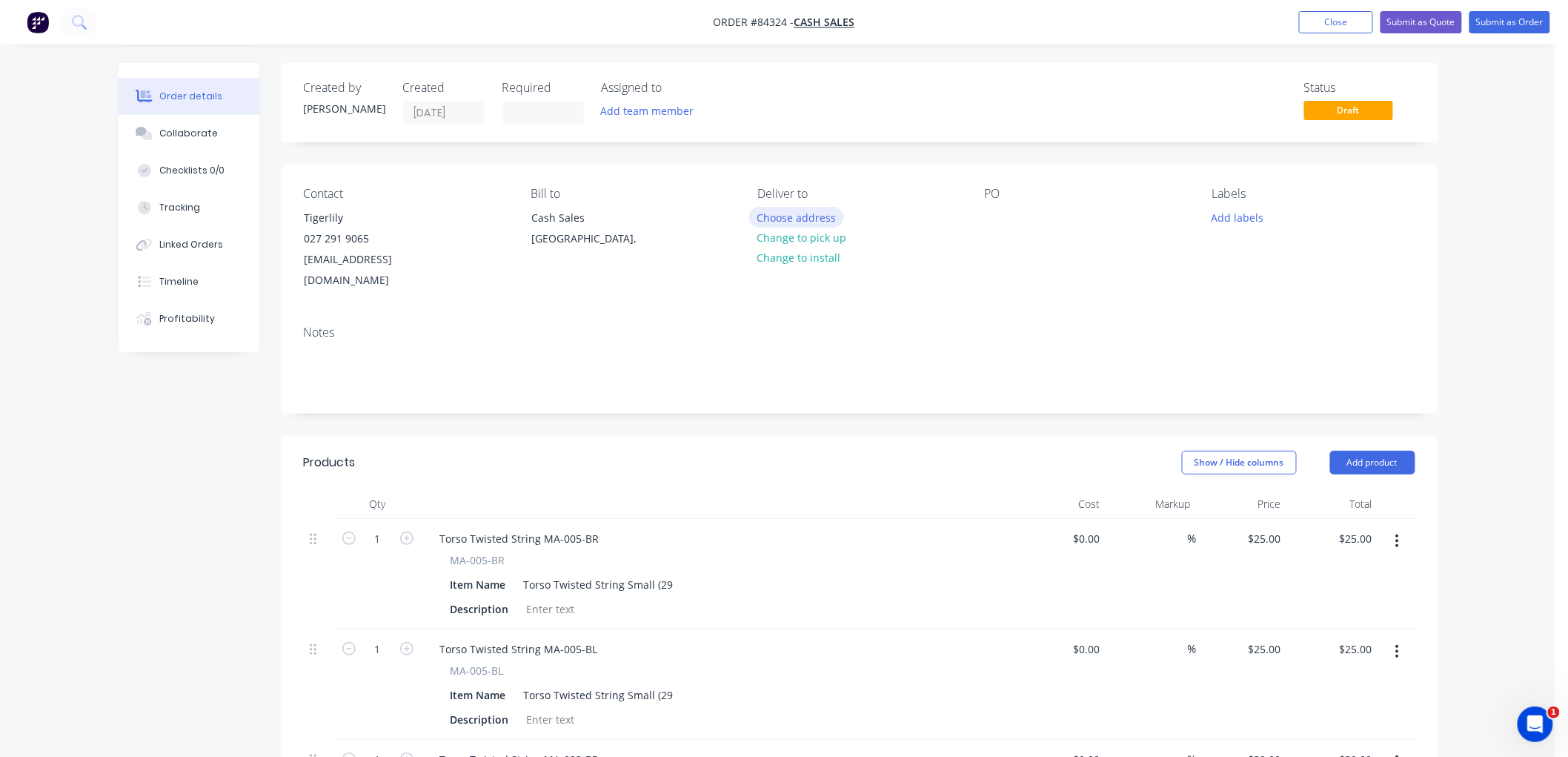
click at [814, 218] on button "Choose address" at bounding box center [796, 217] width 95 height 20
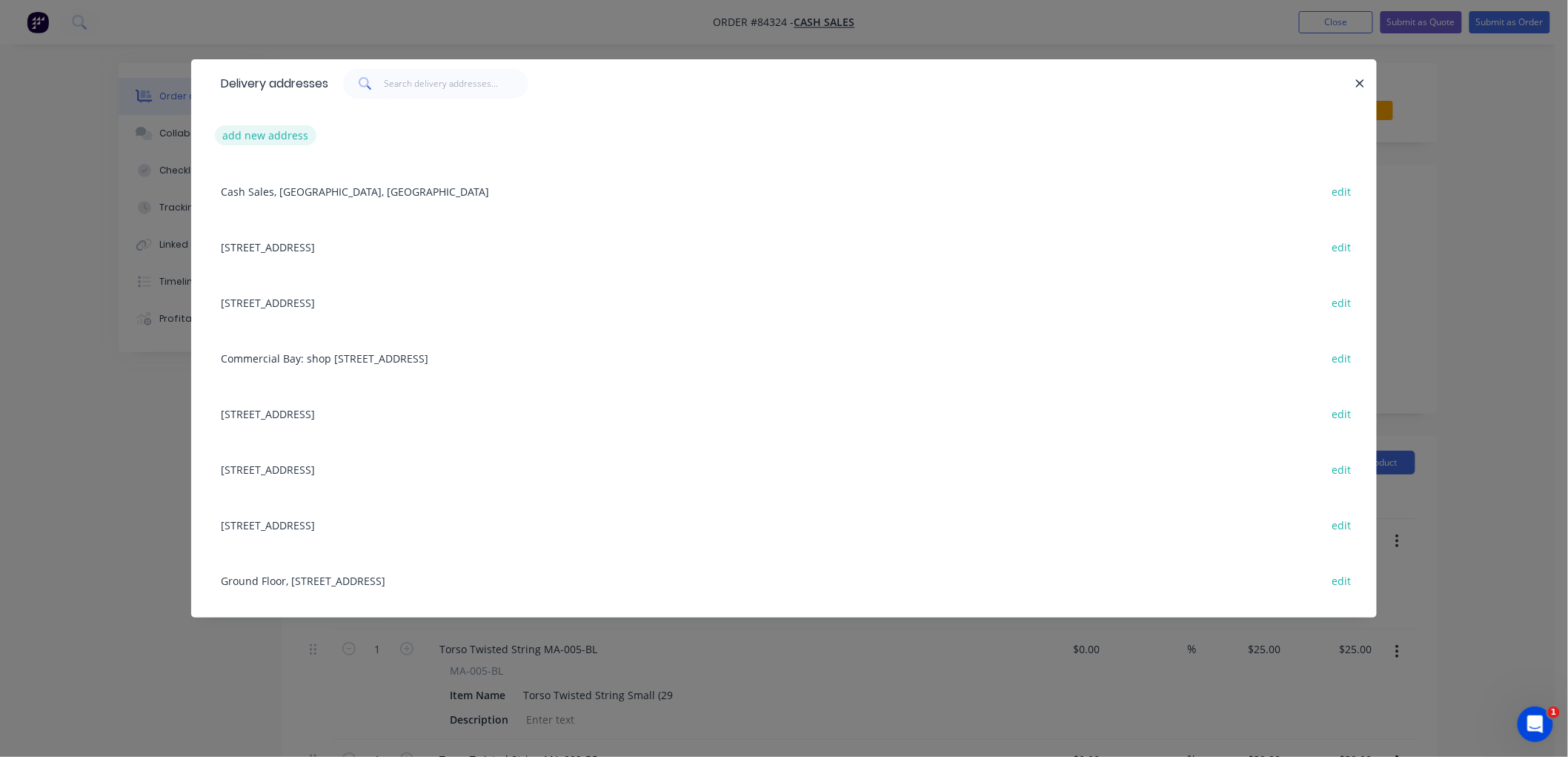
click at [261, 131] on button "add new address" at bounding box center [266, 135] width 102 height 20
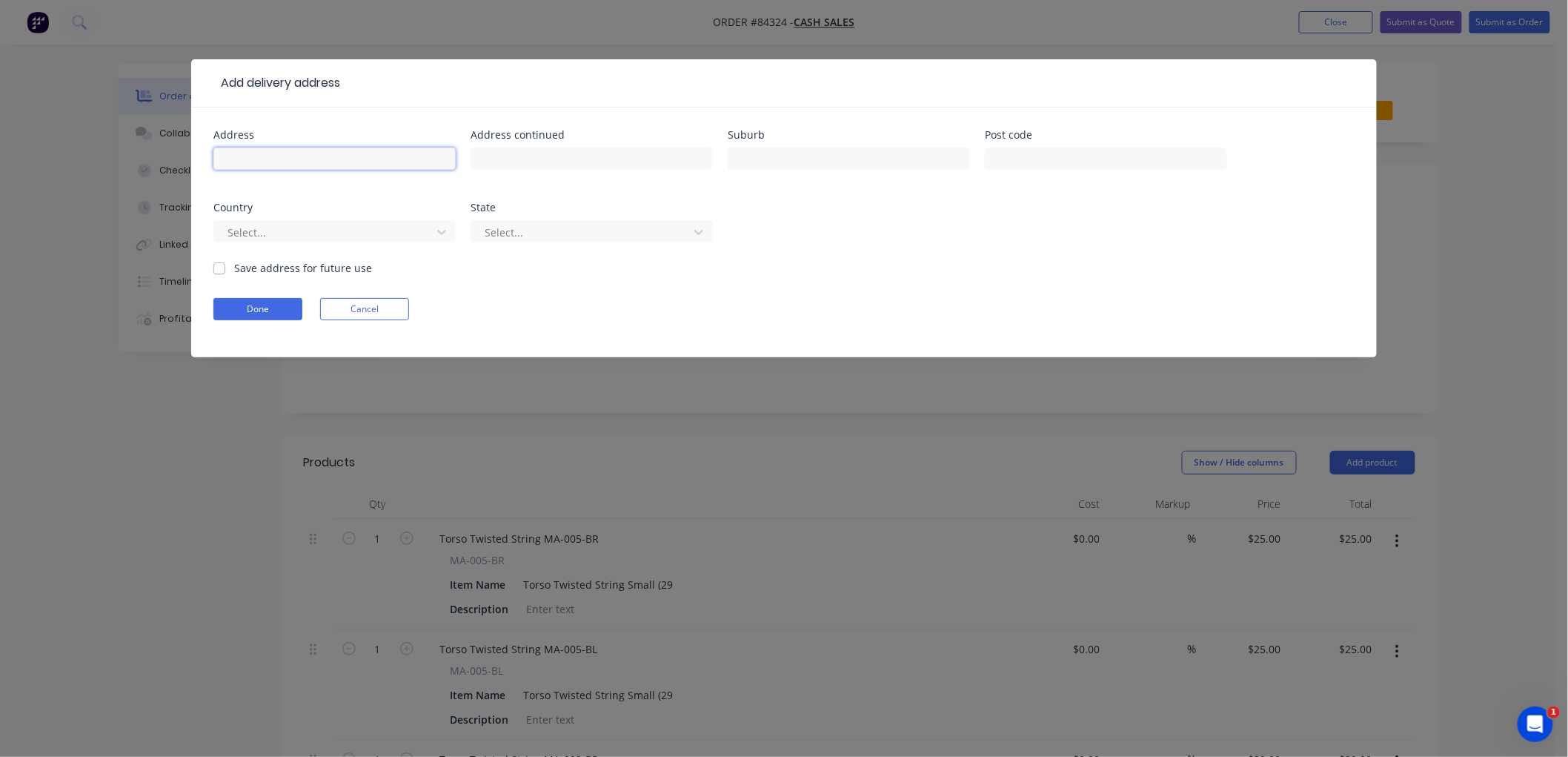
click at [288, 159] on input "text" at bounding box center [335, 159] width 242 height 23
type input "[STREET_ADDRESS]"
click at [836, 153] on input "text" at bounding box center [849, 159] width 242 height 23
type input "Upper Hutt"
click at [1026, 159] on input "text" at bounding box center [1106, 159] width 242 height 23
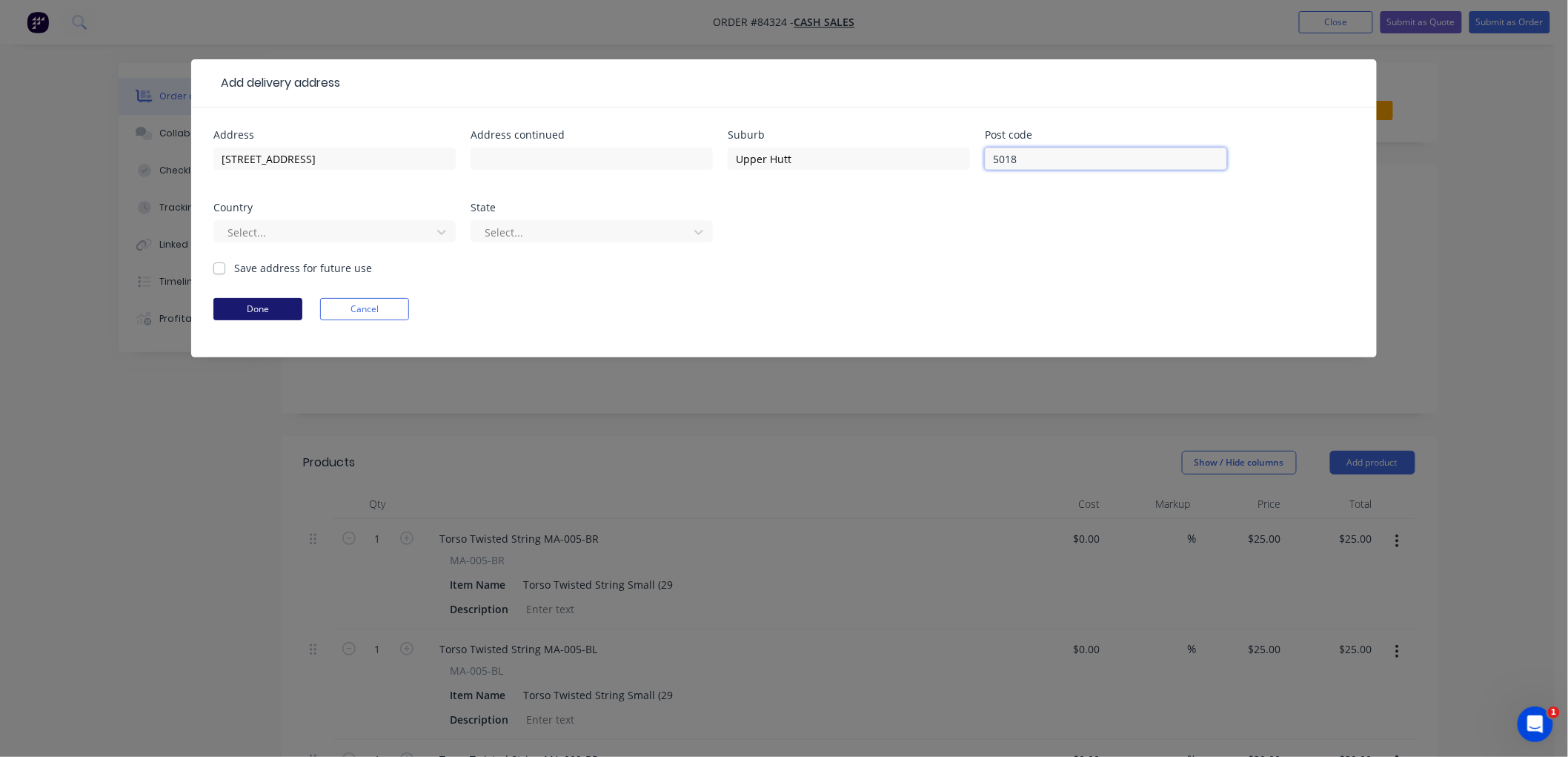
type input "5018"
click at [251, 310] on button "Done" at bounding box center [258, 310] width 89 height 23
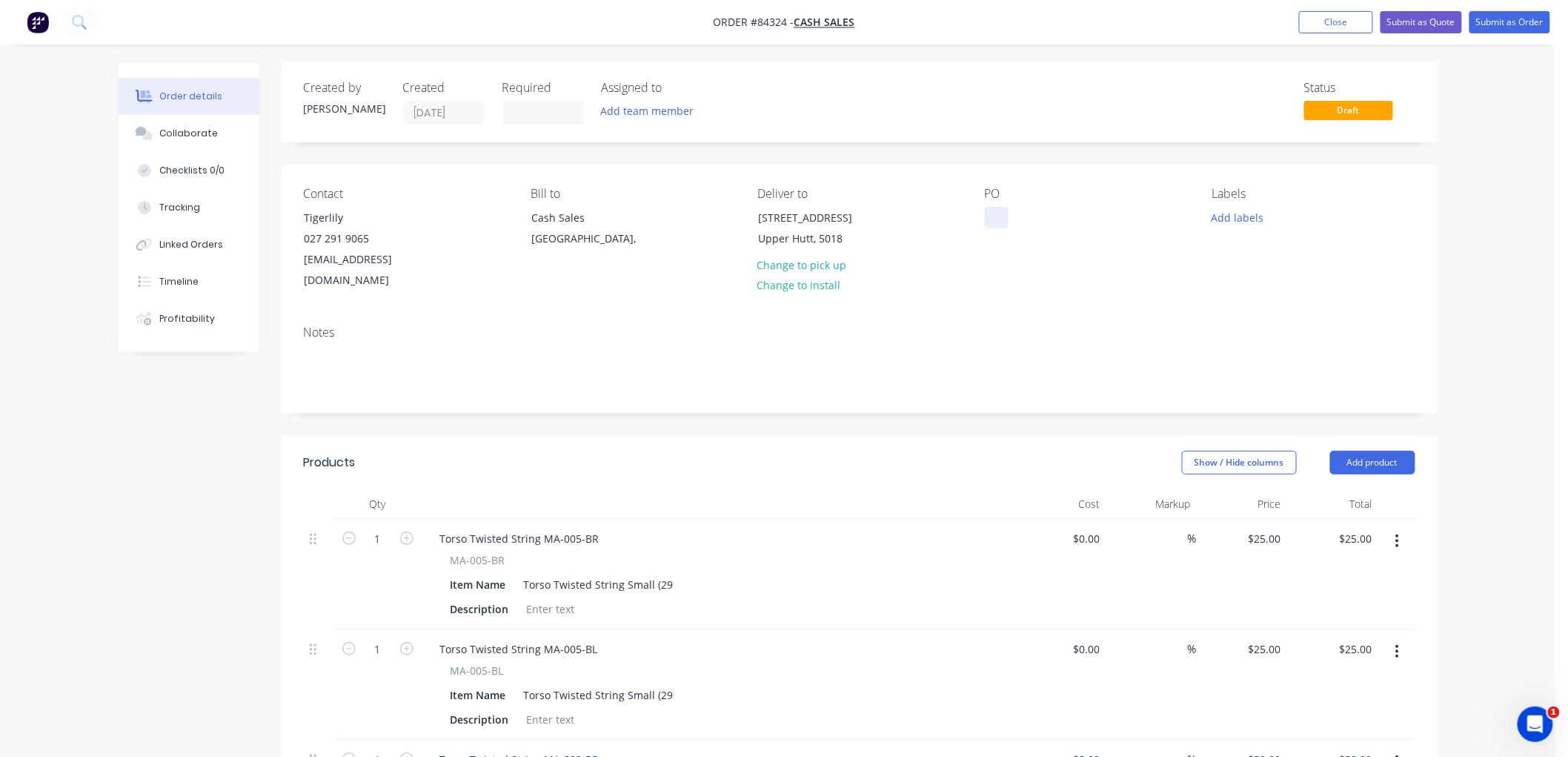
click at [998, 217] on div at bounding box center [996, 218] width 23 height 22
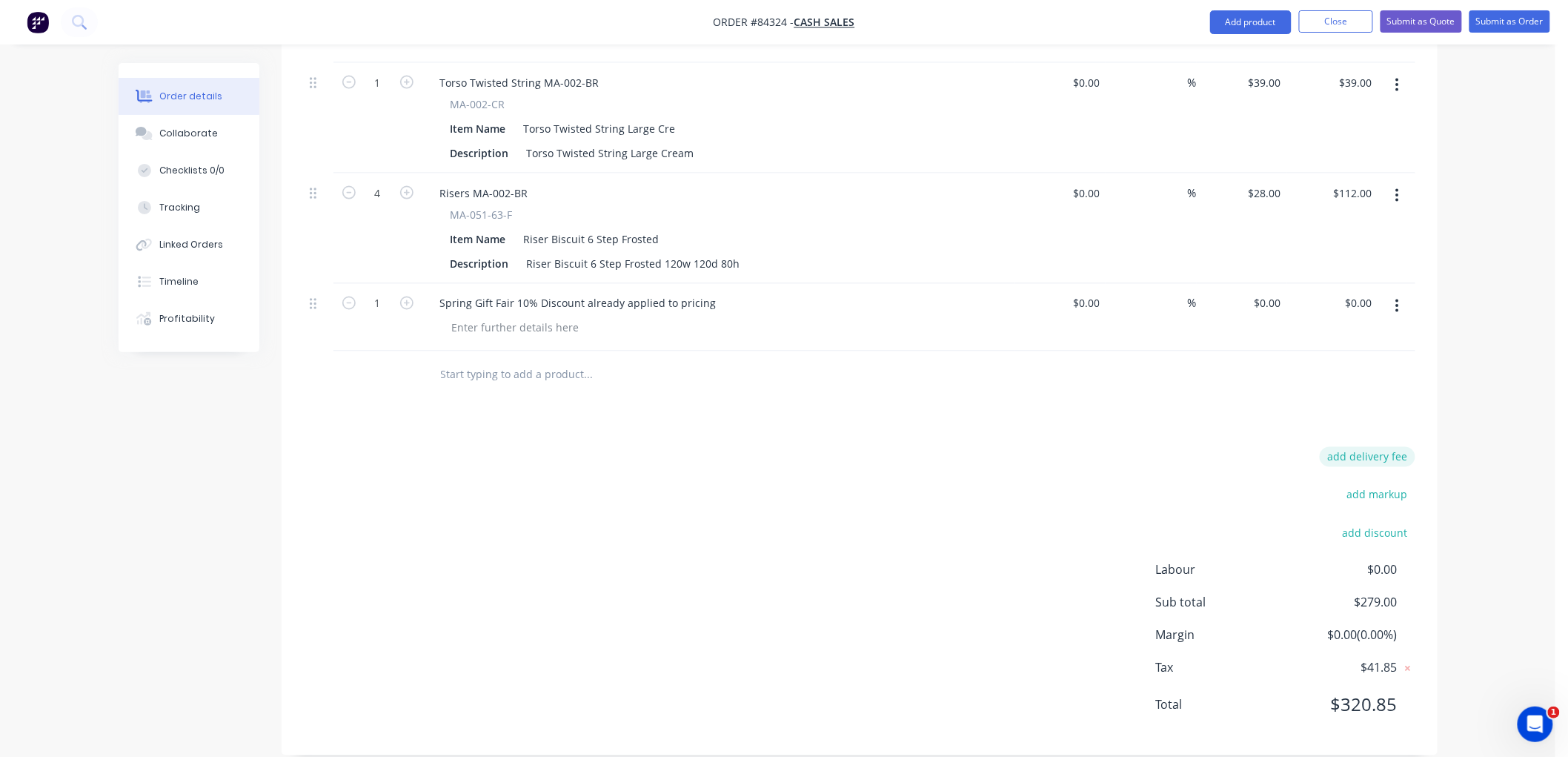
click at [1364, 447] on button "add delivery fee" at bounding box center [1368, 457] width 95 height 20
type input "15"
click at [1503, 19] on button "Submit as Order" at bounding box center [1510, 22] width 81 height 23
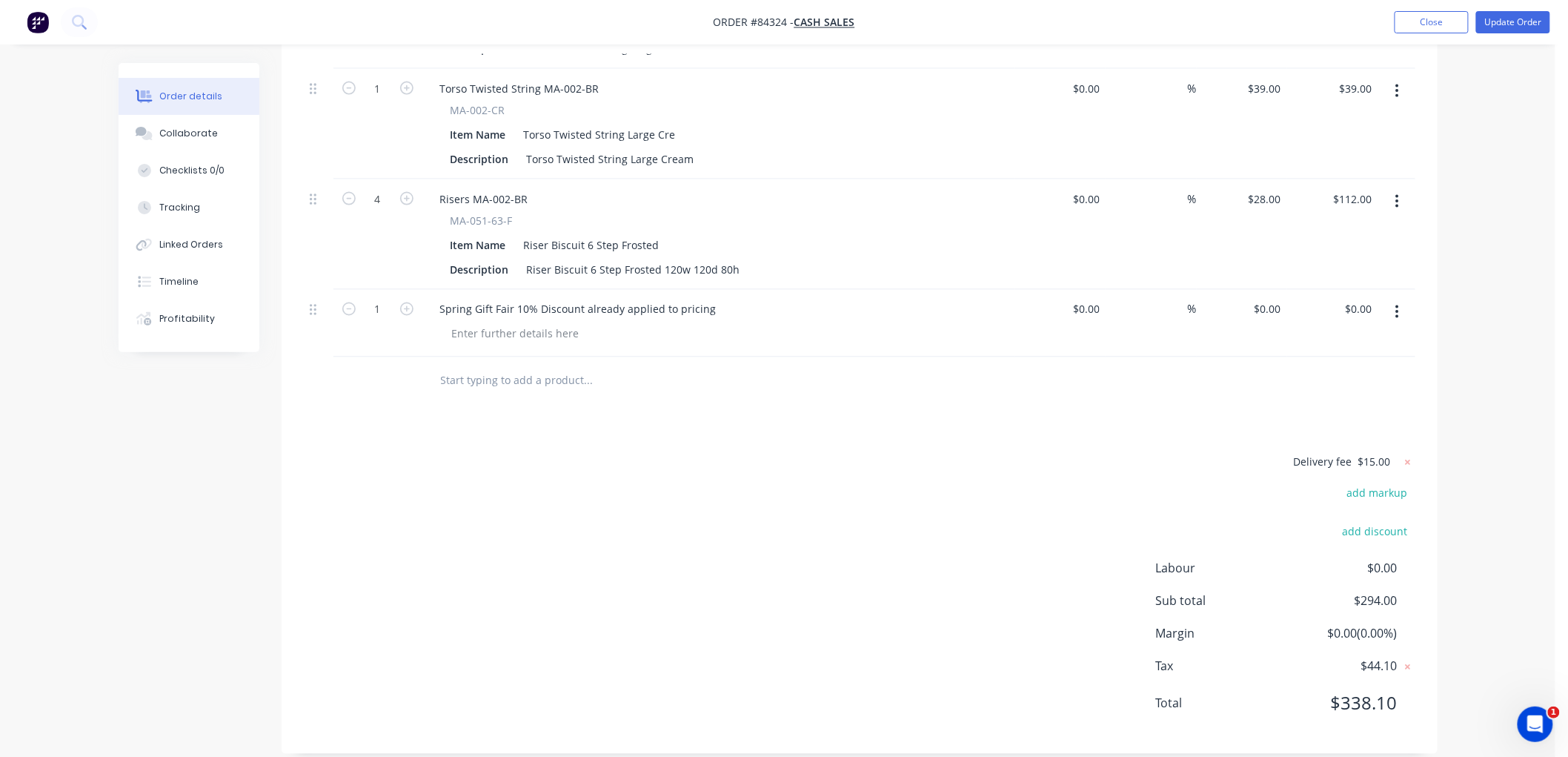
scroll to position [0, 0]
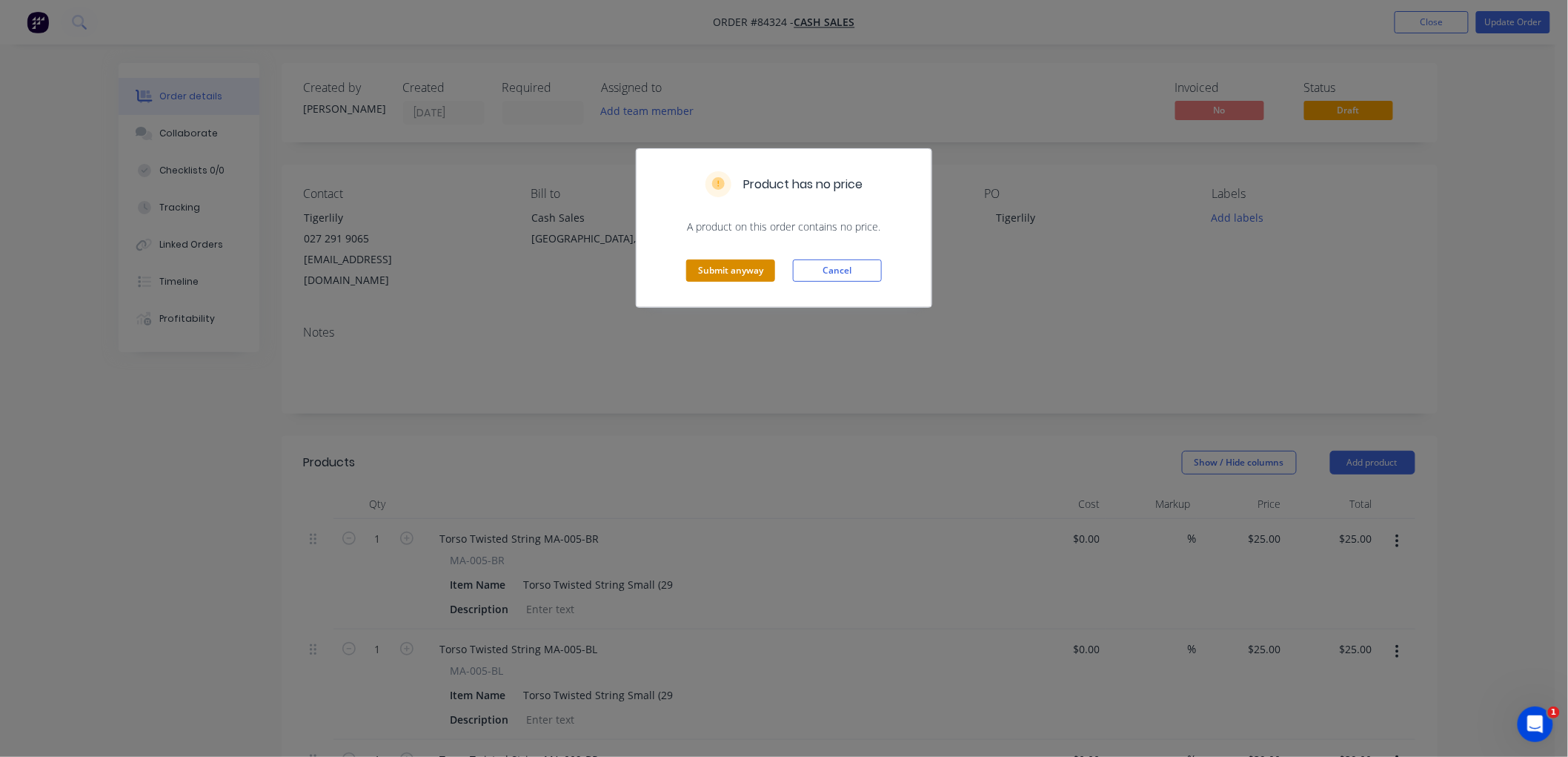
click at [714, 264] on button "Submit anyway" at bounding box center [731, 271] width 89 height 23
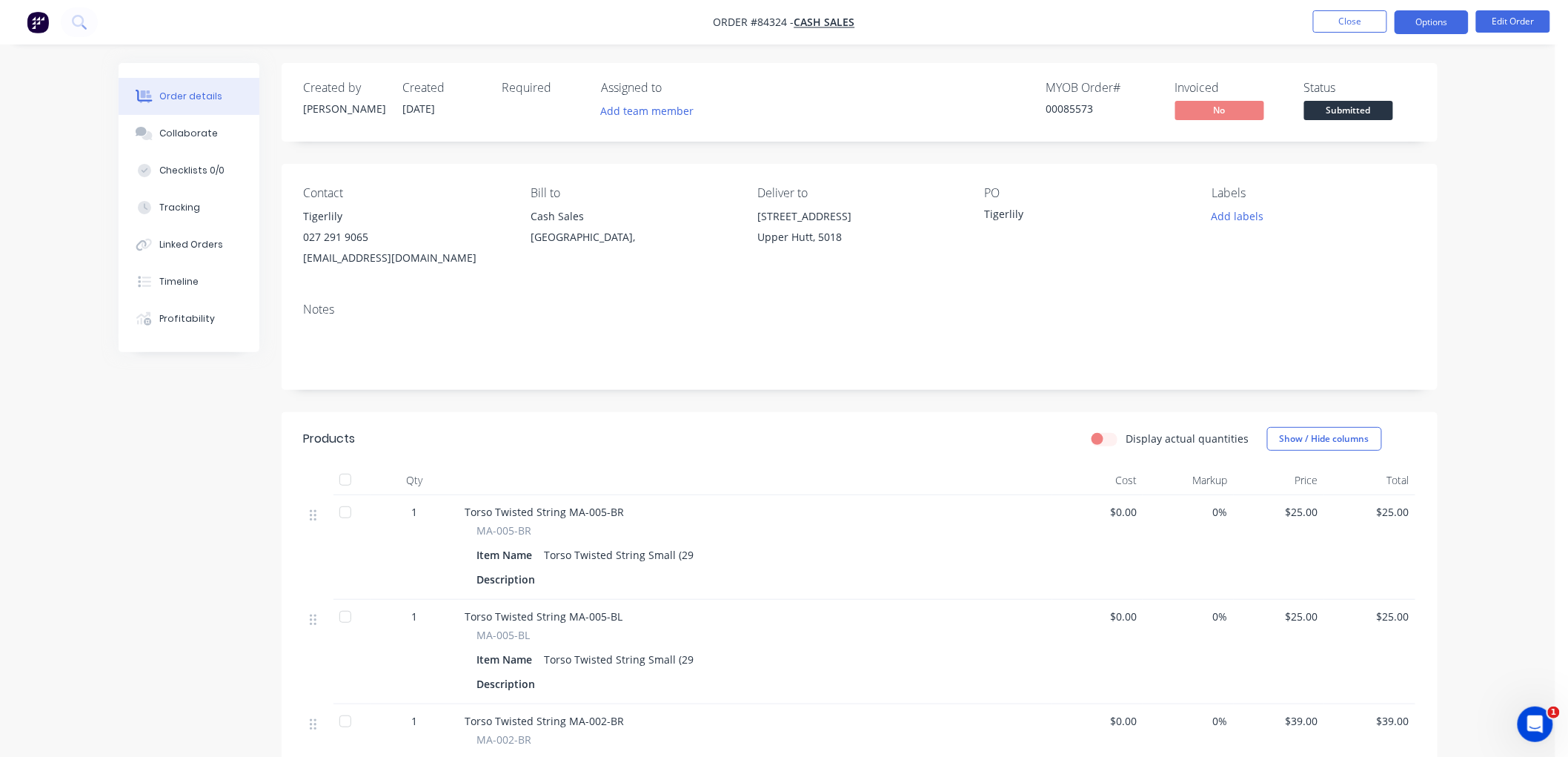
click at [1435, 27] on button "Options" at bounding box center [1431, 22] width 74 height 23
drag, startPoint x: 433, startPoint y: 254, endPoint x: 304, endPoint y: 261, distance: 129.2
click at [304, 261] on div "[EMAIL_ADDRESS][DOMAIN_NAME]" at bounding box center [405, 258] width 203 height 21
copy div "[EMAIL_ADDRESS][DOMAIN_NAME]"
click at [1418, 24] on button "Options" at bounding box center [1431, 22] width 74 height 23
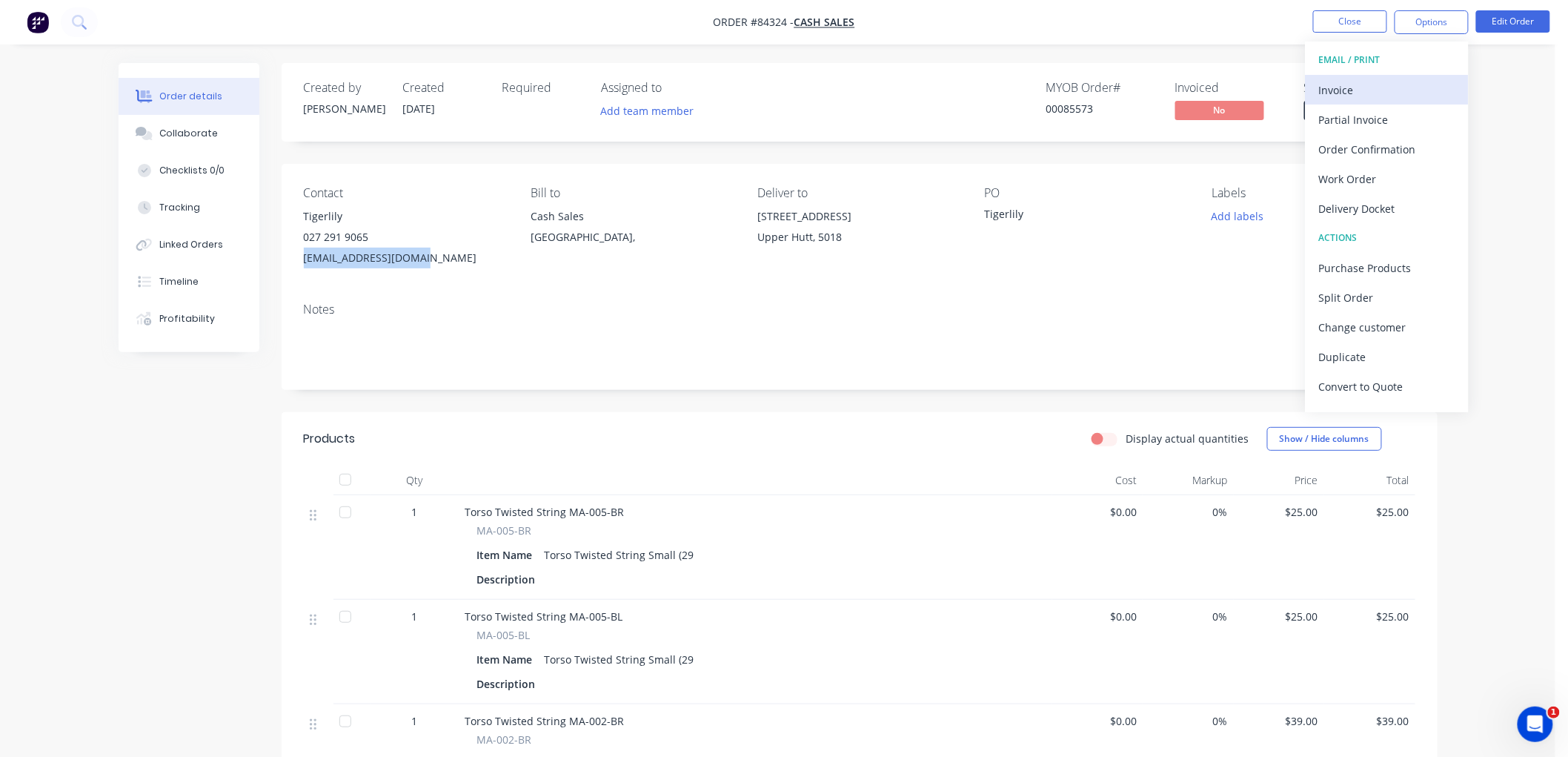
click at [1397, 89] on div "Invoice" at bounding box center [1387, 90] width 137 height 22
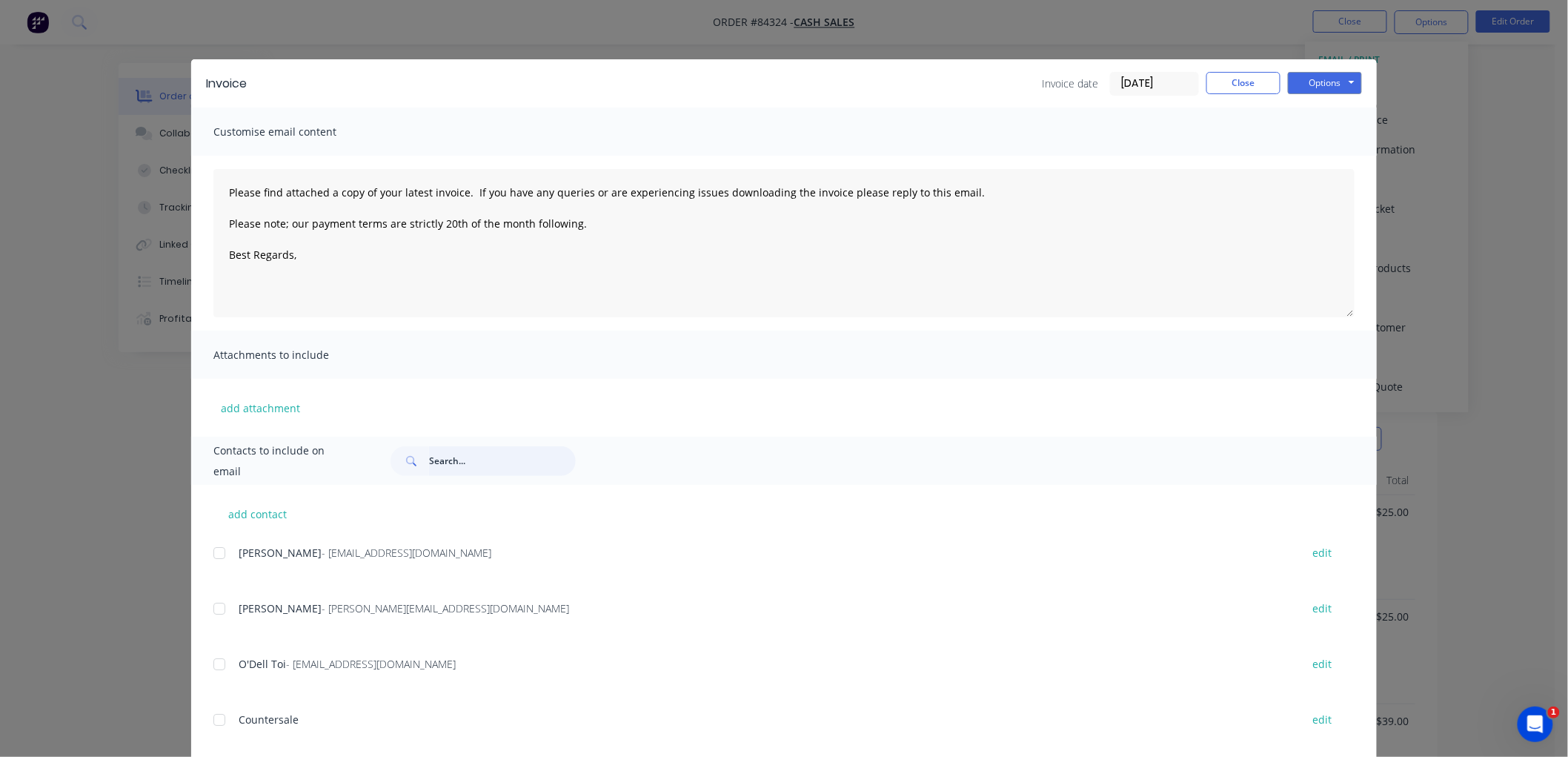
click at [449, 463] on input "text" at bounding box center [503, 461] width 147 height 30
paste input "[EMAIL_ADDRESS][DOMAIN_NAME]"
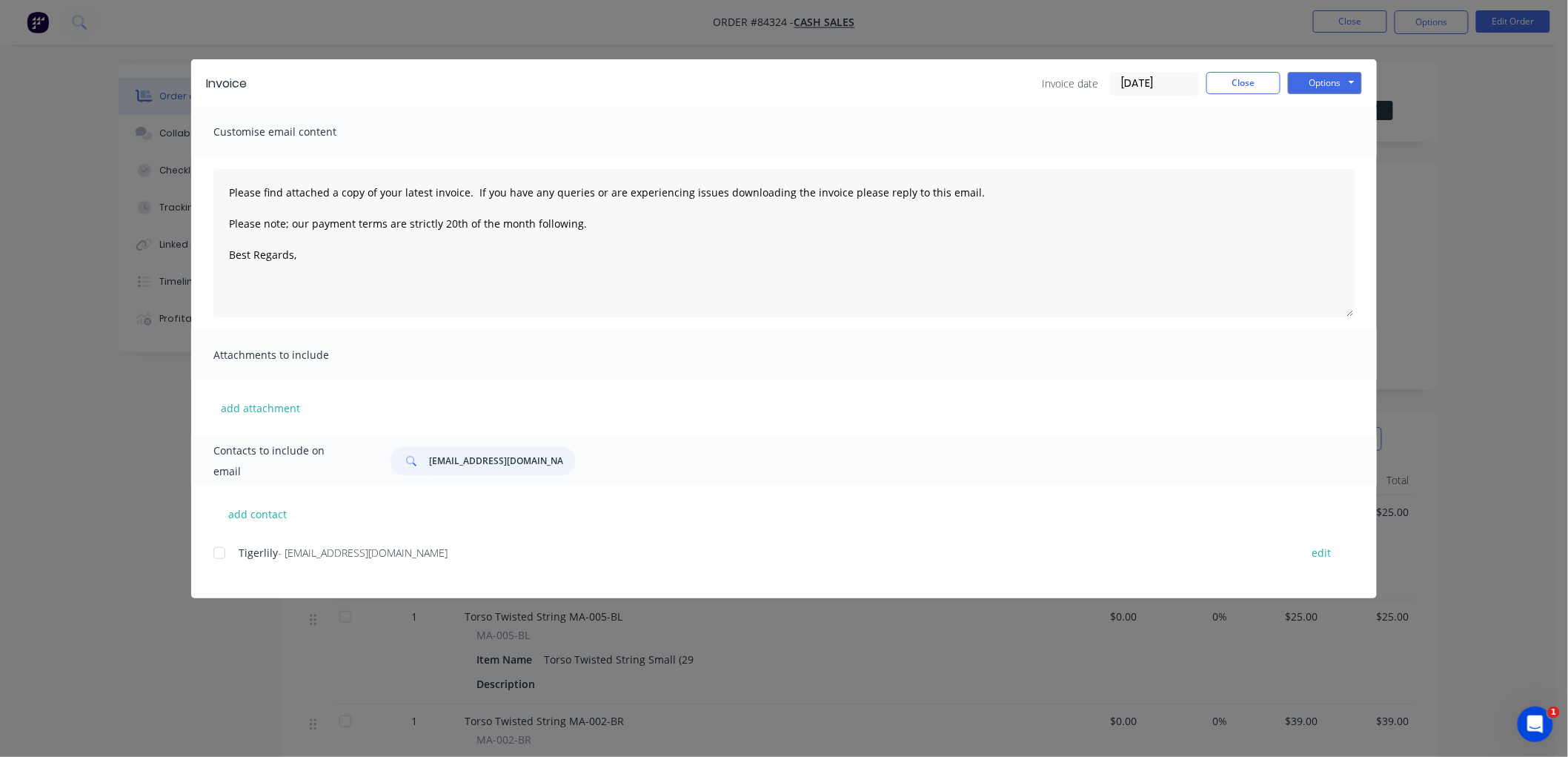
click at [220, 552] on div at bounding box center [219, 553] width 30 height 30
type input "[EMAIL_ADDRESS][DOMAIN_NAME]"
drag, startPoint x: 538, startPoint y: 223, endPoint x: 129, endPoint y: 188, distance: 410.5
click at [129, 188] on div "Invoice Invoice date [DATE] Close Options Preview Print Email Customise email c…" at bounding box center [784, 378] width 1568 height 757
paste textarea "Thank you for your order. Your order is ready, and will be dispatched upon rece…"
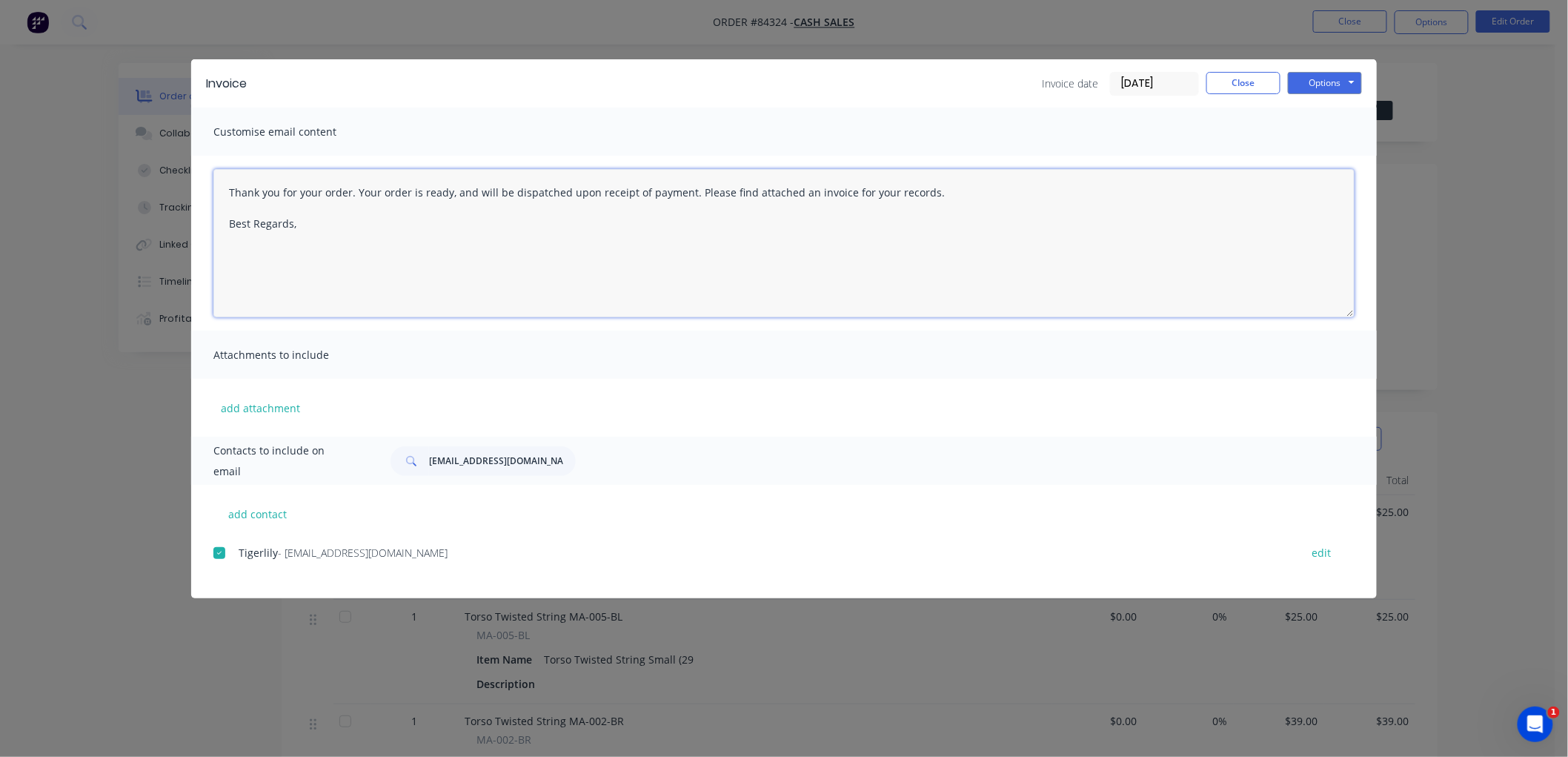
click at [314, 222] on textarea "Thank you for your order. Your order is ready, and will be dispatched upon rece…" at bounding box center [784, 243] width 1141 height 148
type textarea "Thank you for your order. Your order is ready, and will be dispatched upon rece…"
click at [1331, 85] on button "Options" at bounding box center [1325, 83] width 74 height 23
click at [1330, 159] on button "Email" at bounding box center [1334, 159] width 95 height 24
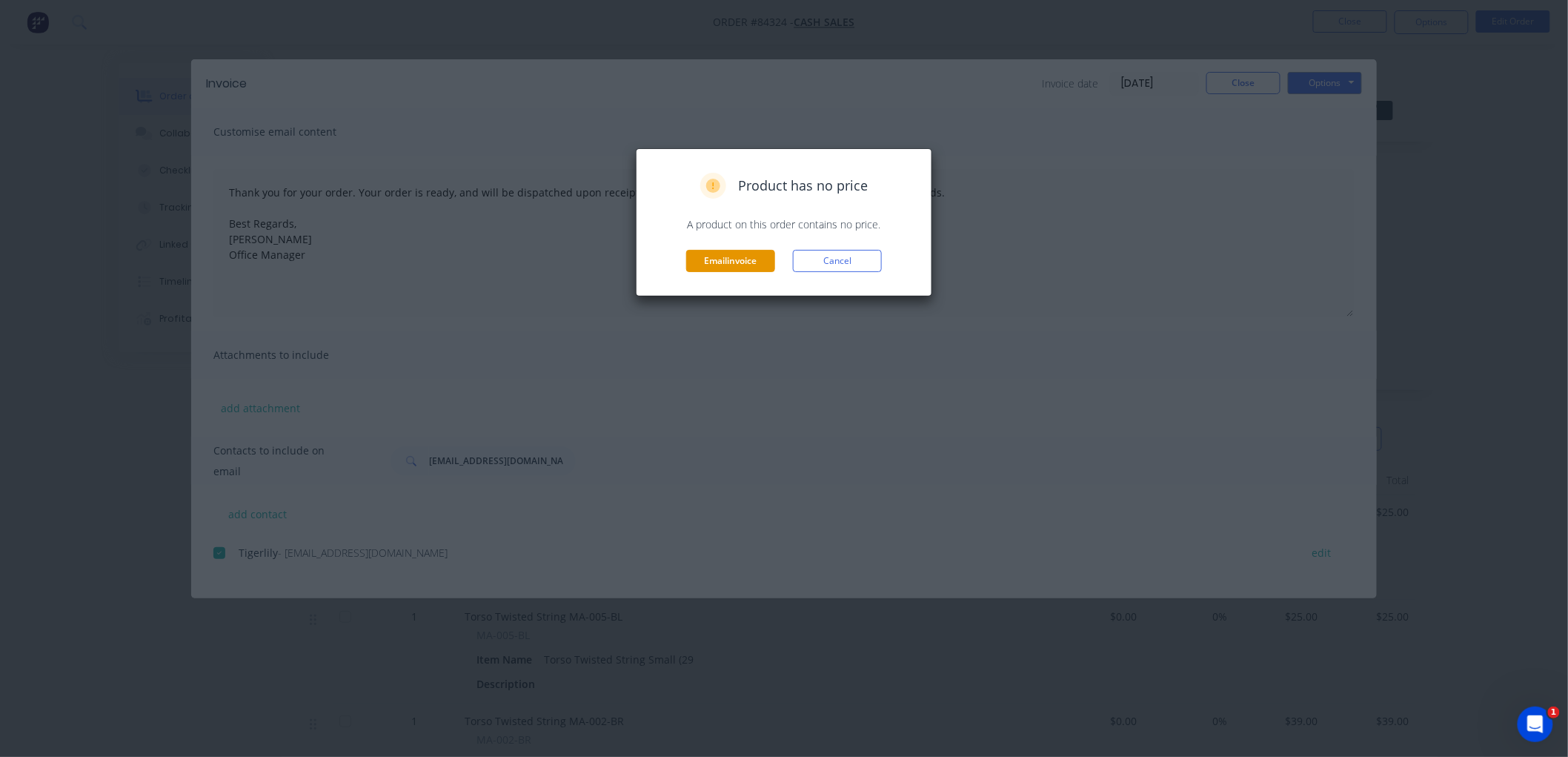
click at [730, 261] on button "Email invoice" at bounding box center [731, 261] width 89 height 23
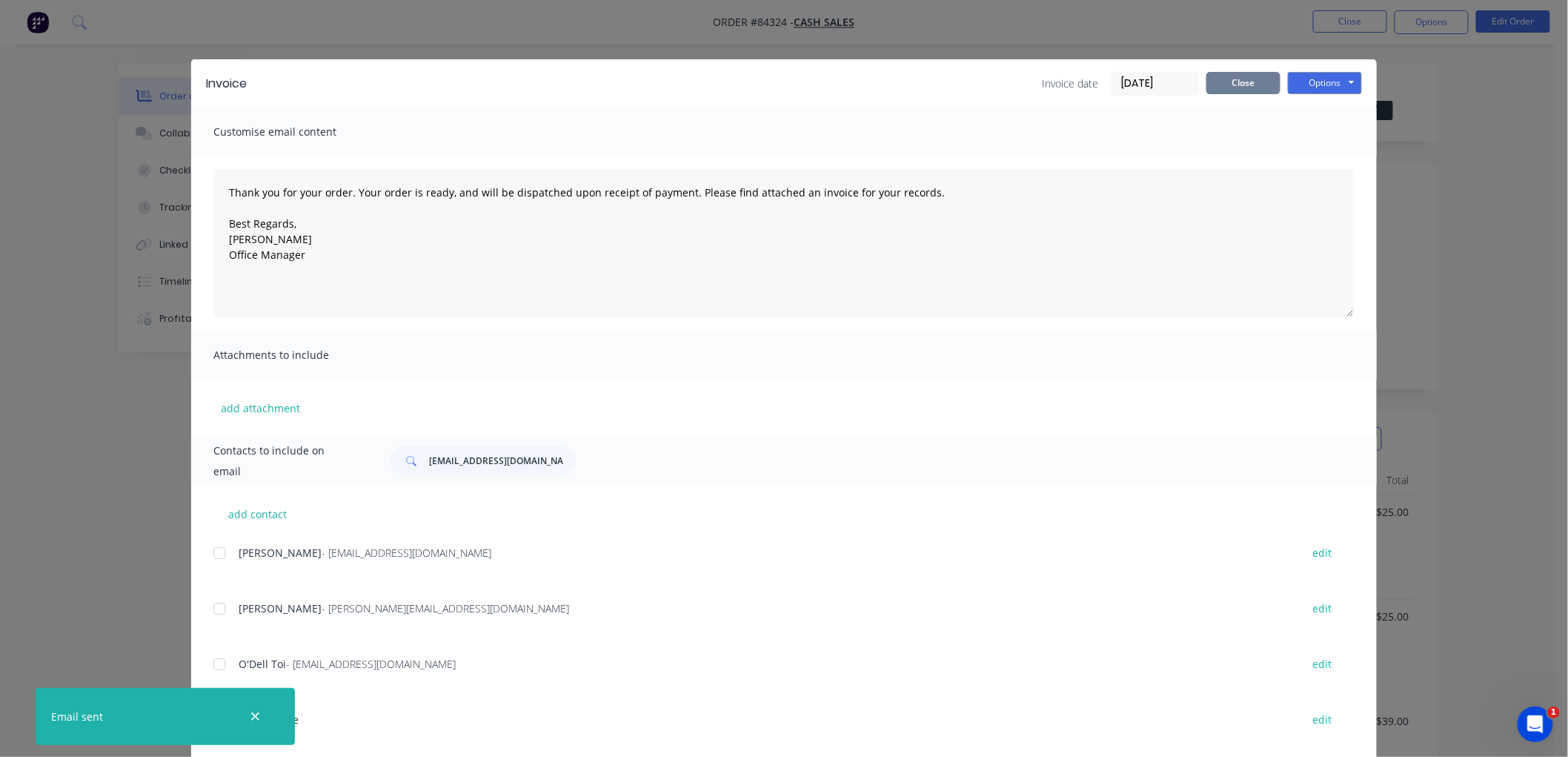
click at [1216, 85] on button "Close" at bounding box center [1243, 83] width 74 height 23
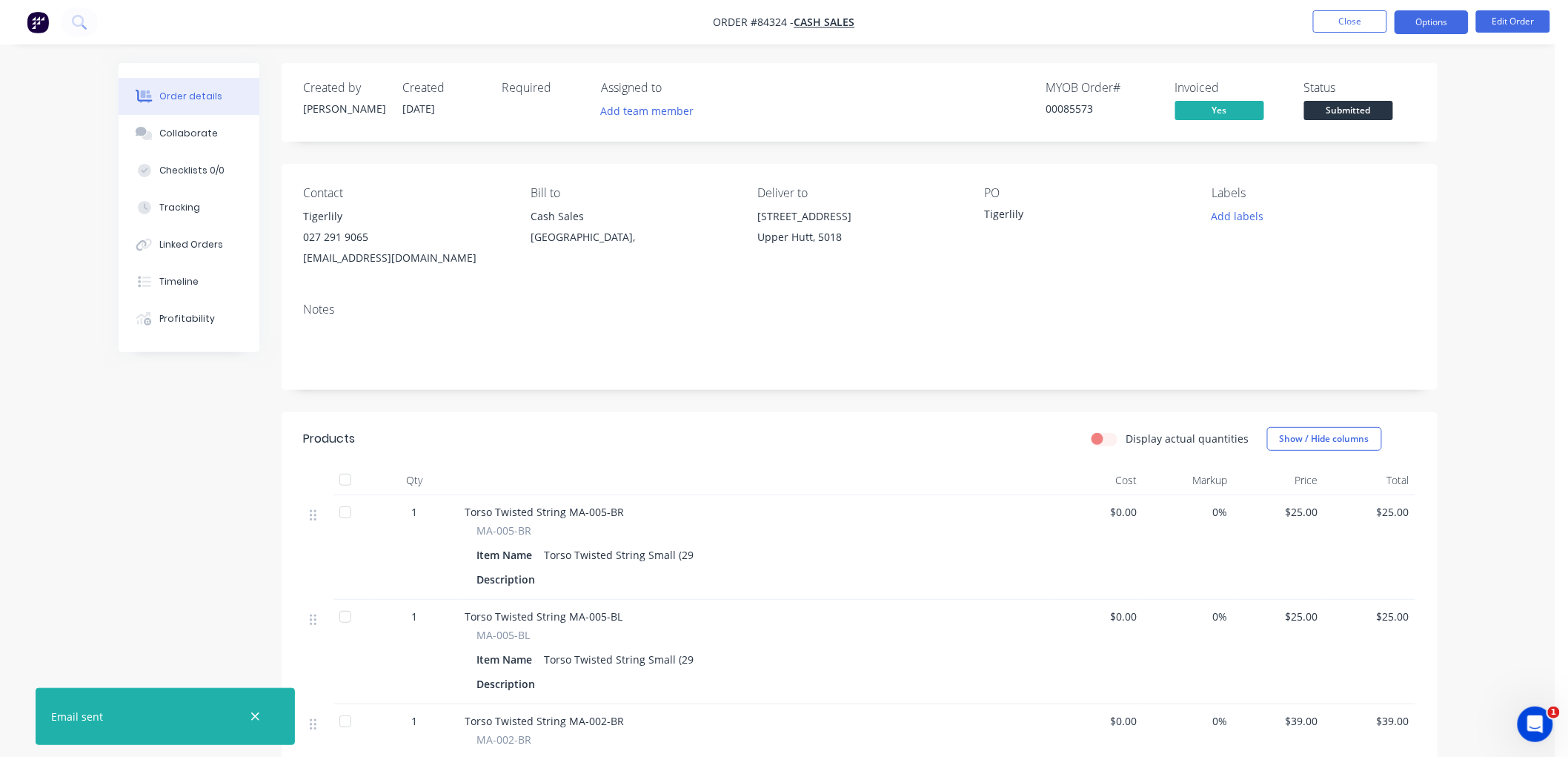
click at [1419, 24] on button "Options" at bounding box center [1431, 22] width 74 height 23
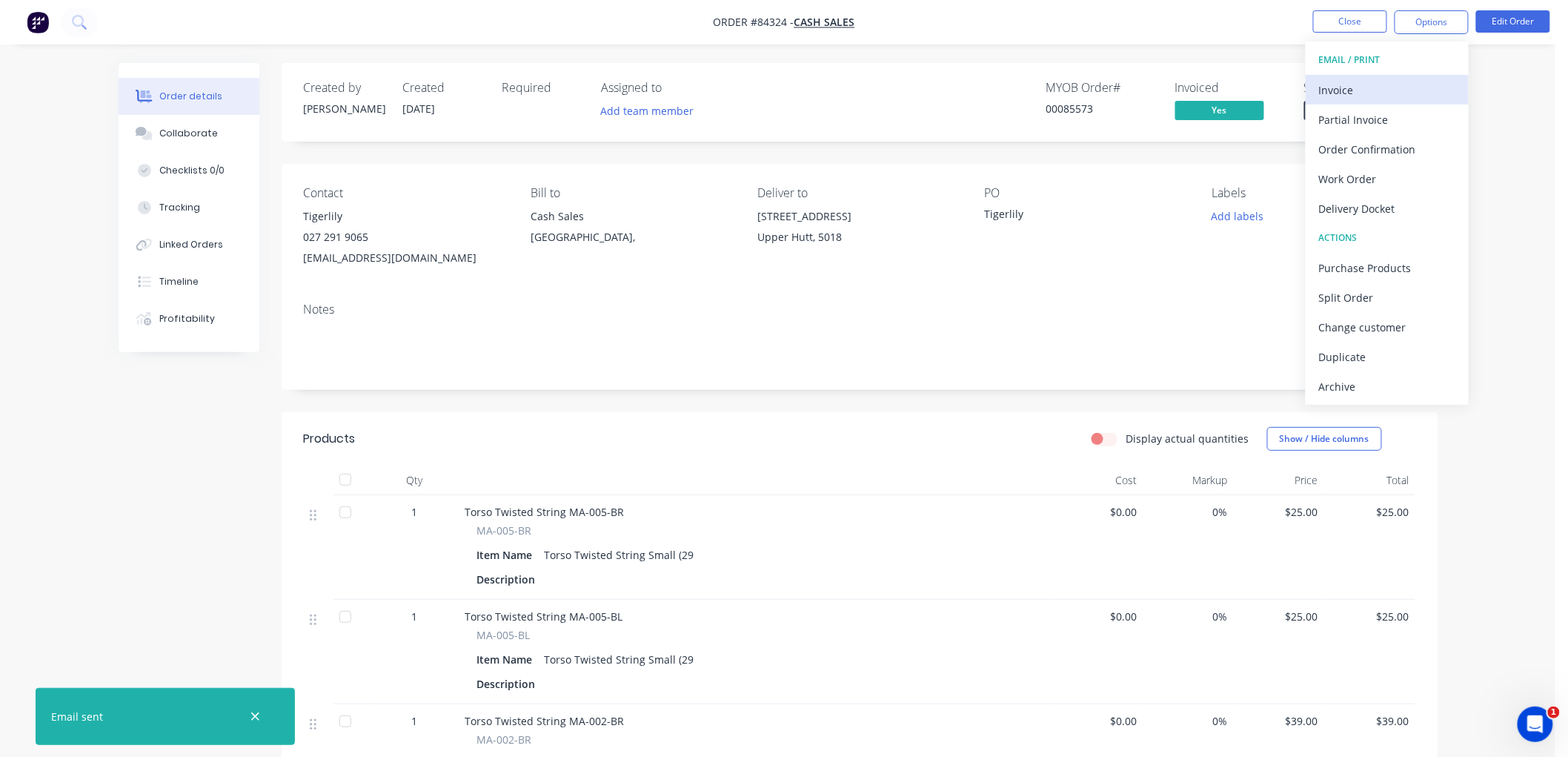
click at [1343, 91] on div "Invoice" at bounding box center [1387, 90] width 137 height 22
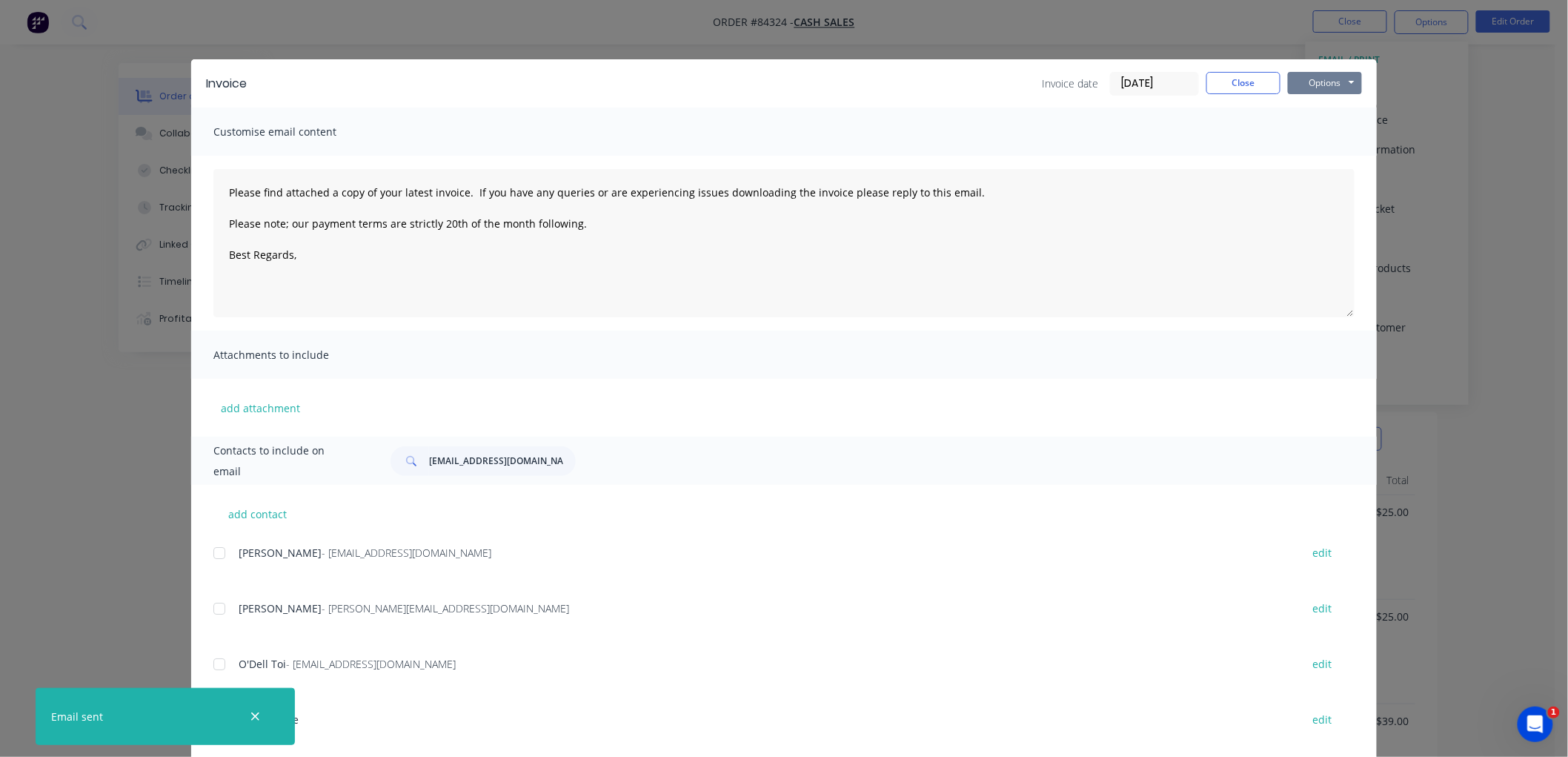
click at [1353, 85] on button "Options" at bounding box center [1325, 83] width 74 height 23
click at [1321, 132] on button "Print" at bounding box center [1334, 133] width 95 height 24
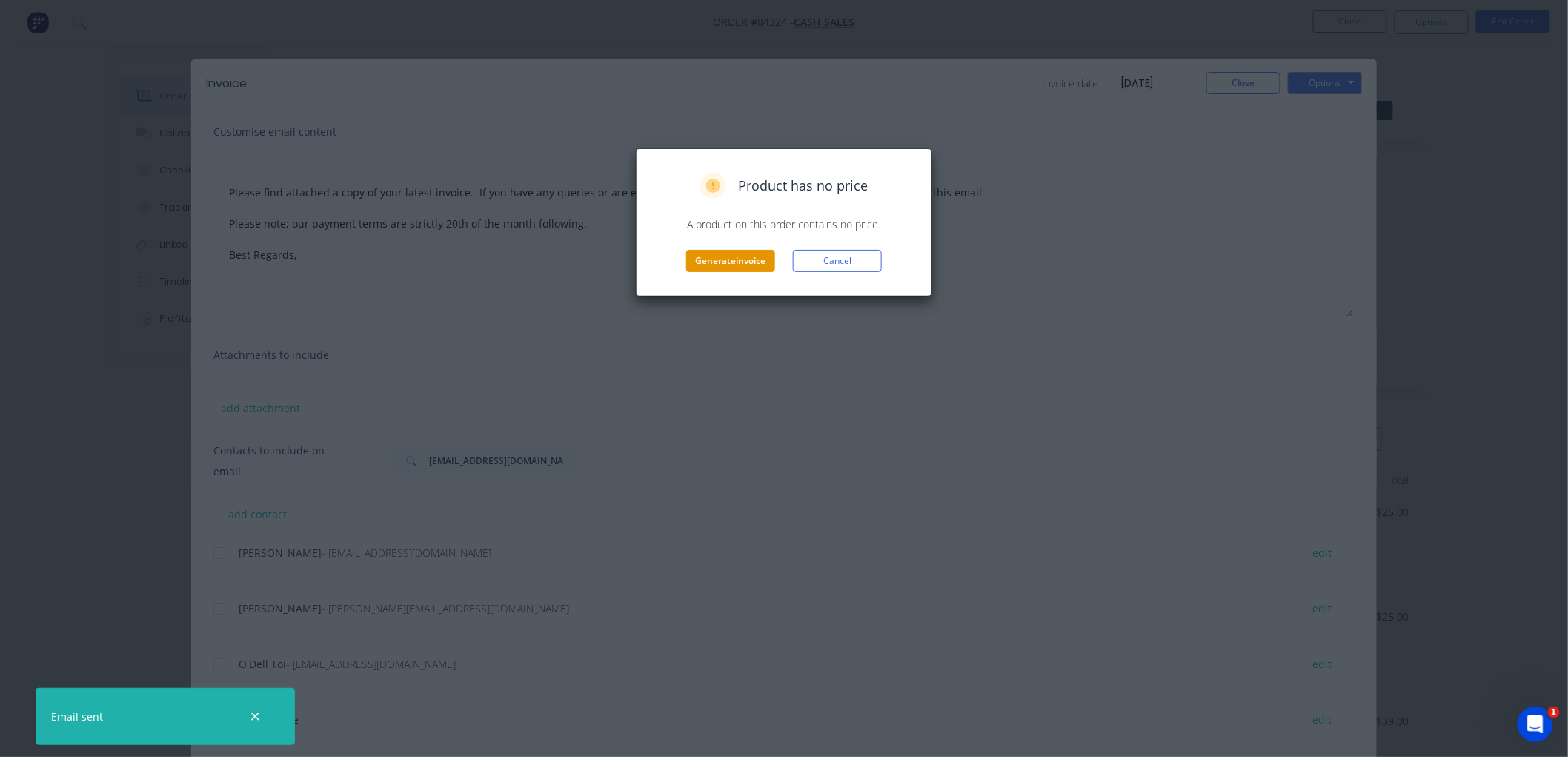
click at [749, 262] on button "Generate invoice" at bounding box center [731, 261] width 89 height 23
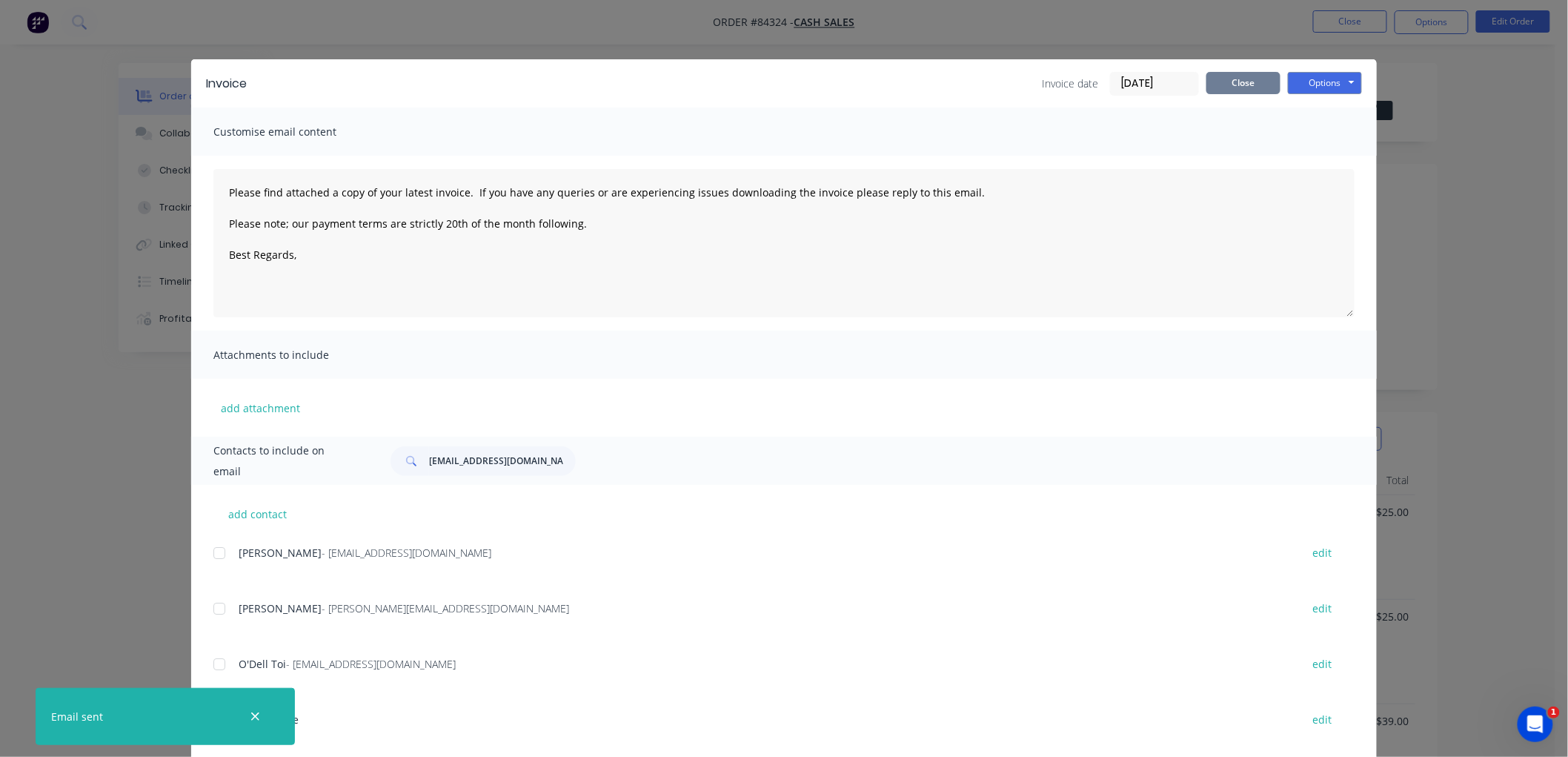
click at [1229, 89] on button "Close" at bounding box center [1243, 83] width 74 height 23
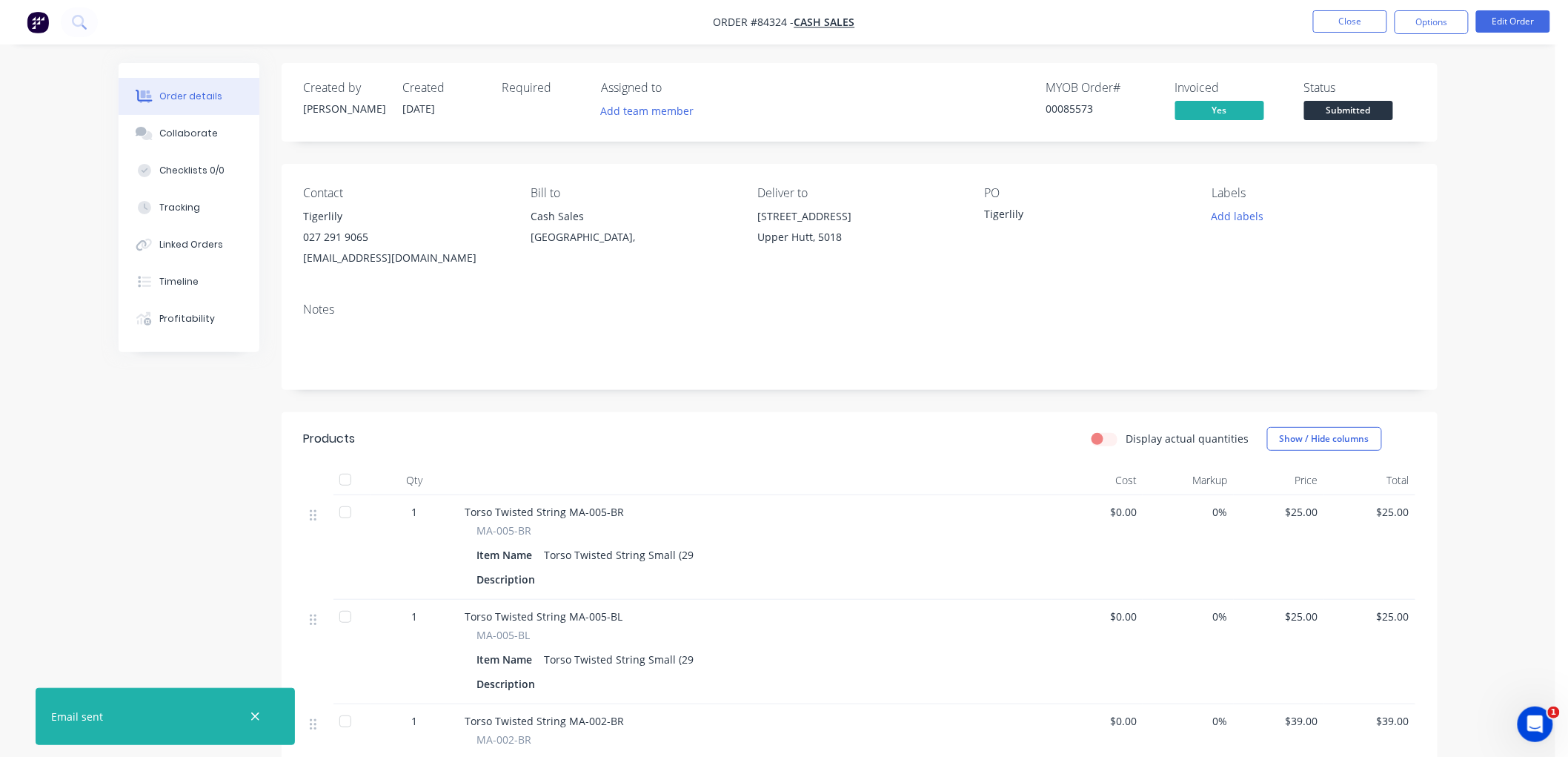
click at [1351, 109] on span "Submitted" at bounding box center [1348, 110] width 89 height 19
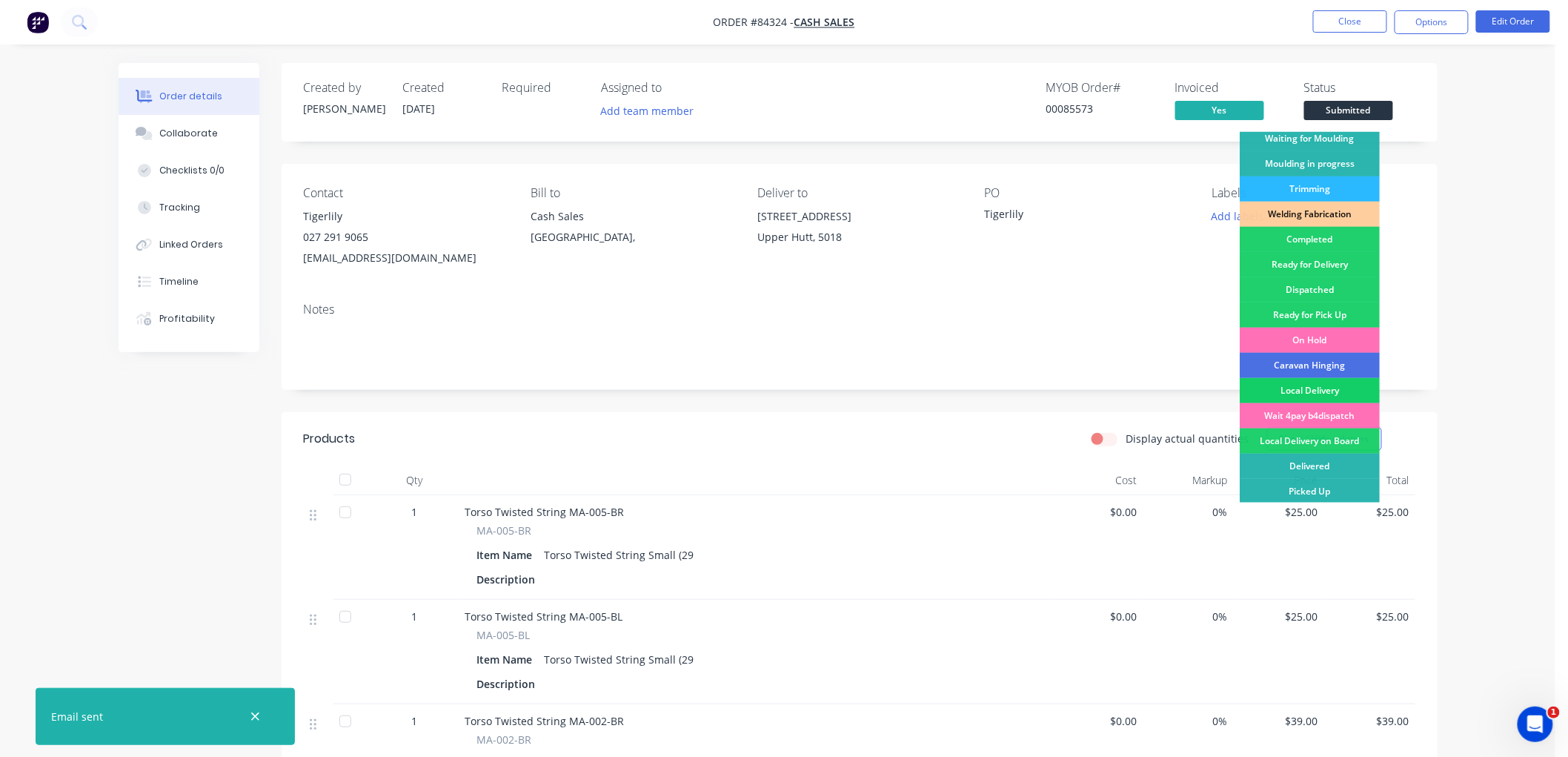
scroll to position [260, 0]
click at [1325, 411] on div "Wait 4pay b4dispatch" at bounding box center [1309, 414] width 140 height 25
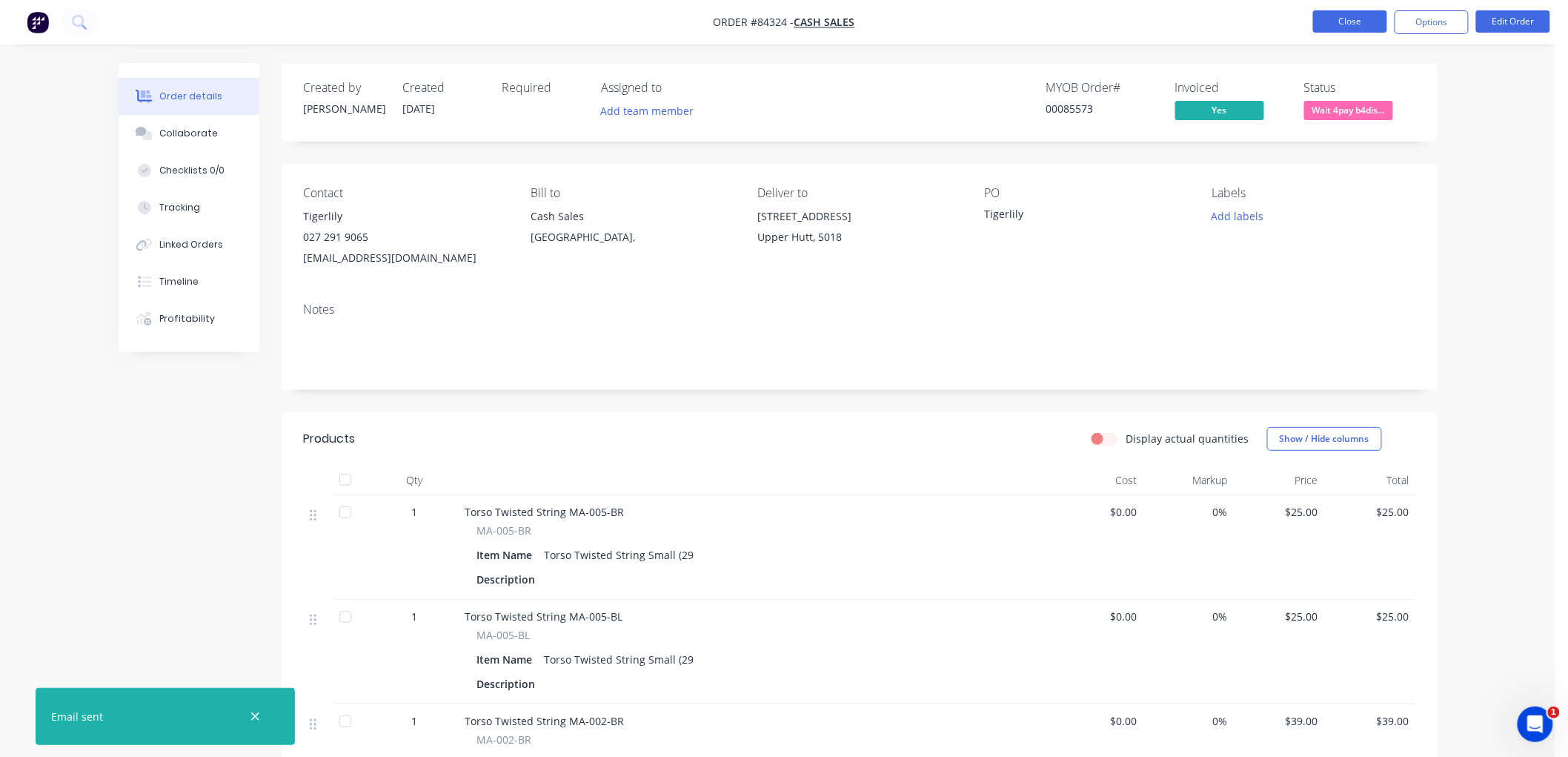
click at [1351, 23] on button "Close" at bounding box center [1350, 22] width 74 height 23
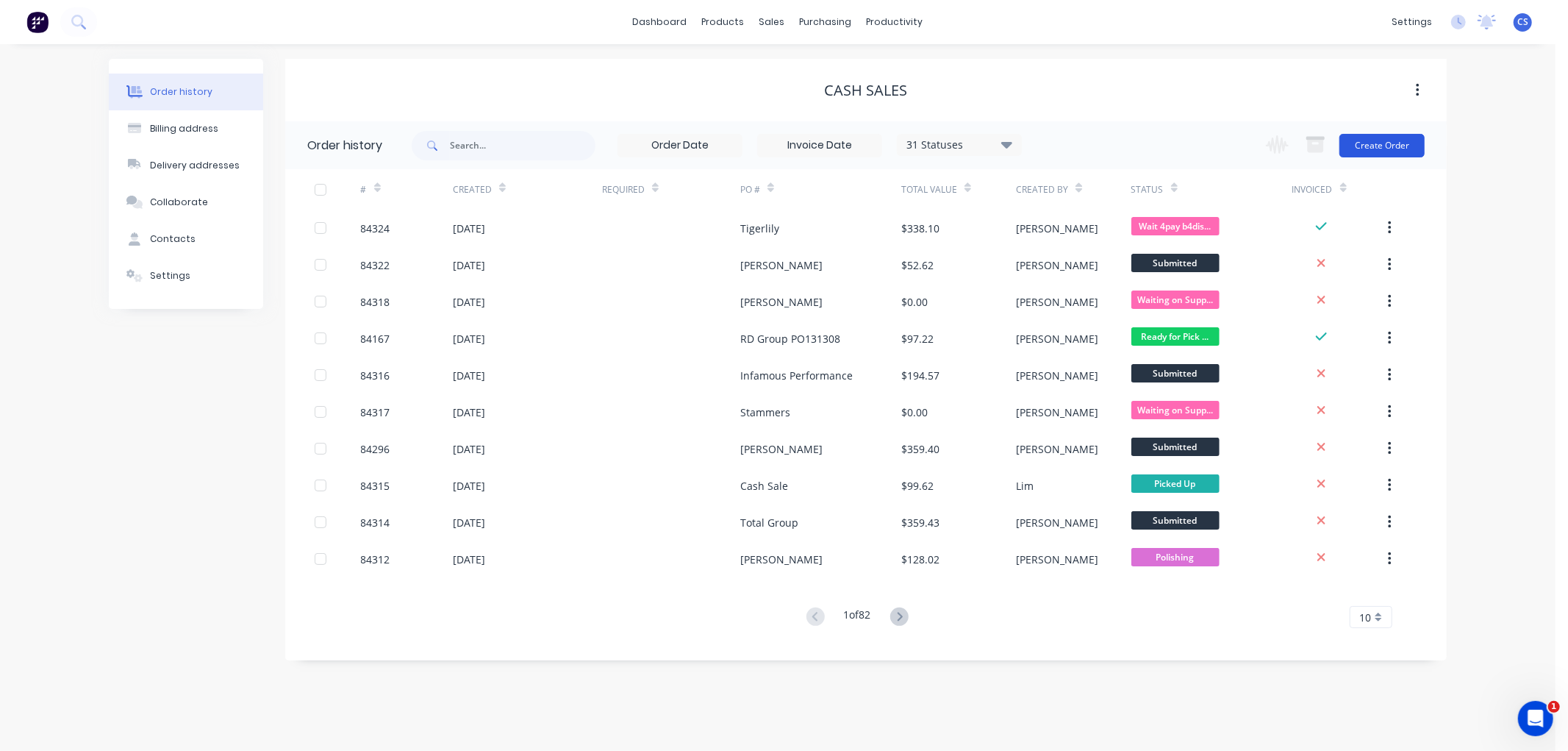
click at [1388, 141] on button "Create Order" at bounding box center [1382, 145] width 85 height 23
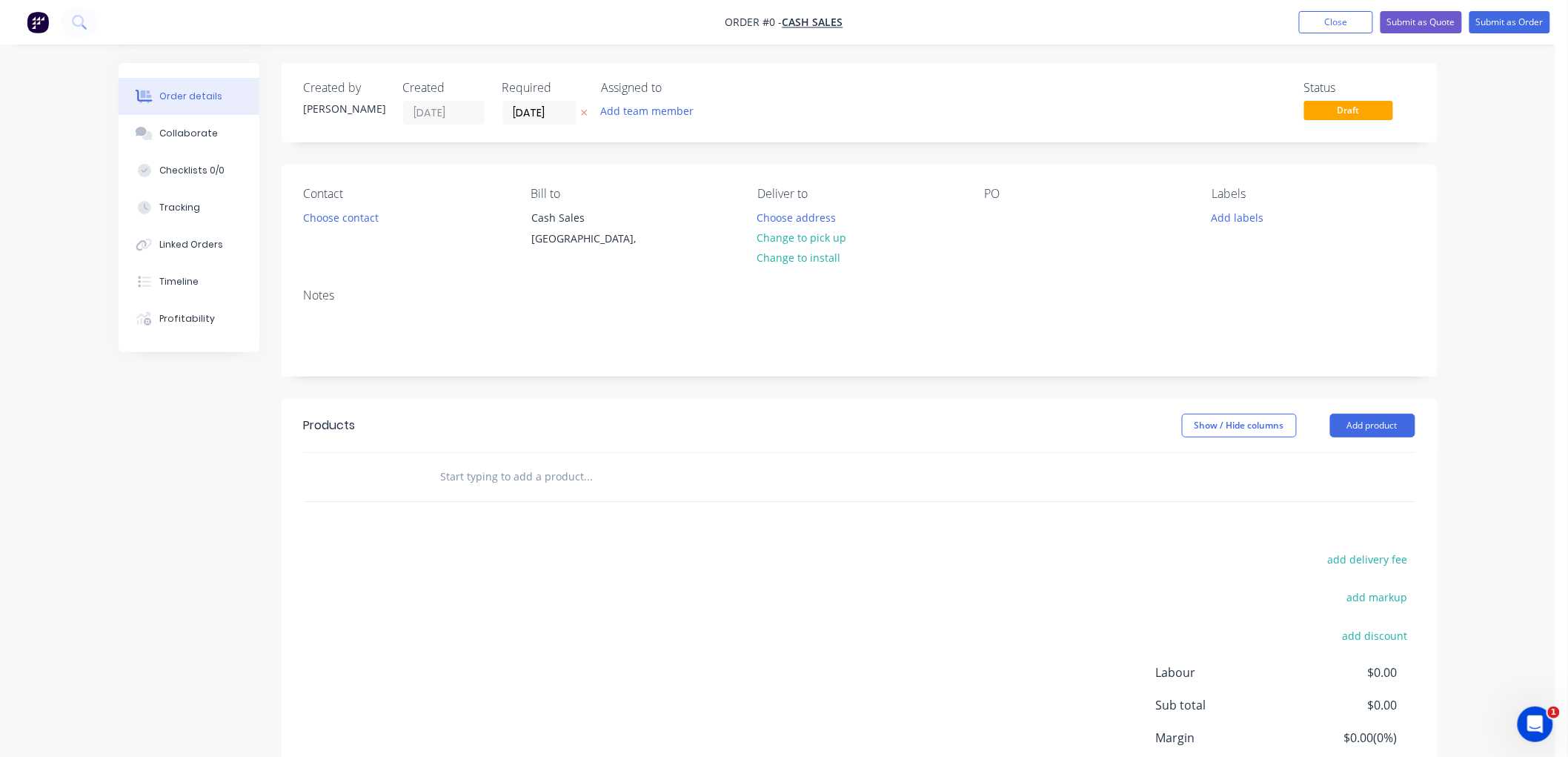
click at [584, 109] on icon at bounding box center [584, 112] width 6 height 9
click at [565, 478] on input "text" at bounding box center [588, 476] width 297 height 30
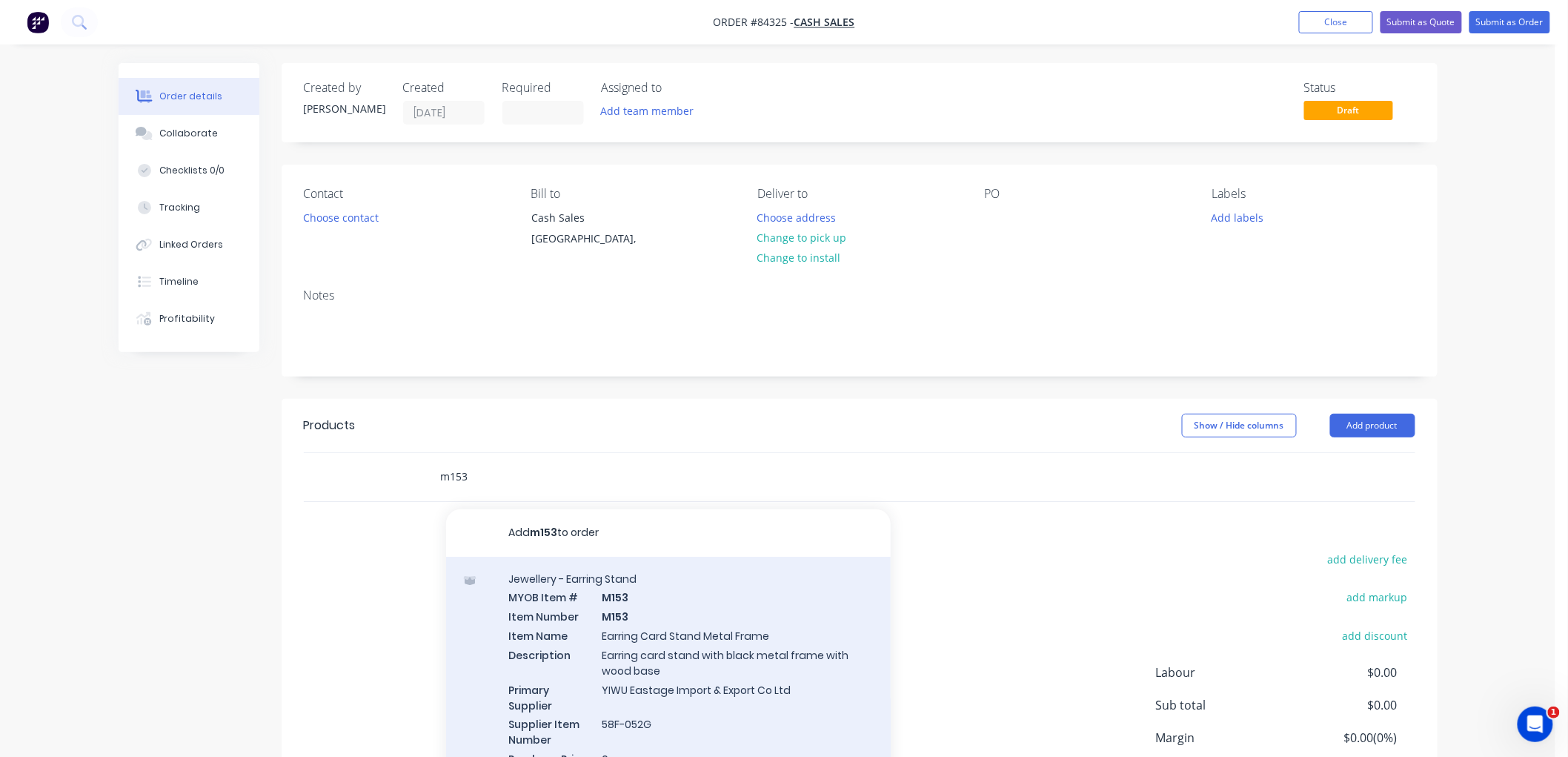
type input "m153"
click at [662, 601] on div "Jewellery - Earring Stand MYOB Item # M153 Item Number M153 Item Name Earring C…" at bounding box center [668, 678] width 445 height 243
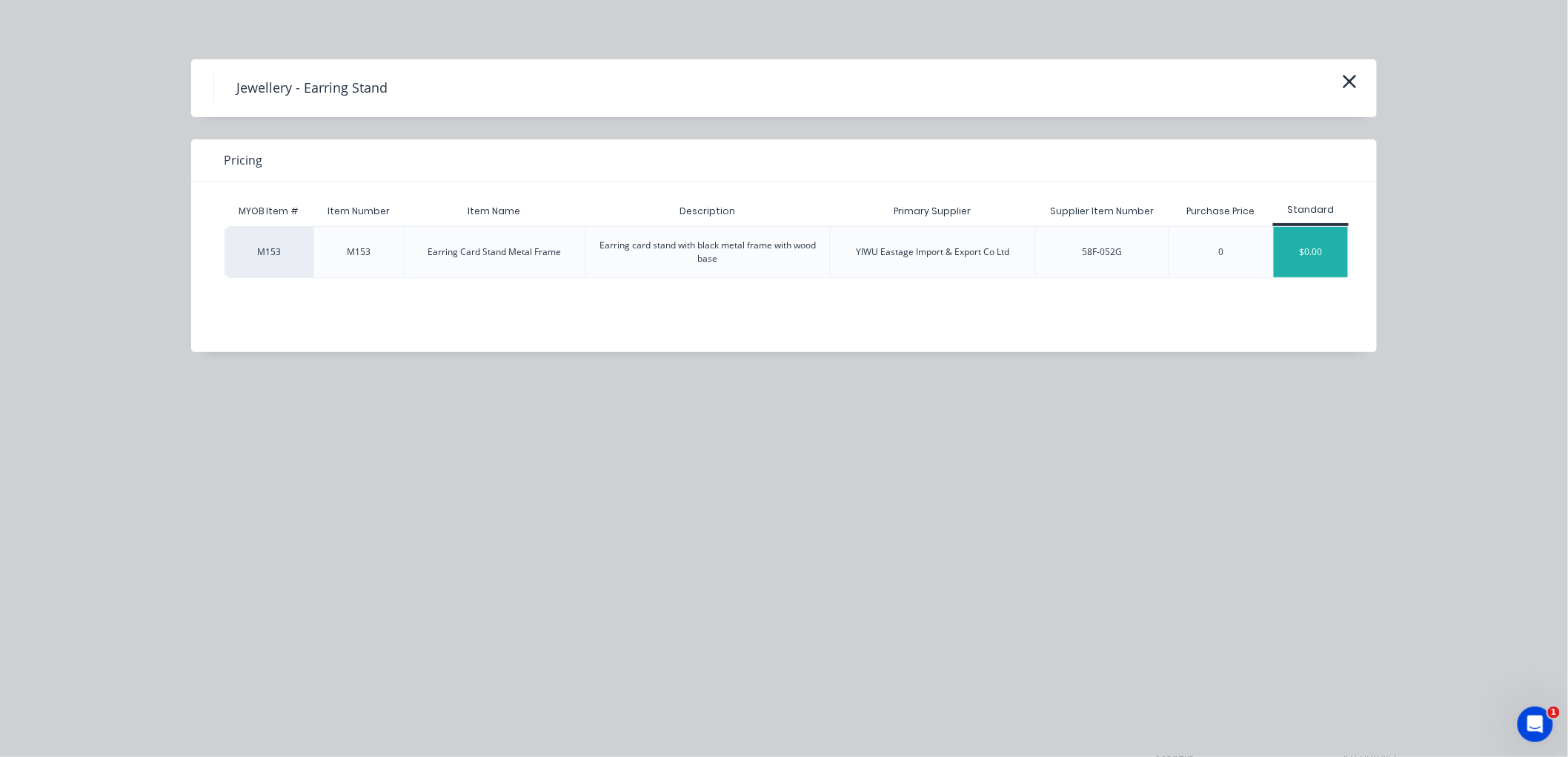
click at [1322, 254] on div "$0.00" at bounding box center [1311, 252] width 74 height 50
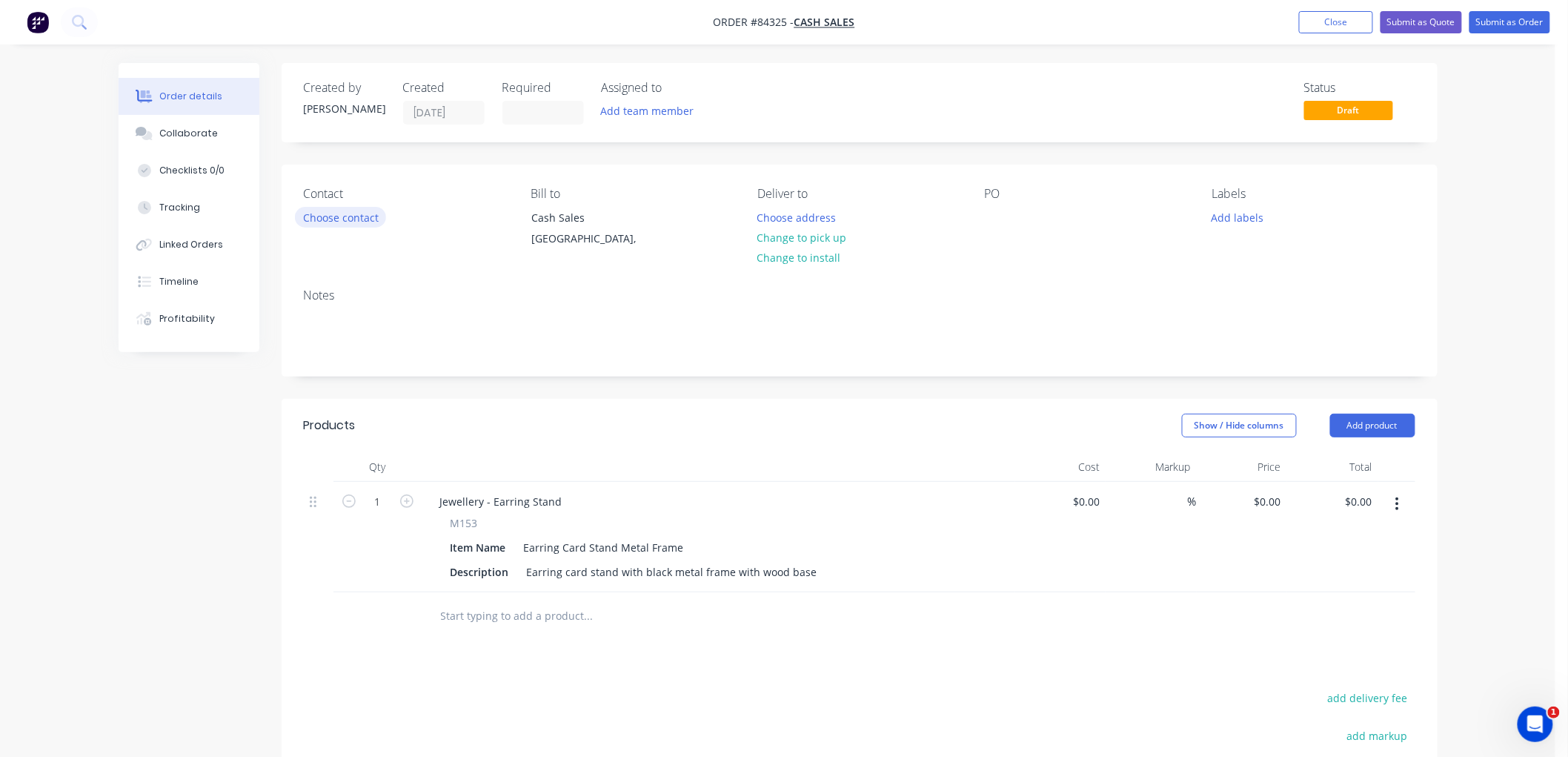
click at [358, 217] on button "Choose contact" at bounding box center [340, 217] width 91 height 20
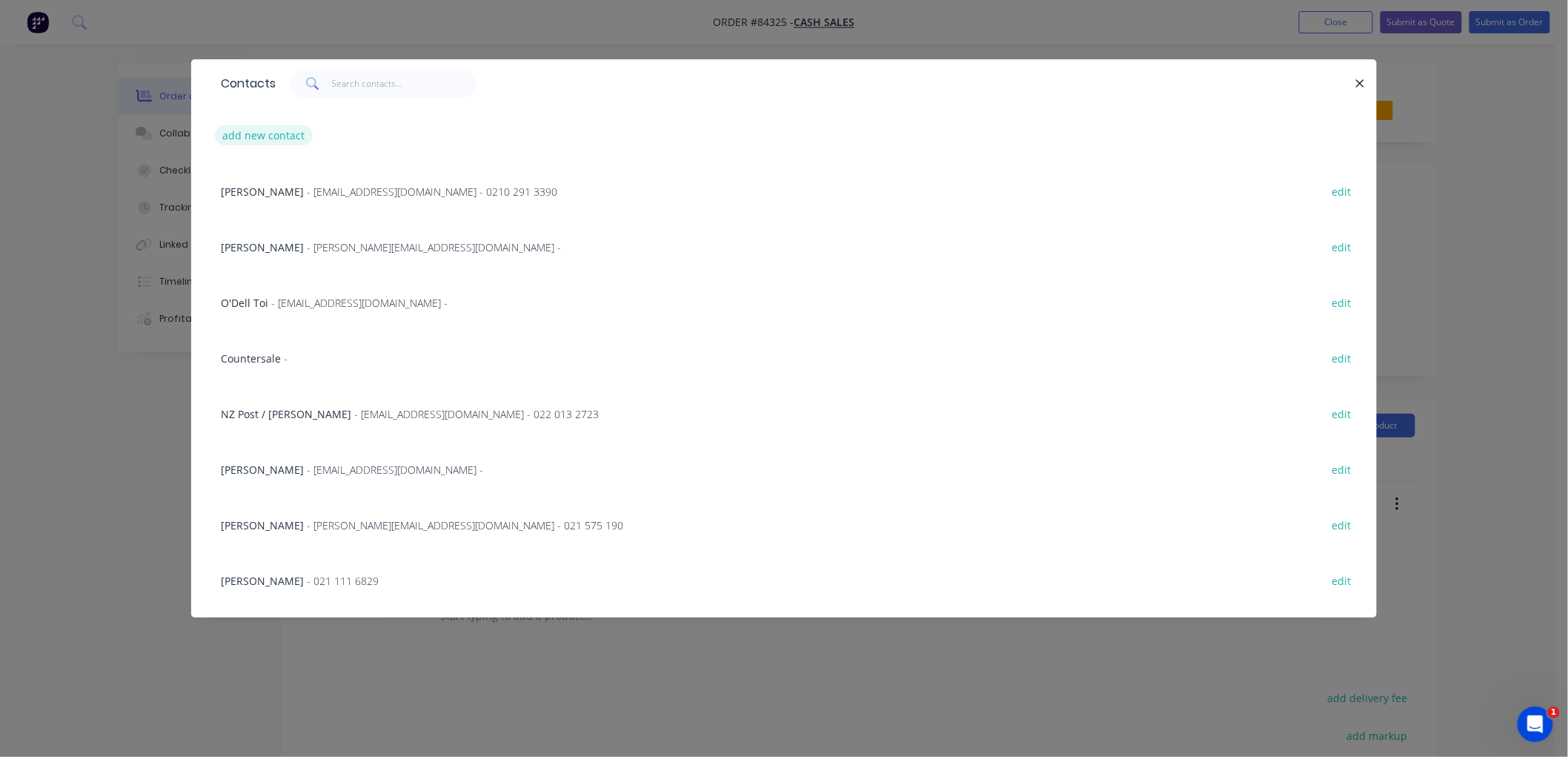
click at [278, 138] on button "add new contact" at bounding box center [263, 135] width 98 height 20
select select "NZ"
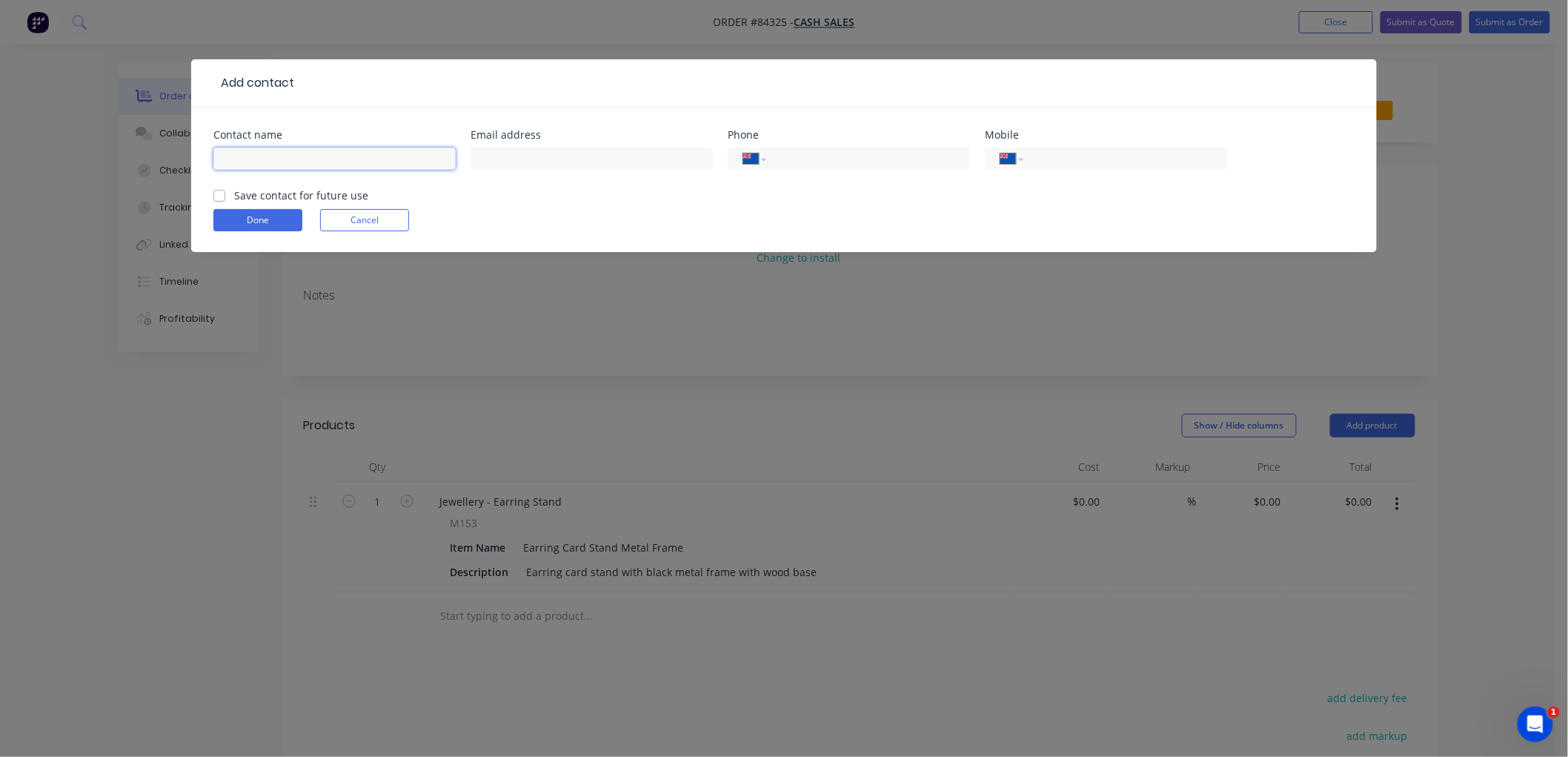
click at [298, 159] on input "text" at bounding box center [335, 159] width 242 height 23
type input "Shirleys"
click at [800, 164] on input "tel" at bounding box center [866, 159] width 178 height 17
type input "09 626 5633"
click at [234, 194] on label "Save contact for future use" at bounding box center [301, 195] width 134 height 15
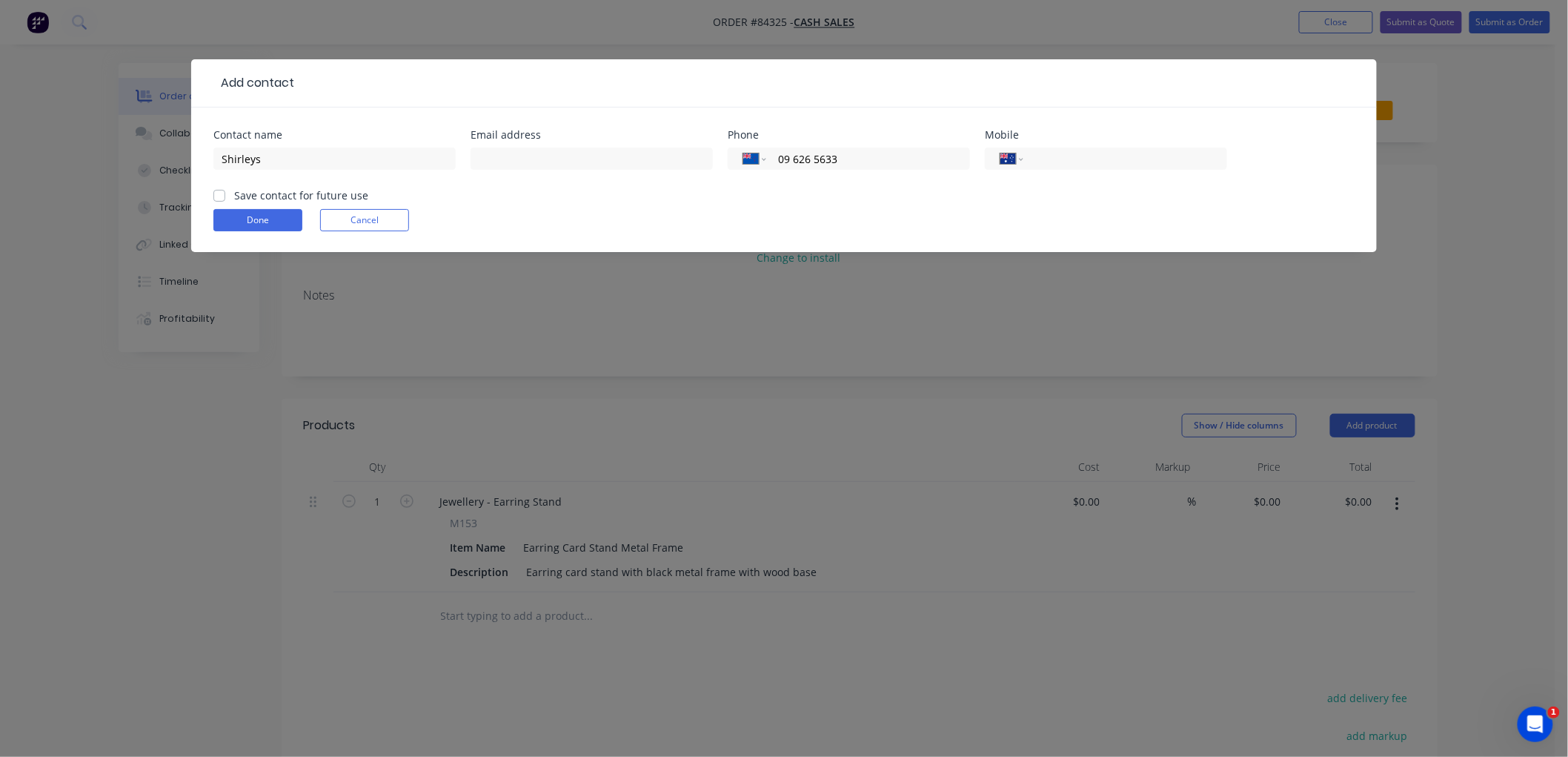
click at [220, 194] on input "Save contact for future use" at bounding box center [219, 194] width 12 height 14
checkbox input "true"
click at [240, 225] on button "Done" at bounding box center [258, 221] width 89 height 23
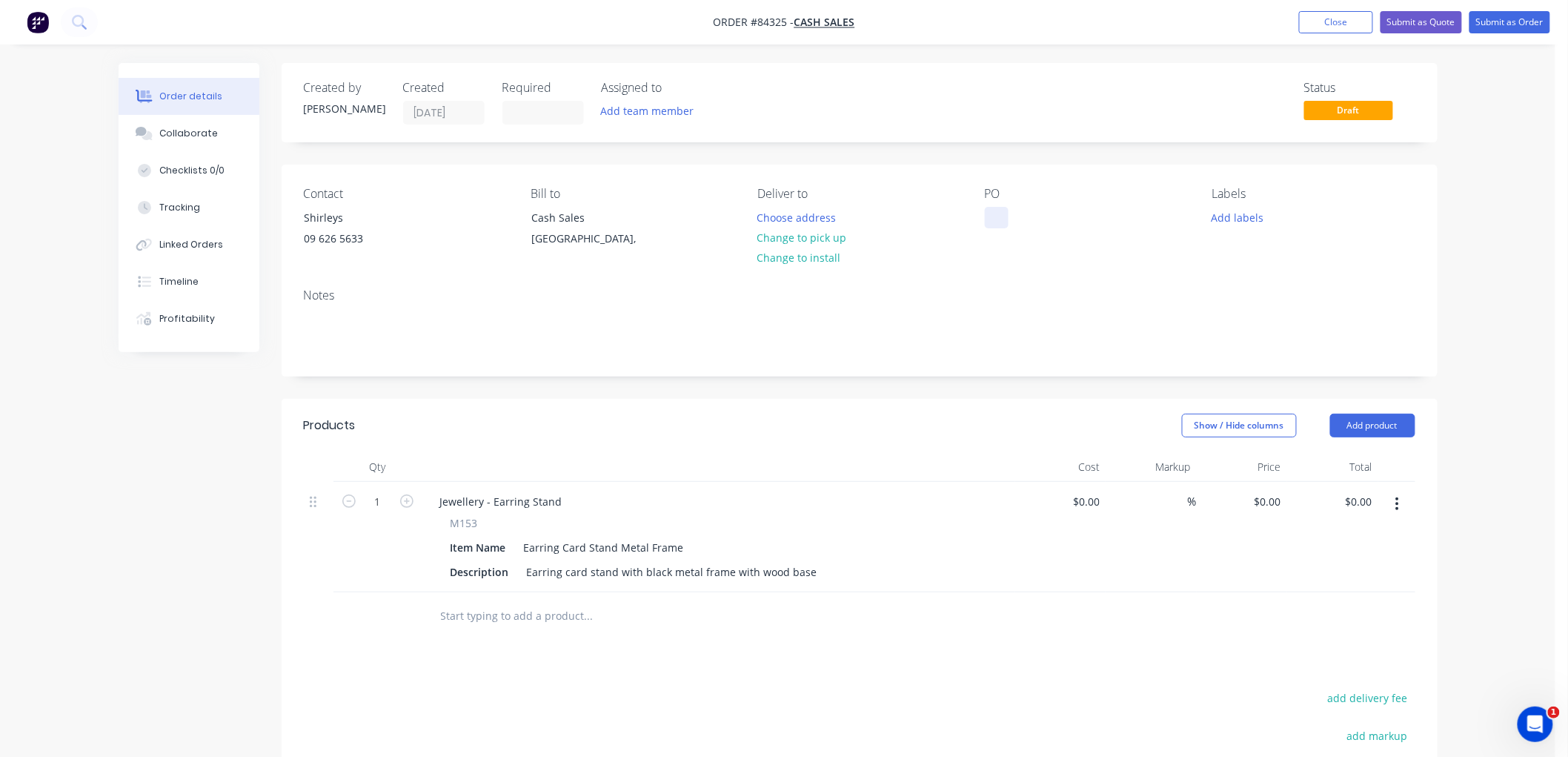
click at [1006, 221] on div "PO" at bounding box center [1085, 220] width 203 height 67
click at [1002, 216] on div at bounding box center [996, 218] width 23 height 22
click at [789, 237] on button "Change to pick up" at bounding box center [802, 237] width 105 height 20
click at [1275, 498] on input "0" at bounding box center [1270, 501] width 34 height 22
type input "$39.00"
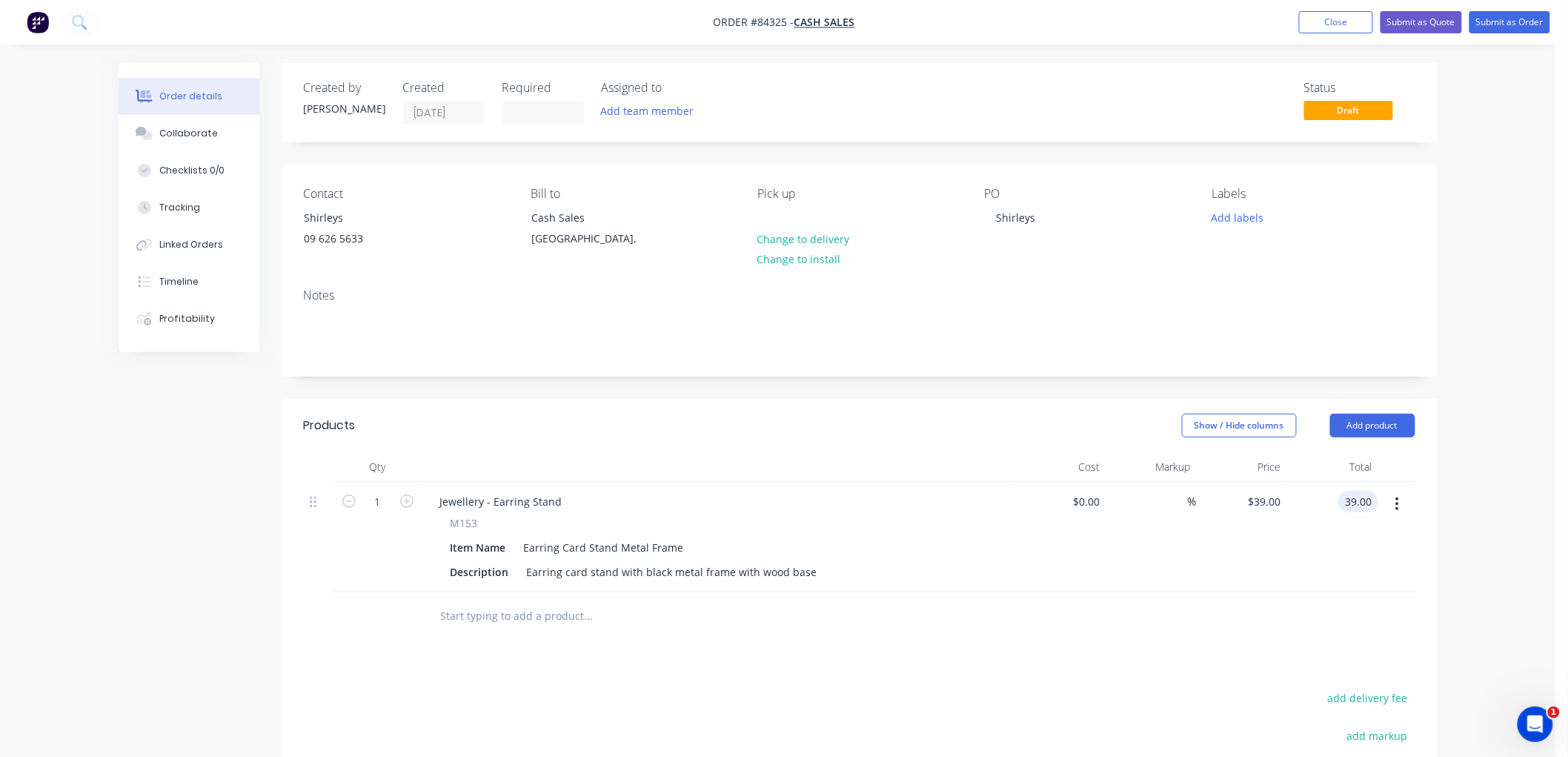
type input "$39.00"
click at [538, 620] on input "text" at bounding box center [588, 615] width 297 height 30
type input "Spring Gift Fair"
click at [549, 619] on input "Spring Gift Fair" at bounding box center [588, 615] width 297 height 30
click at [541, 605] on input "Spring Gift Fair" at bounding box center [588, 615] width 297 height 30
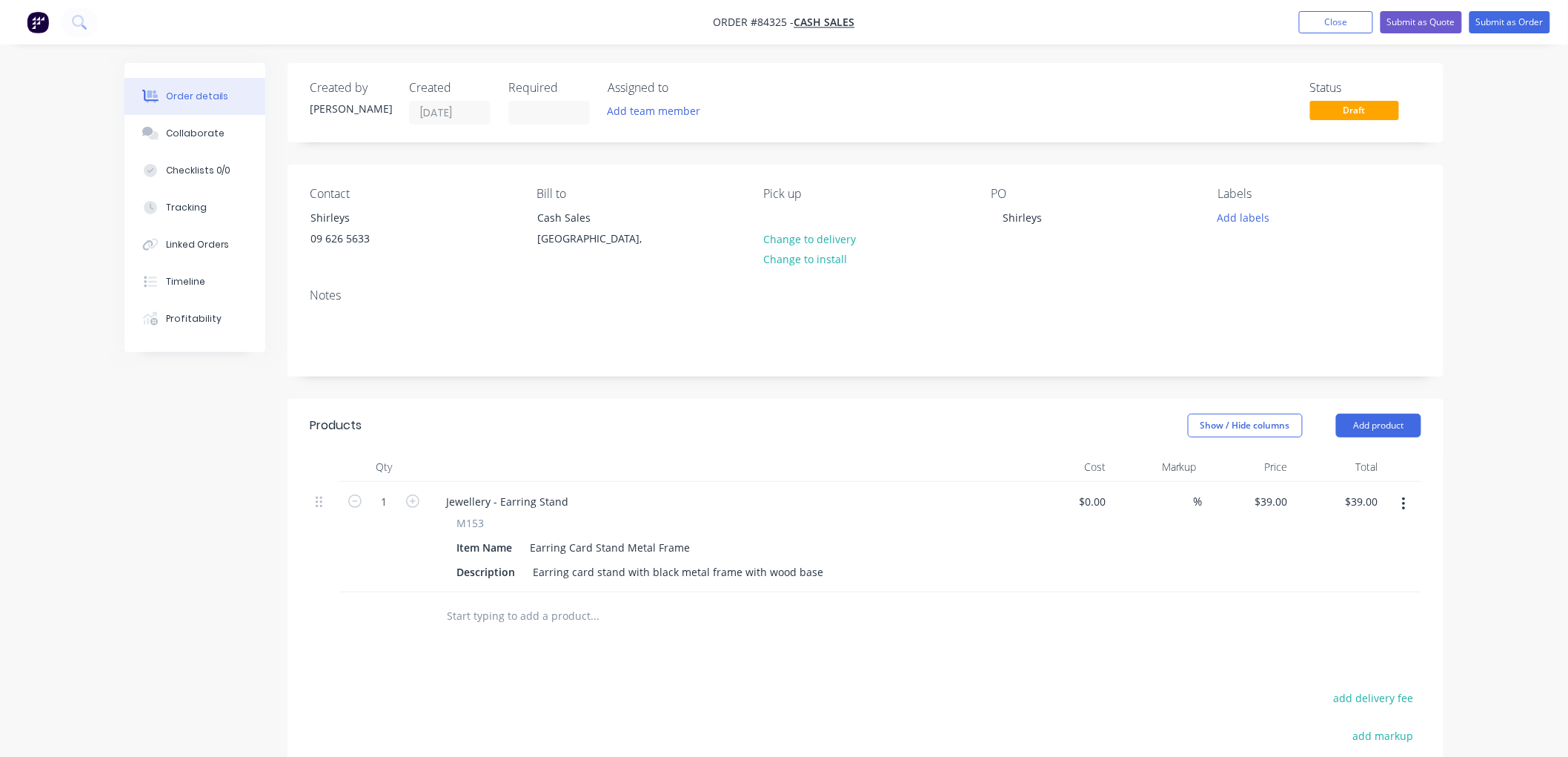
click at [563, 619] on input "text" at bounding box center [594, 615] width 297 height 30
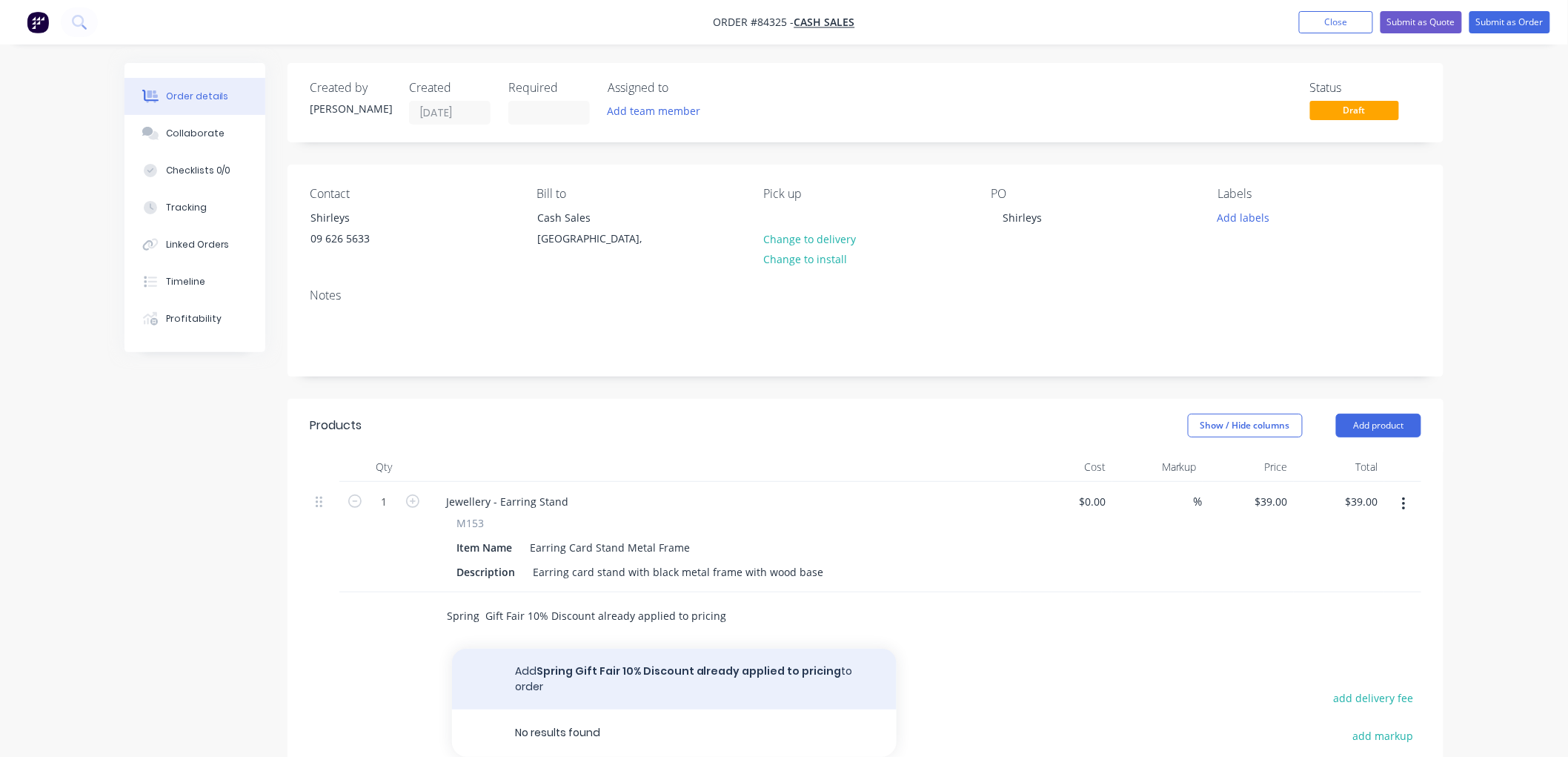
type input "Spring Gift Fair 10% Discount already applied to pricing"
click at [745, 675] on button "Add Spring Gift Fair 10% Discount already applied to pricing to order" at bounding box center [674, 679] width 445 height 61
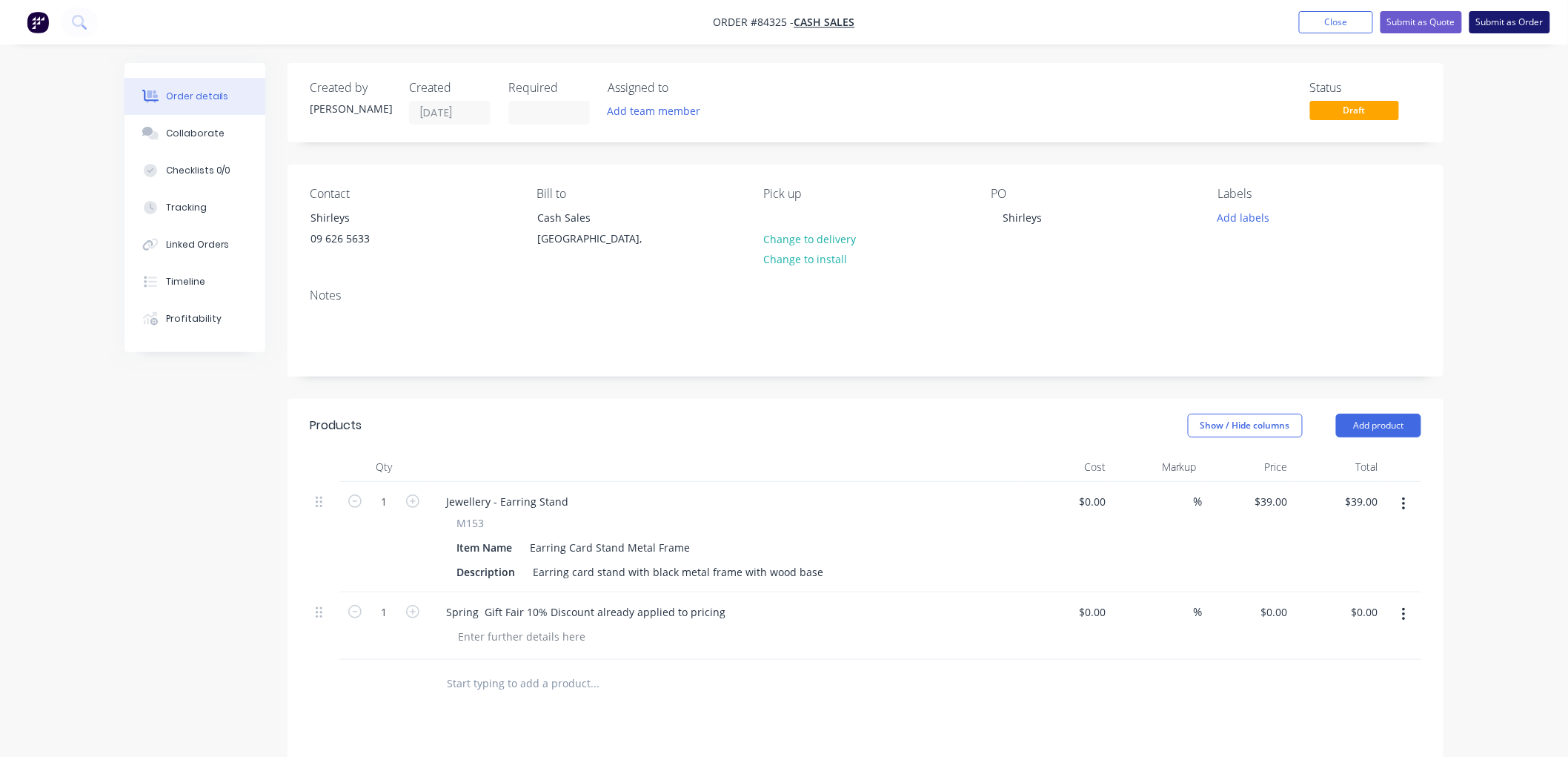
click at [1507, 23] on button "Submit as Order" at bounding box center [1510, 23] width 81 height 23
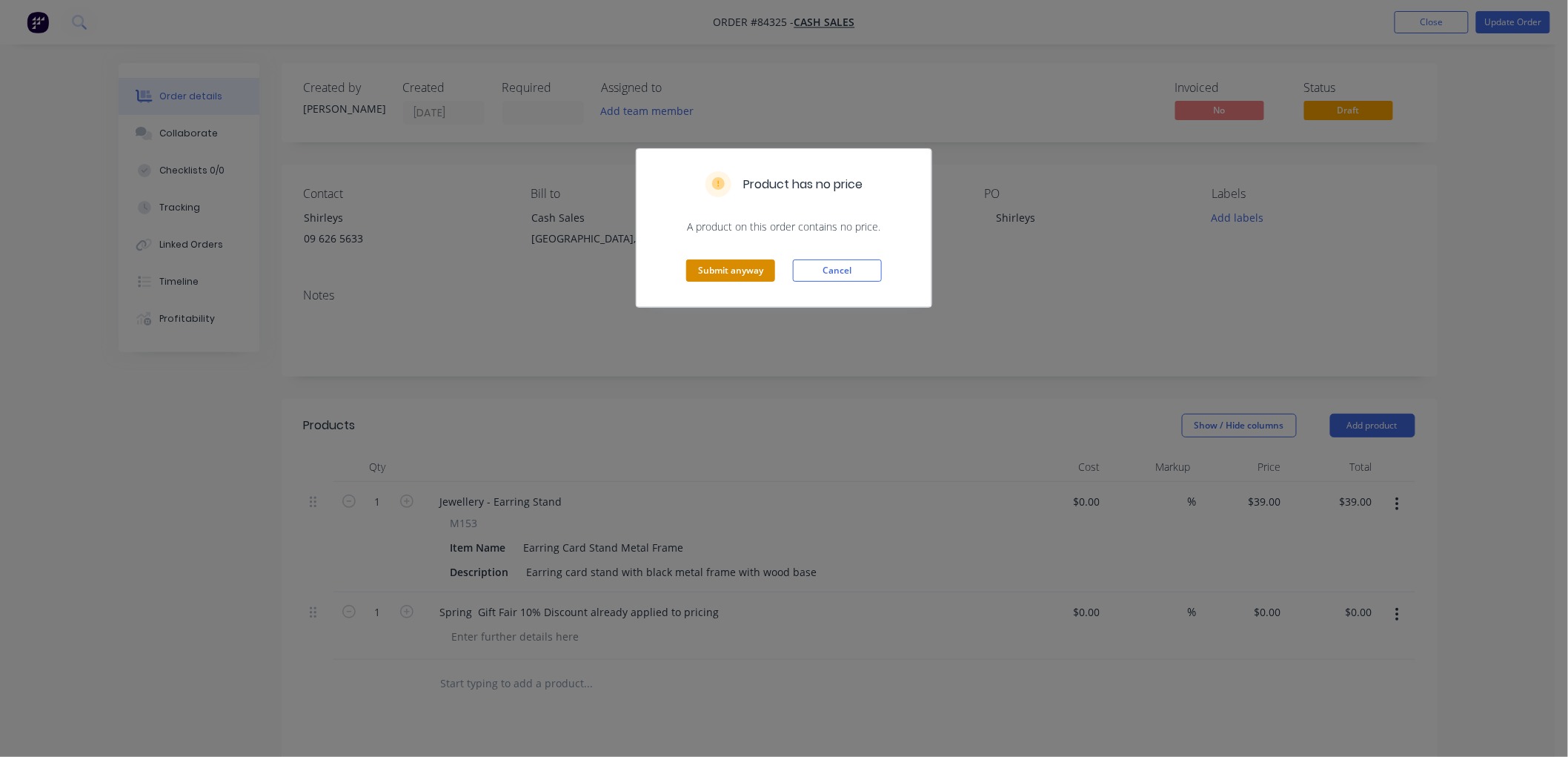
click at [723, 272] on button "Submit anyway" at bounding box center [731, 271] width 89 height 23
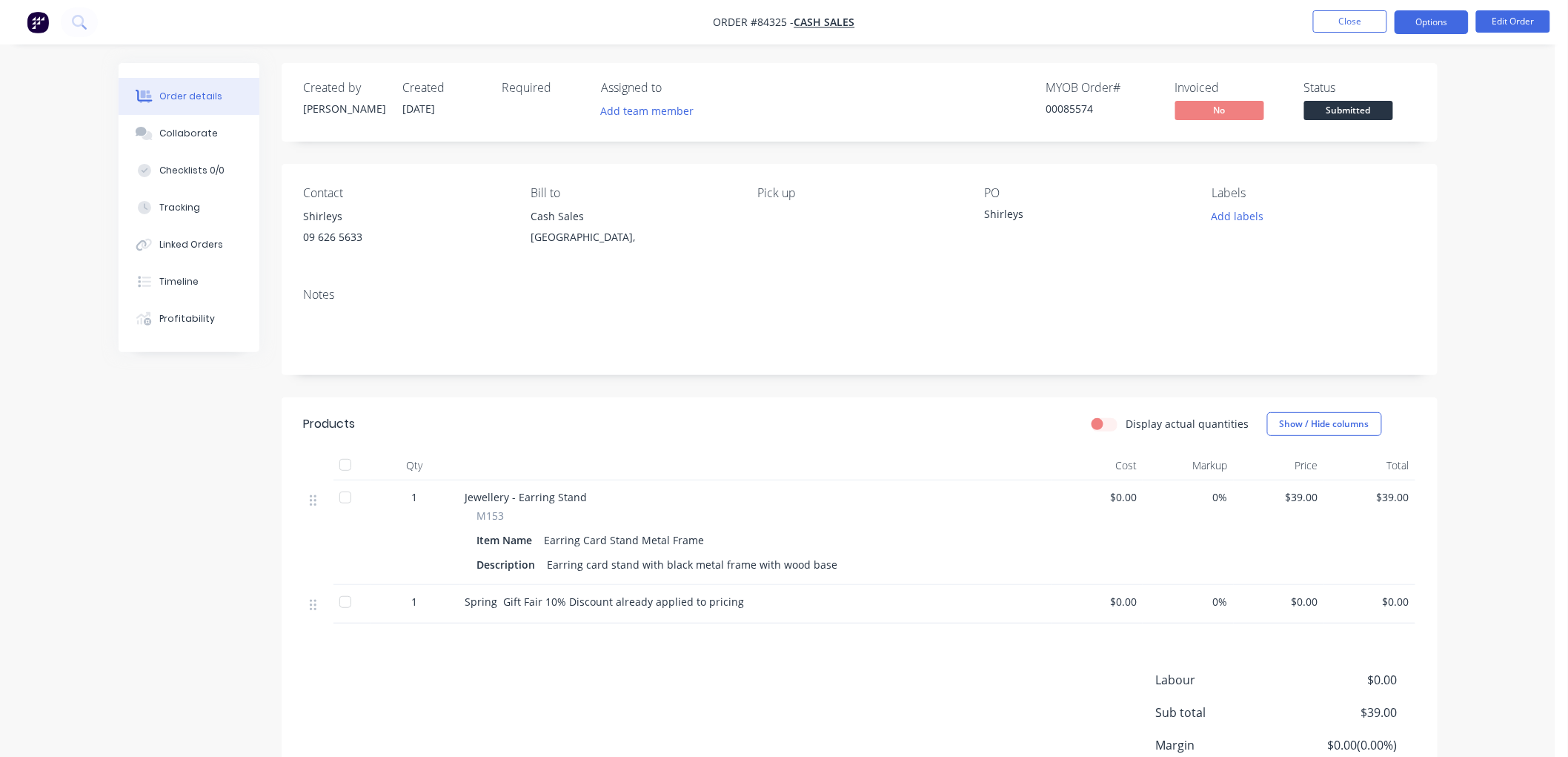
click at [1433, 21] on button "Options" at bounding box center [1431, 22] width 74 height 23
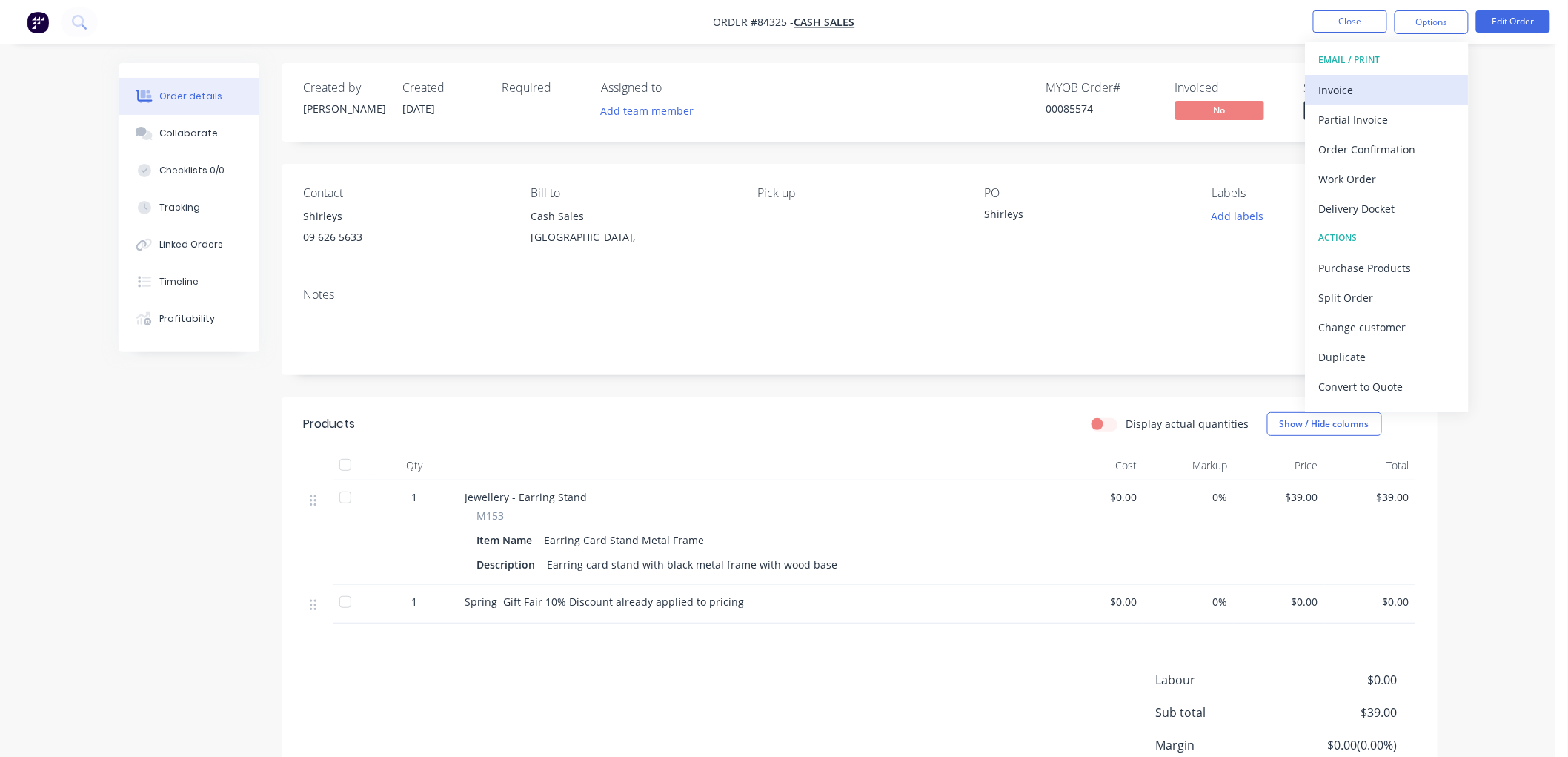
click at [1379, 83] on div "Invoice" at bounding box center [1387, 90] width 137 height 22
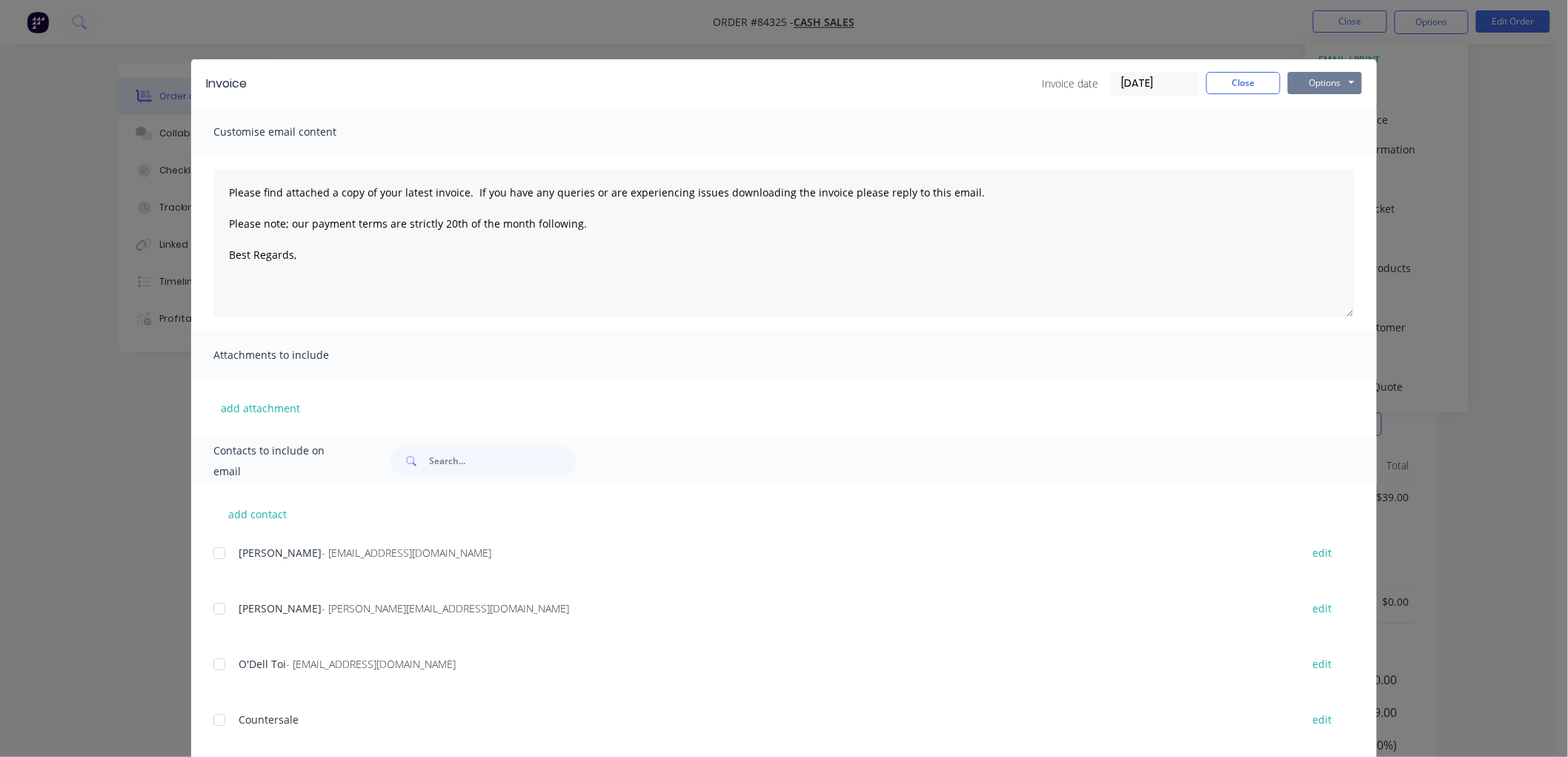
click at [1329, 86] on button "Options" at bounding box center [1325, 83] width 74 height 23
click at [1309, 136] on button "Print" at bounding box center [1334, 133] width 95 height 24
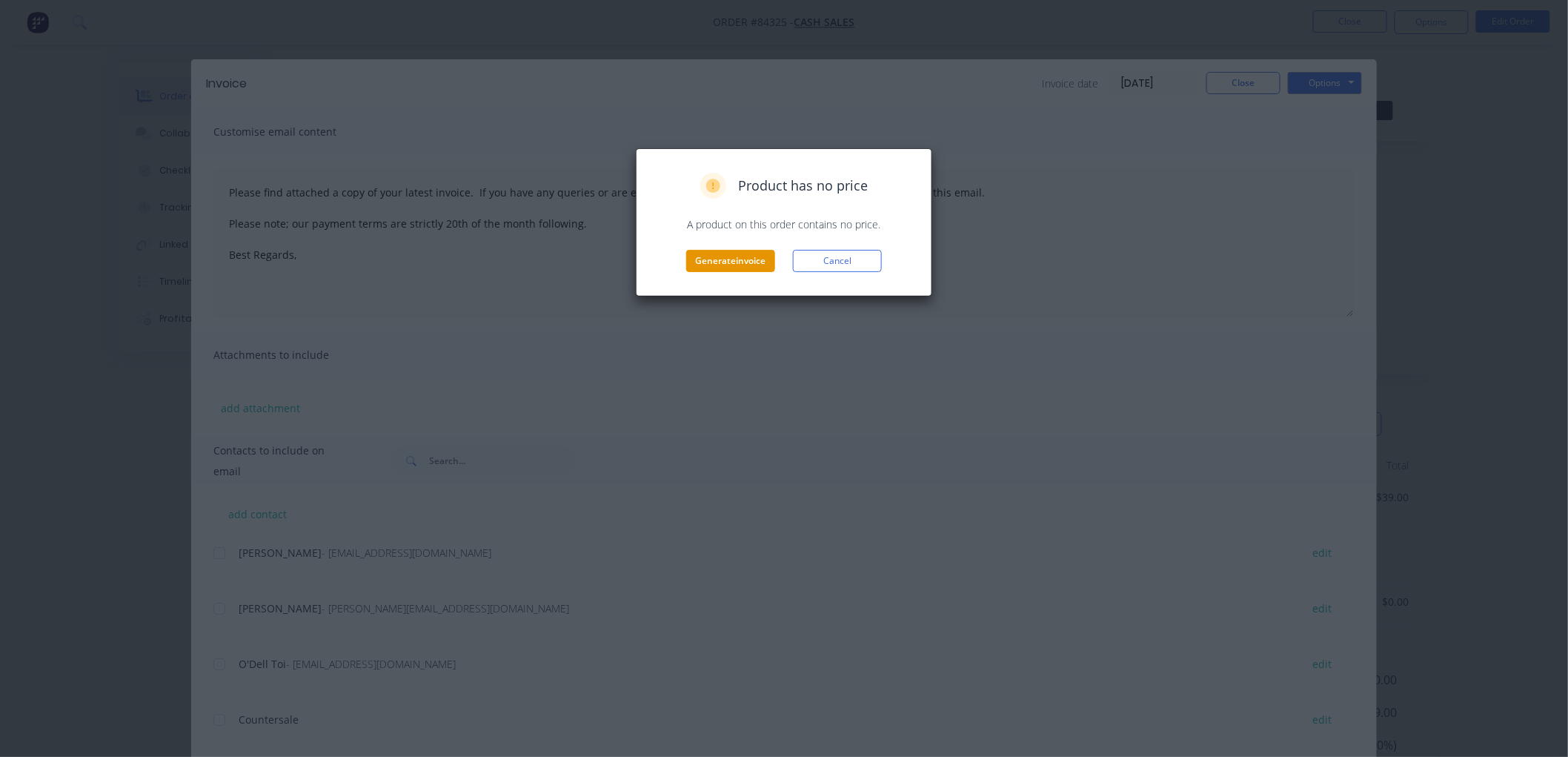
click at [704, 260] on button "Generate invoice" at bounding box center [731, 261] width 89 height 23
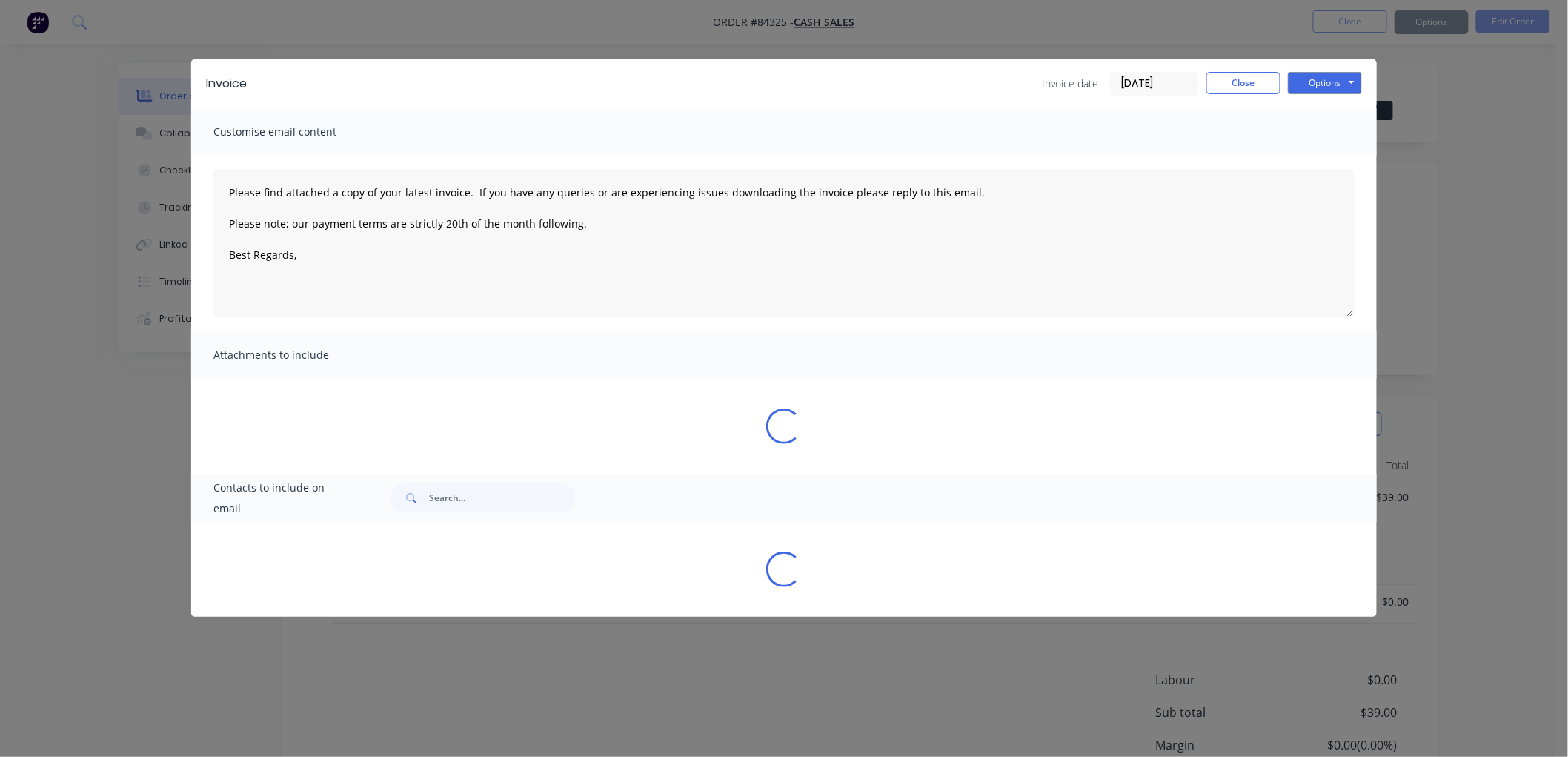
type textarea "Please find attached a copy of your latest invoice. If you have any queries or …"
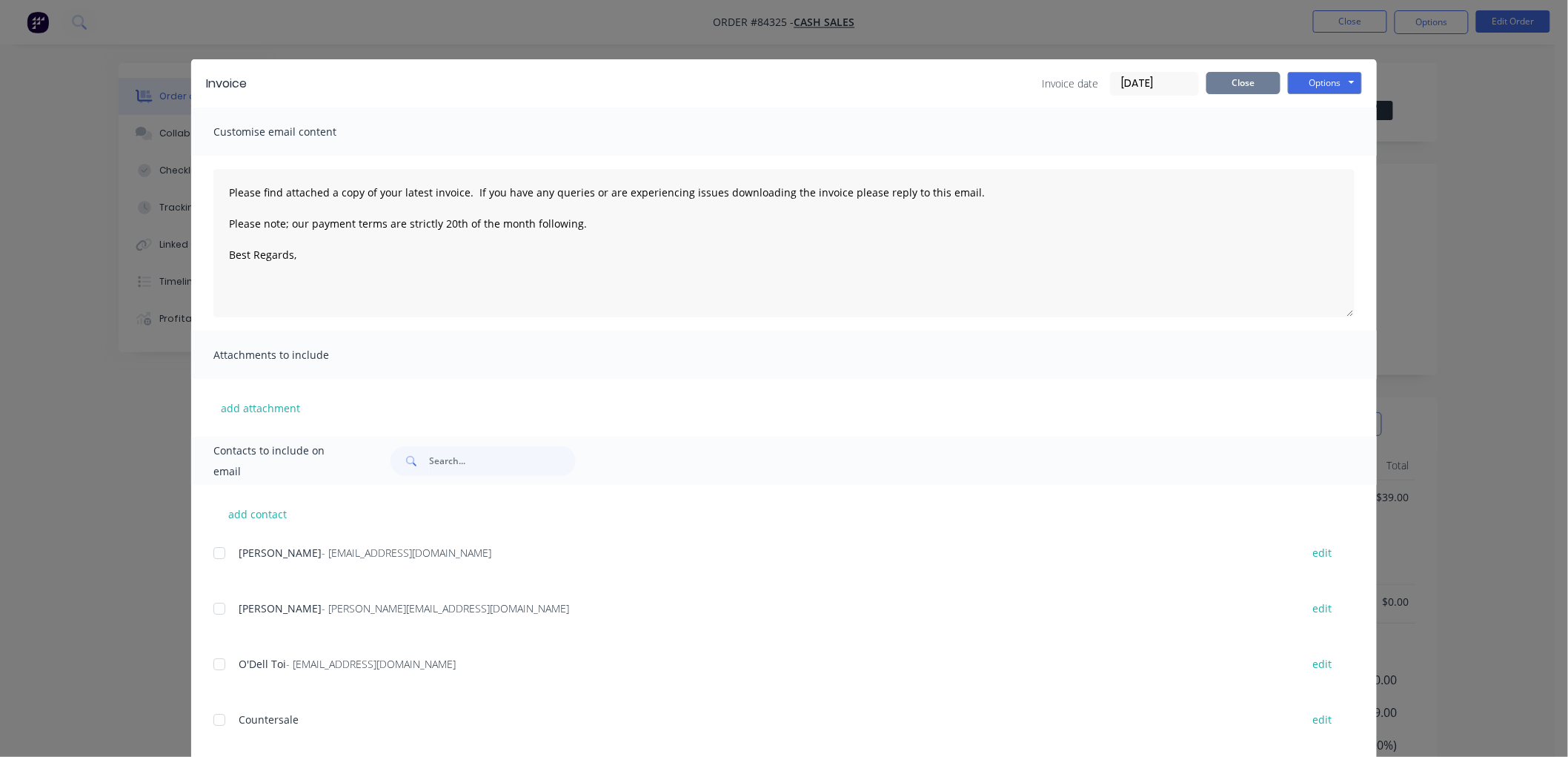
click at [1223, 87] on button "Close" at bounding box center [1243, 83] width 74 height 23
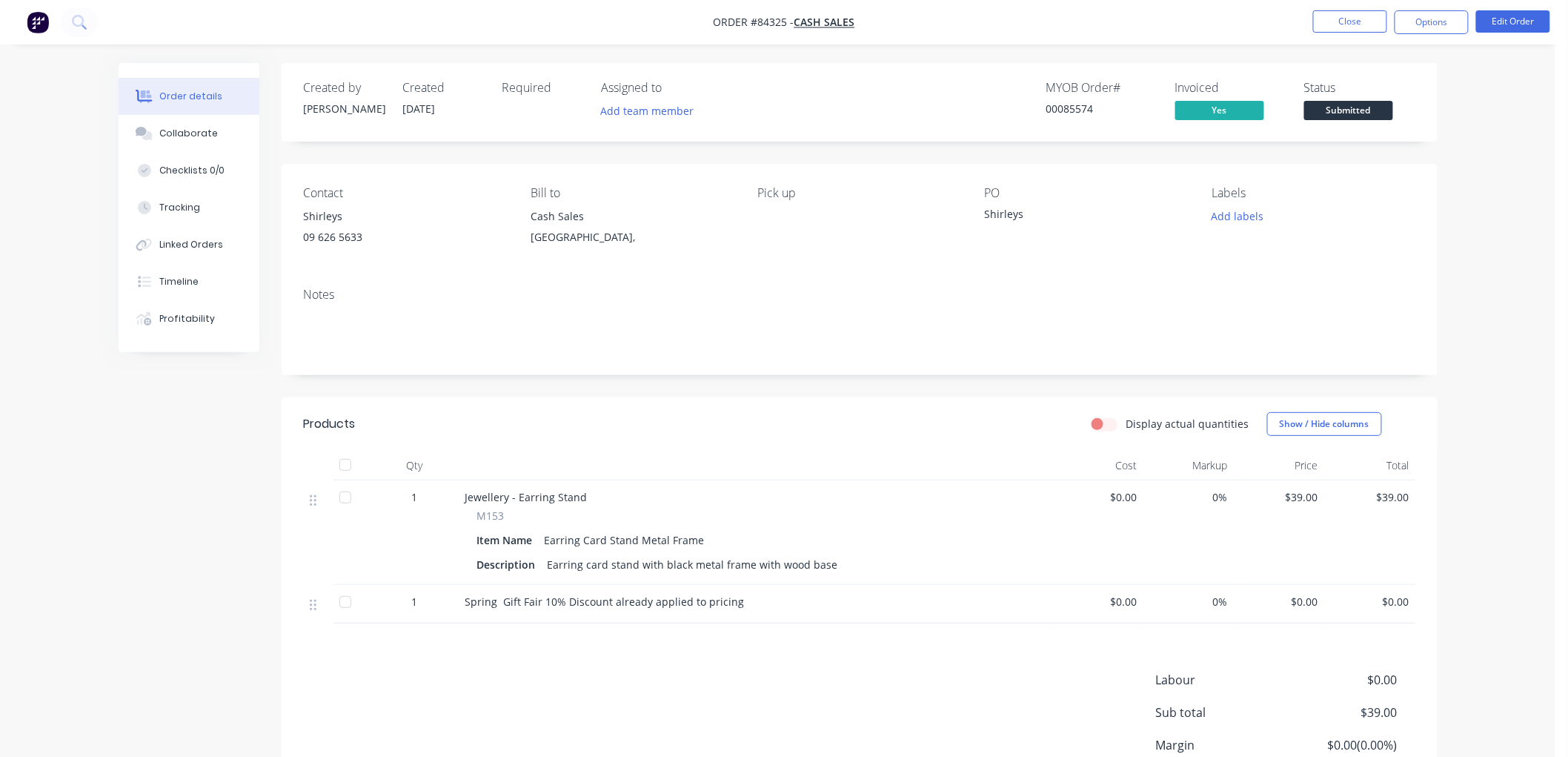
click at [1351, 112] on span "Submitted" at bounding box center [1348, 110] width 89 height 19
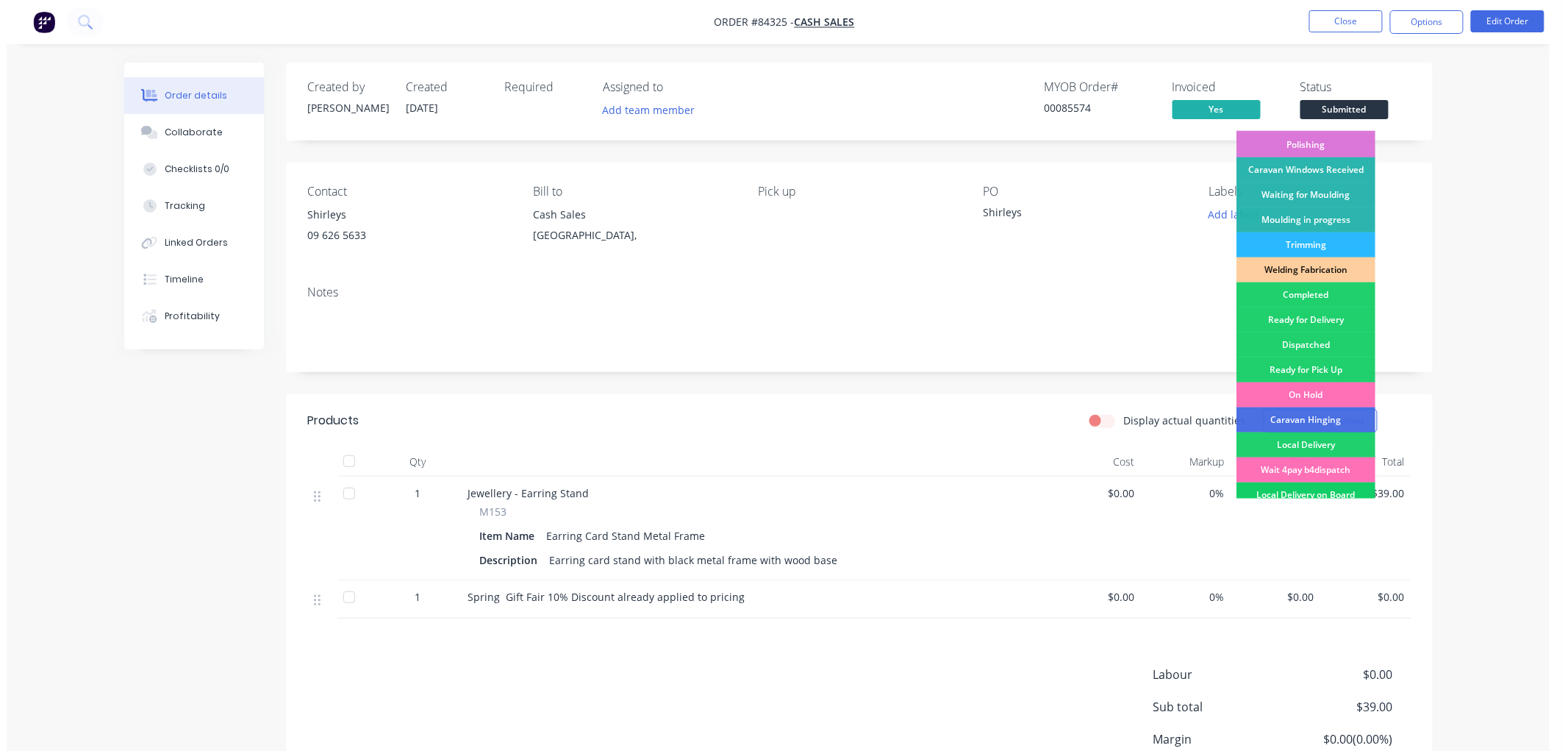
scroll to position [258, 0]
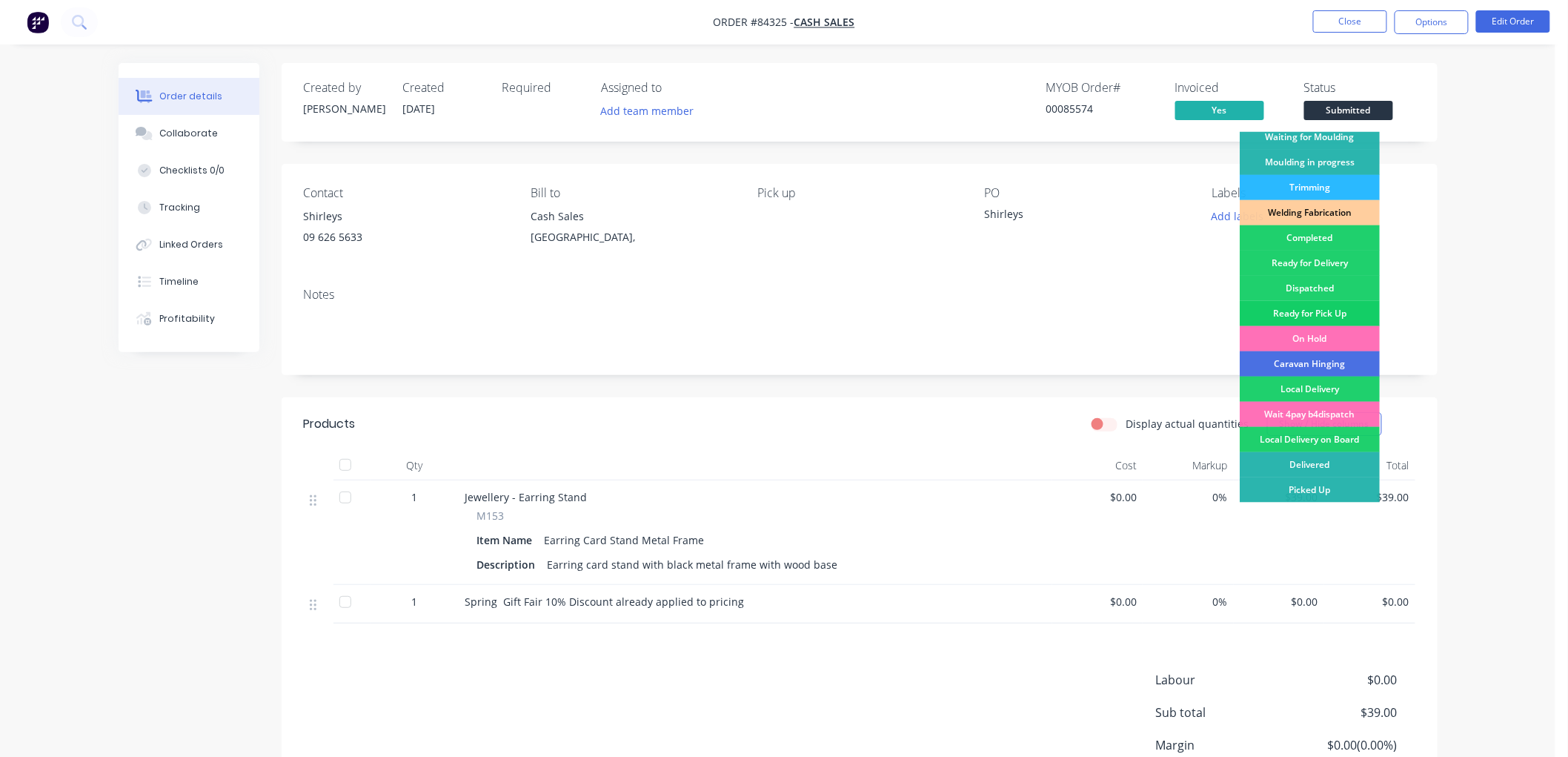
click at [1331, 312] on div "Ready for Pick Up" at bounding box center [1309, 313] width 140 height 25
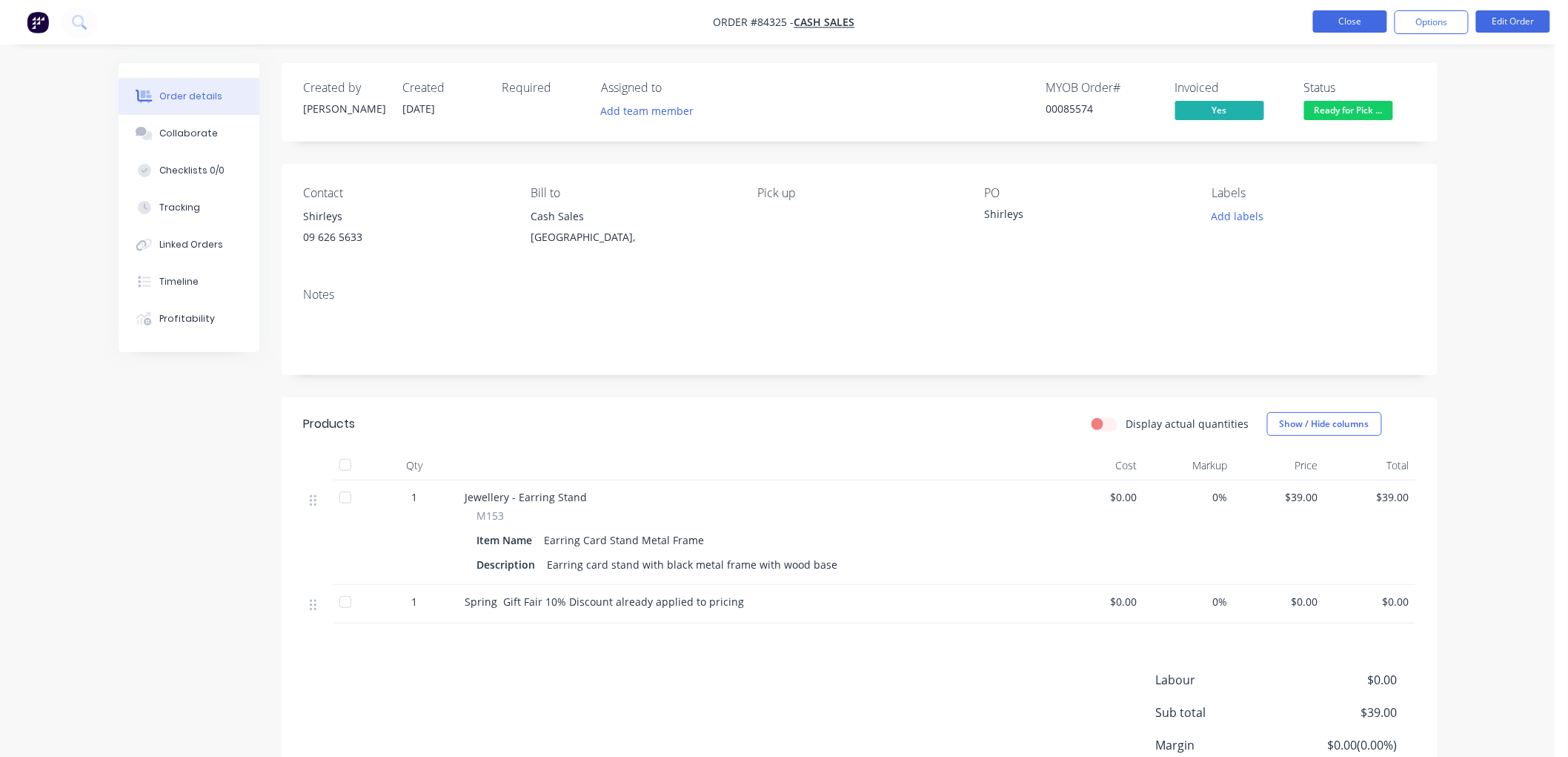
click at [1360, 16] on button "Close" at bounding box center [1350, 22] width 74 height 23
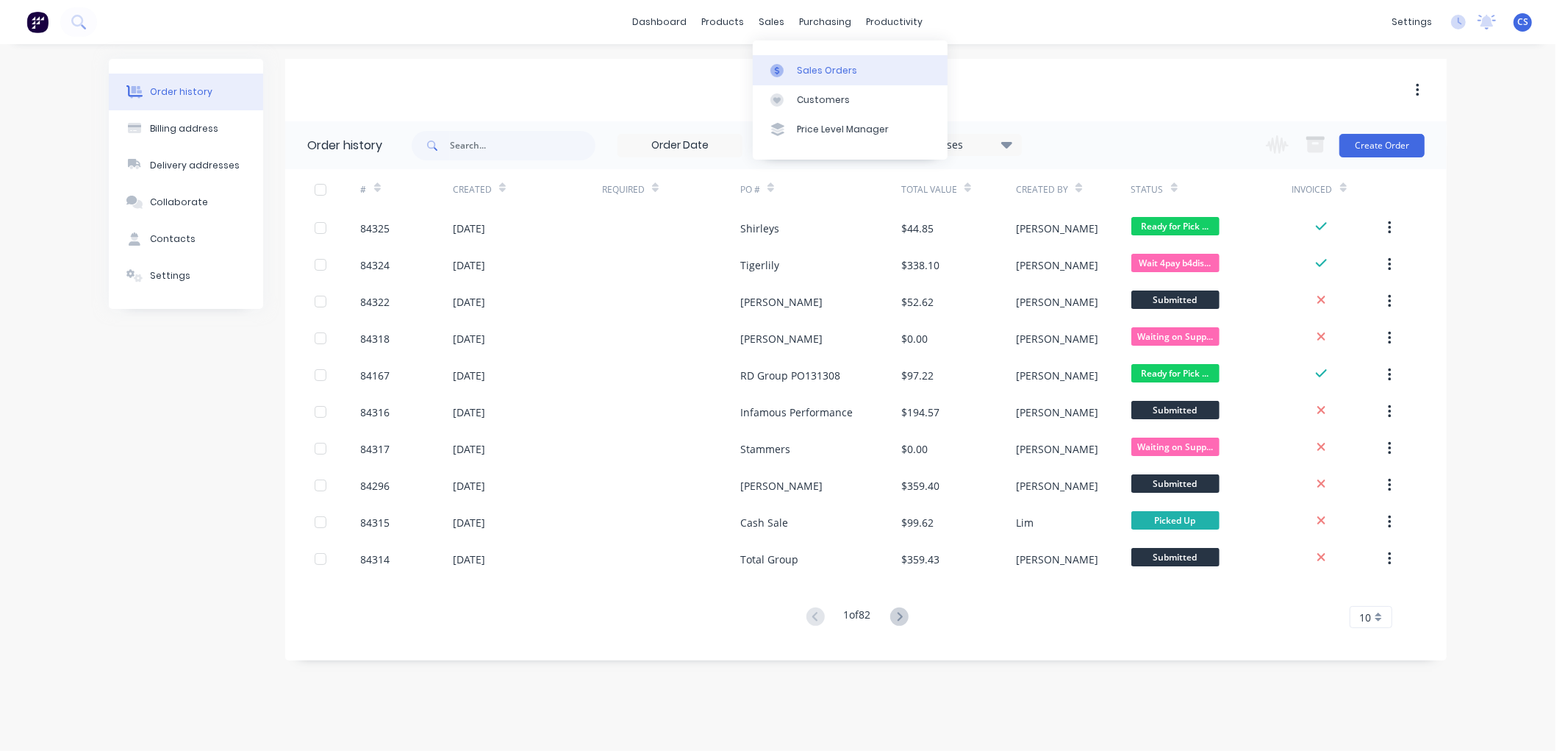
click at [794, 70] on link "Sales Orders" at bounding box center [850, 70] width 195 height 30
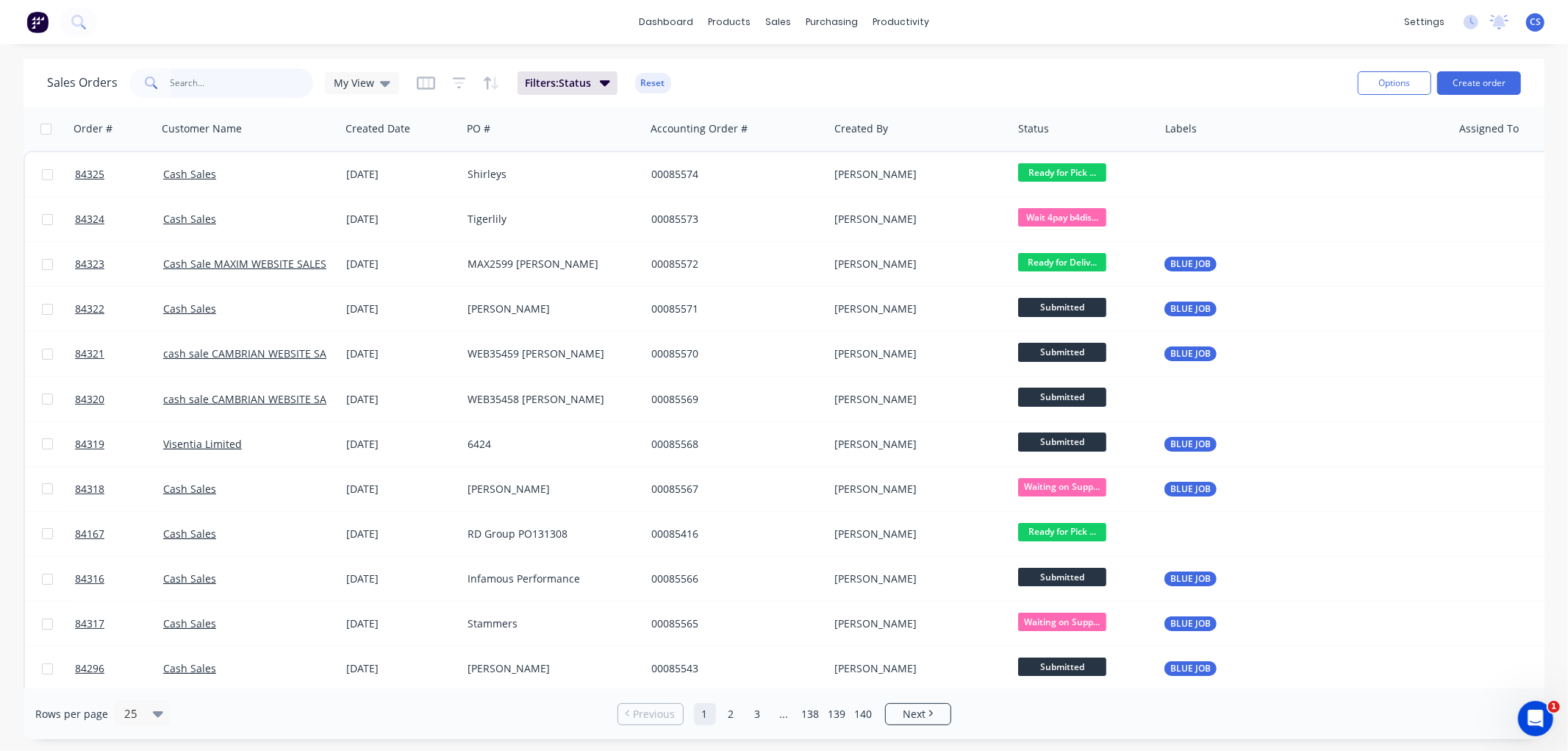
click at [202, 87] on input "text" at bounding box center [242, 83] width 144 height 30
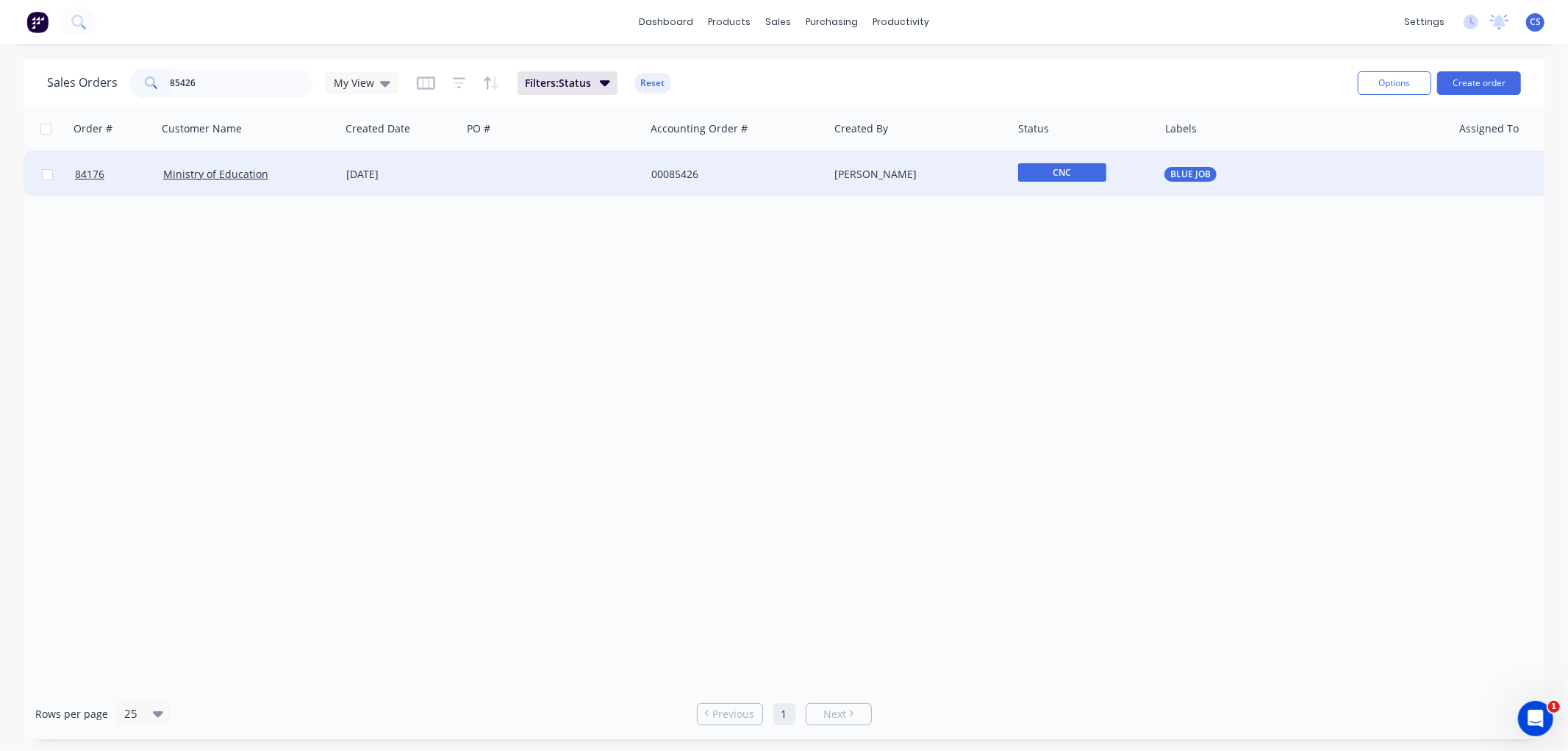
click at [1070, 164] on span "CNC" at bounding box center [1063, 173] width 88 height 18
click at [1092, 245] on span "Waiting on Supplier" at bounding box center [1072, 246] width 98 height 14
click at [187, 82] on input "85426" at bounding box center [242, 83] width 144 height 30
click at [1026, 169] on span "Submitted" at bounding box center [1063, 173] width 88 height 18
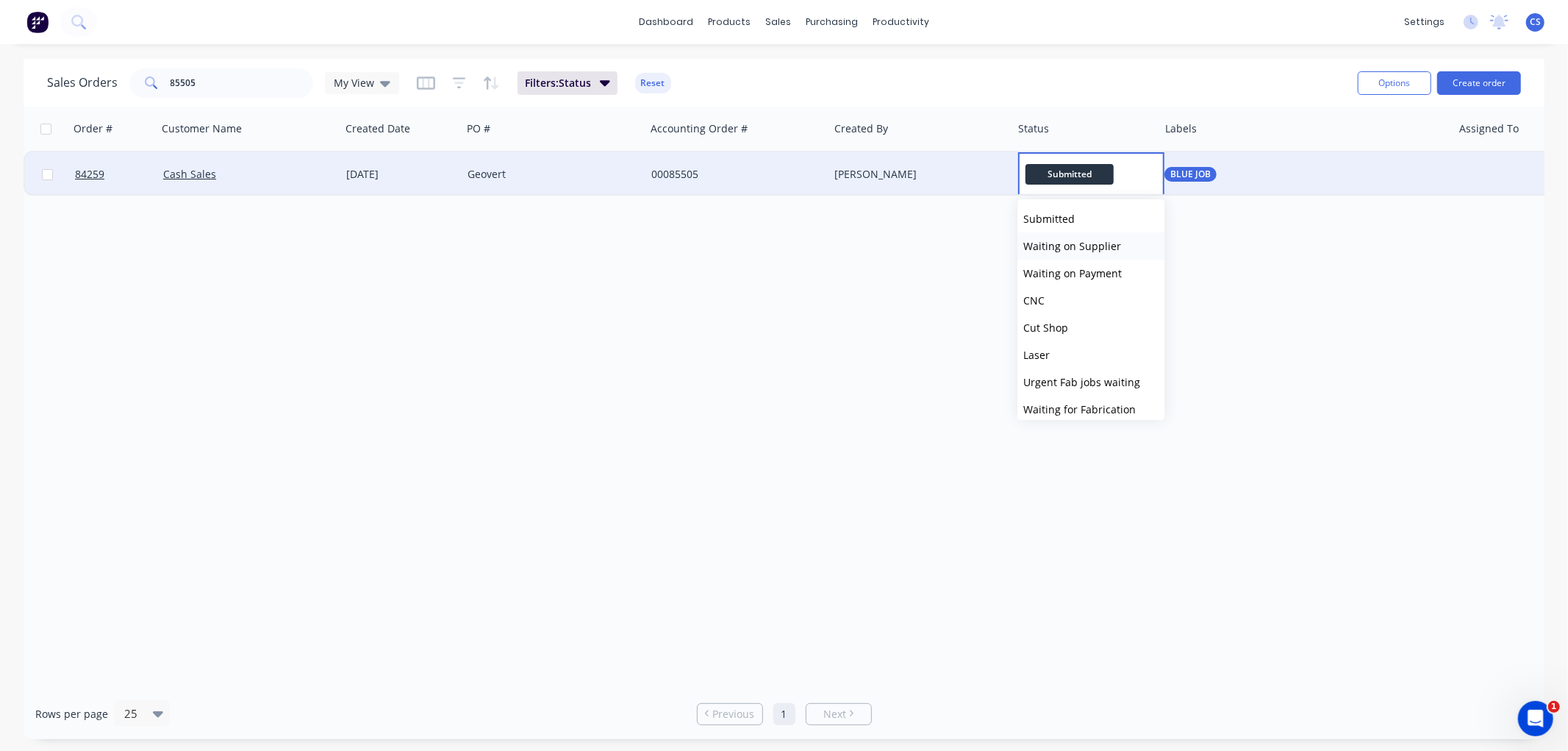
click at [1081, 243] on span "Waiting on Supplier" at bounding box center [1072, 246] width 98 height 14
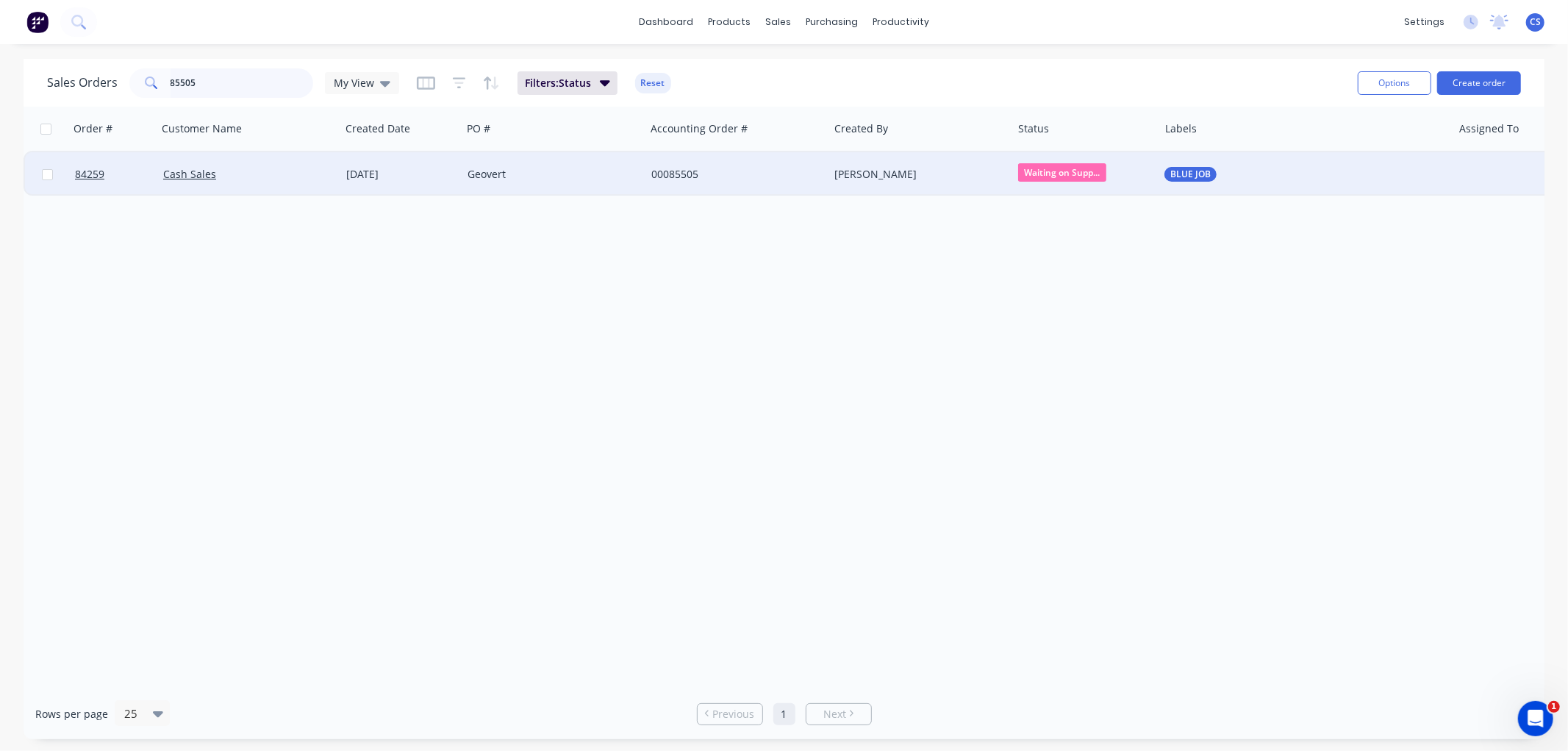
click at [197, 90] on input "85505" at bounding box center [242, 83] width 144 height 30
click at [197, 89] on input "85505" at bounding box center [242, 83] width 144 height 30
click at [244, 85] on input "85505" at bounding box center [242, 83] width 144 height 30
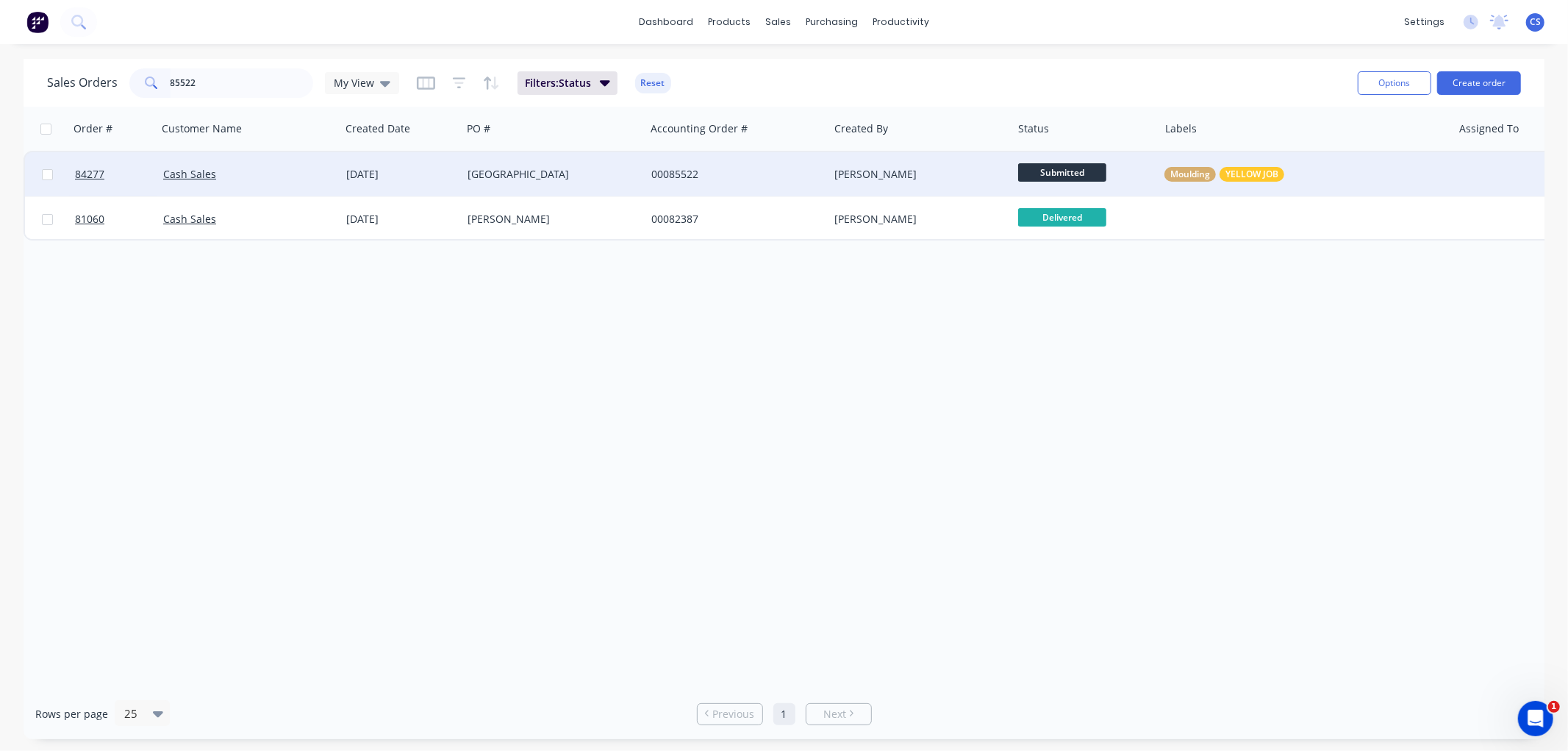
click at [1071, 169] on span "Submitted" at bounding box center [1063, 173] width 88 height 18
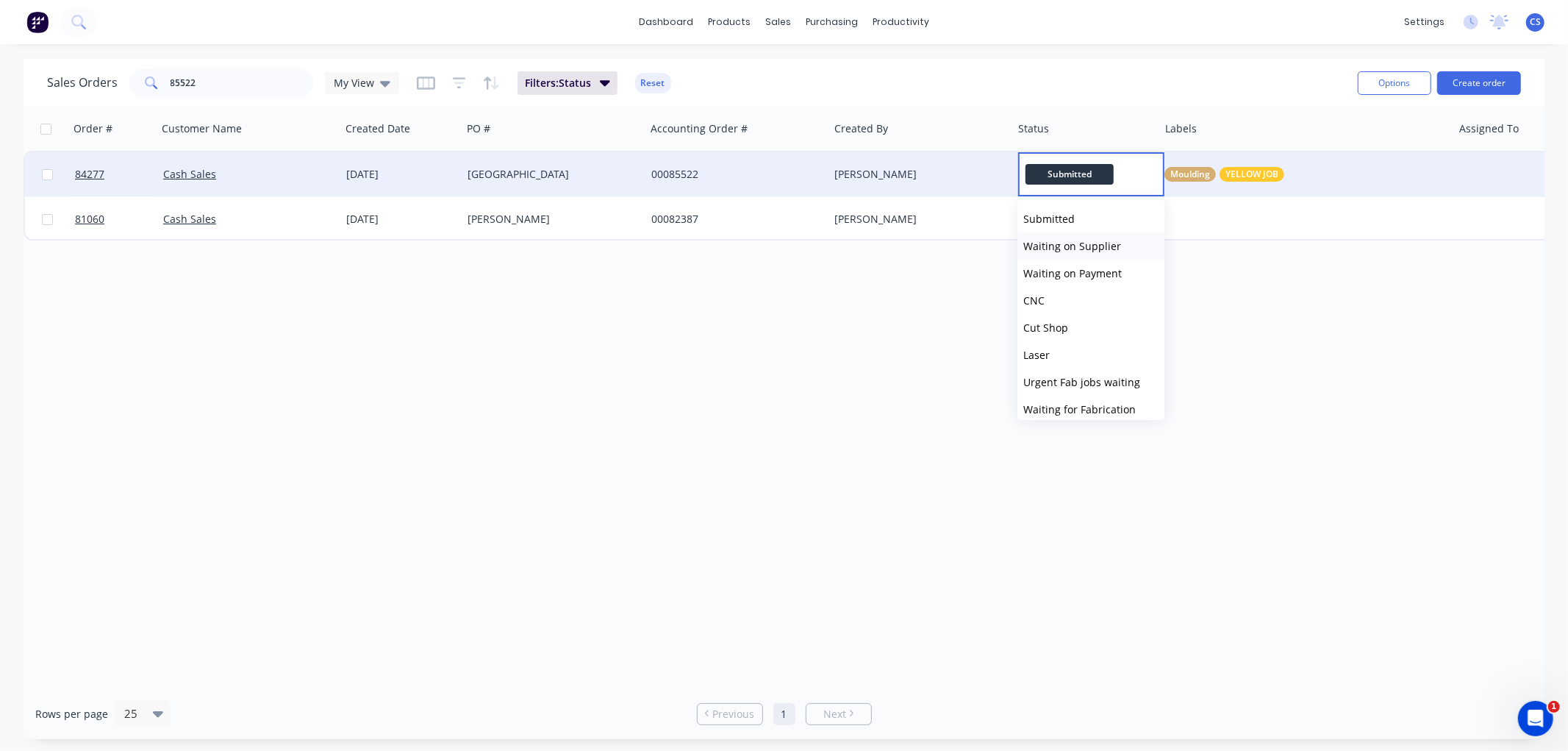
click at [1085, 243] on span "Waiting on Supplier" at bounding box center [1072, 246] width 98 height 14
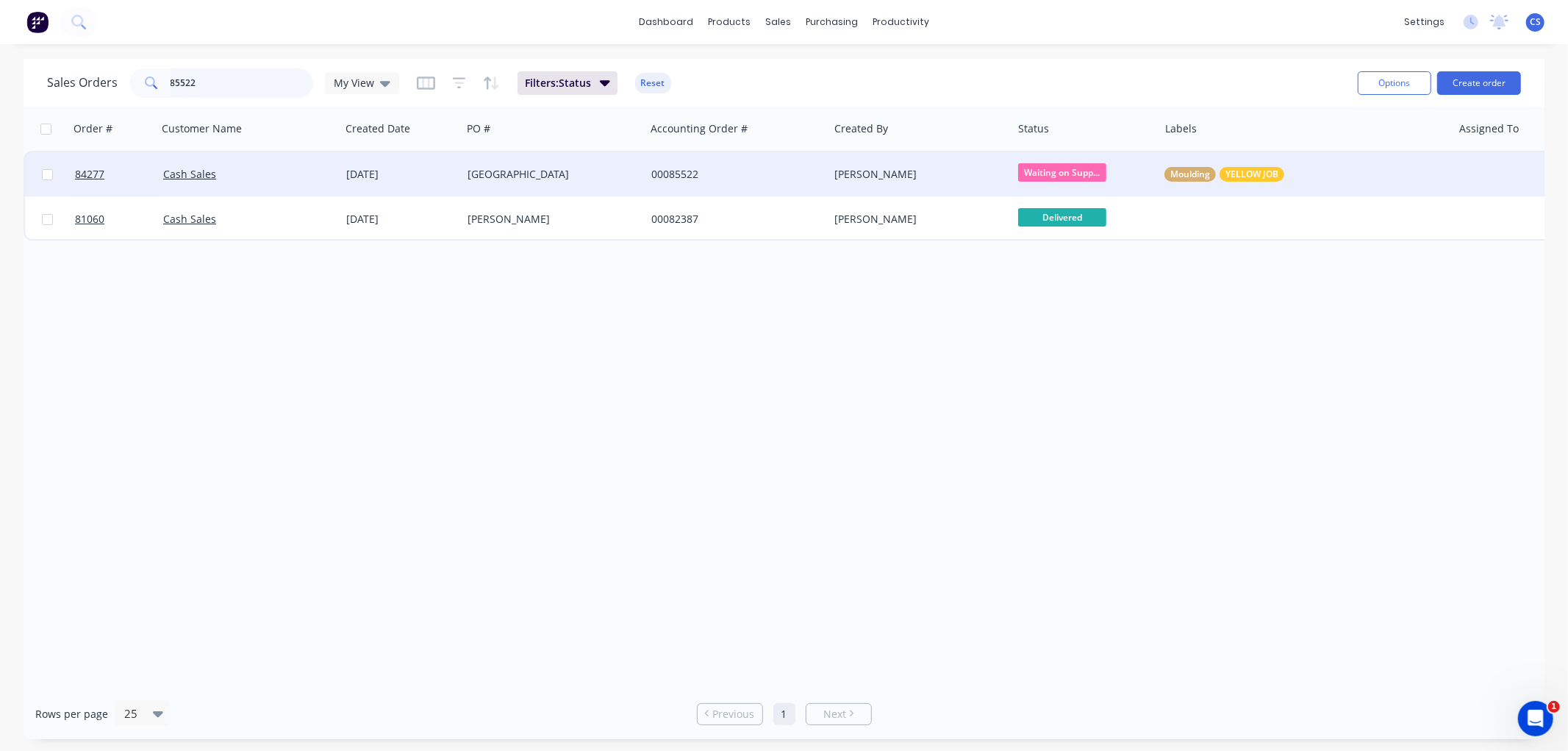
click at [209, 84] on input "85522" at bounding box center [242, 83] width 144 height 30
click at [209, 79] on input "85522" at bounding box center [242, 83] width 144 height 30
click at [204, 81] on input "85522" at bounding box center [242, 83] width 144 height 30
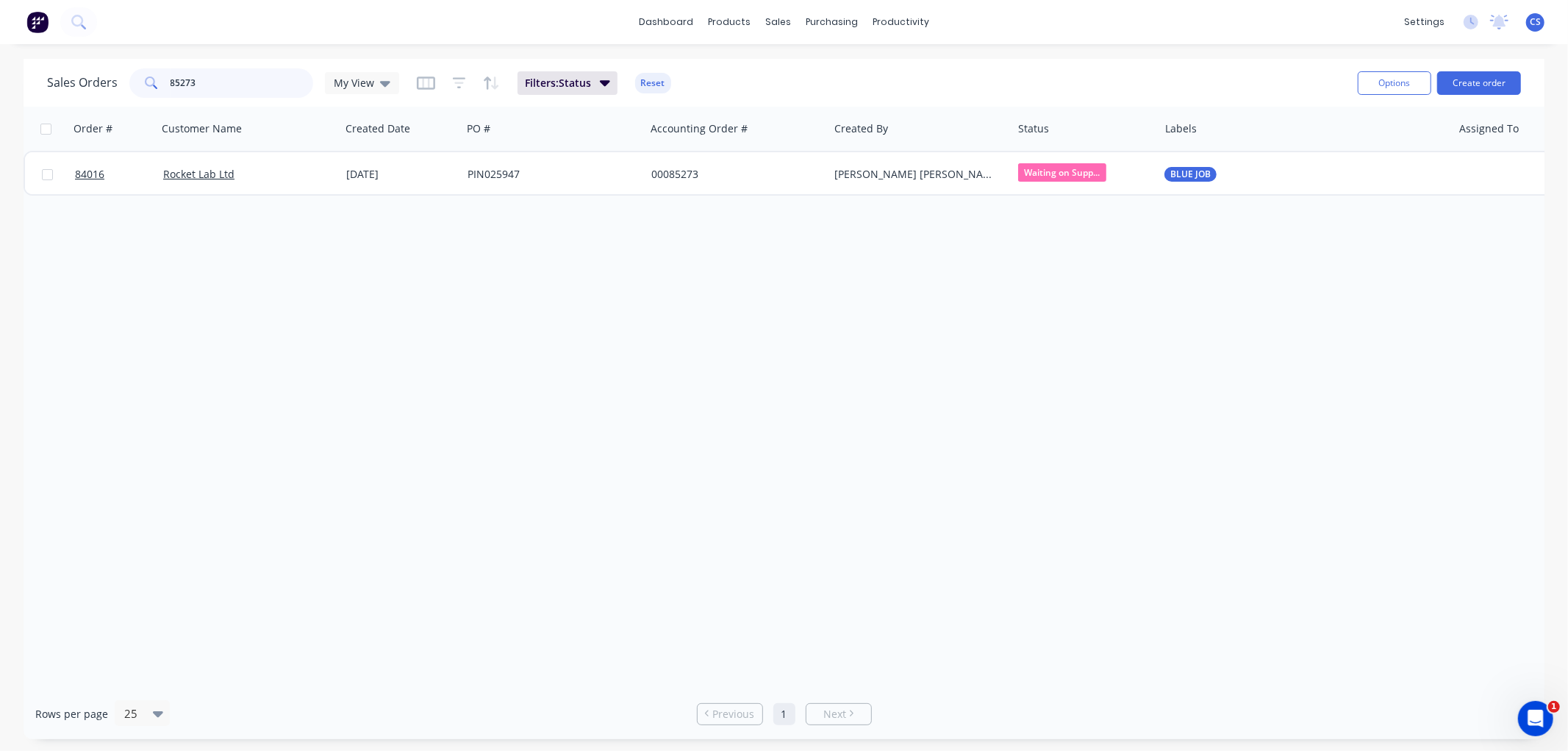
click at [188, 79] on input "85273" at bounding box center [242, 83] width 144 height 30
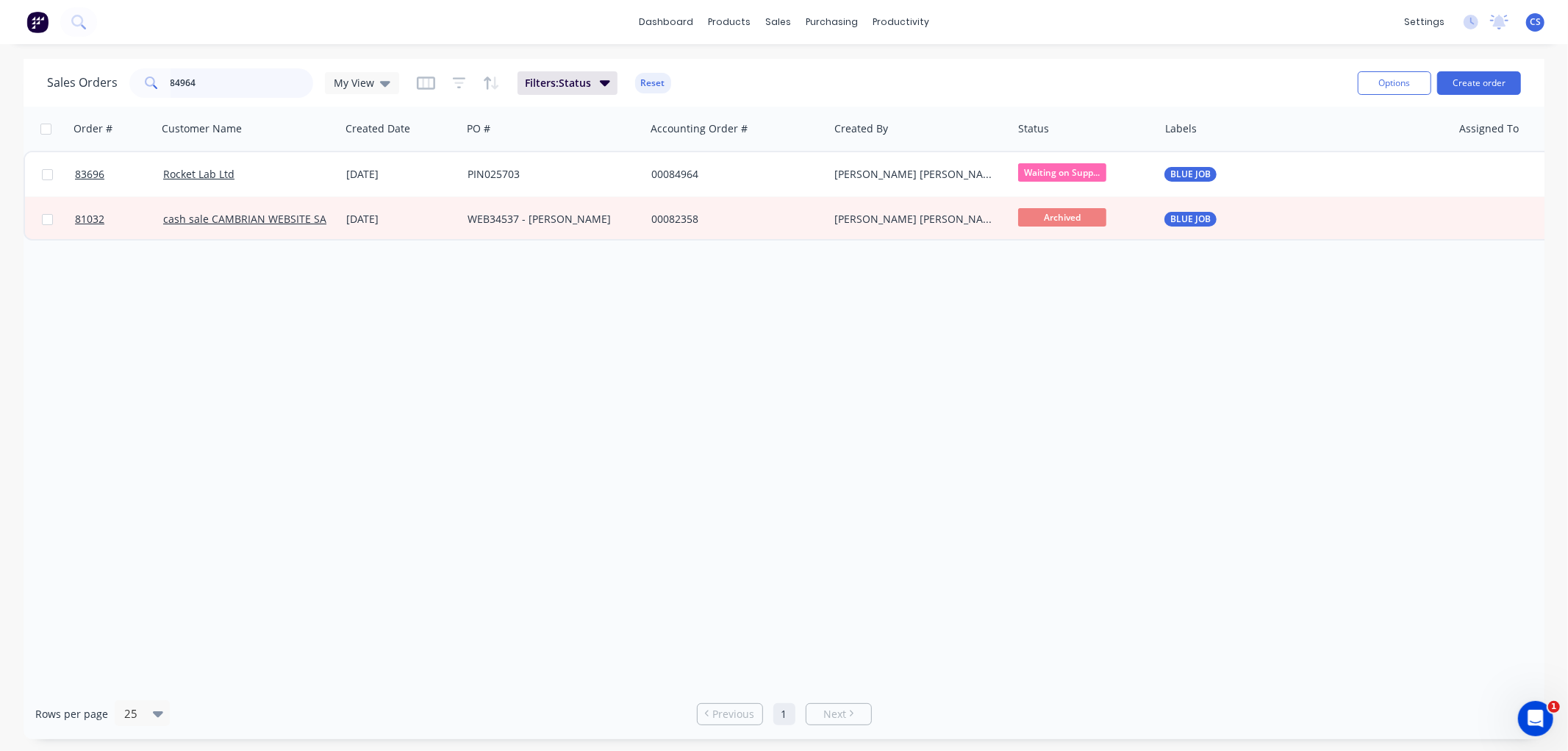
click at [197, 79] on input "84964" at bounding box center [242, 83] width 144 height 30
click at [197, 78] on input "84964" at bounding box center [242, 83] width 144 height 30
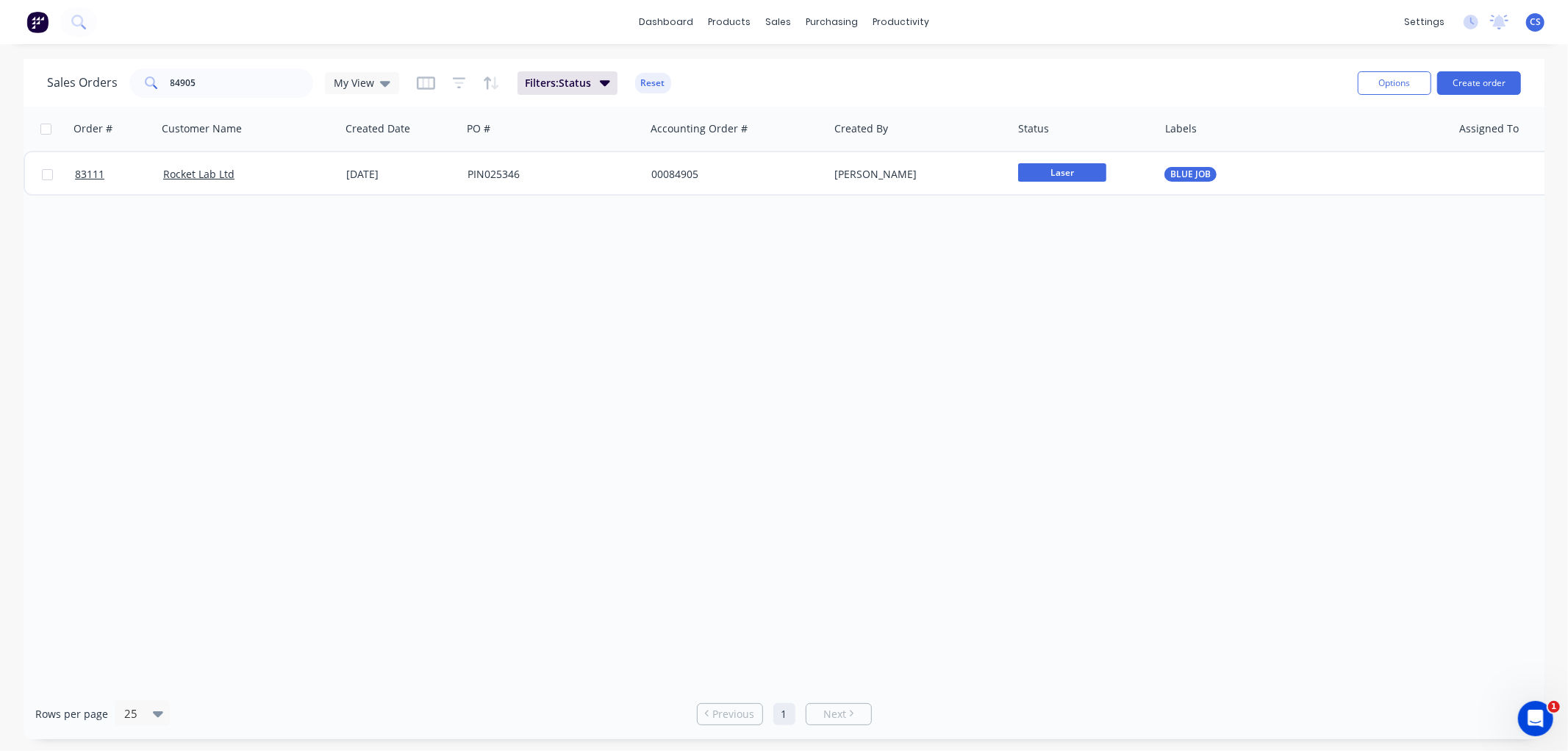
drag, startPoint x: 1044, startPoint y: 169, endPoint x: 1066, endPoint y: 196, distance: 34.8
click at [1044, 169] on span "Laser" at bounding box center [1063, 173] width 88 height 18
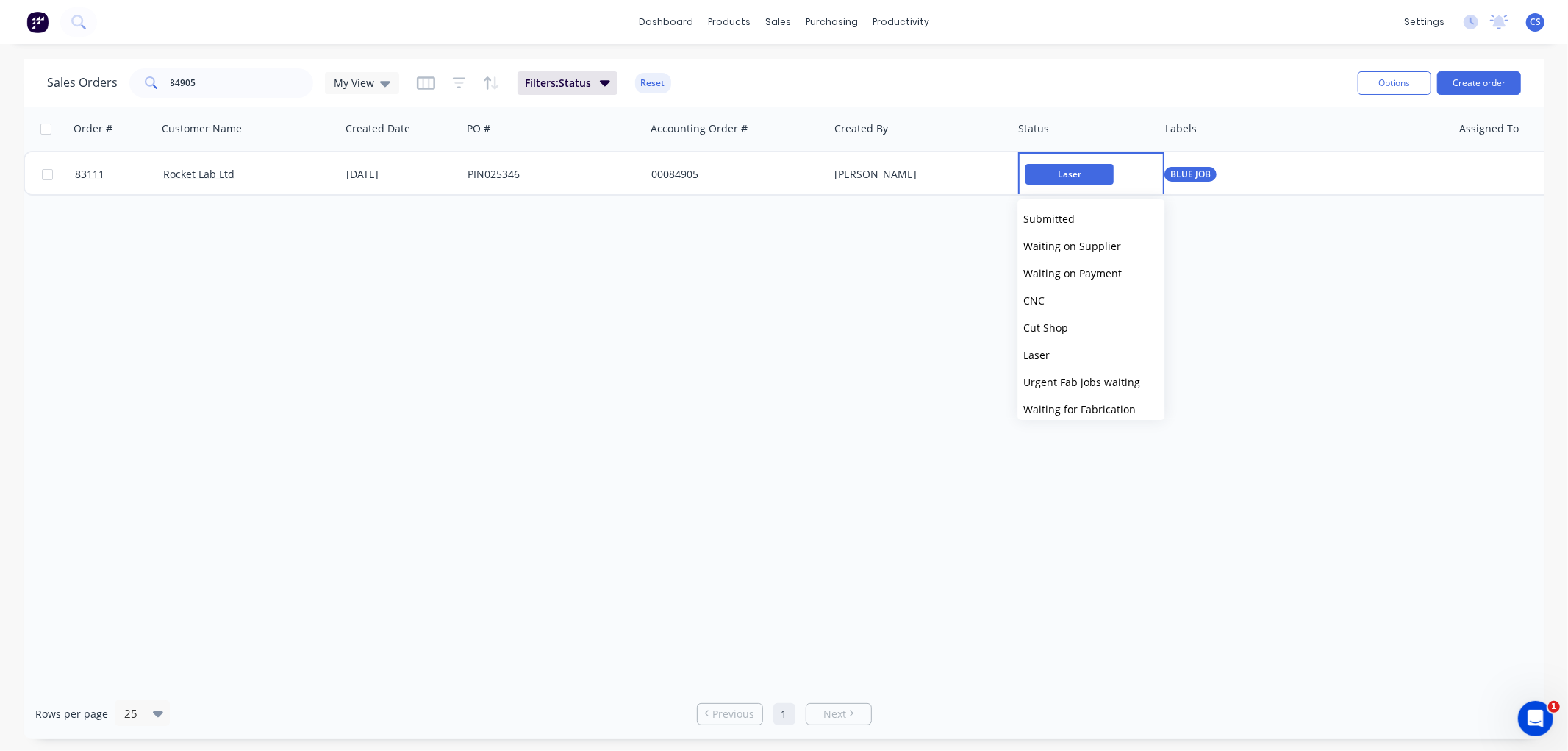
click at [1081, 246] on span "Waiting on Supplier" at bounding box center [1072, 246] width 98 height 14
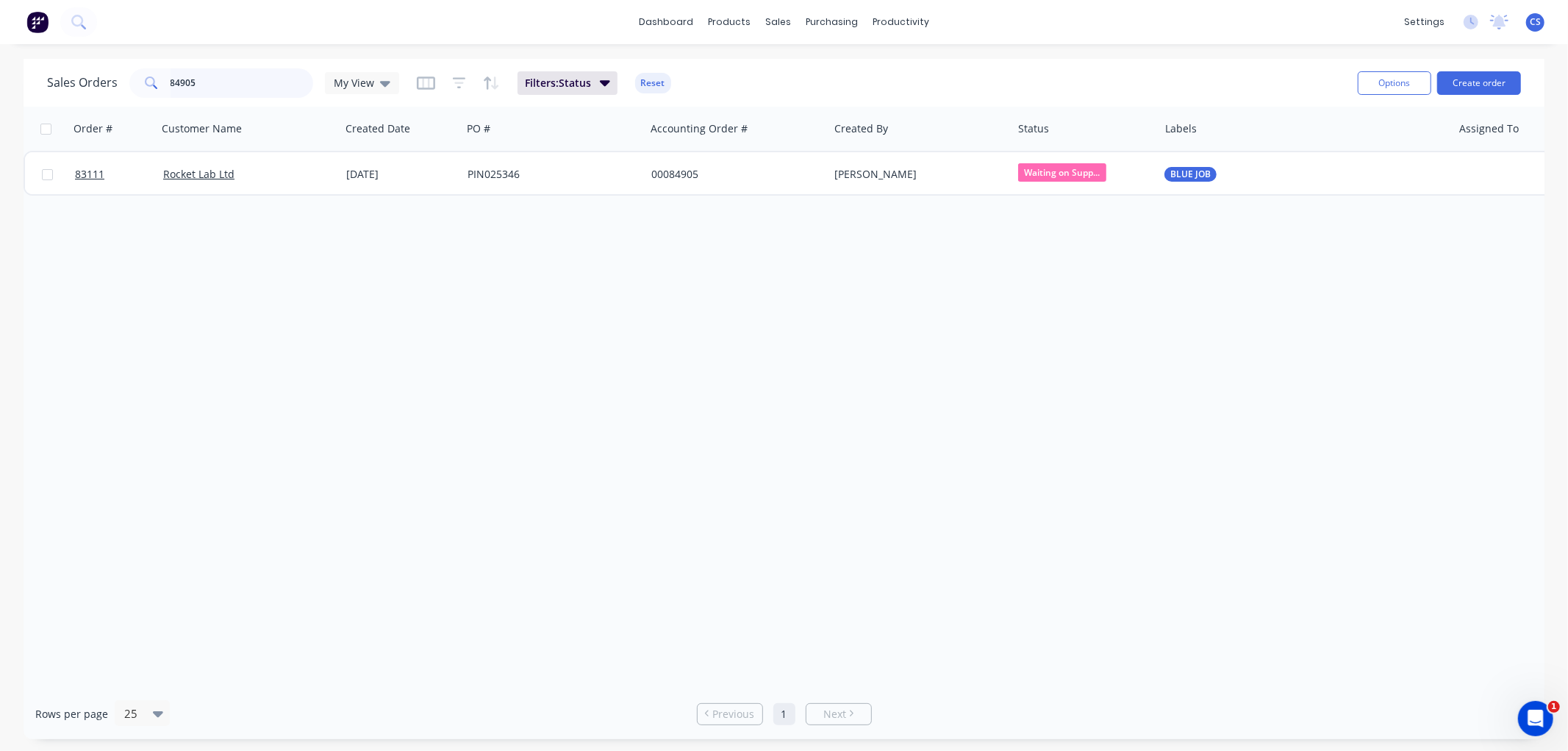
click at [208, 81] on input "84905" at bounding box center [242, 83] width 144 height 30
click at [1071, 174] on span "Submitted" at bounding box center [1063, 173] width 88 height 18
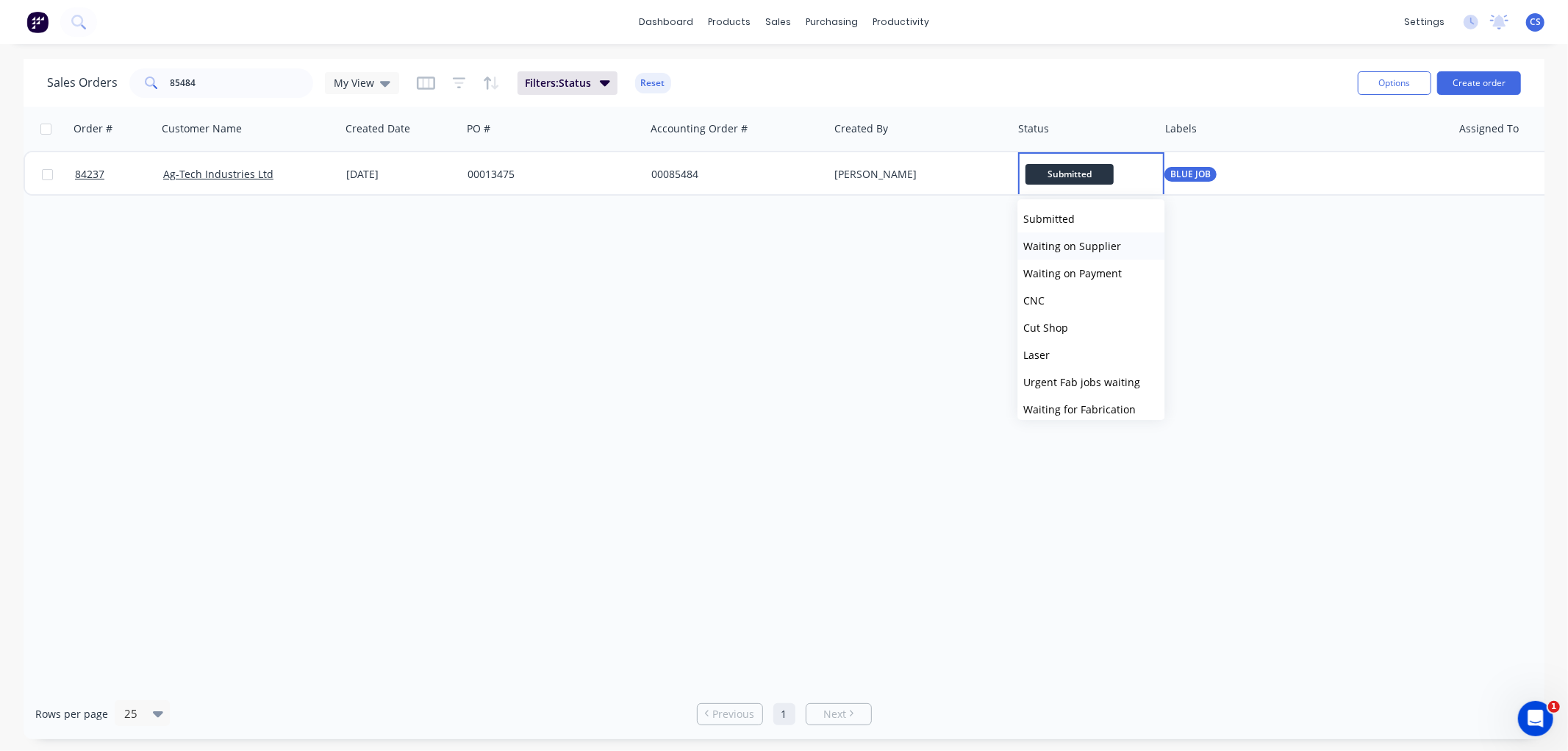
click at [1074, 243] on span "Waiting on Supplier" at bounding box center [1072, 246] width 98 height 14
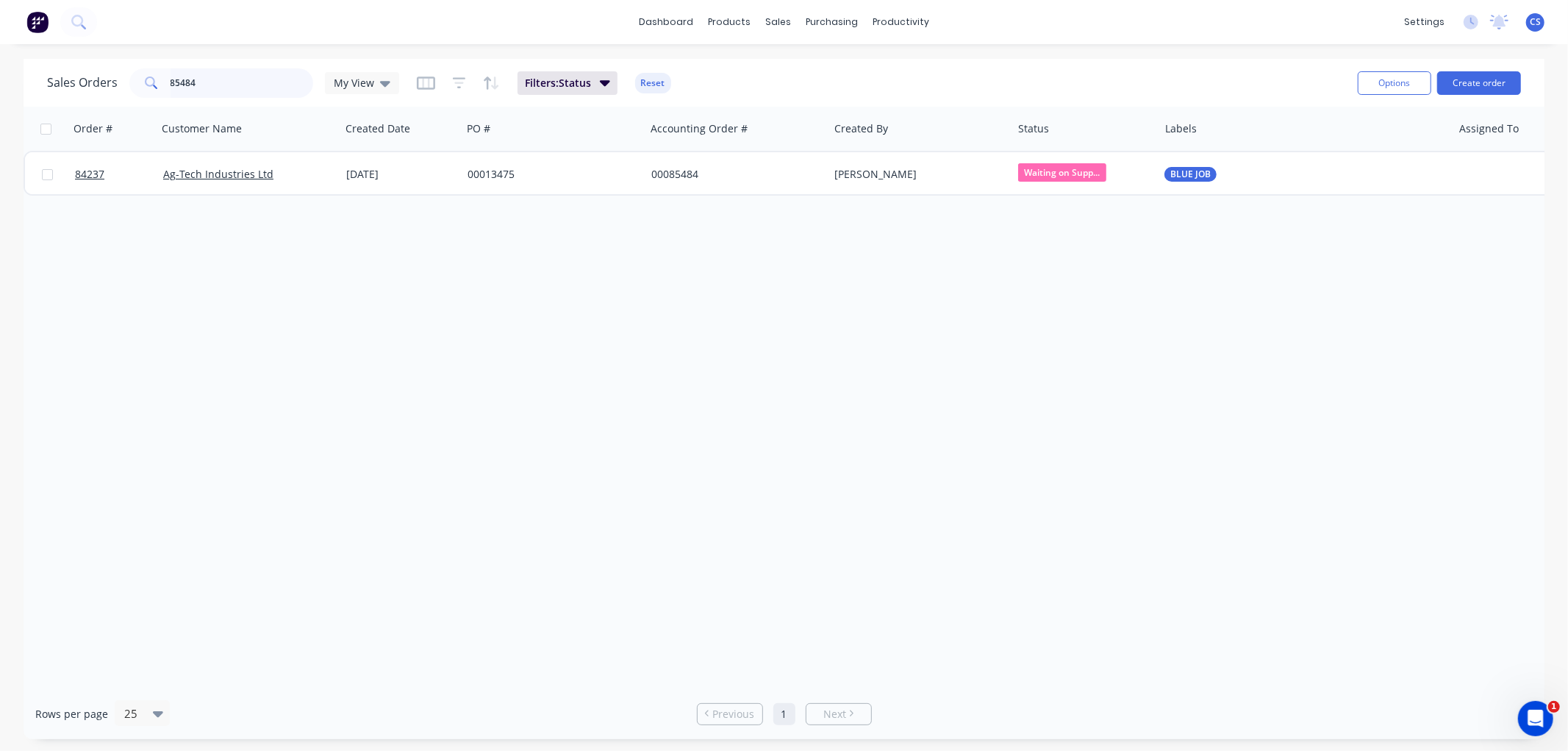
click at [217, 83] on input "85484" at bounding box center [242, 83] width 144 height 30
click at [203, 75] on input "85484" at bounding box center [242, 83] width 144 height 30
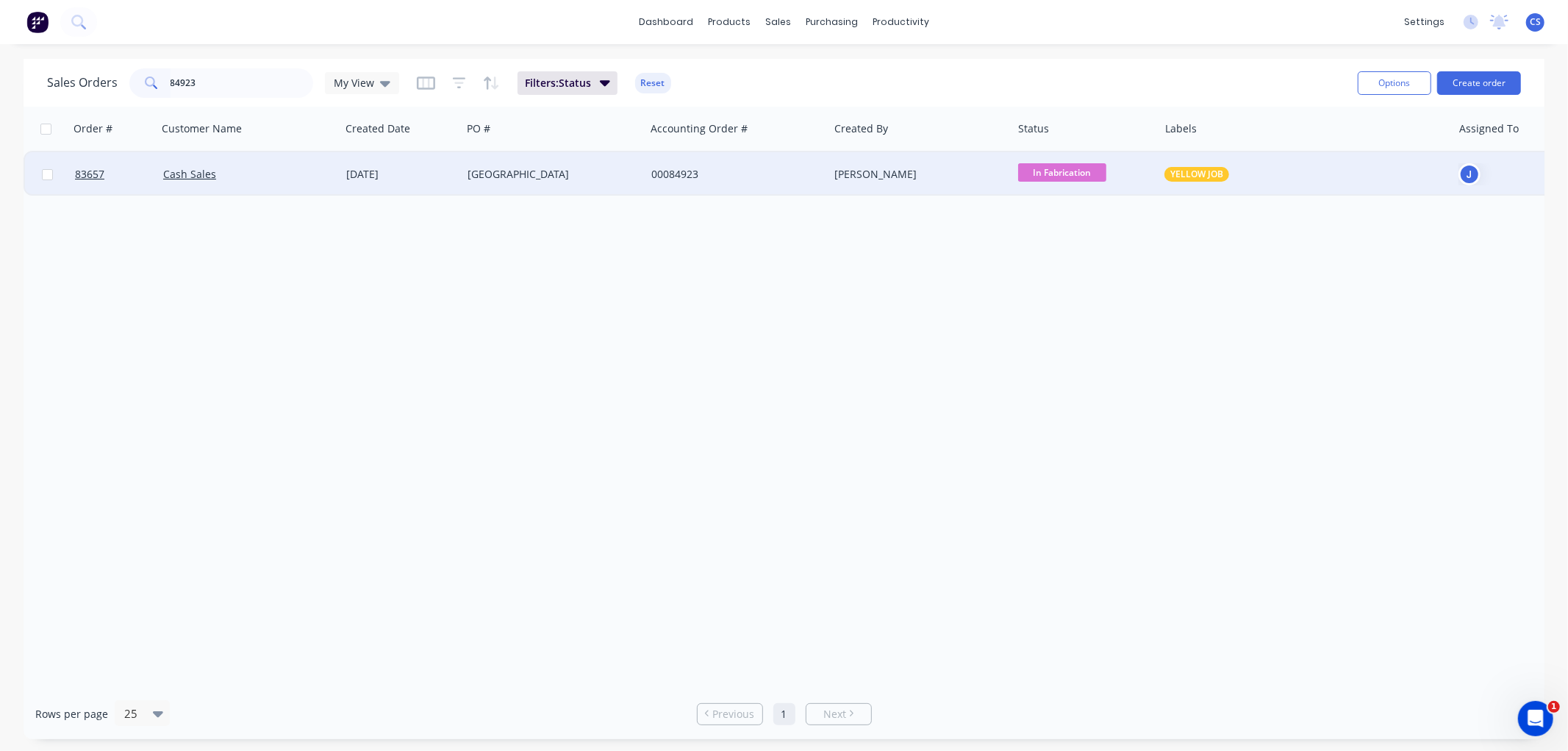
click at [1070, 169] on span "In Fabrication" at bounding box center [1063, 173] width 88 height 18
click at [1077, 244] on span "Waiting on Supplier" at bounding box center [1072, 246] width 98 height 14
click at [218, 79] on input "84923" at bounding box center [242, 83] width 144 height 30
type input "85436"
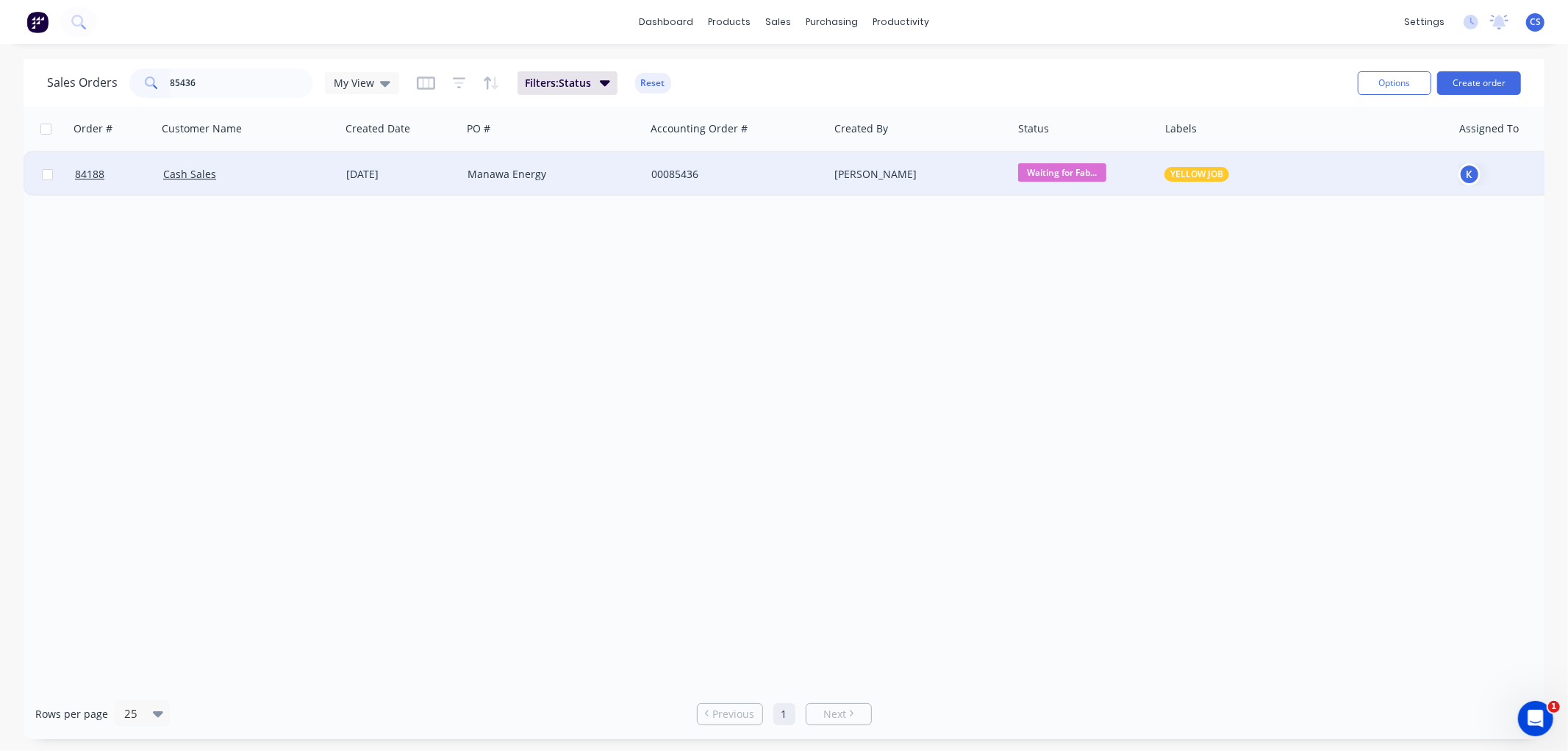
click at [574, 177] on div "Manawa Energy" at bounding box center [549, 174] width 164 height 14
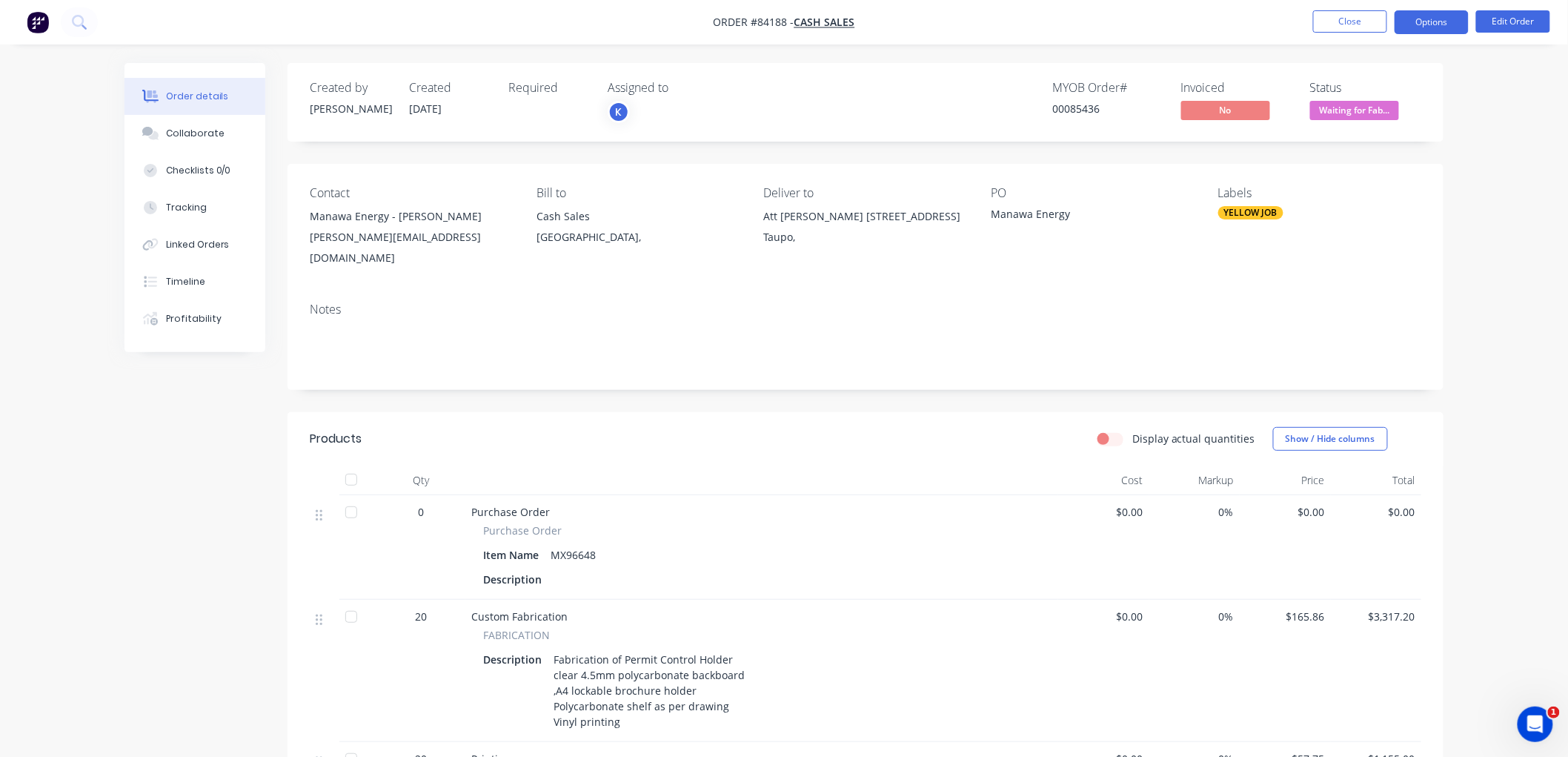
click at [1420, 23] on button "Options" at bounding box center [1431, 22] width 74 height 23
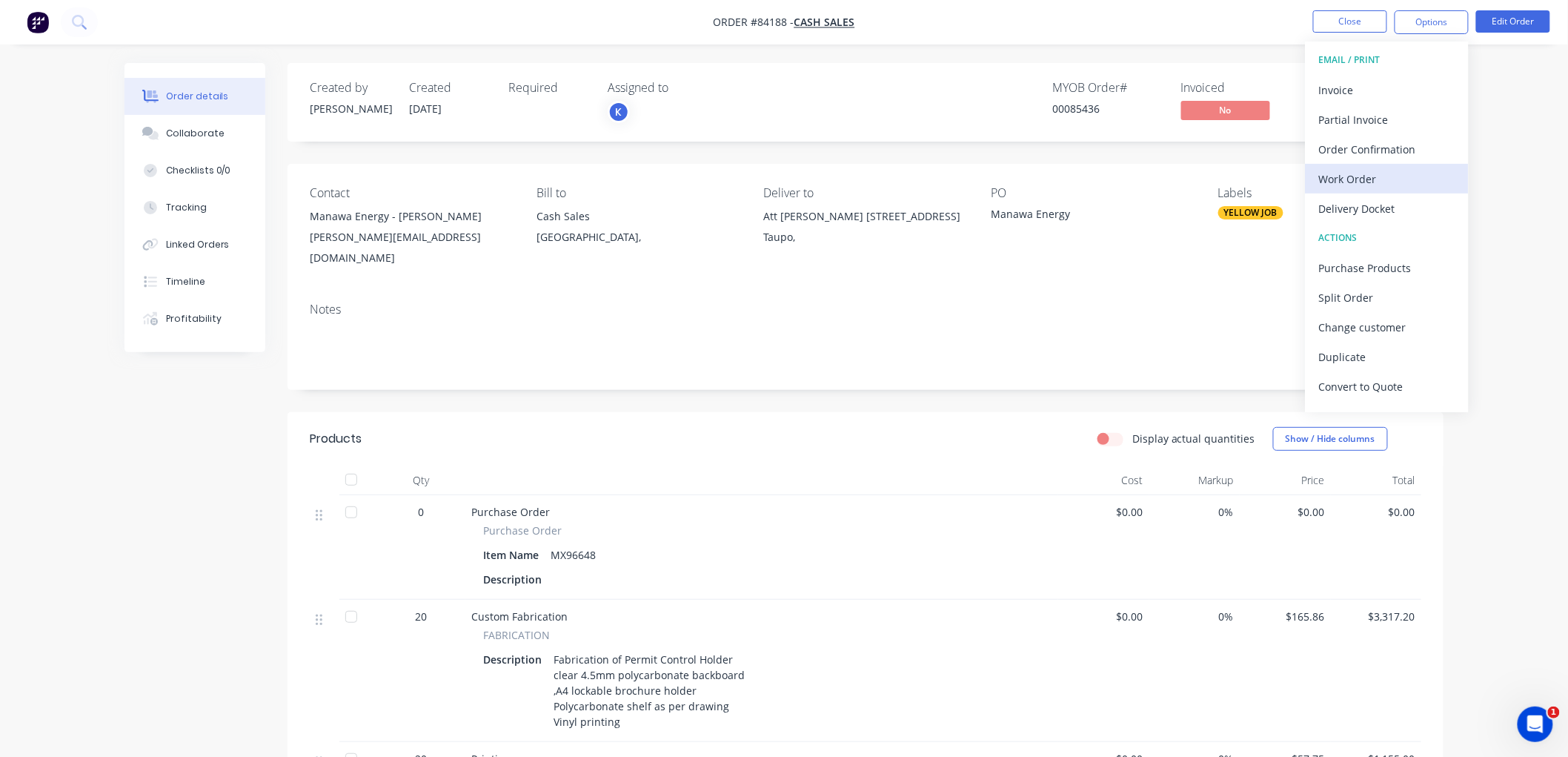
click at [1356, 190] on button "Work Order" at bounding box center [1387, 179] width 163 height 30
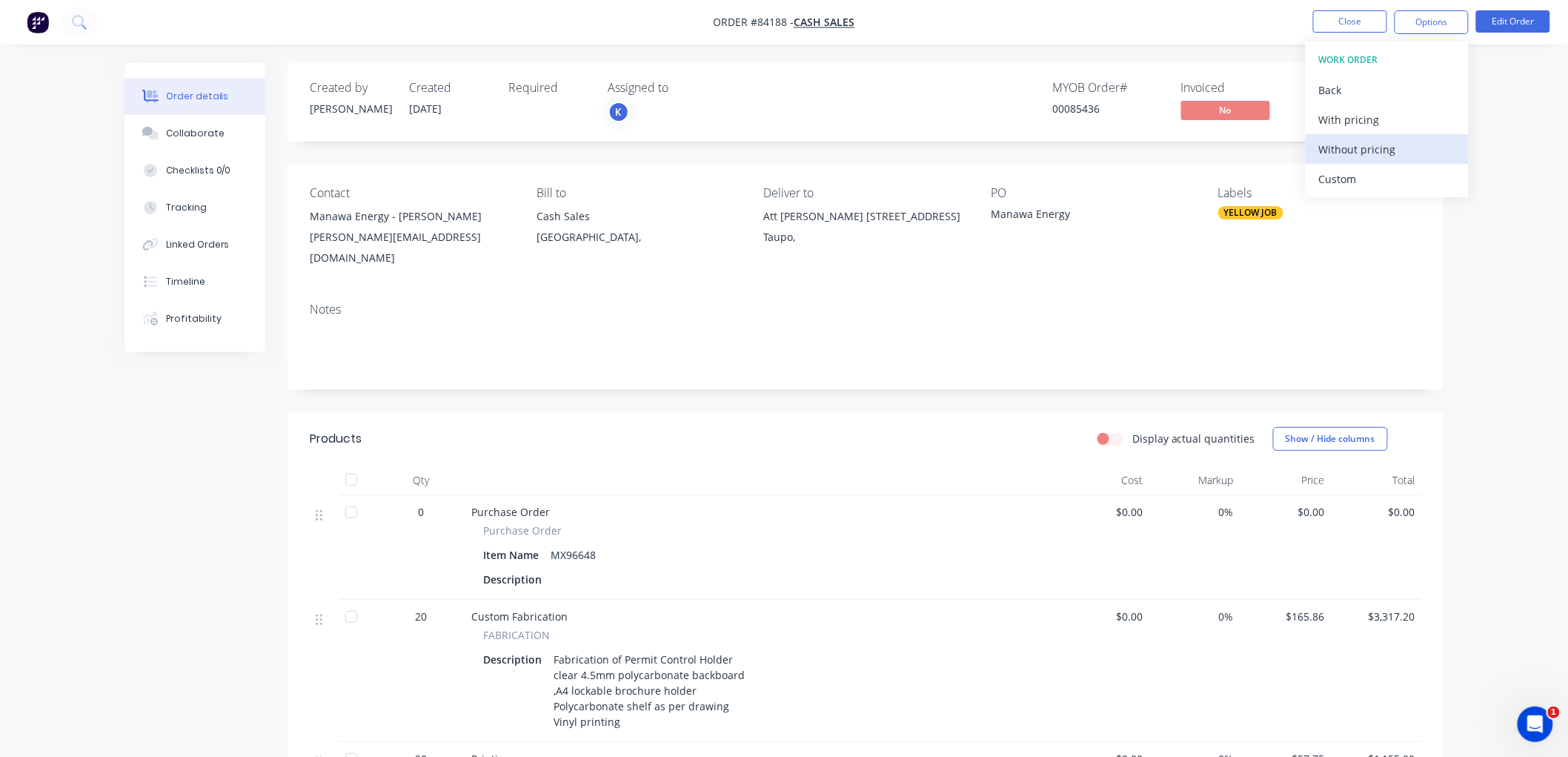
click at [1362, 150] on div "Without pricing" at bounding box center [1387, 149] width 137 height 22
click at [1130, 82] on div "MYOB Order #" at bounding box center [1108, 87] width 112 height 14
click at [1371, 112] on span "Waiting for Fab..." at bounding box center [1355, 110] width 89 height 19
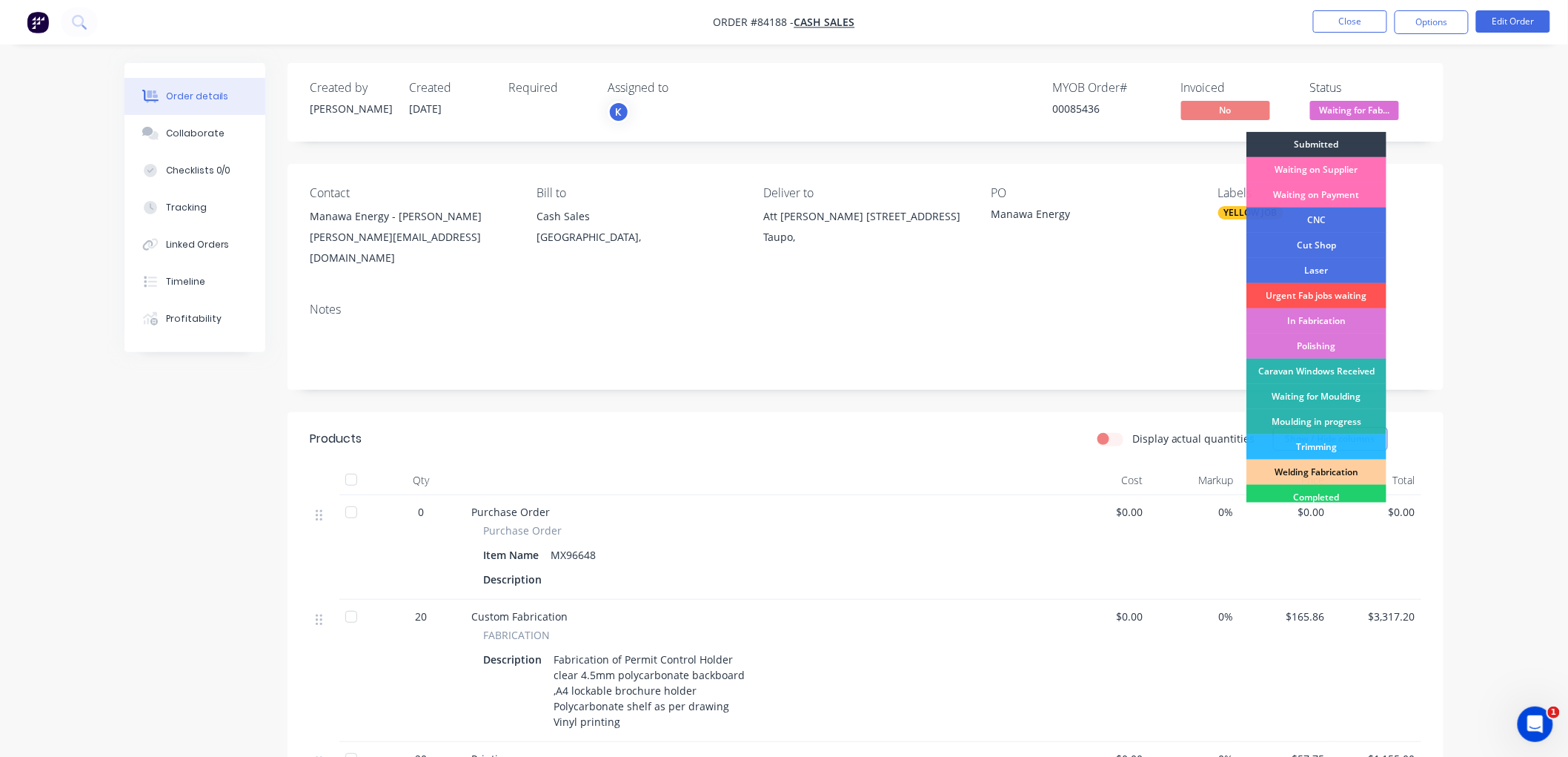
drag, startPoint x: 1342, startPoint y: 171, endPoint x: 1354, endPoint y: 123, distance: 49.5
click at [1342, 171] on div "Waiting on Supplier" at bounding box center [1316, 169] width 140 height 25
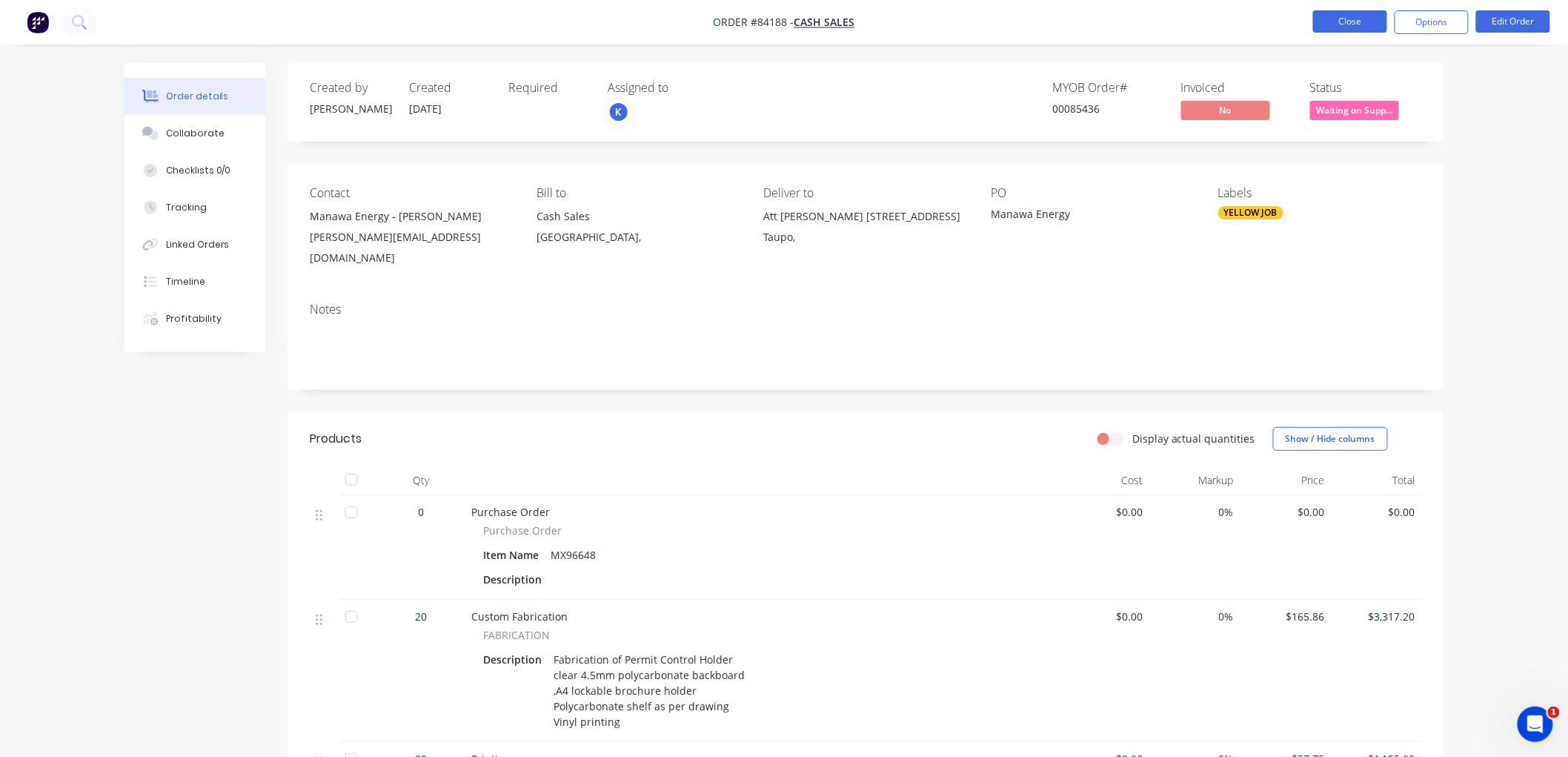
click at [1351, 18] on button "Close" at bounding box center [1350, 22] width 74 height 23
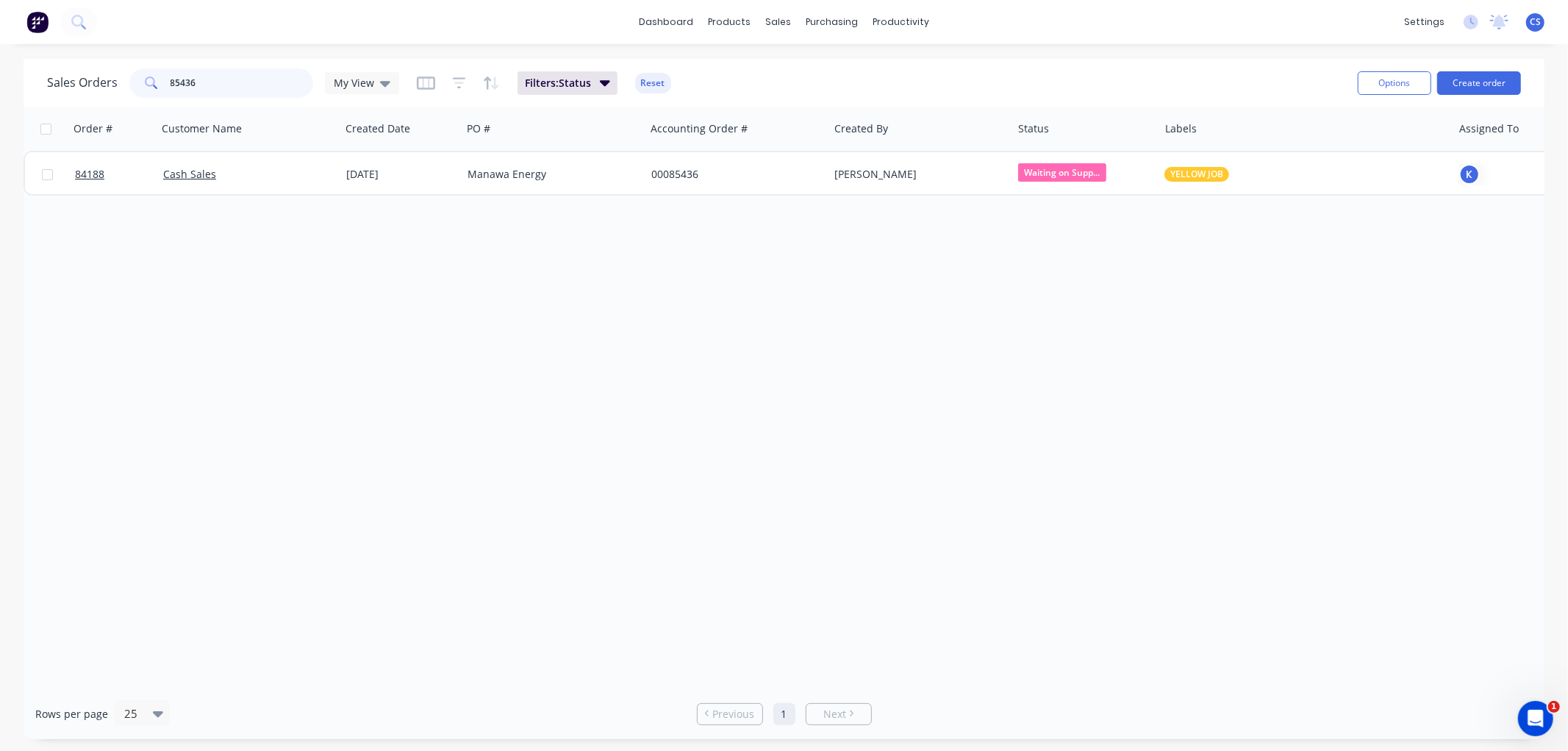
click at [217, 79] on input "85436" at bounding box center [242, 83] width 144 height 30
type input "85435"
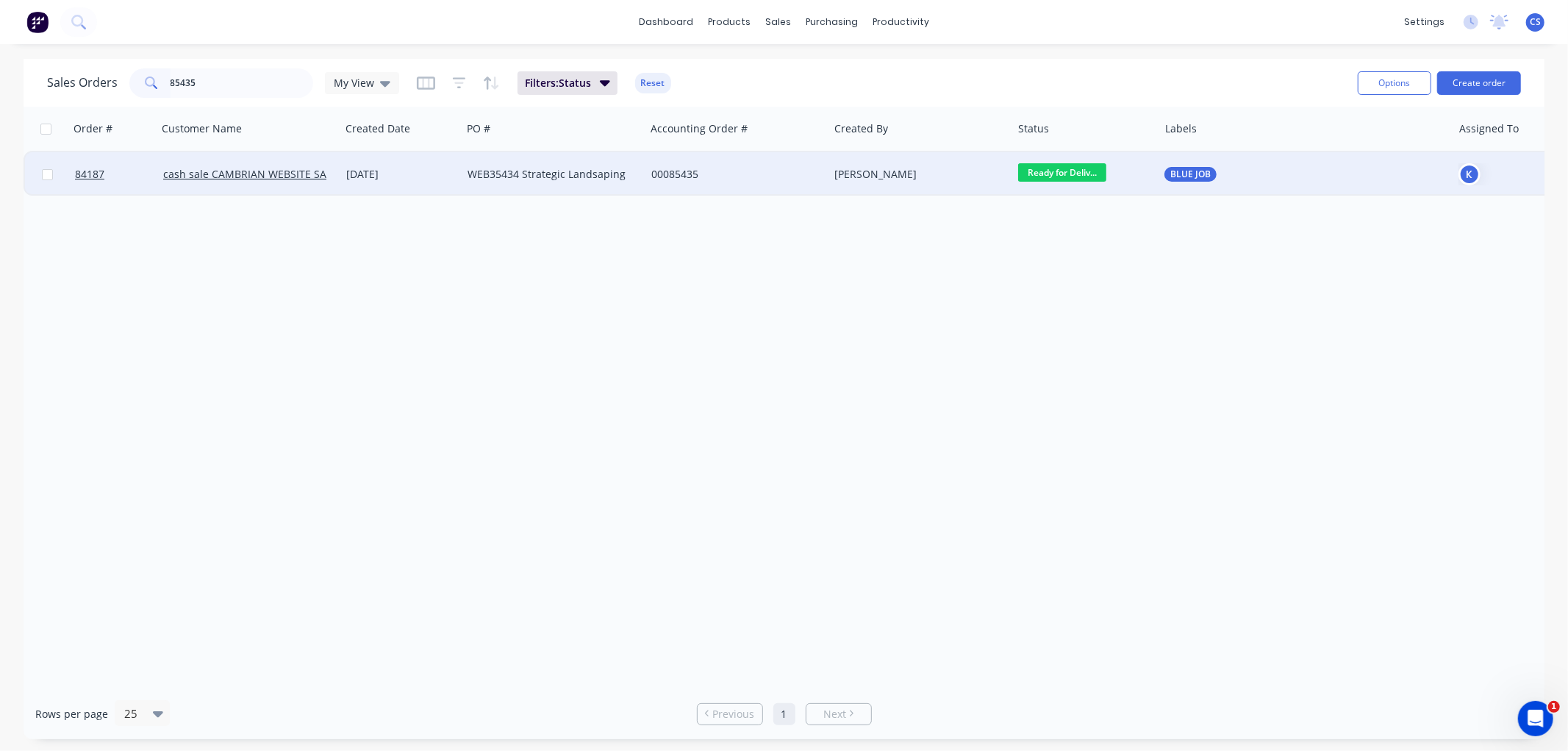
click at [534, 173] on div "WEB35434 Strategic Landsaping" at bounding box center [549, 174] width 164 height 14
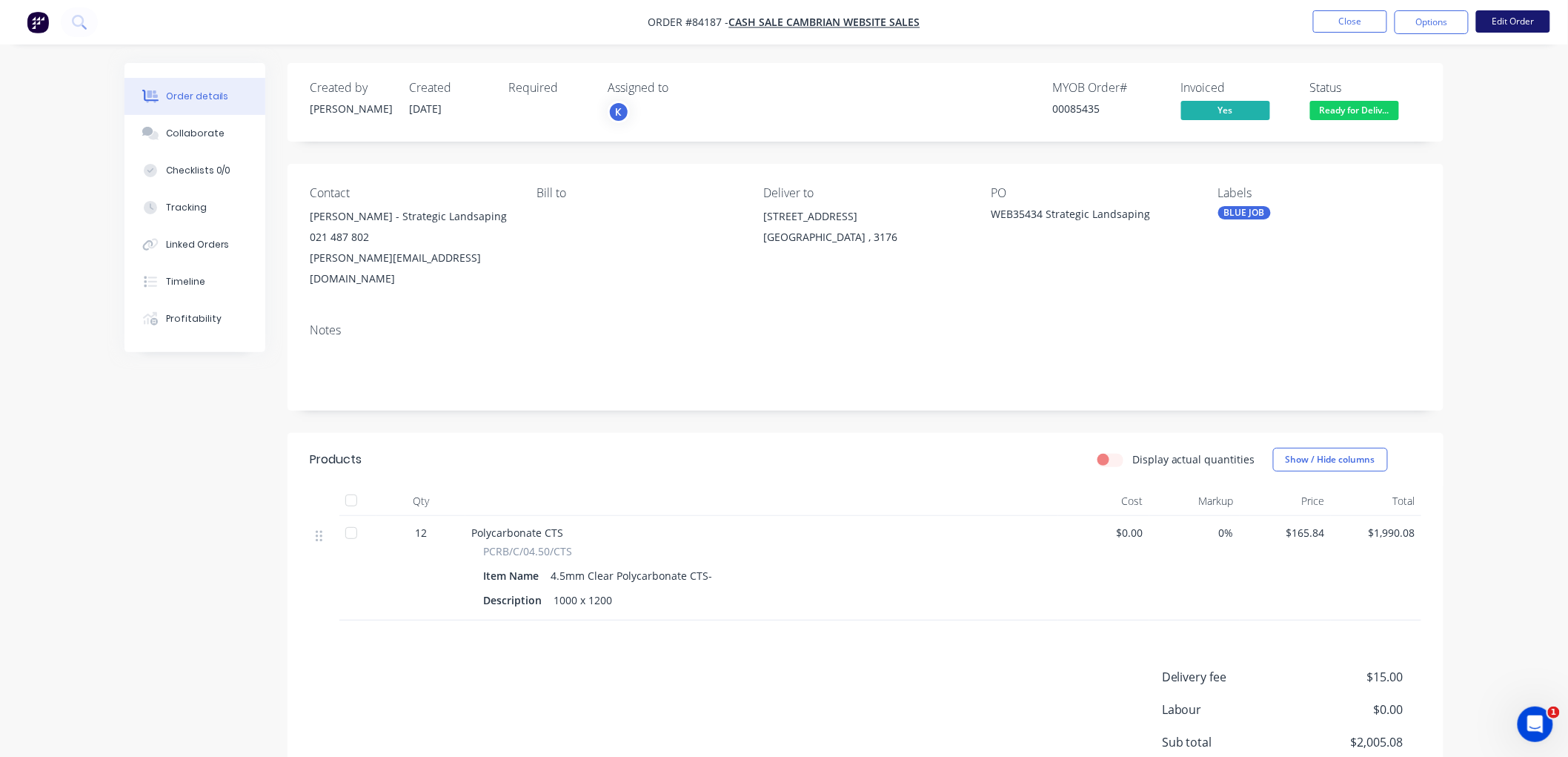
click at [1504, 23] on button "Edit Order" at bounding box center [1513, 22] width 74 height 23
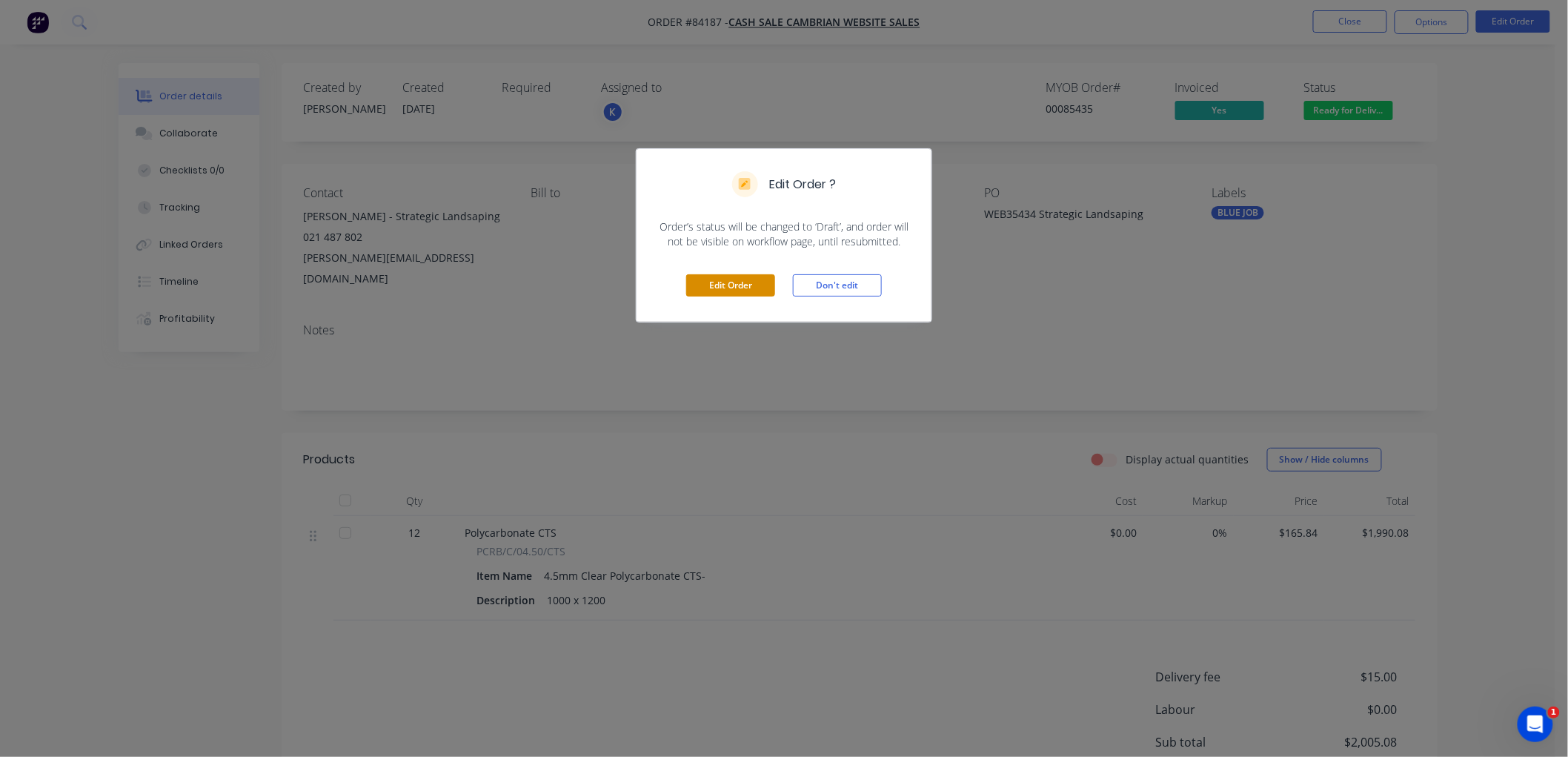
click at [748, 284] on button "Edit Order" at bounding box center [731, 285] width 89 height 23
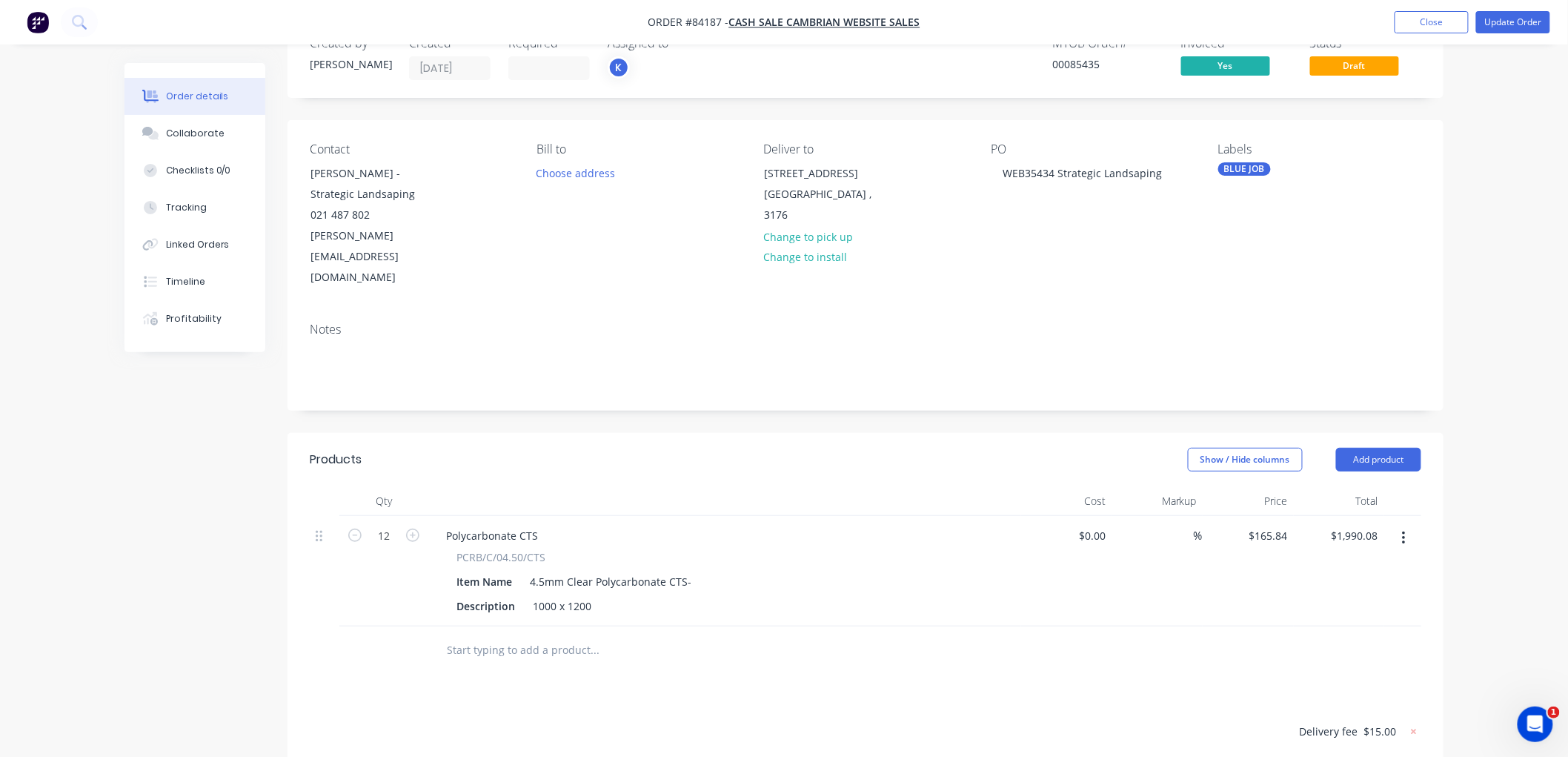
scroll to position [165, 0]
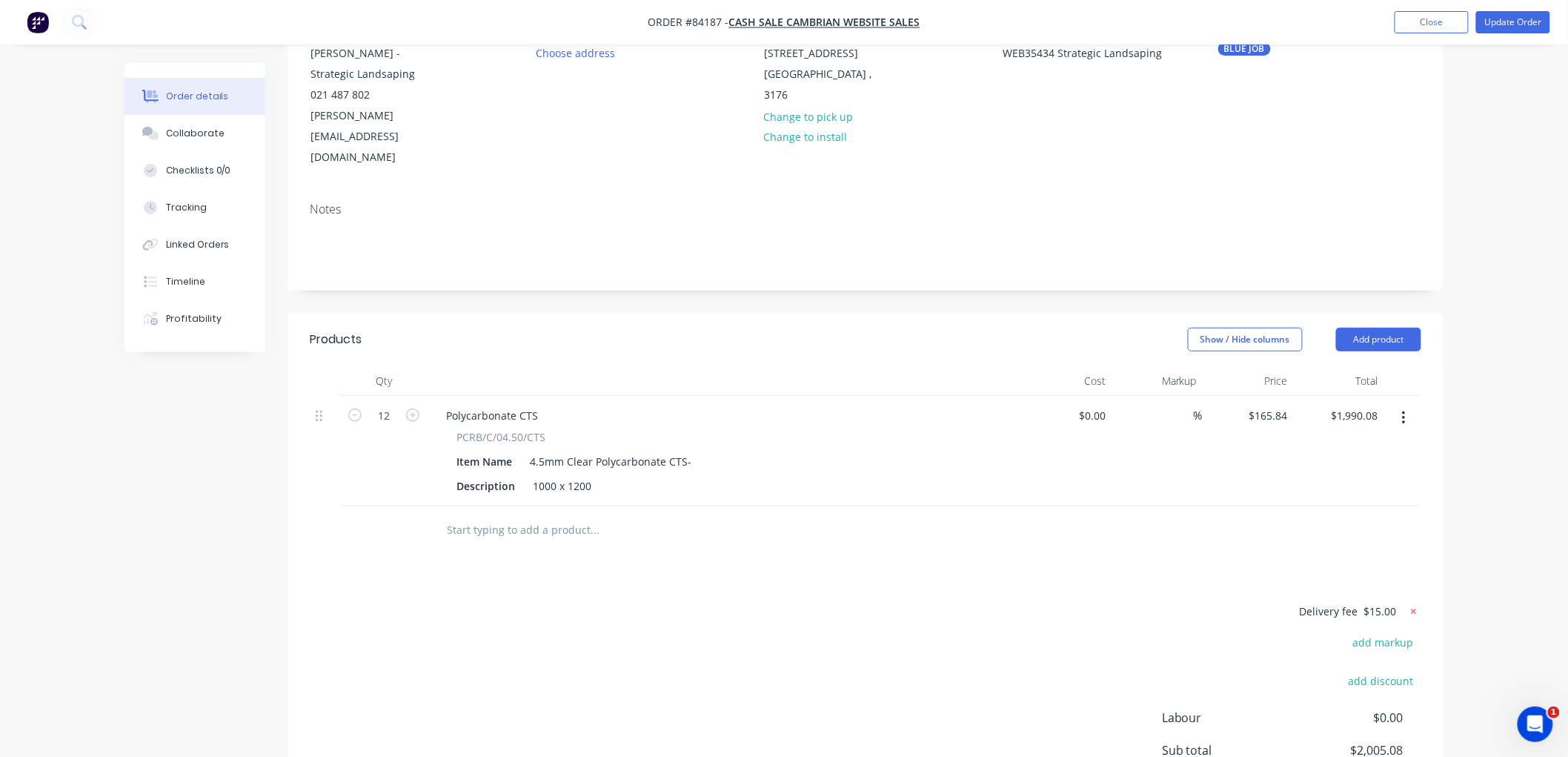
click at [1416, 604] on icon at bounding box center [1414, 611] width 15 height 15
click at [1386, 602] on button "add delivery fee" at bounding box center [1373, 611] width 95 height 20
type input "77"
click at [1486, 386] on div "Order details Collaborate Checklists 0/0 Tracking Linked Orders Timeline Profit…" at bounding box center [784, 381] width 1568 height 1093
click at [1523, 23] on button "Update Order" at bounding box center [1513, 23] width 74 height 23
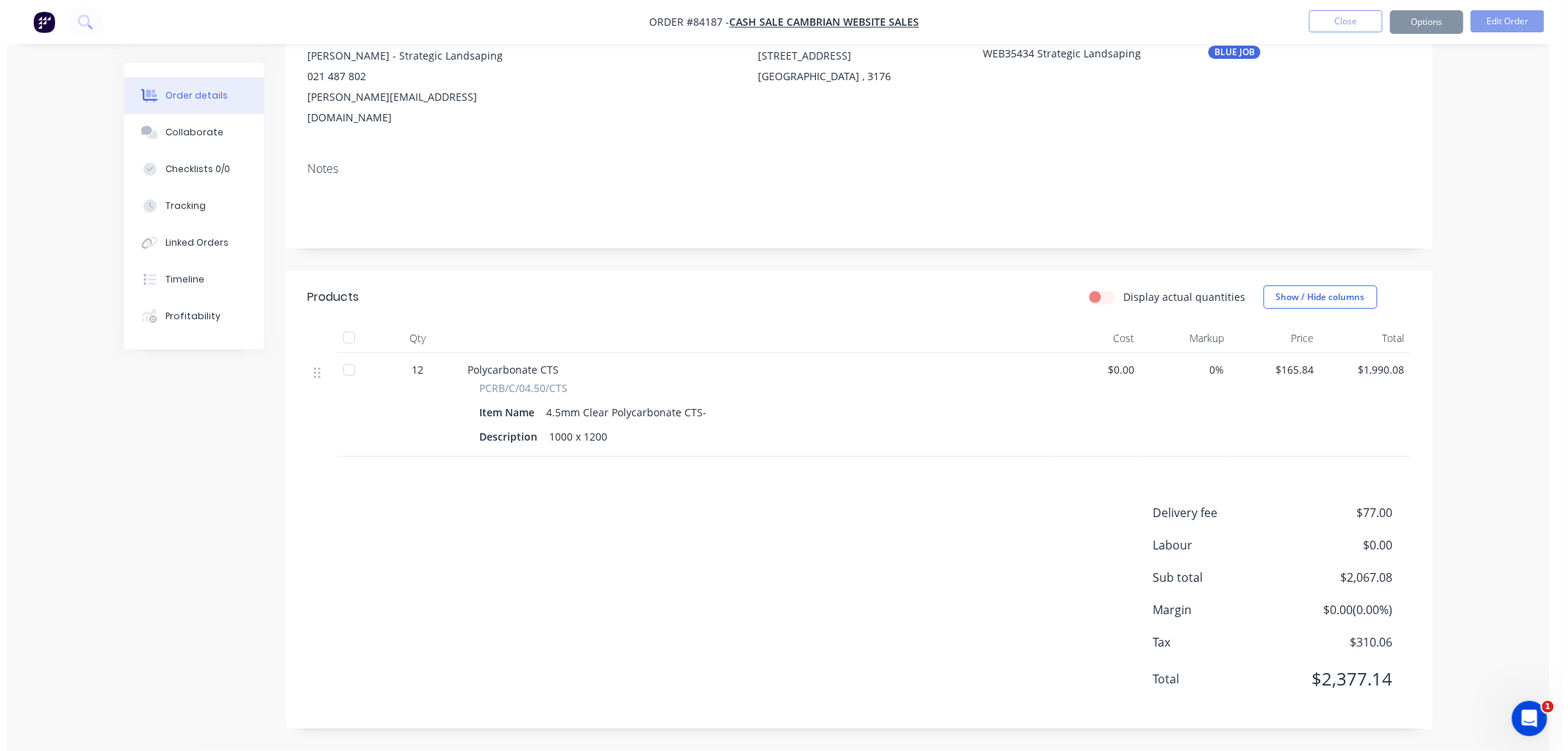
scroll to position [0, 0]
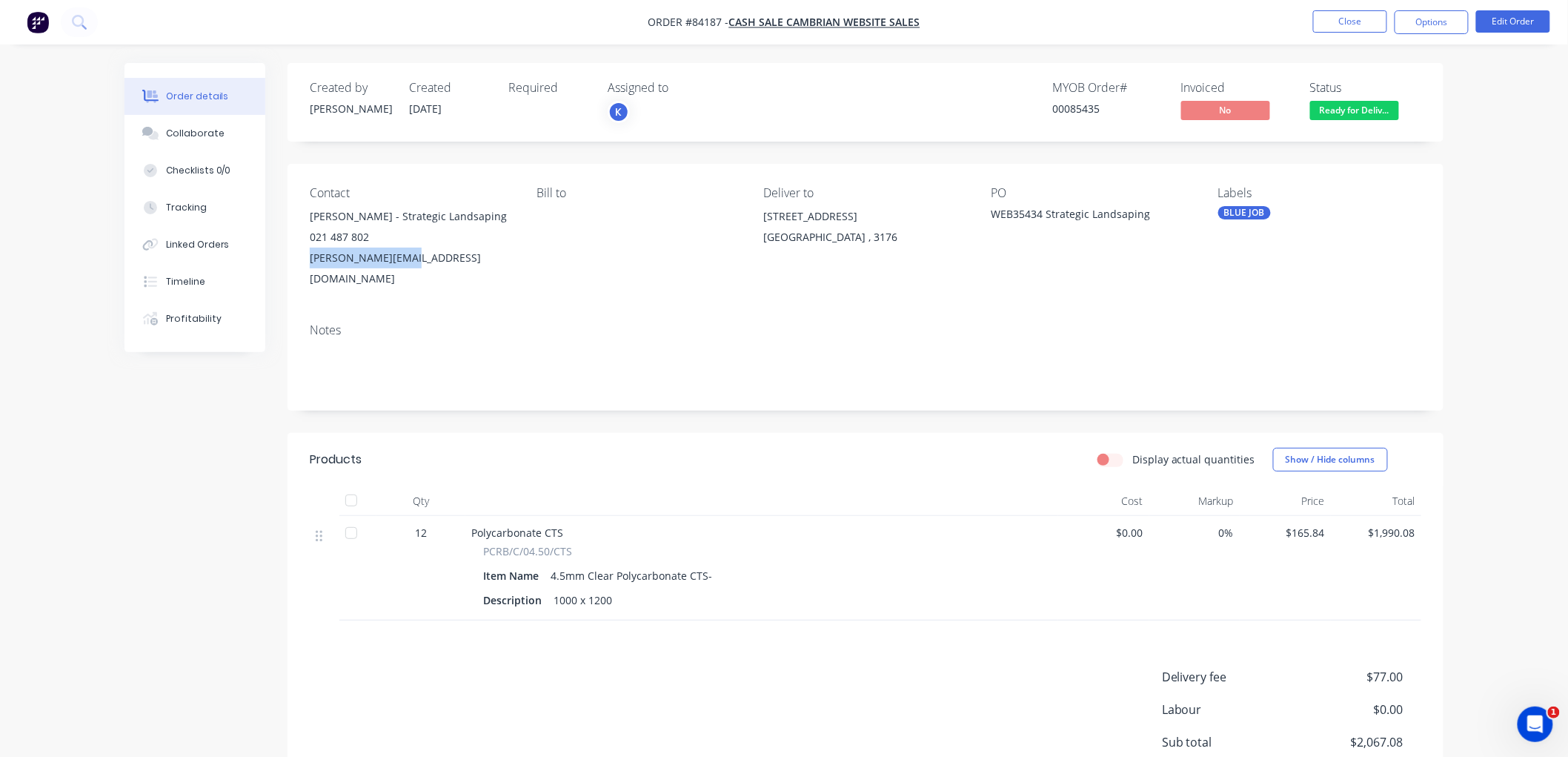
drag, startPoint x: 386, startPoint y: 258, endPoint x: 310, endPoint y: 258, distance: 76.0
click at [310, 258] on div "paul@willcon.co.nz" at bounding box center [411, 268] width 203 height 41
copy div "paul@willcon.co.nz"
click at [1374, 18] on button "Close" at bounding box center [1350, 22] width 74 height 23
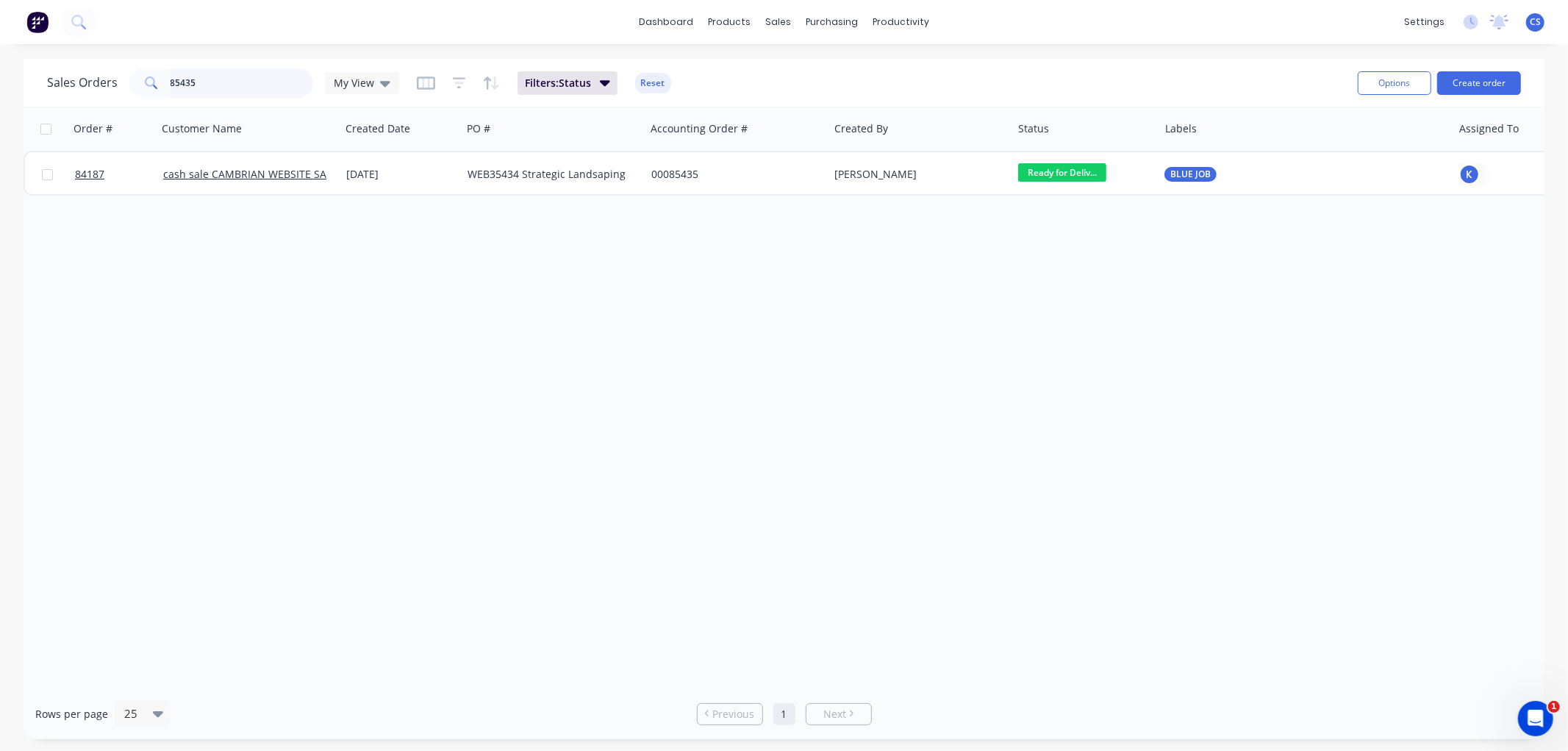
click at [233, 75] on input "85435" at bounding box center [242, 83] width 144 height 30
type input "85489"
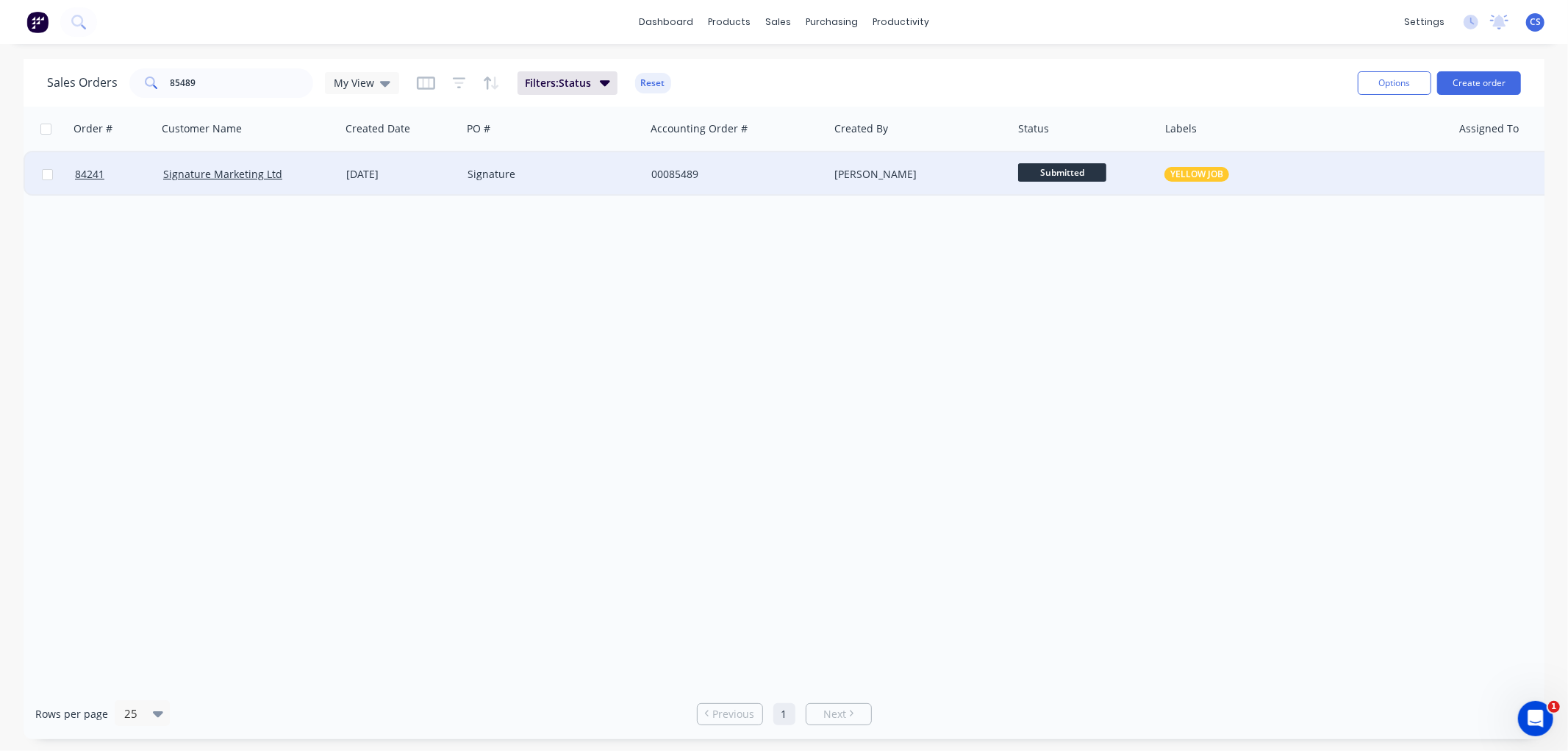
click at [590, 165] on div "Signature" at bounding box center [553, 174] width 184 height 44
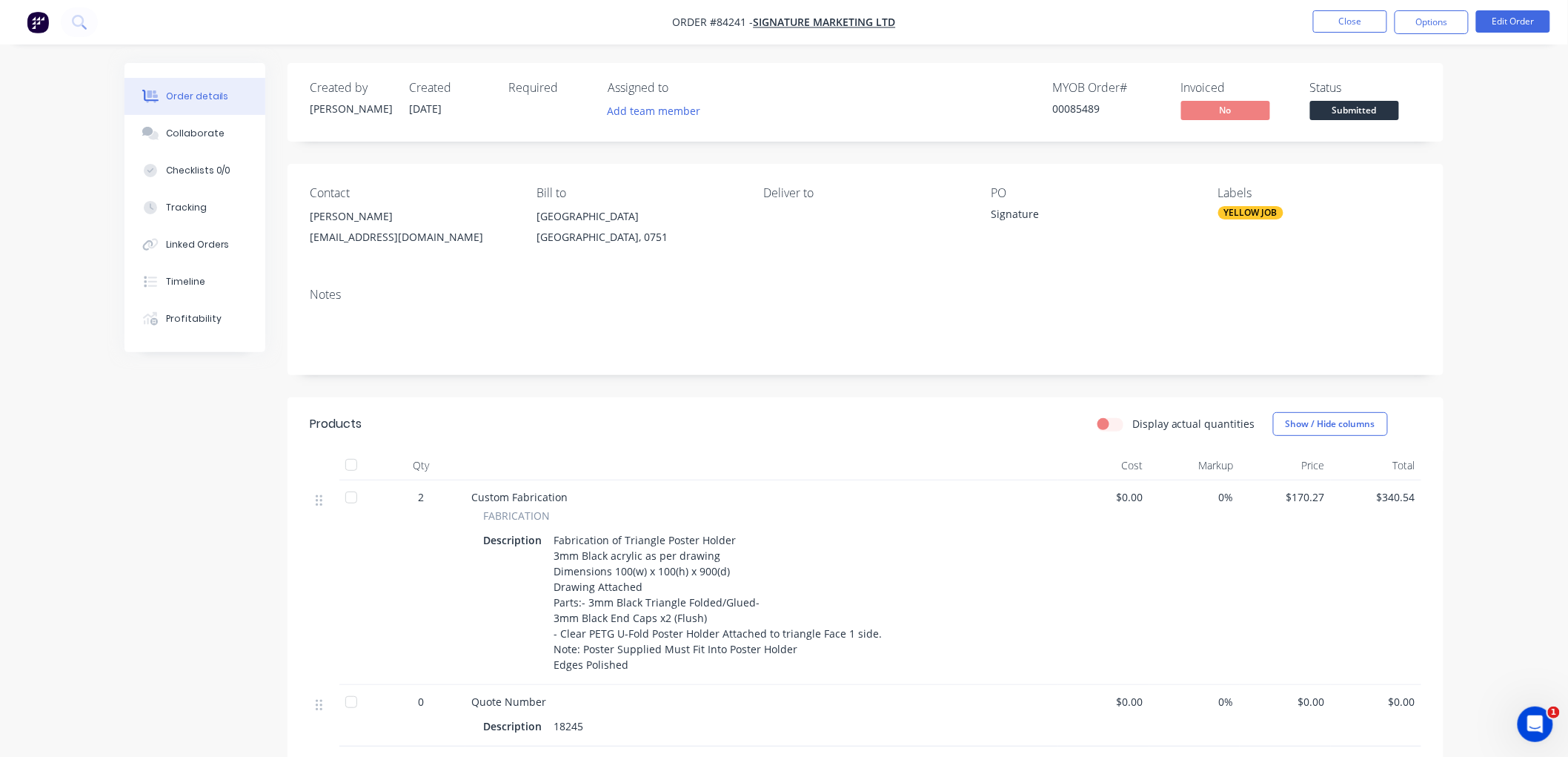
drag, startPoint x: 1428, startPoint y: 20, endPoint x: 1428, endPoint y: 40, distance: 20.0
click at [1428, 20] on button "Options" at bounding box center [1431, 22] width 74 height 23
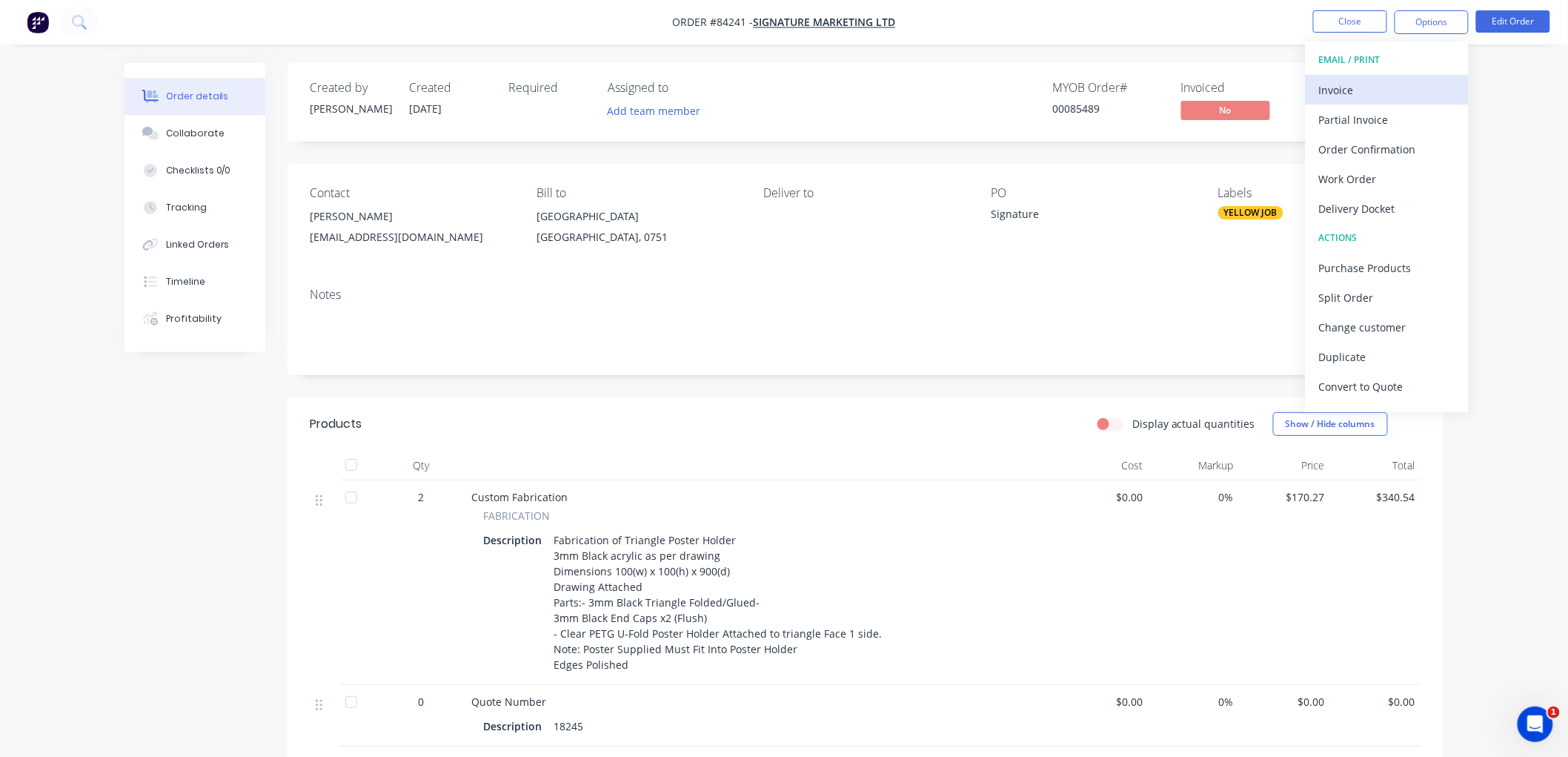
click at [1391, 79] on div "Invoice" at bounding box center [1387, 90] width 137 height 22
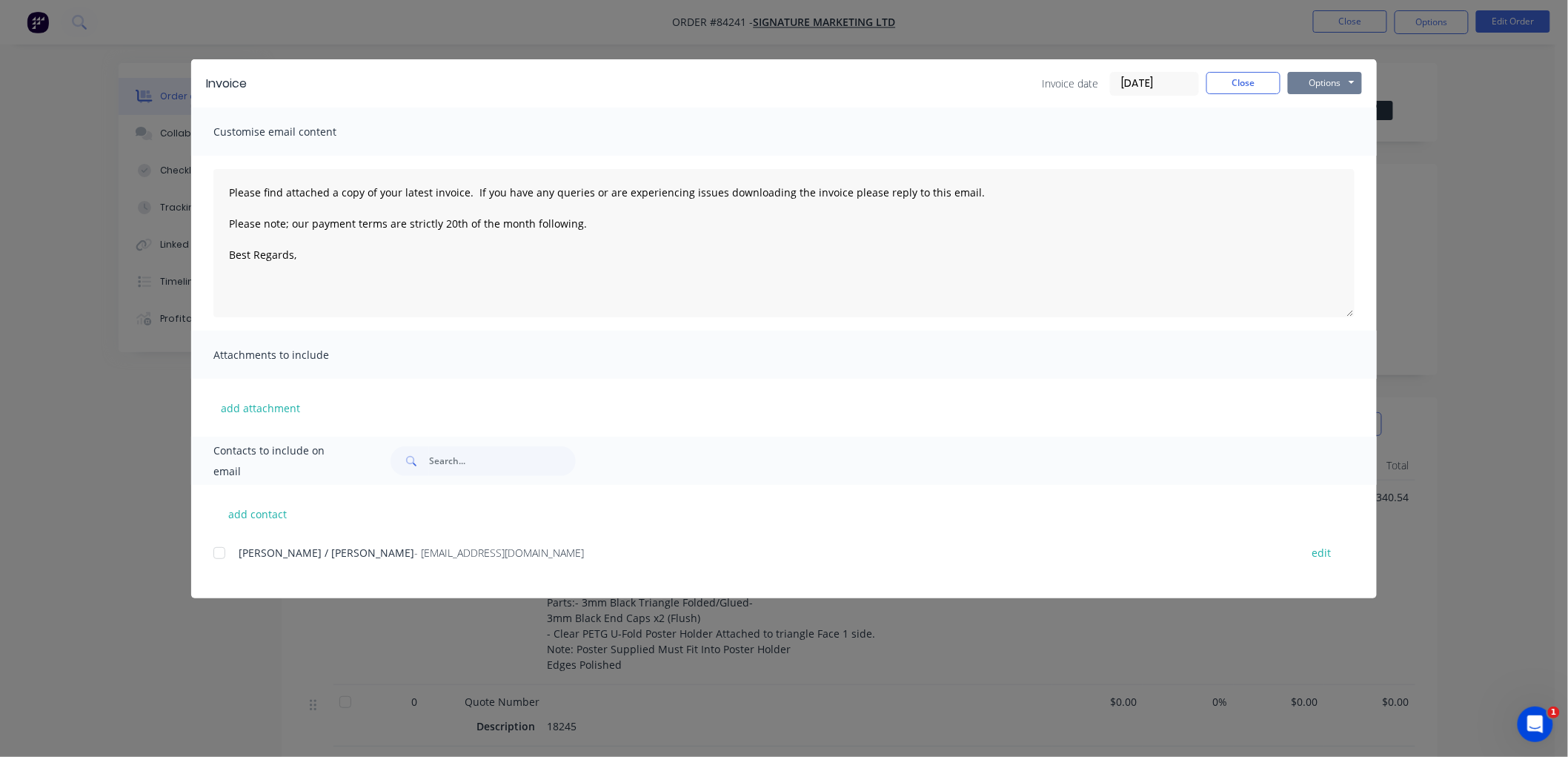
click at [1330, 78] on button "Options" at bounding box center [1325, 83] width 74 height 23
click at [1330, 108] on button "Preview" at bounding box center [1334, 109] width 95 height 24
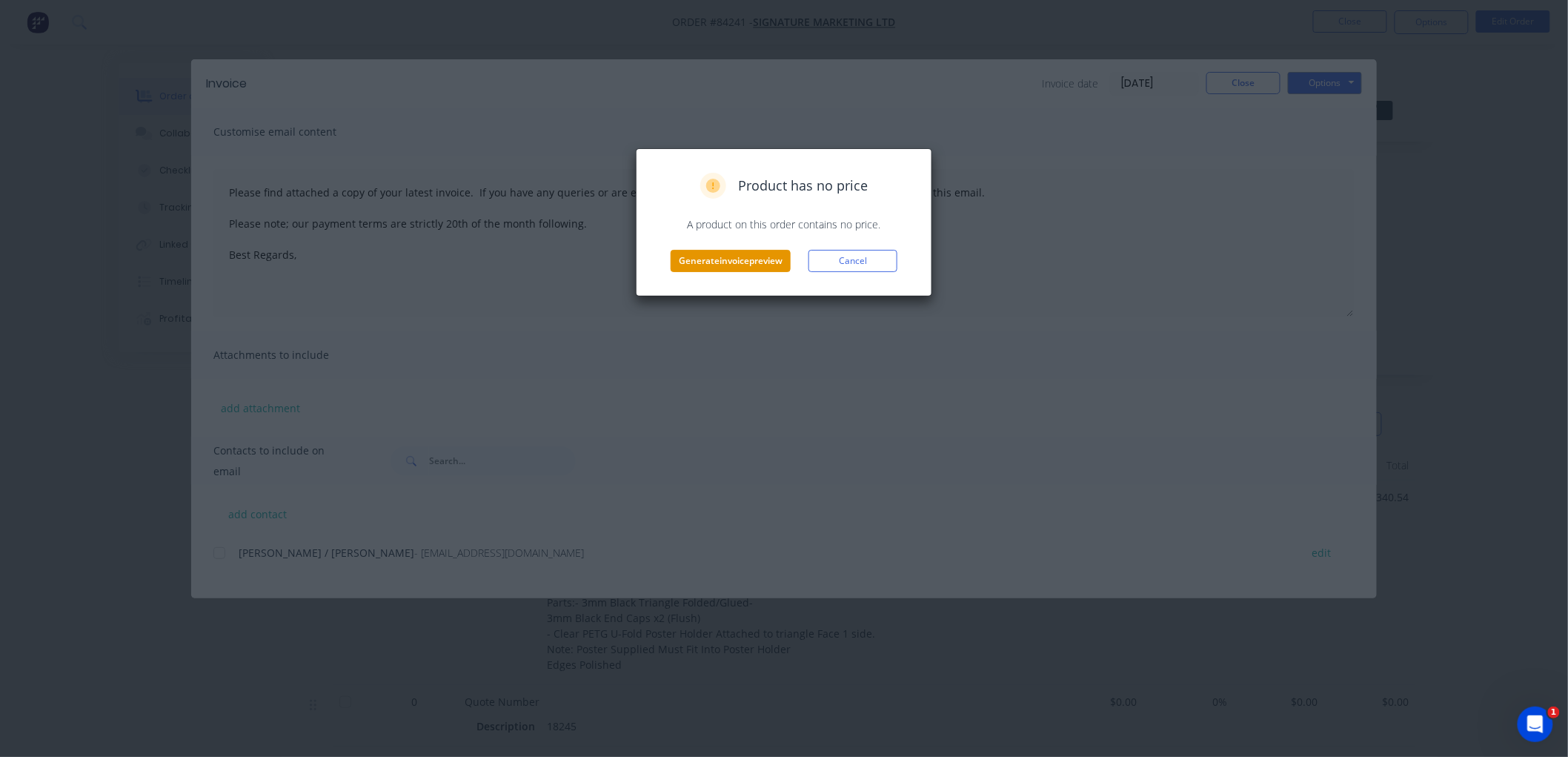
click at [756, 261] on button "Generate invoice preview" at bounding box center [731, 261] width 120 height 23
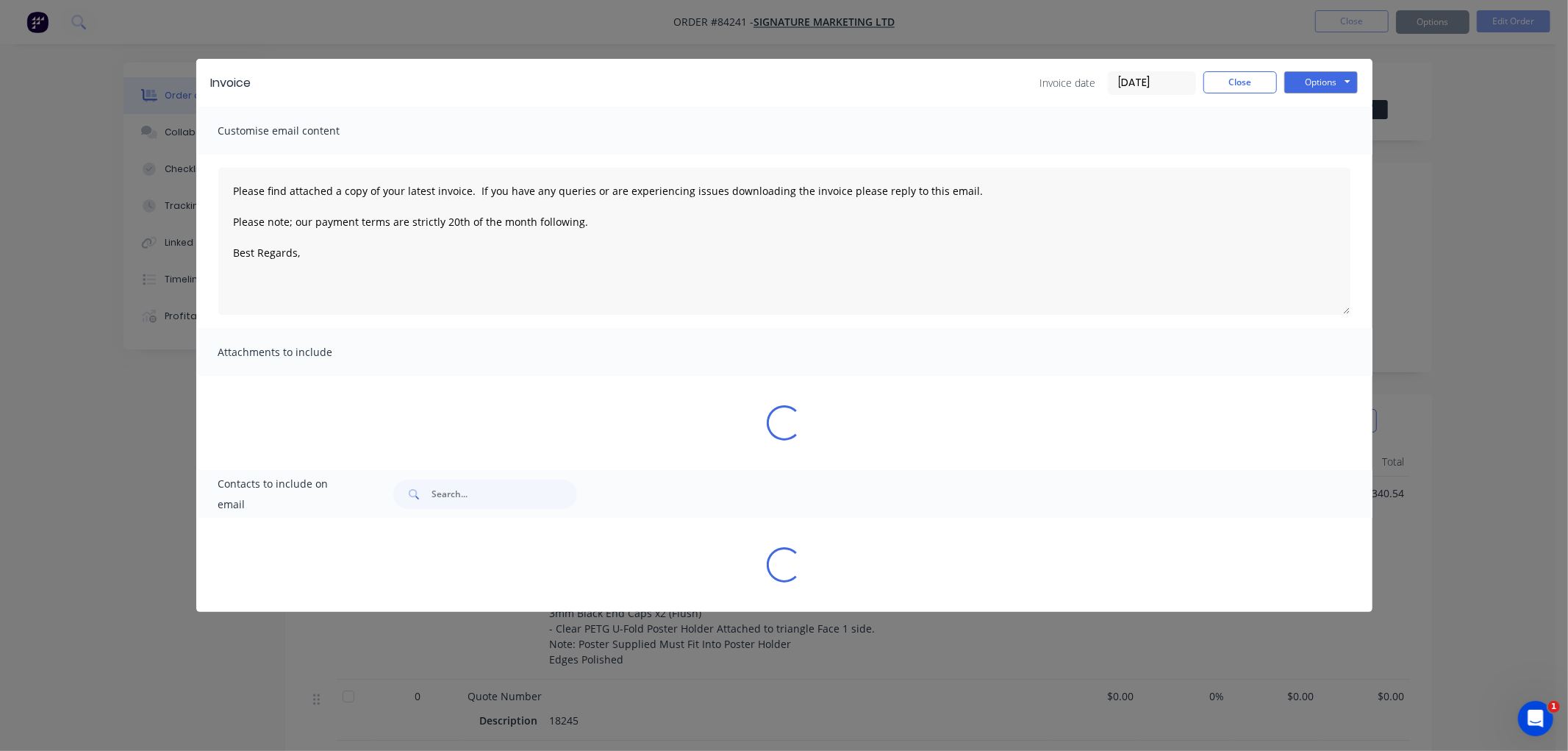
type textarea "Please find attached a copy of your latest invoice. If you have any queries or …"
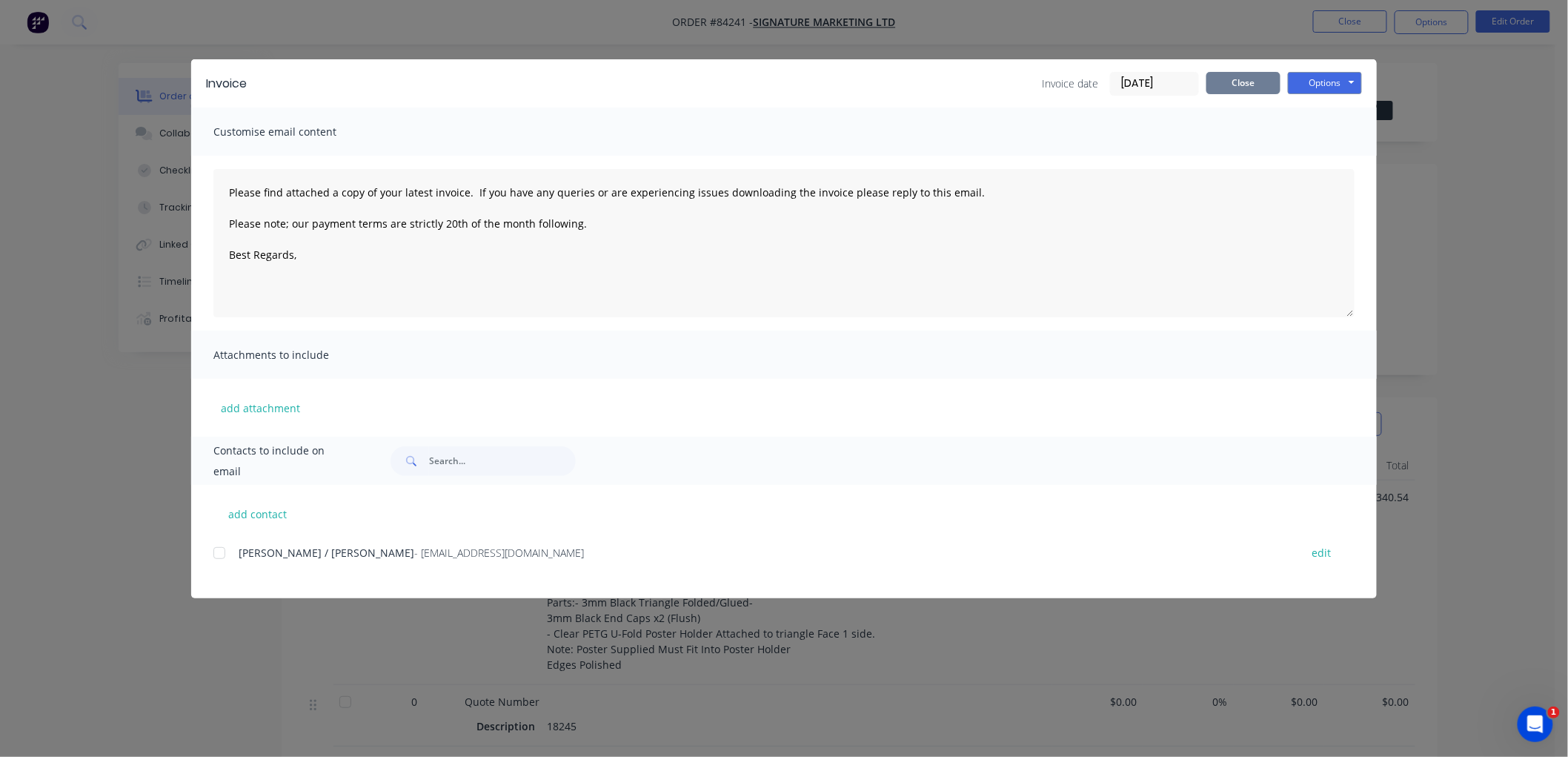
click at [1238, 83] on button "Close" at bounding box center [1243, 83] width 74 height 23
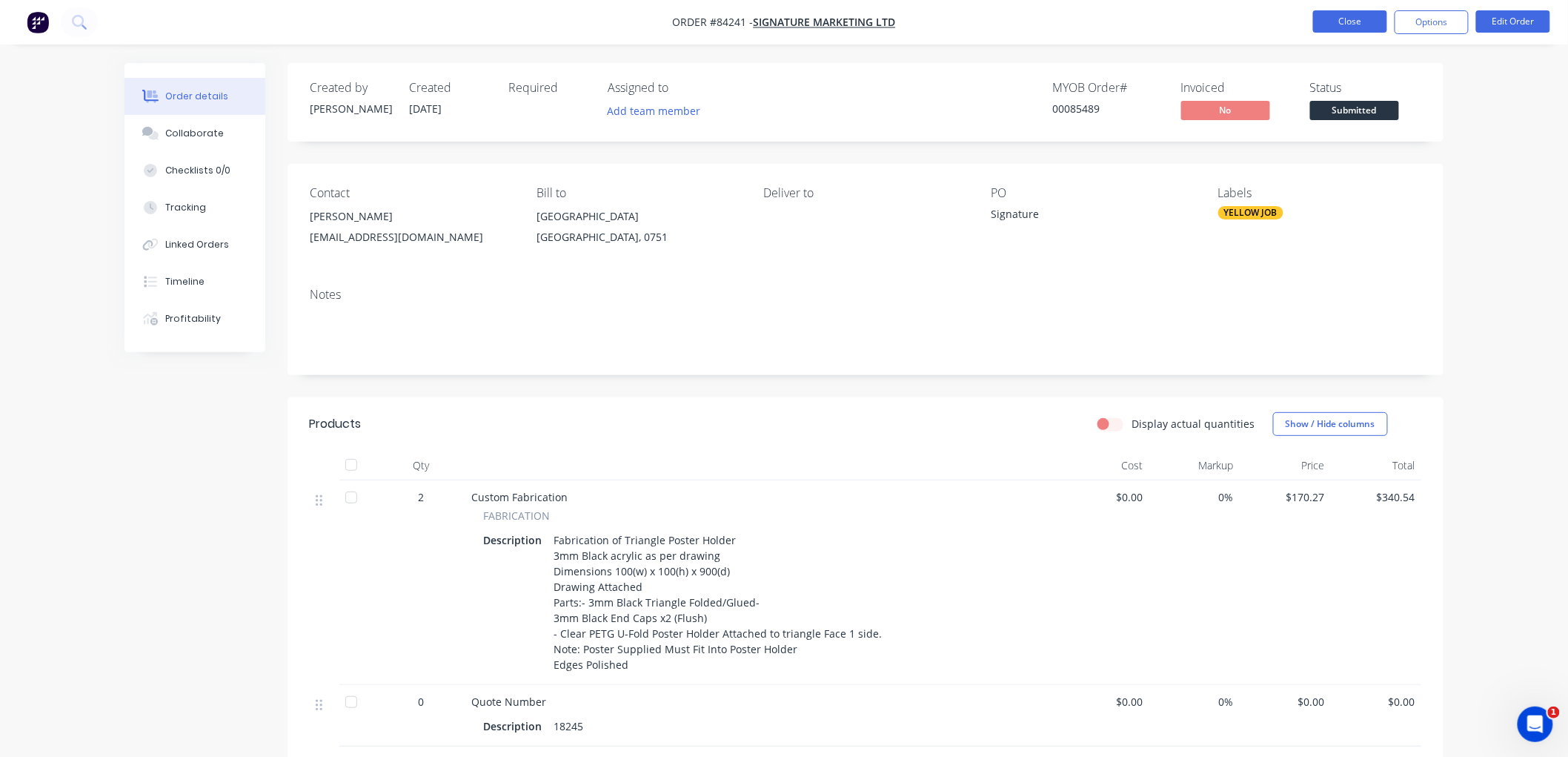
click at [1338, 19] on button "Close" at bounding box center [1350, 22] width 74 height 23
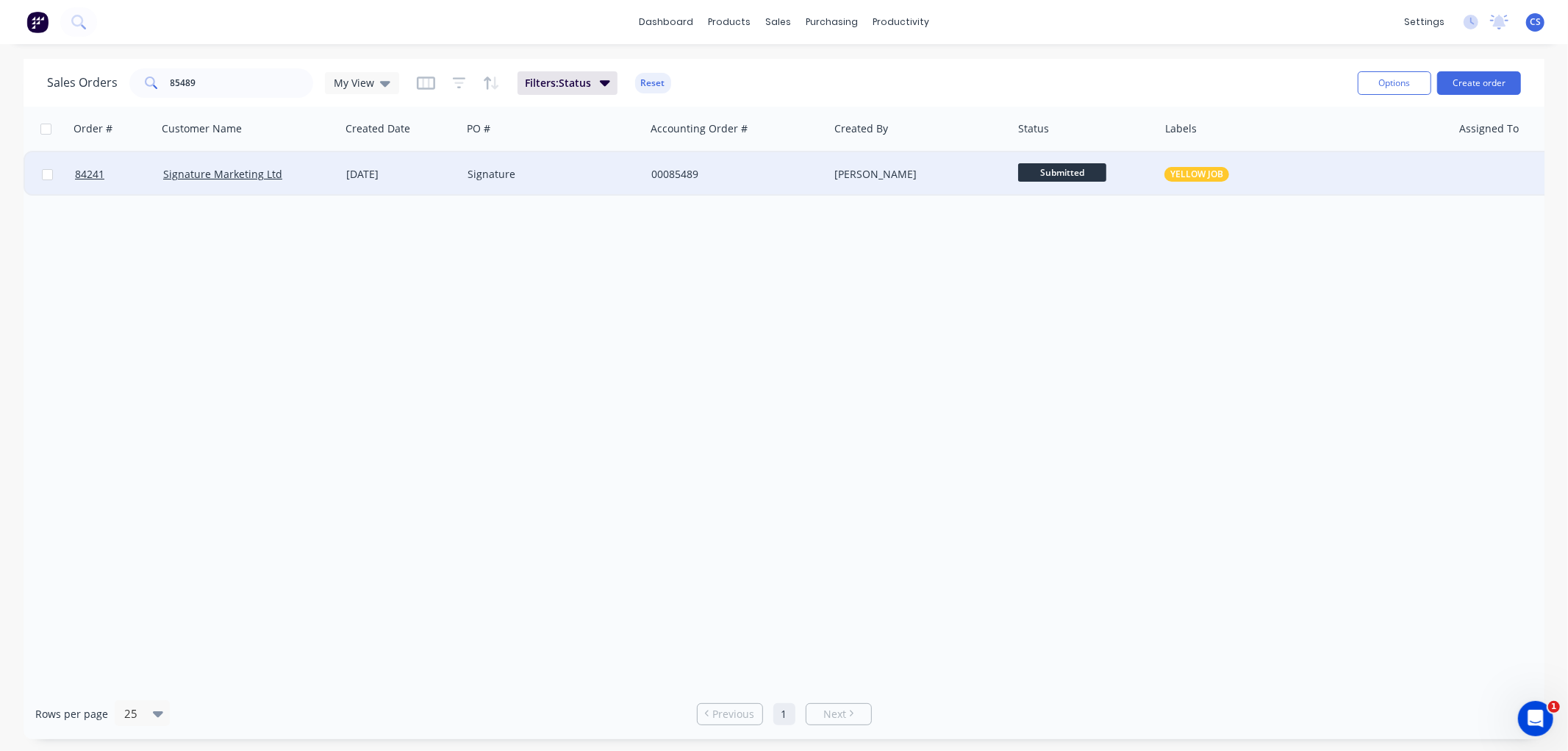
click at [1043, 177] on span "Submitted" at bounding box center [1063, 173] width 88 height 18
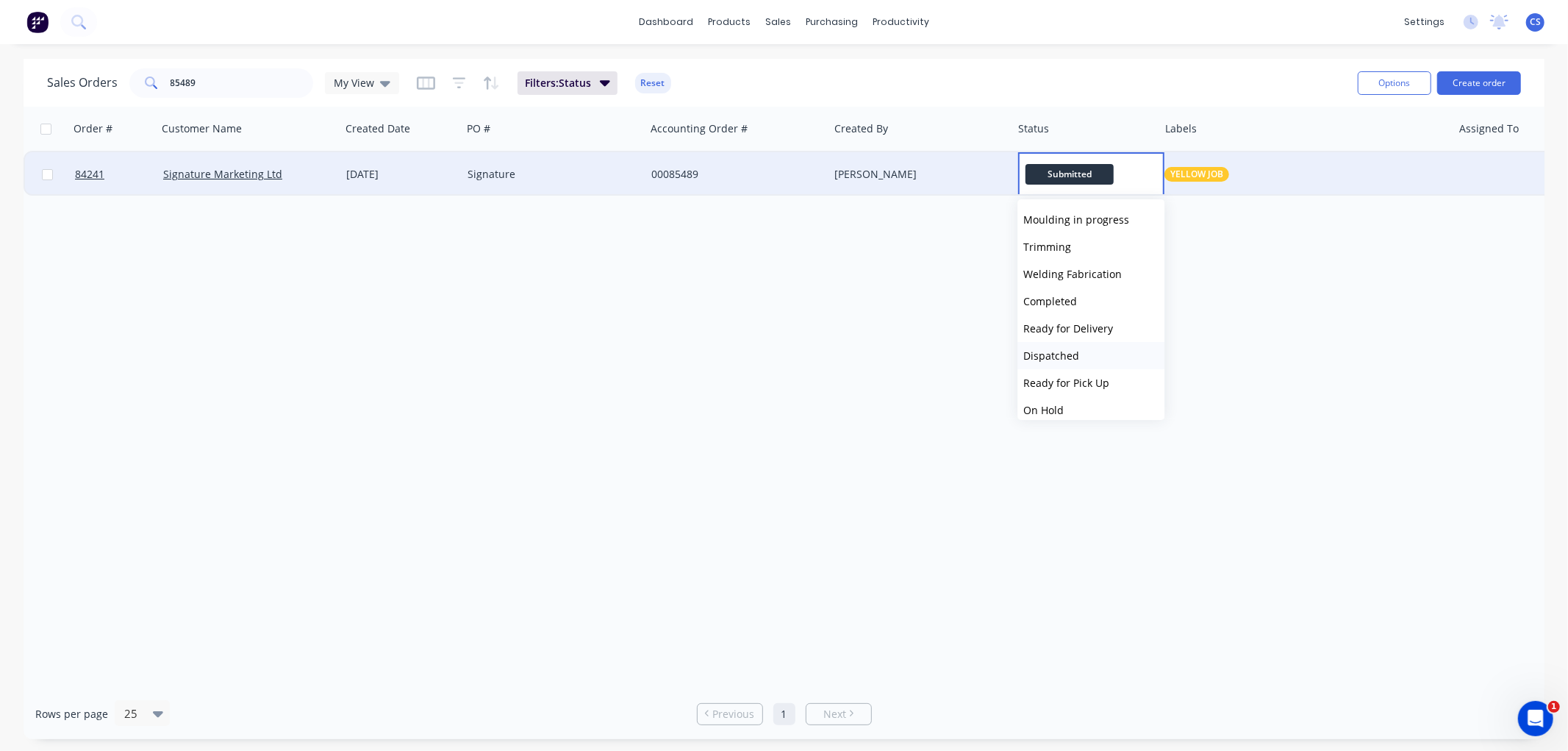
scroll to position [327, 0]
click at [1055, 402] on span "On Hold" at bounding box center [1043, 408] width 40 height 14
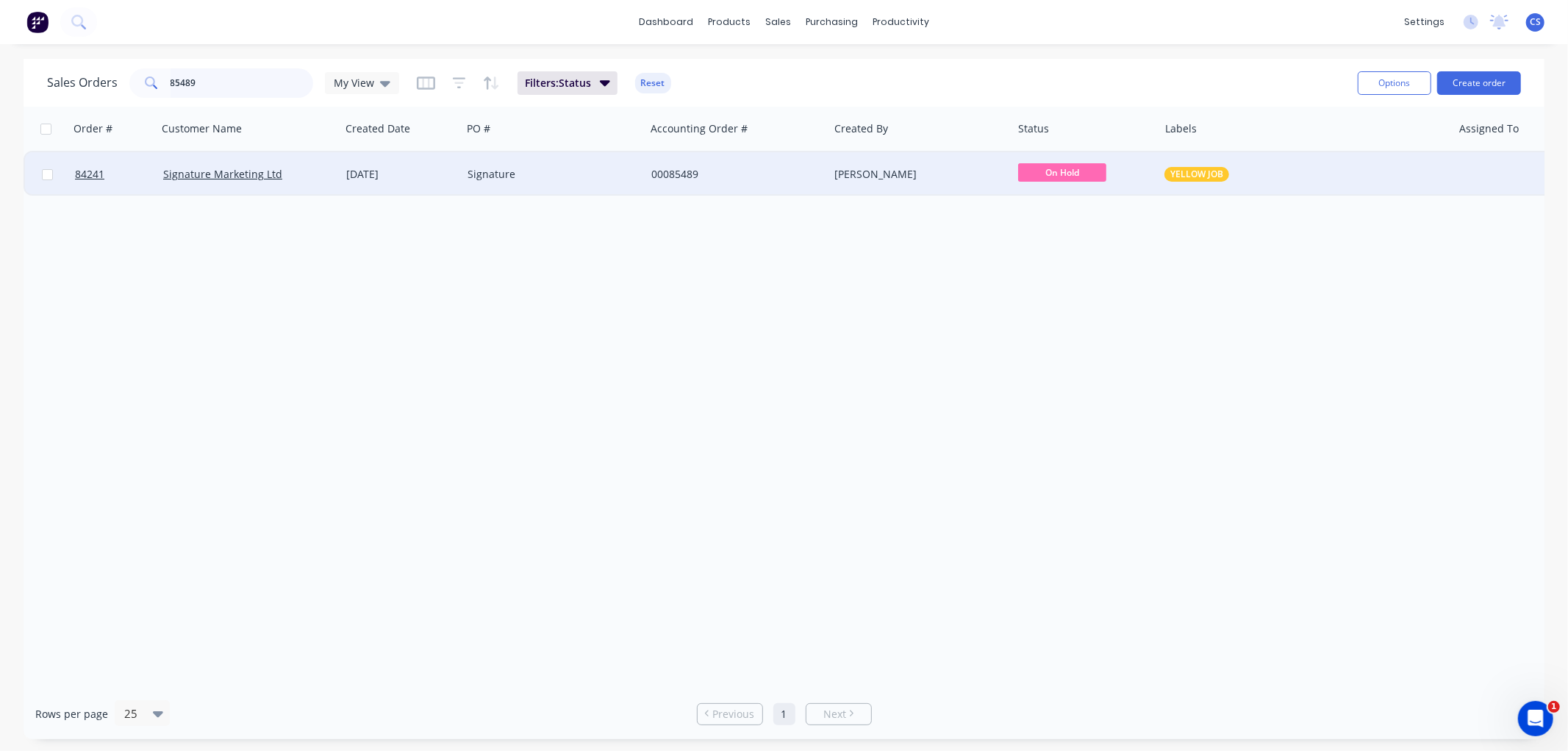
click at [232, 84] on input "85489" at bounding box center [242, 83] width 144 height 30
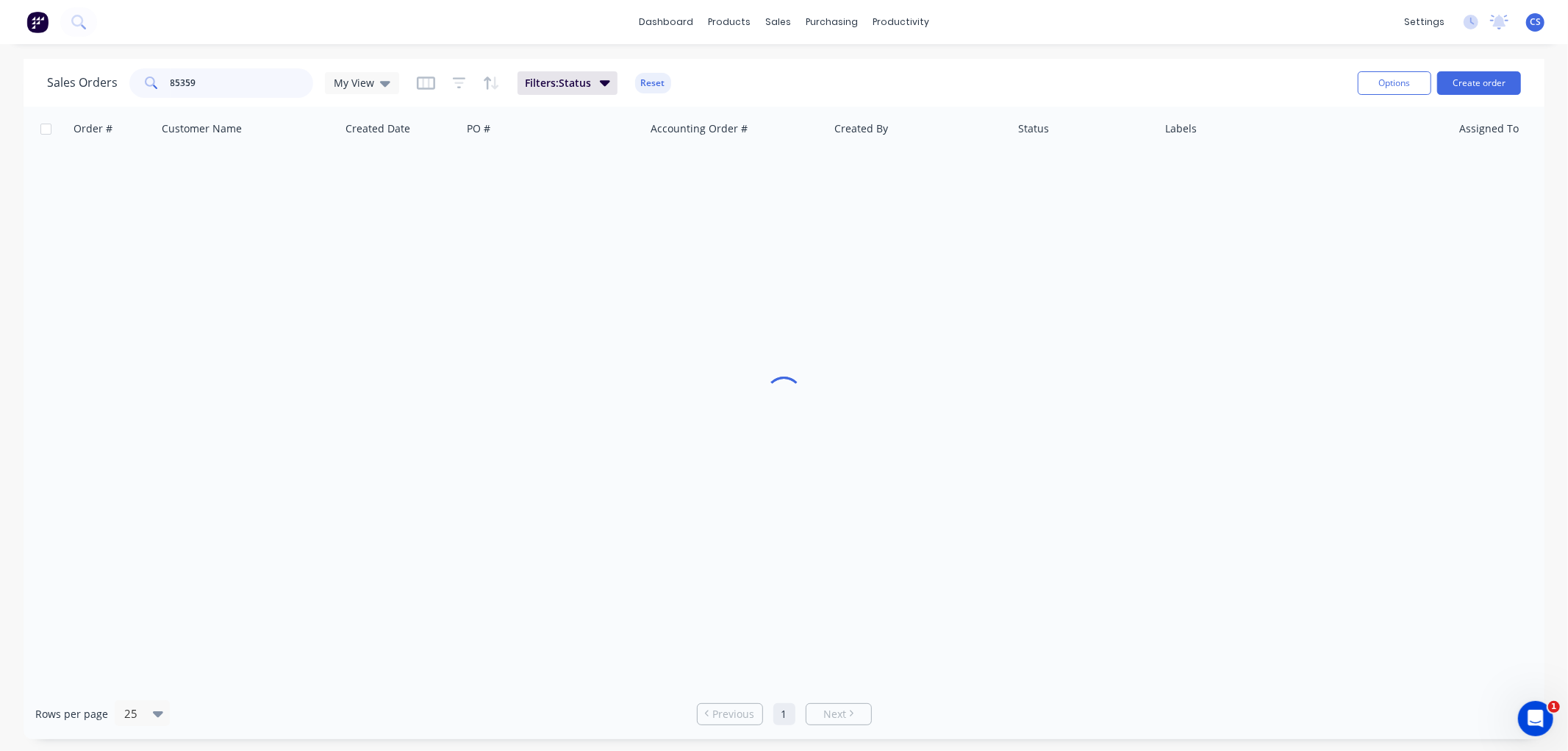
type input "85359"
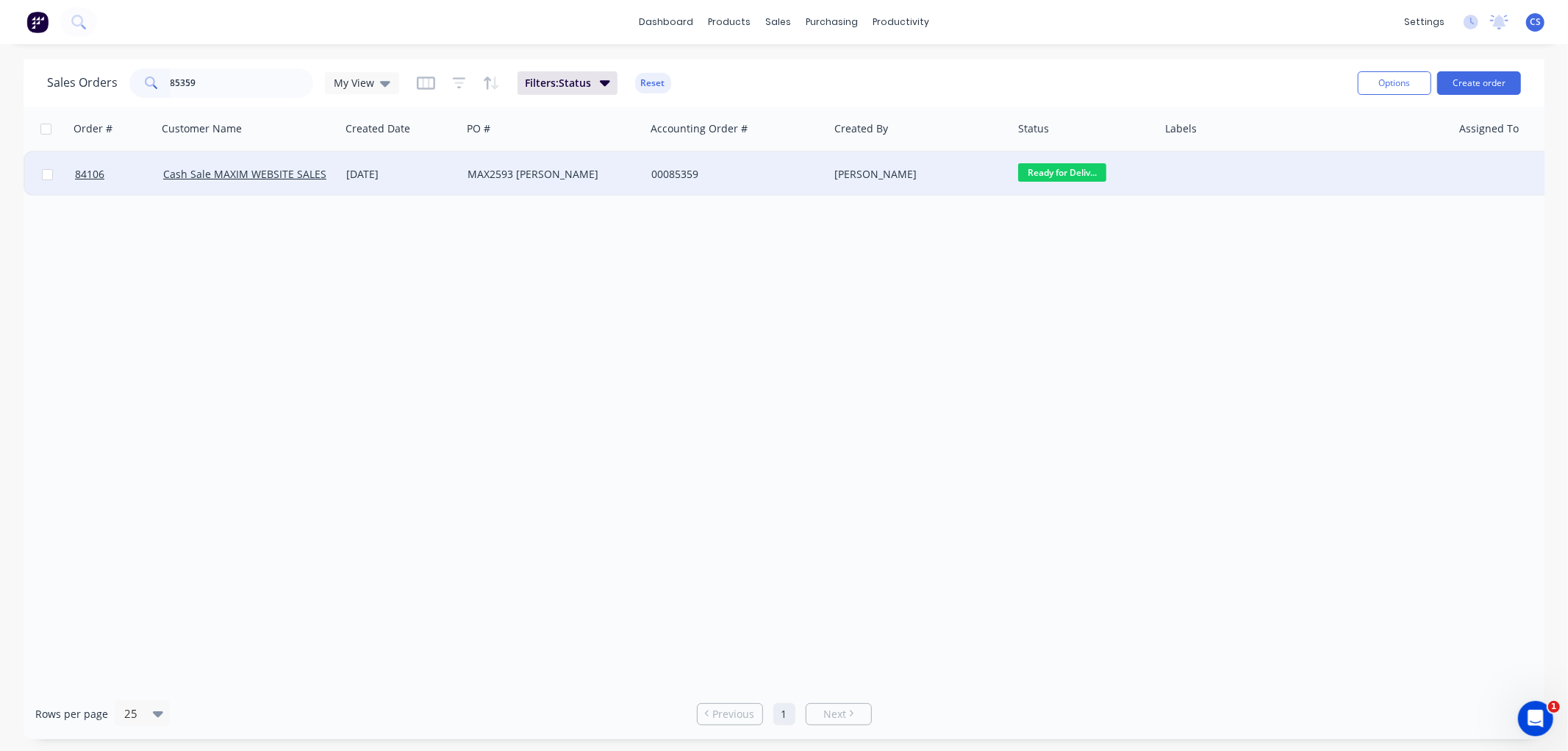
click at [569, 173] on div "MAX2593 Janet Hunter" at bounding box center [549, 174] width 164 height 14
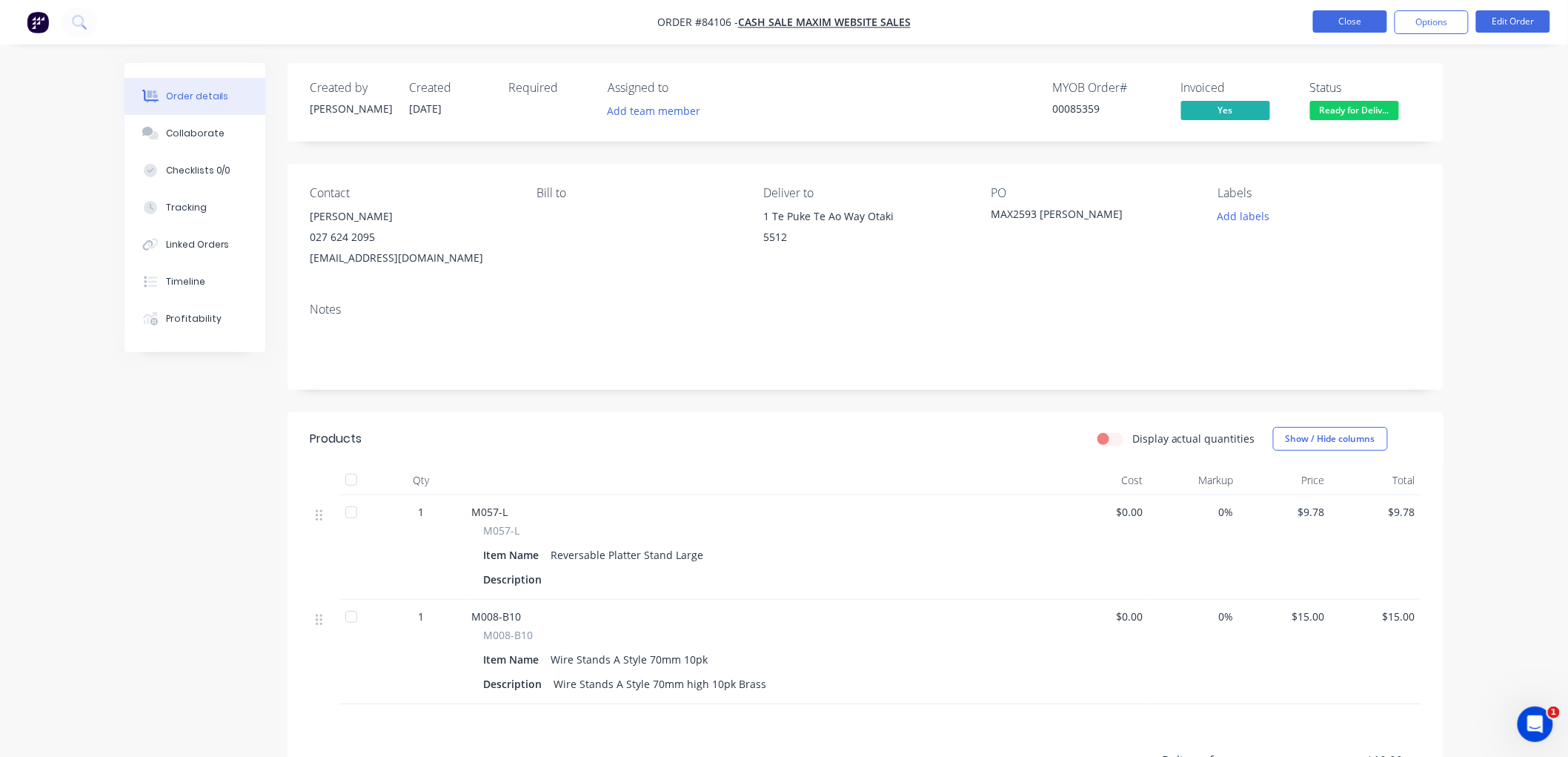
click at [1345, 21] on button "Close" at bounding box center [1350, 22] width 74 height 23
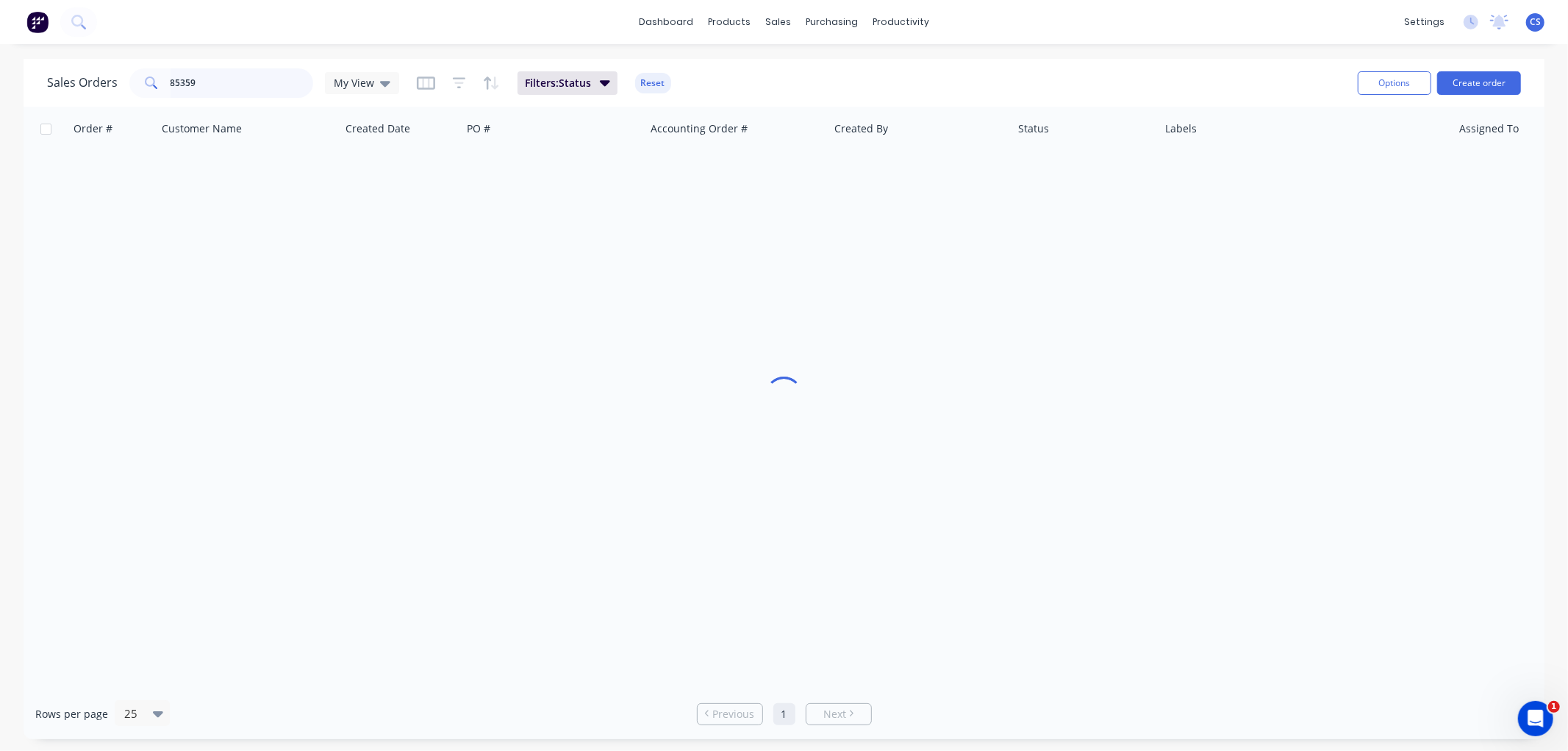
click at [217, 81] on input "85359" at bounding box center [242, 83] width 144 height 30
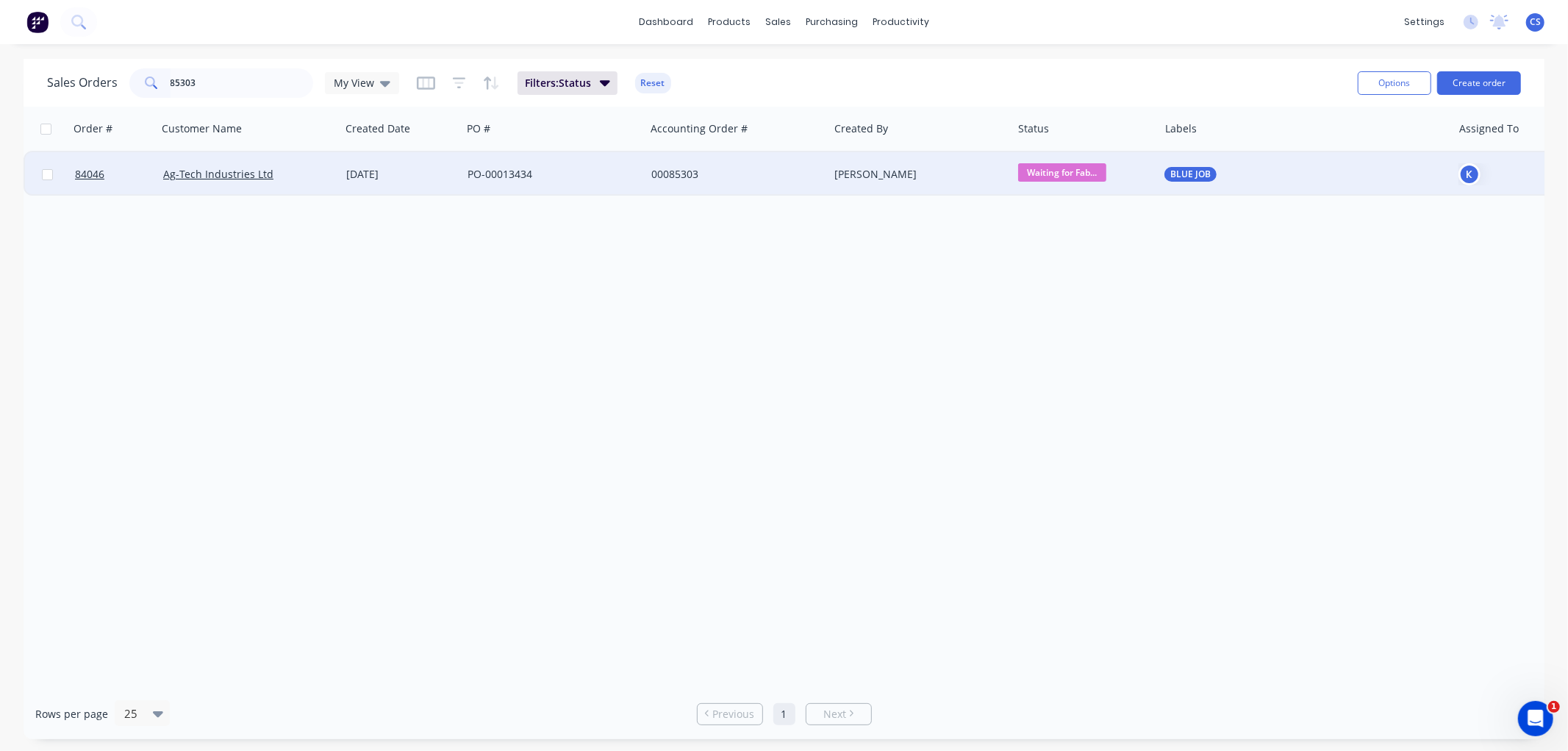
click at [1066, 171] on span "Waiting for Fab..." at bounding box center [1063, 173] width 88 height 18
click at [1034, 323] on span "On Hold" at bounding box center [1043, 327] width 40 height 14
click at [236, 84] on input "85303" at bounding box center [242, 83] width 144 height 30
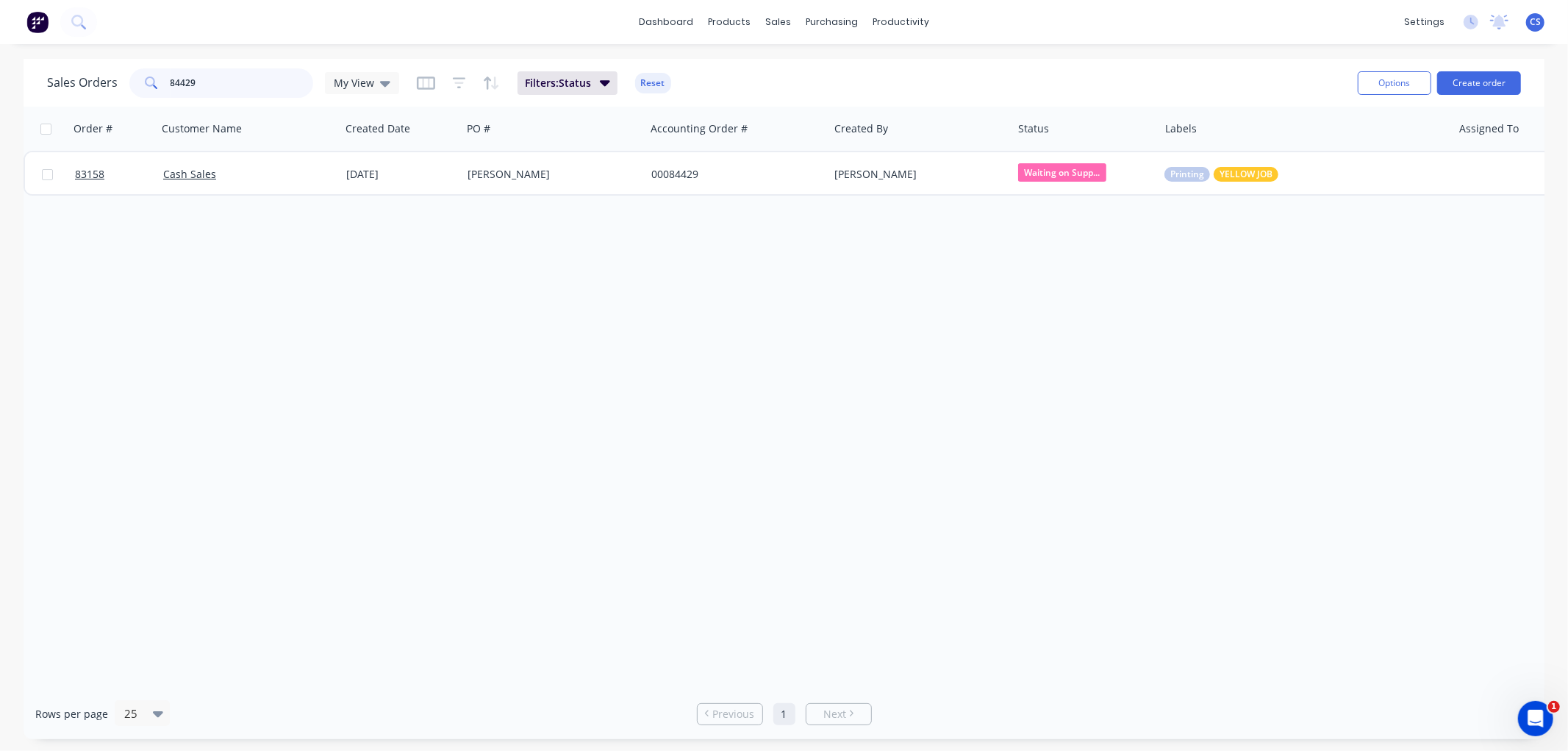
type input "84429"
